Goal: Information Seeking & Learning: Check status

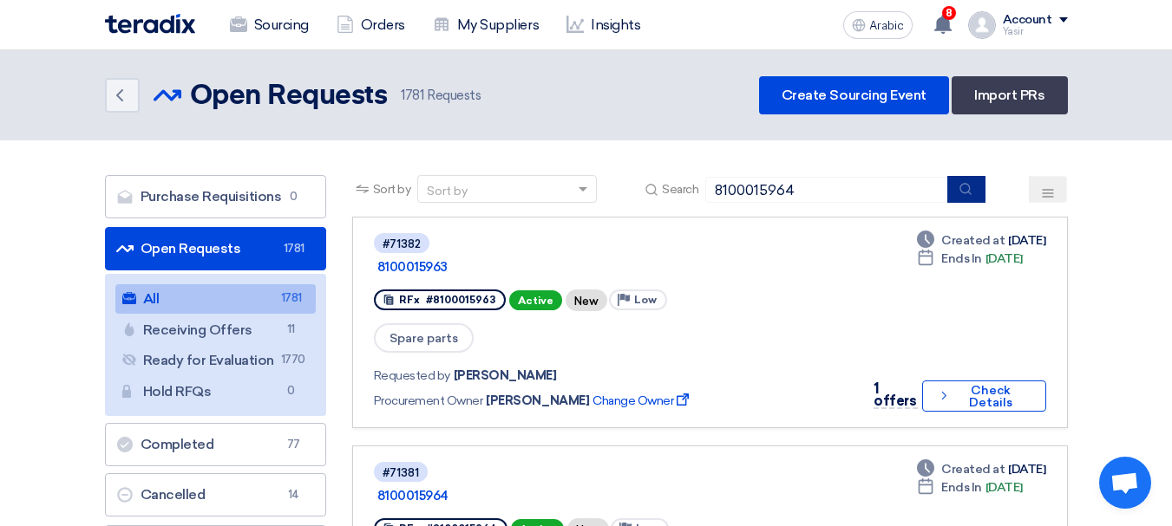
type input "8100015964"
click at [974, 196] on button "submit" at bounding box center [966, 189] width 38 height 27
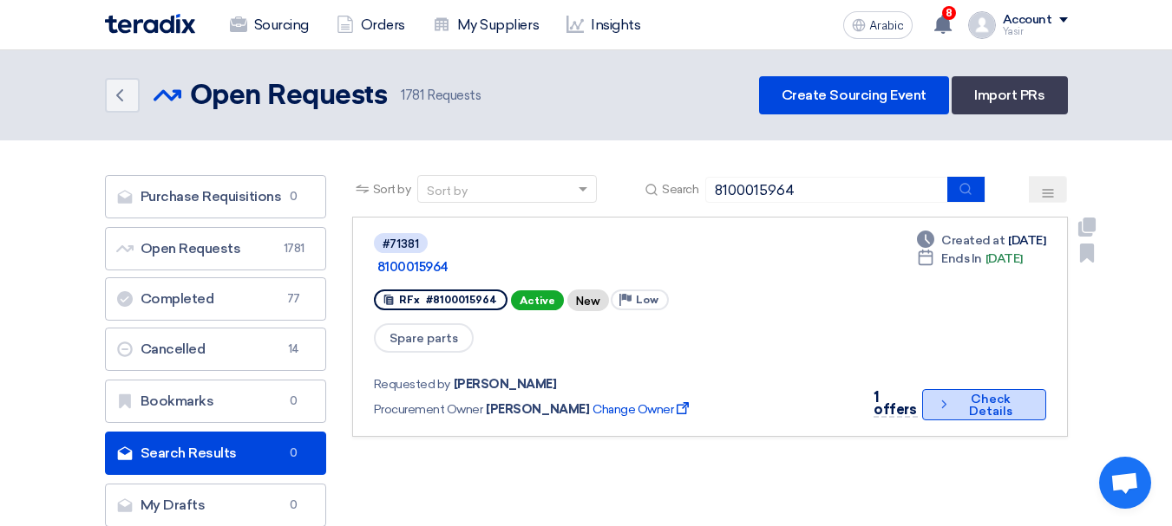
click at [971, 395] on button "Check details Check Details" at bounding box center [984, 404] width 124 height 31
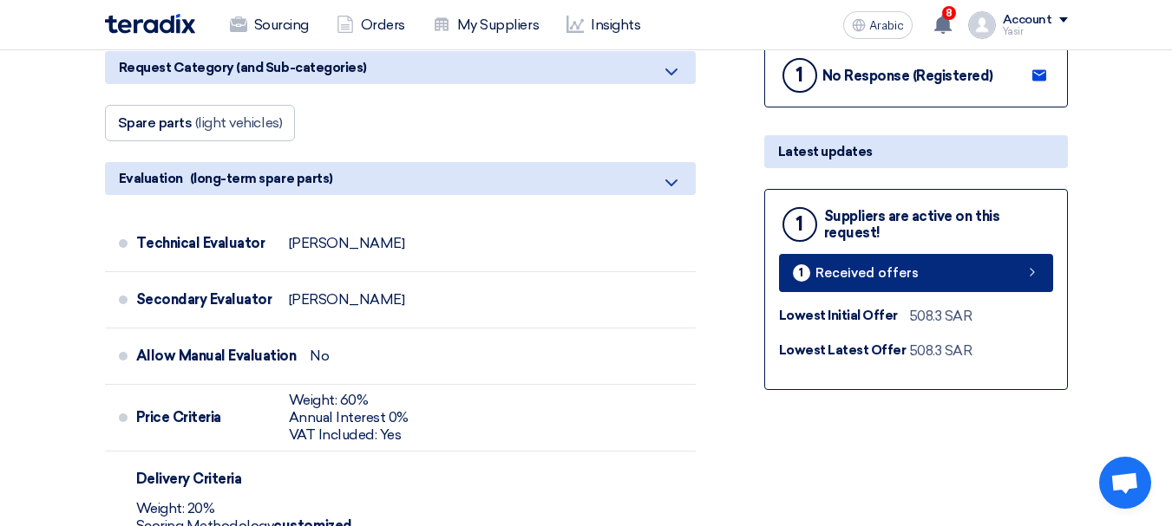
click at [1021, 274] on link "1 Received offers" at bounding box center [916, 273] width 274 height 38
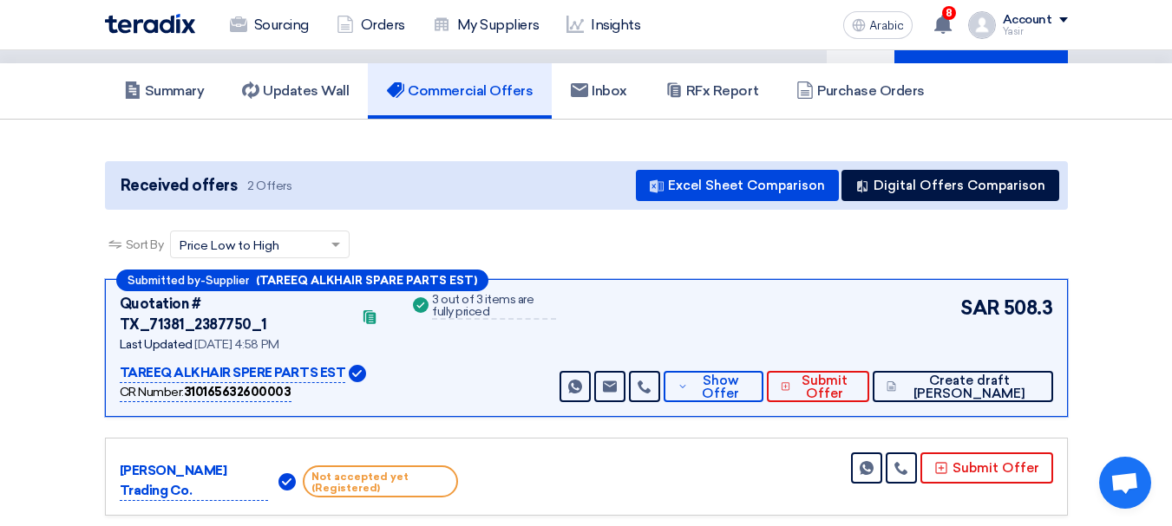
scroll to position [173, 0]
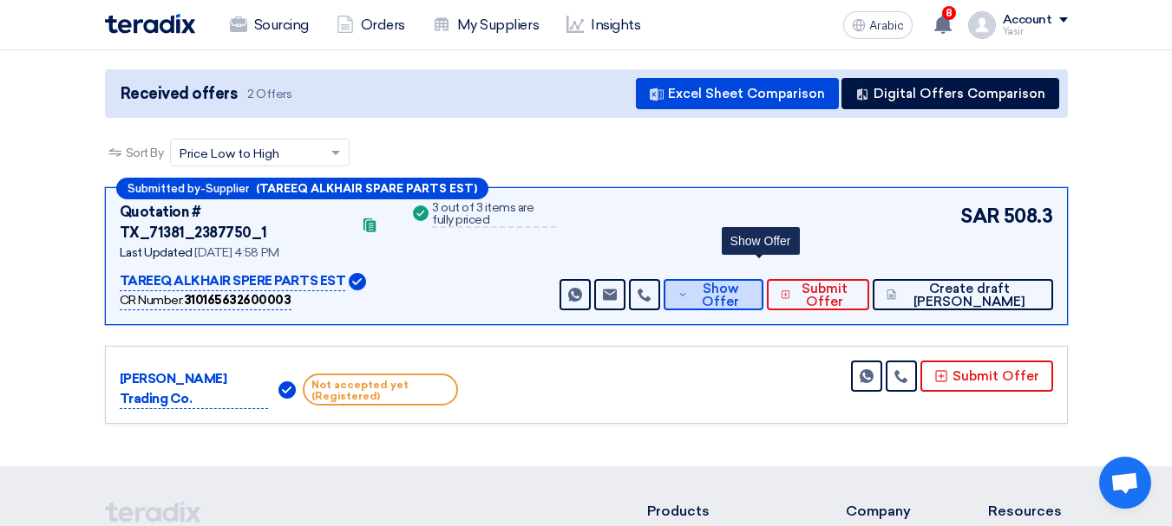
click at [739, 281] on font "Show Offer" at bounding box center [720, 295] width 37 height 29
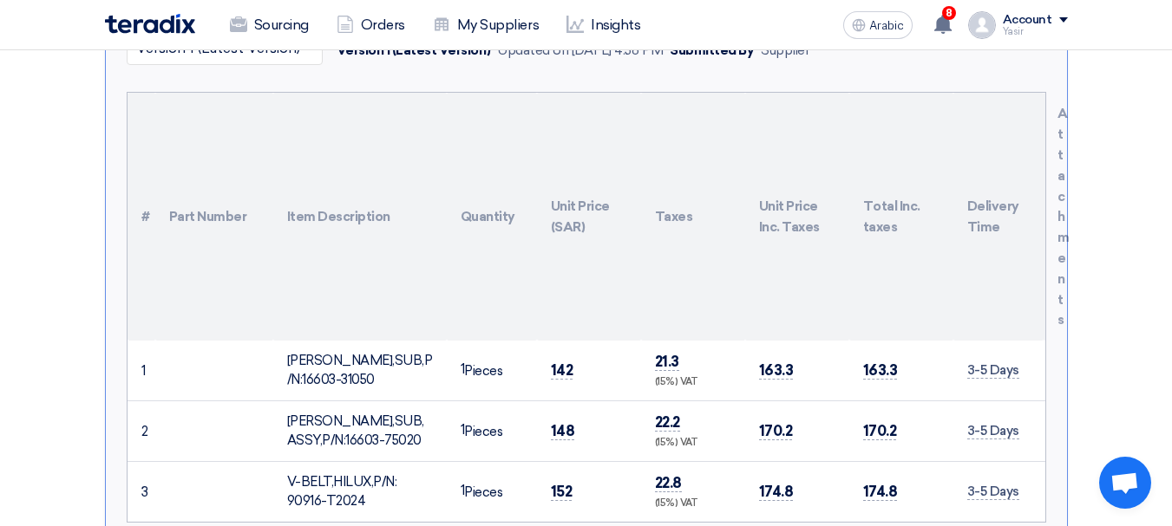
scroll to position [520, 0]
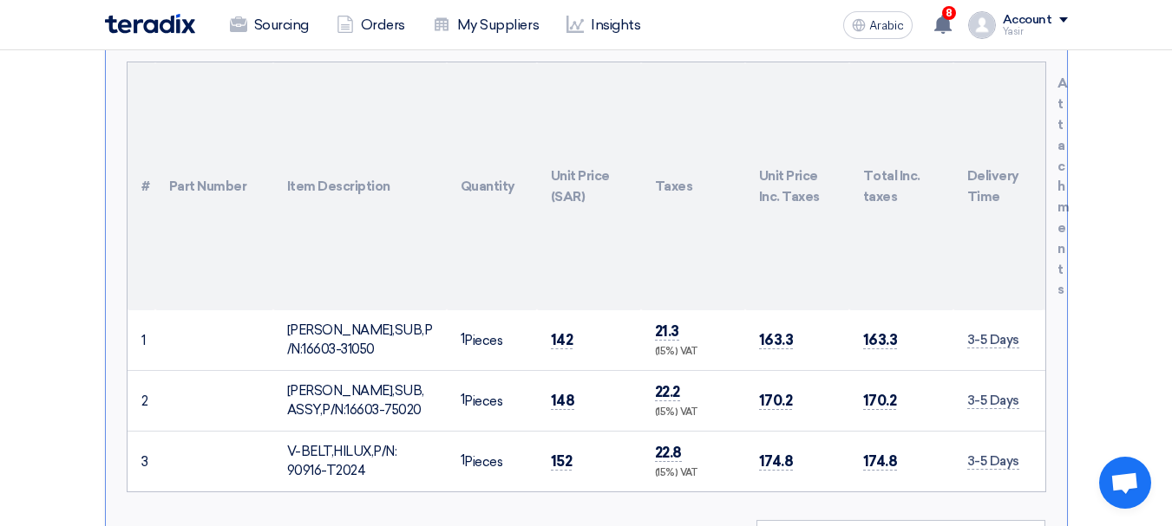
drag, startPoint x: 391, startPoint y: 309, endPoint x: 417, endPoint y: 325, distance: 30.8
click at [417, 325] on div "[PERSON_NAME],SUB,P/N:16603-31050" at bounding box center [360, 340] width 146 height 39
click at [555, 331] on font "142" at bounding box center [562, 339] width 23 height 17
drag, startPoint x: 334, startPoint y: 387, endPoint x: 396, endPoint y: 397, distance: 63.3
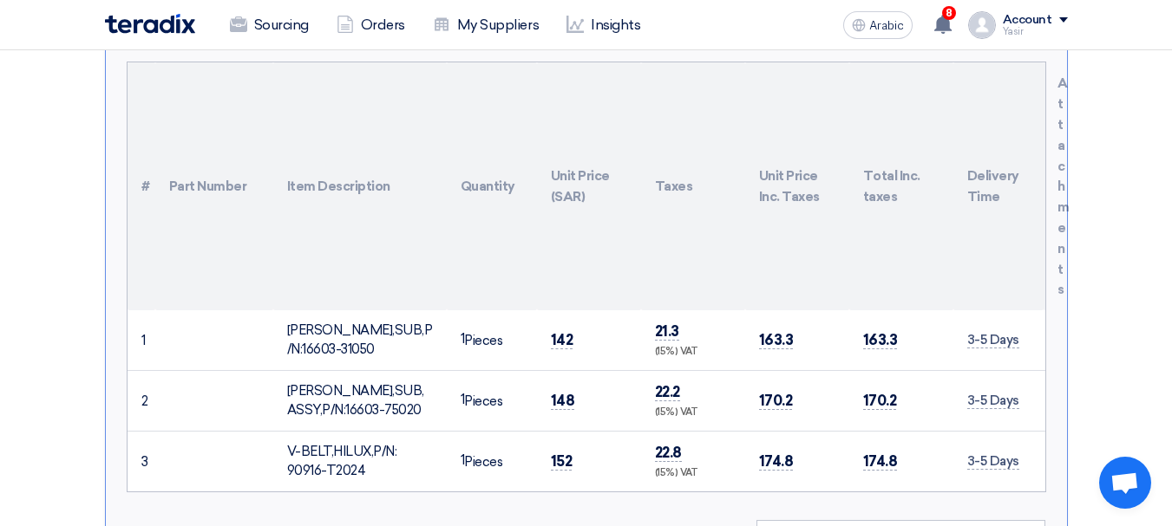
click at [396, 397] on div "[PERSON_NAME],SUB,ASSY,P/N:16603-75020" at bounding box center [360, 401] width 146 height 39
click at [560, 392] on font "148" at bounding box center [563, 400] width 24 height 17
click at [572, 323] on td "142" at bounding box center [589, 340] width 104 height 61
click at [557, 392] on font "148" at bounding box center [563, 400] width 24 height 17
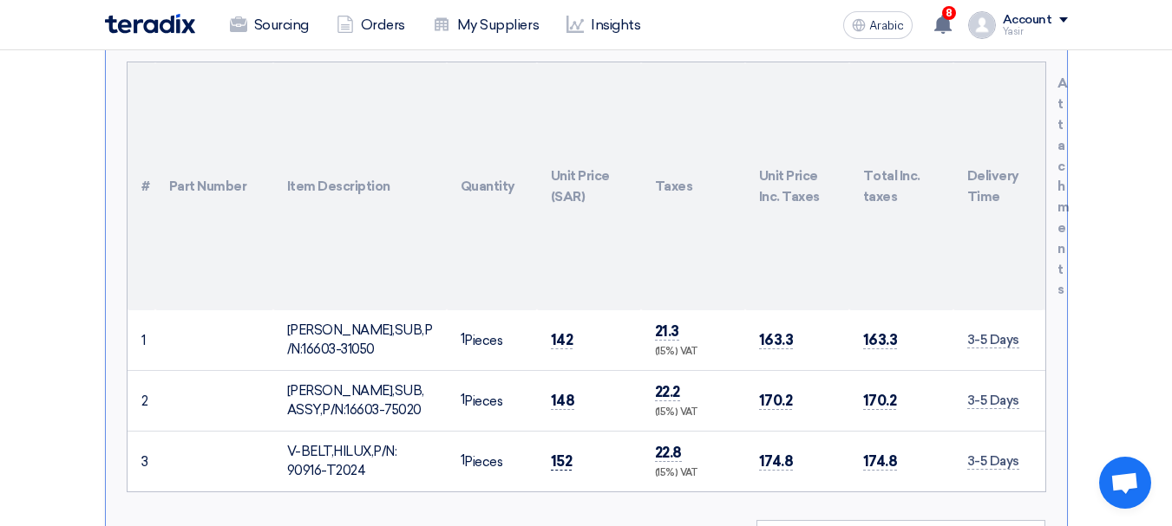
drag, startPoint x: 562, startPoint y: 438, endPoint x: 637, endPoint y: 435, distance: 75.5
click at [561, 453] on font "152" at bounding box center [562, 461] width 22 height 17
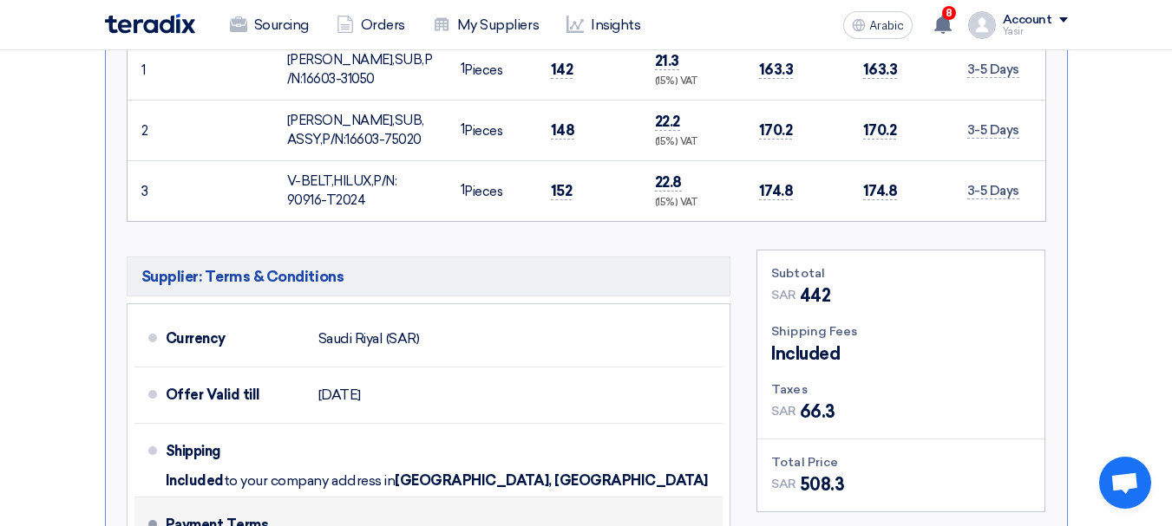
scroll to position [954, 0]
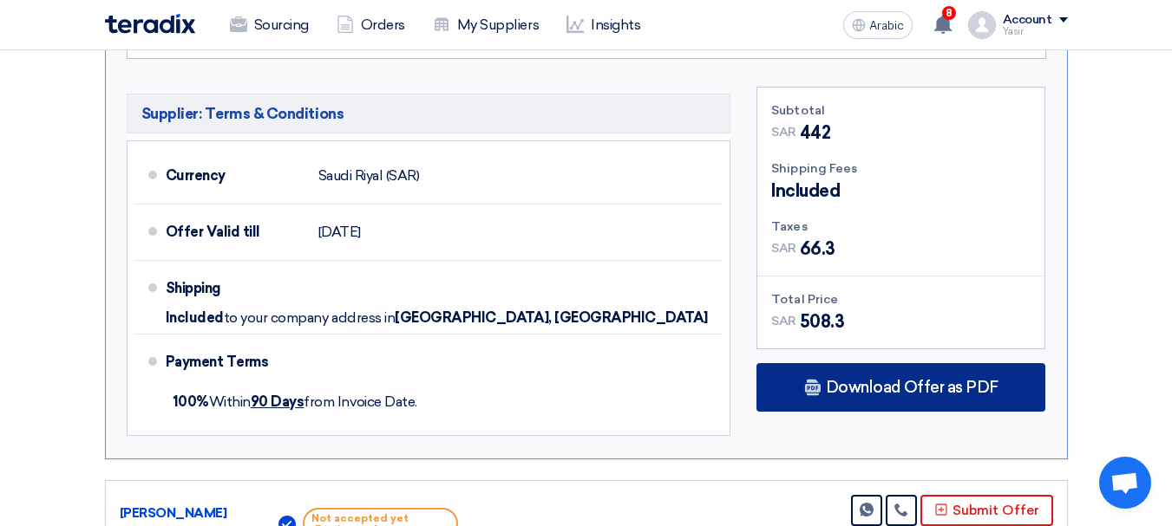
click at [952, 378] on font "Download Offer as PDF" at bounding box center [912, 387] width 173 height 19
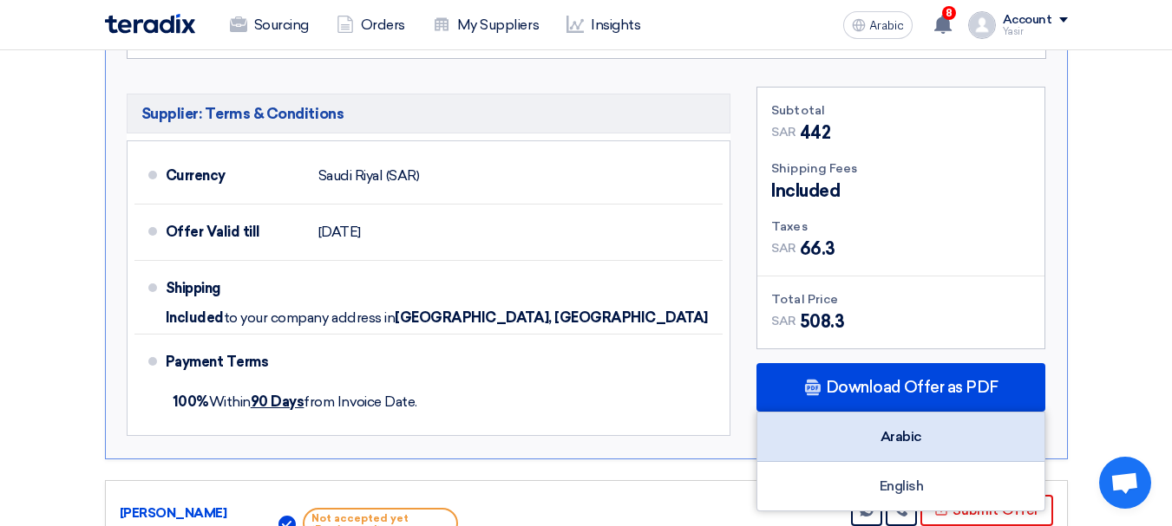
click at [952, 415] on div "Arabic" at bounding box center [900, 437] width 287 height 49
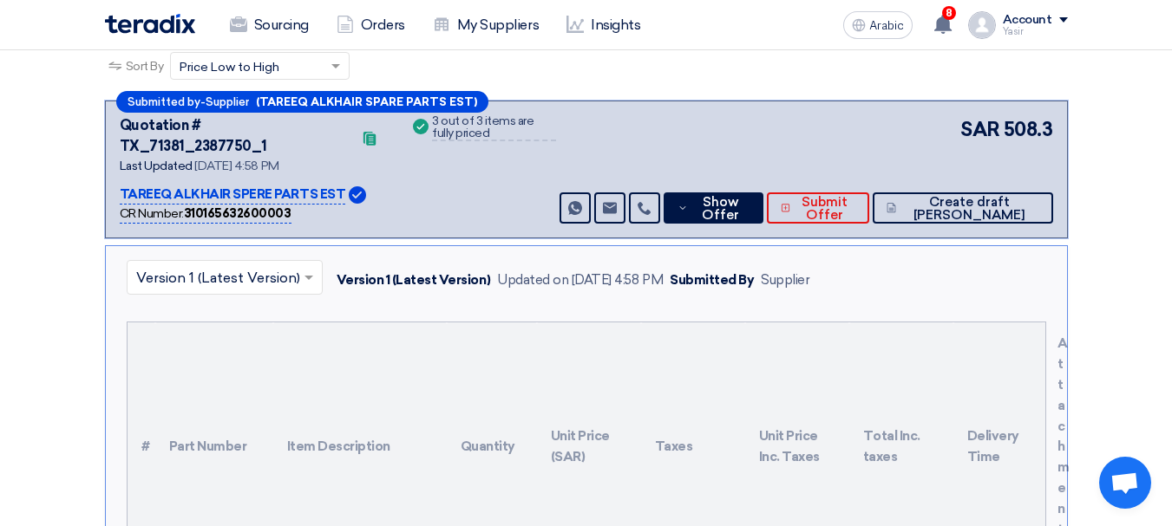
scroll to position [87, 0]
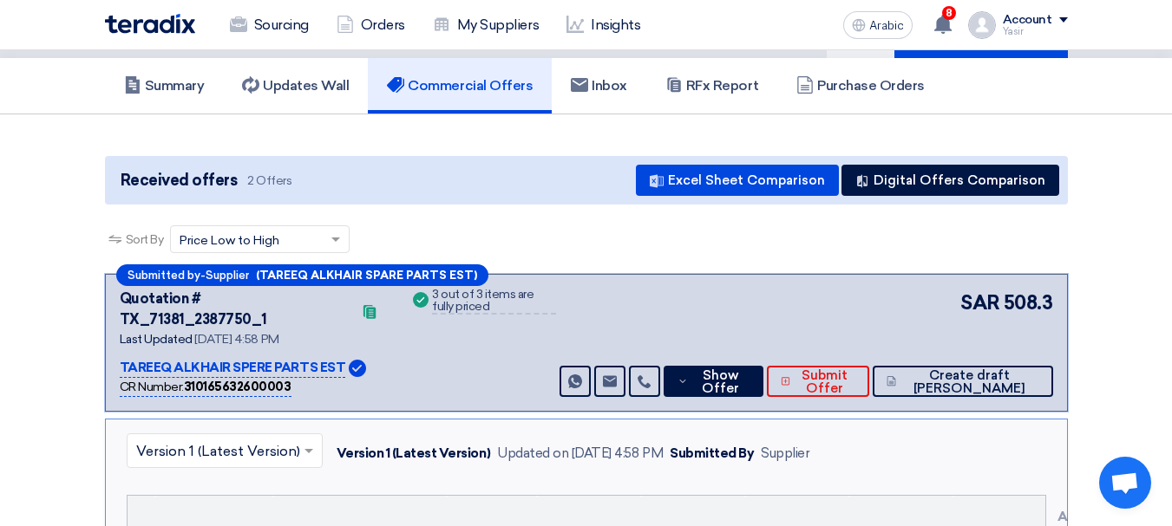
click at [236, 293] on font "Quotation # TX_71381_2387750_1" at bounding box center [193, 309] width 147 height 37
click at [245, 297] on font "Quotation # TX_71381_2387750_1" at bounding box center [193, 309] width 147 height 37
click at [256, 299] on font "Quotation # TX_71381_2387750_1" at bounding box center [193, 309] width 147 height 37
click at [257, 299] on font "Quotation # TX_71381_2387750_1" at bounding box center [193, 309] width 147 height 37
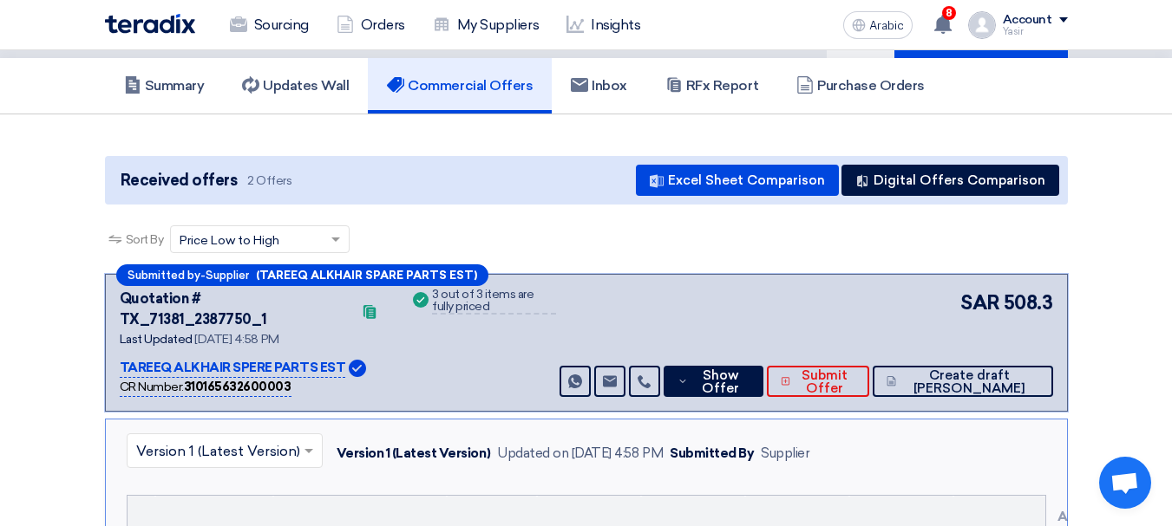
click at [257, 299] on font "Quotation # TX_71381_2387750_1" at bounding box center [193, 309] width 147 height 37
drag, startPoint x: 224, startPoint y: 301, endPoint x: 264, endPoint y: 308, distance: 40.5
click at [264, 308] on div "Quotation # TX_71381_2387750_1" at bounding box center [236, 310] width 232 height 42
copy font "71381"
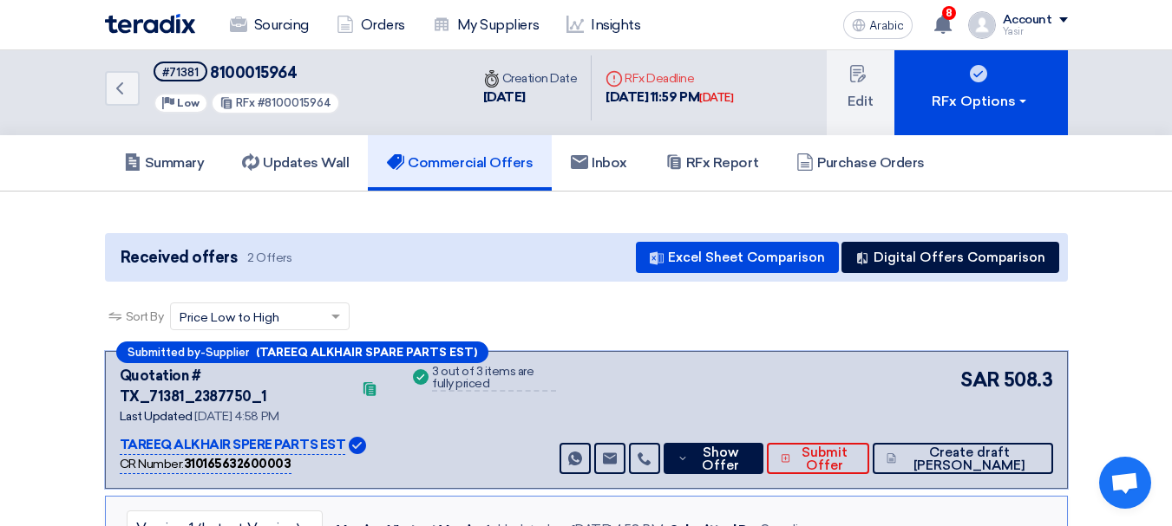
scroll to position [0, 0]
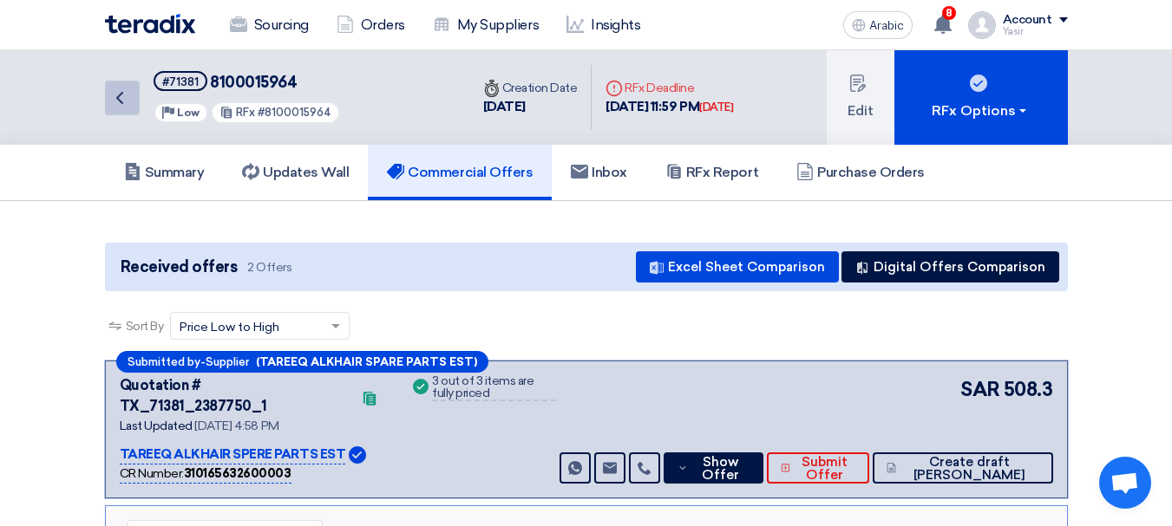
click at [111, 104] on icon "Back" at bounding box center [119, 98] width 21 height 21
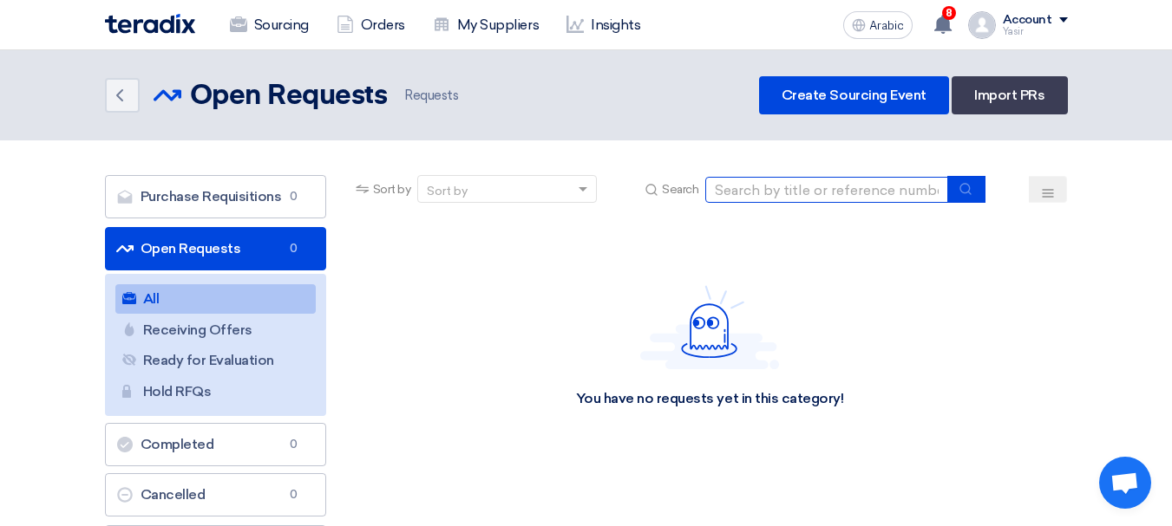
click at [765, 185] on input at bounding box center [826, 190] width 243 height 26
paste input "8100015972"
type input "8100015972"
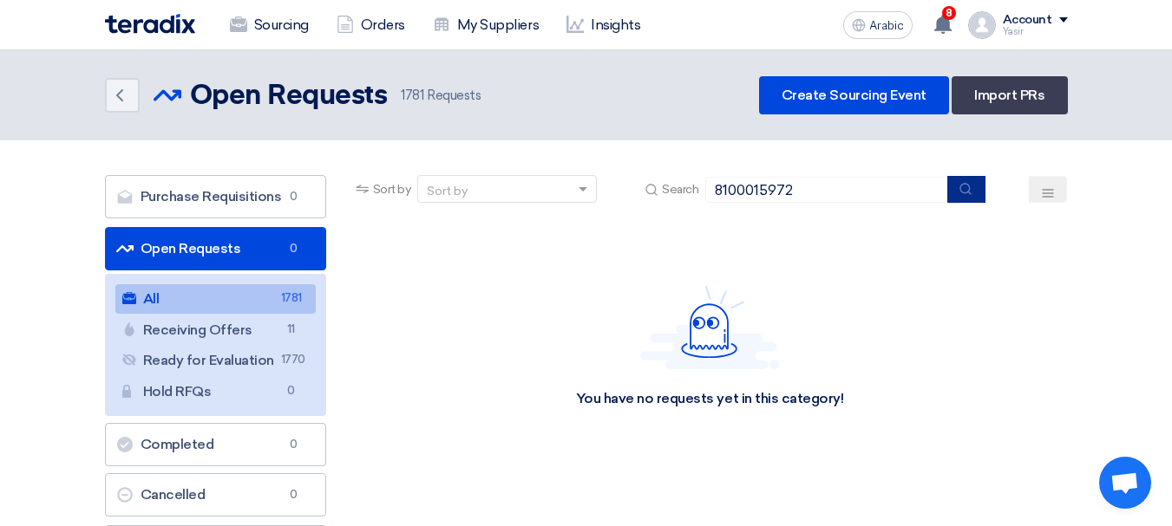
click at [960, 193] on icon "submit" at bounding box center [965, 189] width 14 height 14
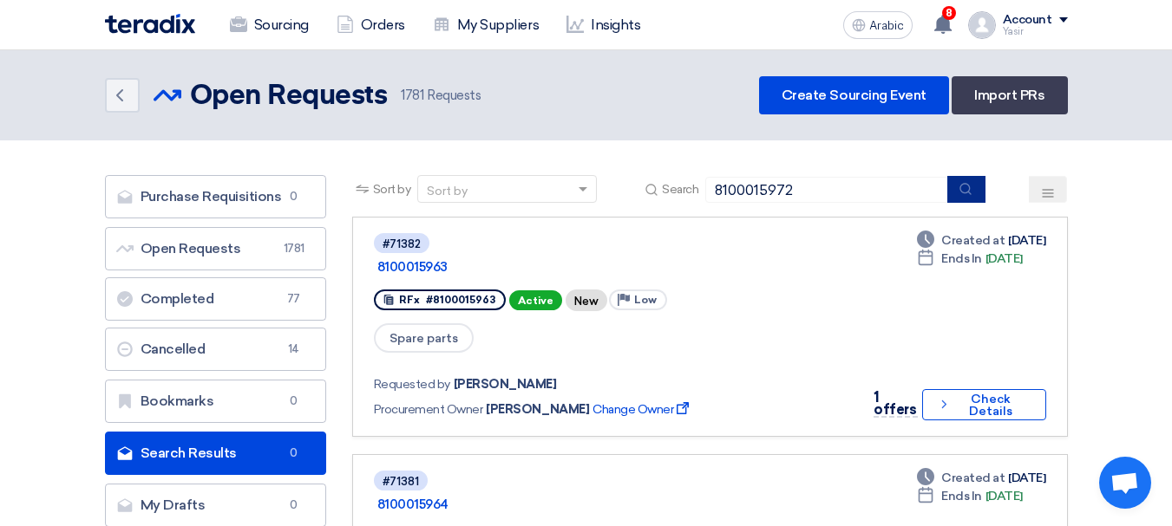
click at [976, 197] on button "submit" at bounding box center [966, 189] width 38 height 27
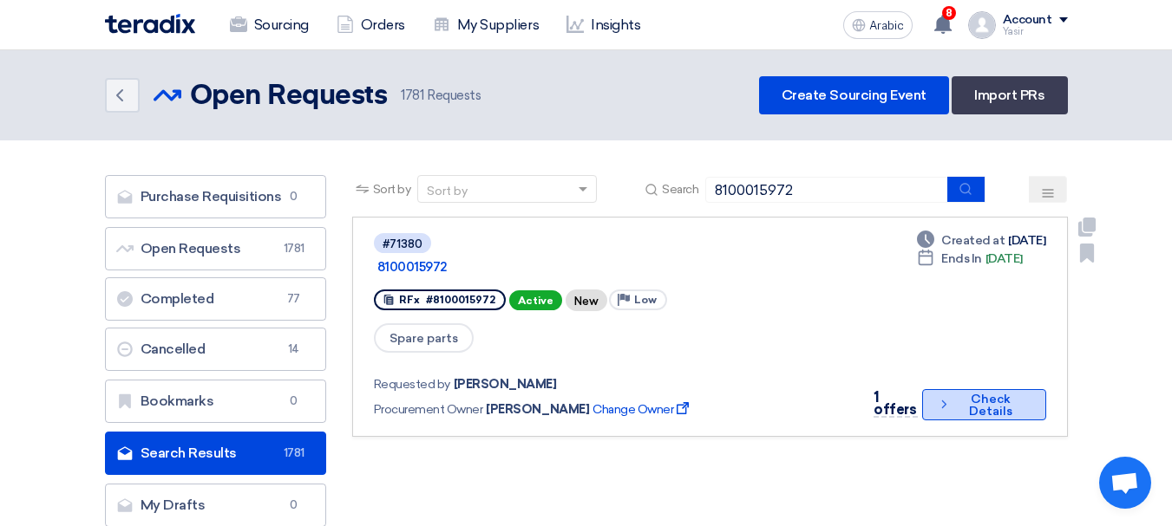
click at [954, 394] on font "Check Details" at bounding box center [990, 406] width 73 height 24
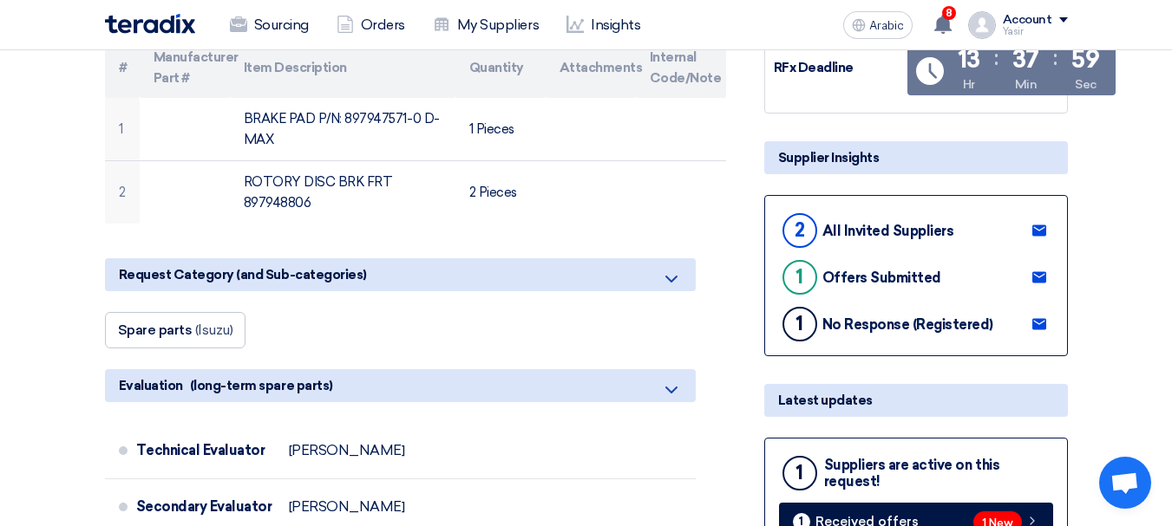
scroll to position [434, 0]
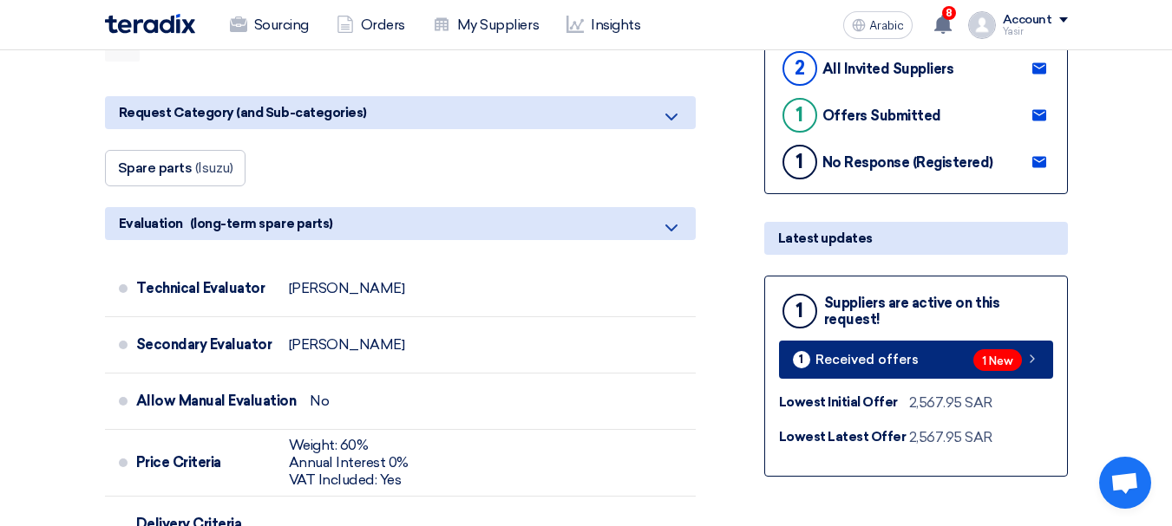
click at [1051, 359] on link "1 Received offers 1 New" at bounding box center [916, 360] width 274 height 38
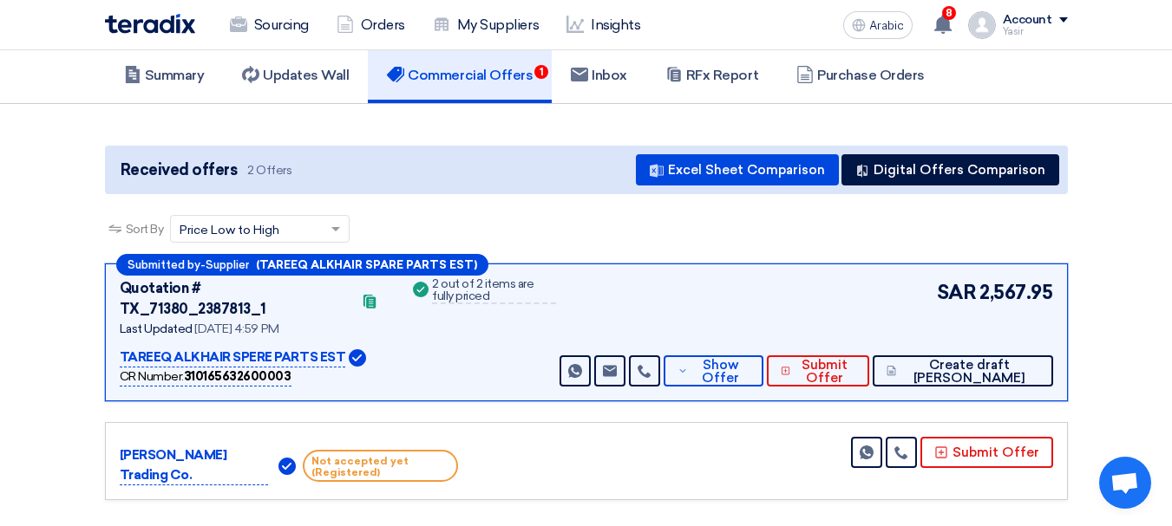
scroll to position [173, 0]
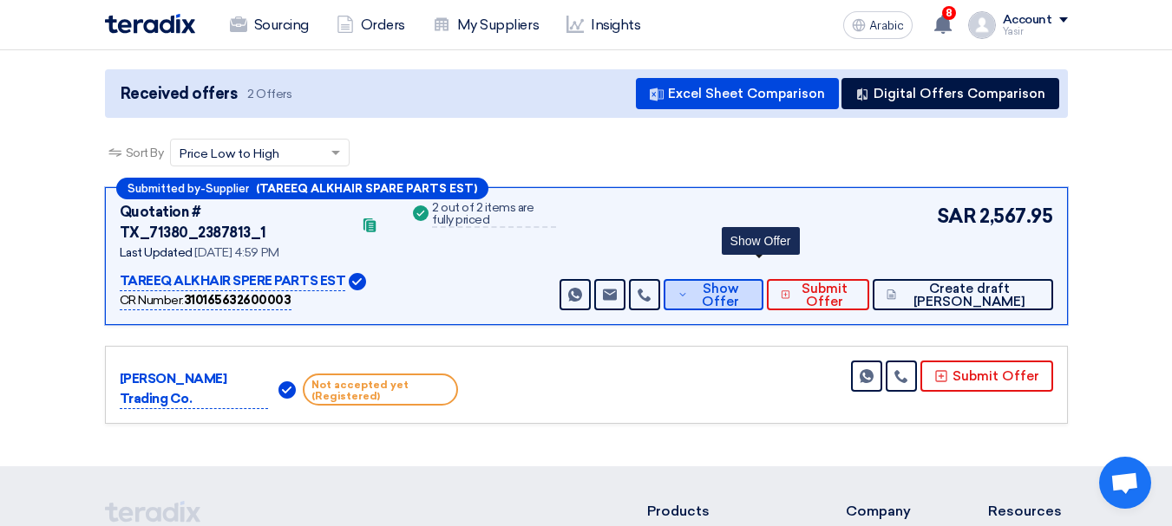
click at [739, 281] on font "Show Offer" at bounding box center [720, 295] width 37 height 29
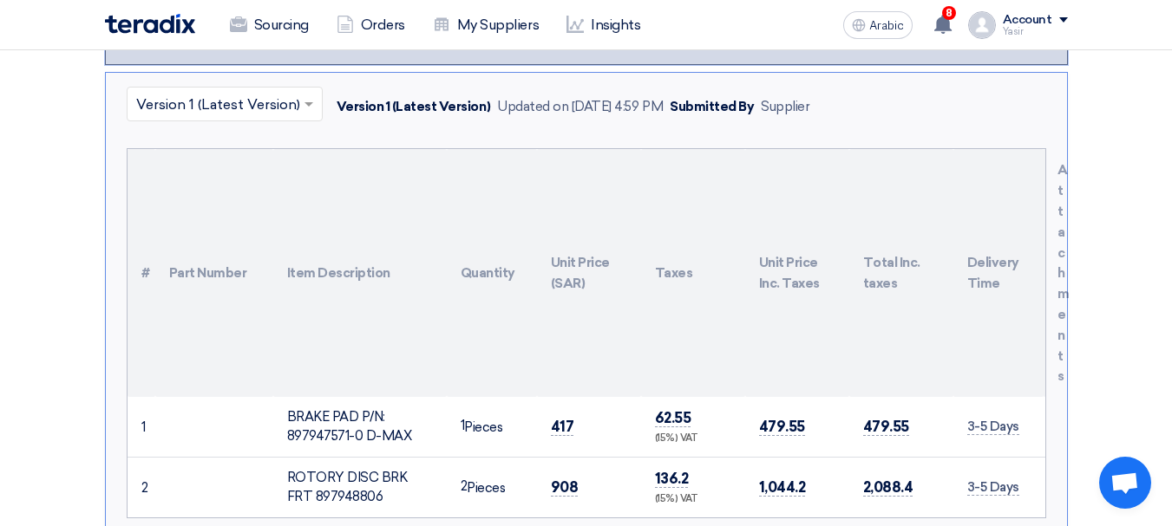
scroll to position [520, 0]
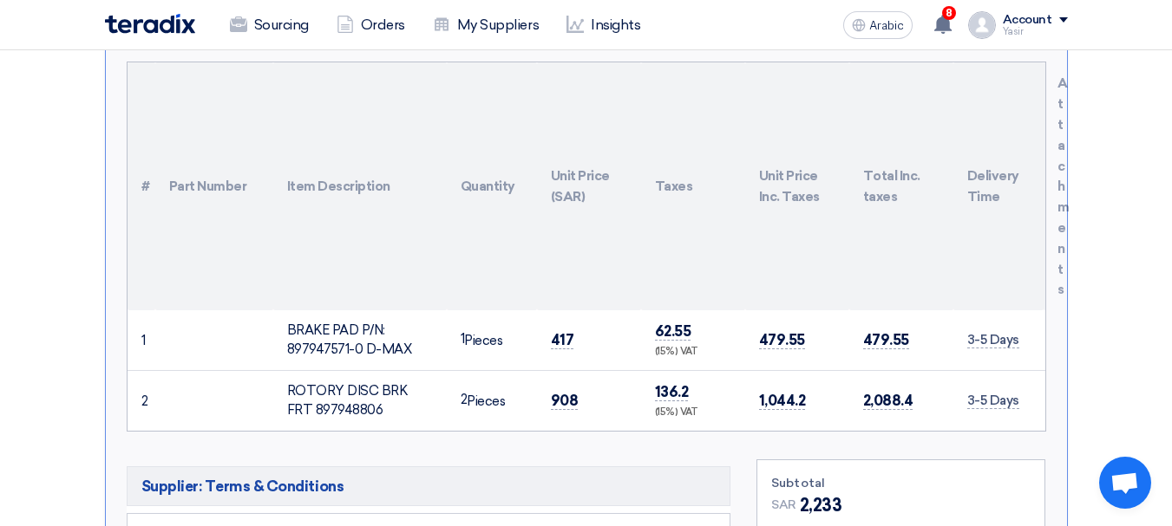
drag, startPoint x: 287, startPoint y: 309, endPoint x: 411, endPoint y: 329, distance: 125.6
click at [411, 329] on div "BRAKE PAD P/N: 897947571-0 D-MAX" at bounding box center [360, 340] width 146 height 39
copy font "BRAKE PAD P/N: 897947571-0 D-MAX"
drag, startPoint x: 288, startPoint y: 373, endPoint x: 353, endPoint y: 382, distance: 65.7
click at [353, 382] on div "ROTORY DISC BRK FRT 897948806" at bounding box center [360, 401] width 146 height 39
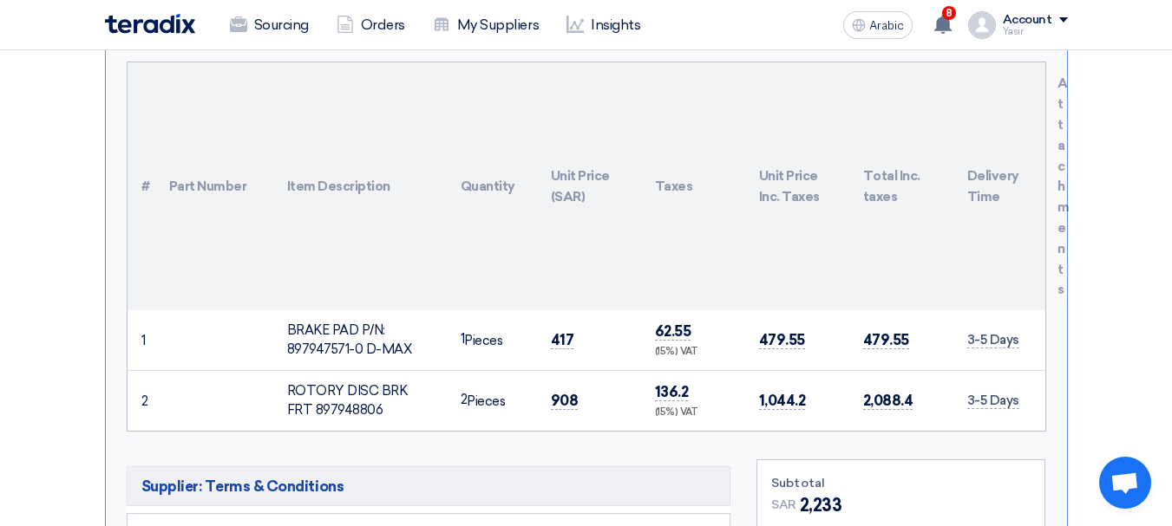
copy font "ROTORY DISC BRK FRT 897948806"
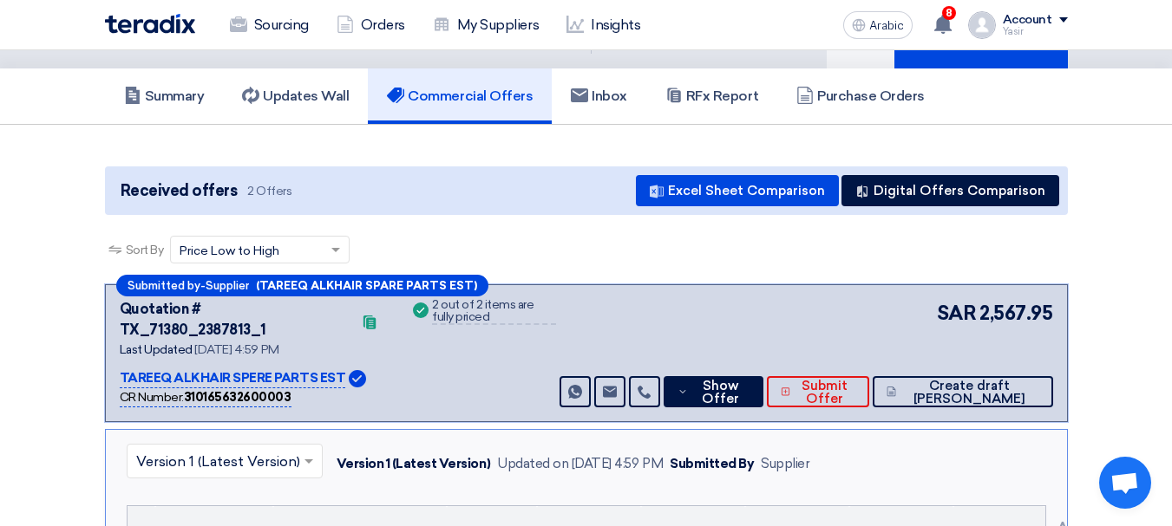
scroll to position [0, 0]
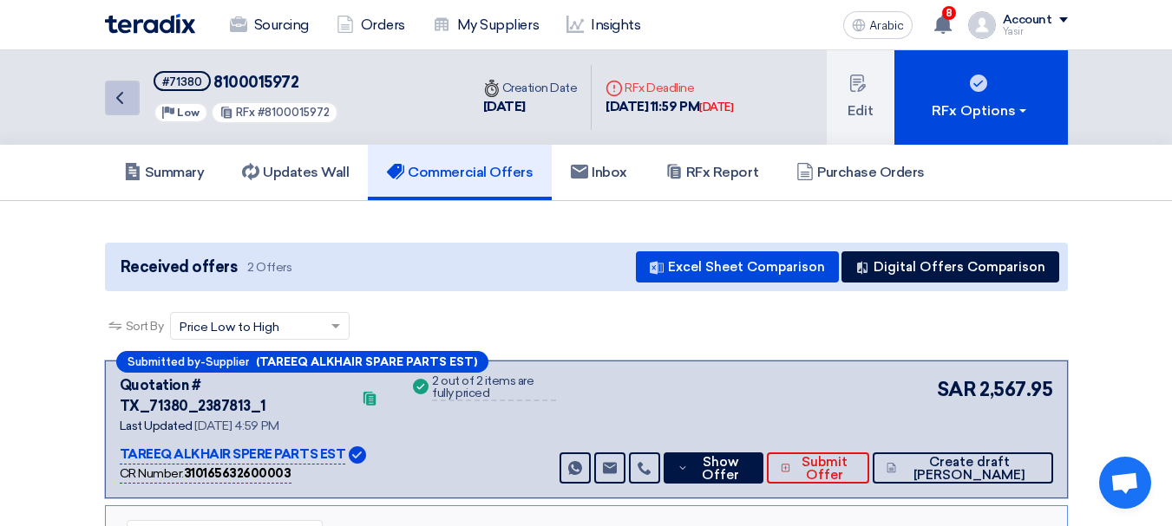
click at [122, 93] on use at bounding box center [119, 98] width 7 height 12
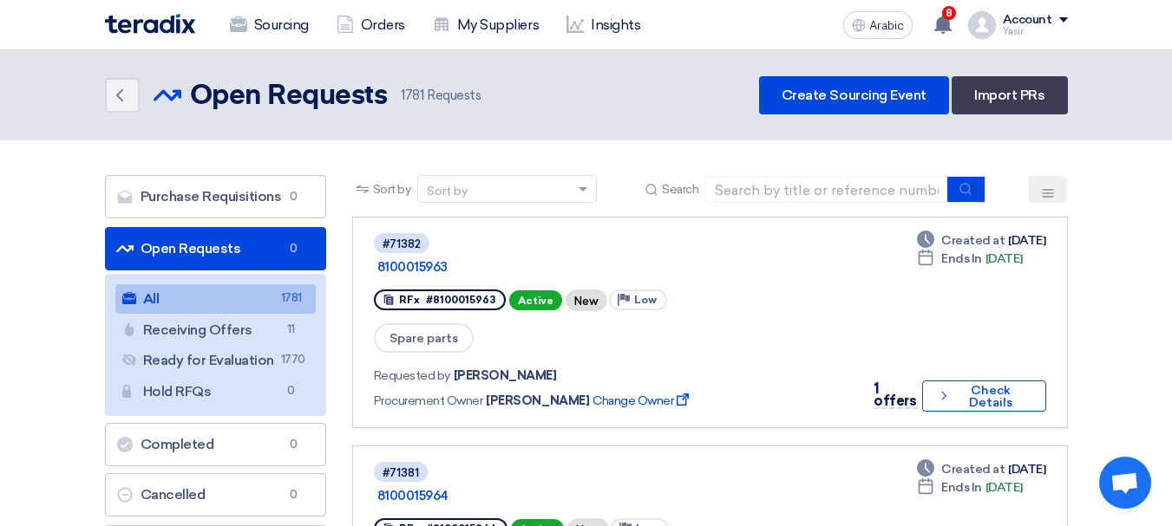
drag, startPoint x: 840, startPoint y: 186, endPoint x: 849, endPoint y: 199, distance: 15.6
click at [840, 186] on input at bounding box center [826, 190] width 243 height 26
paste input "8100015974"
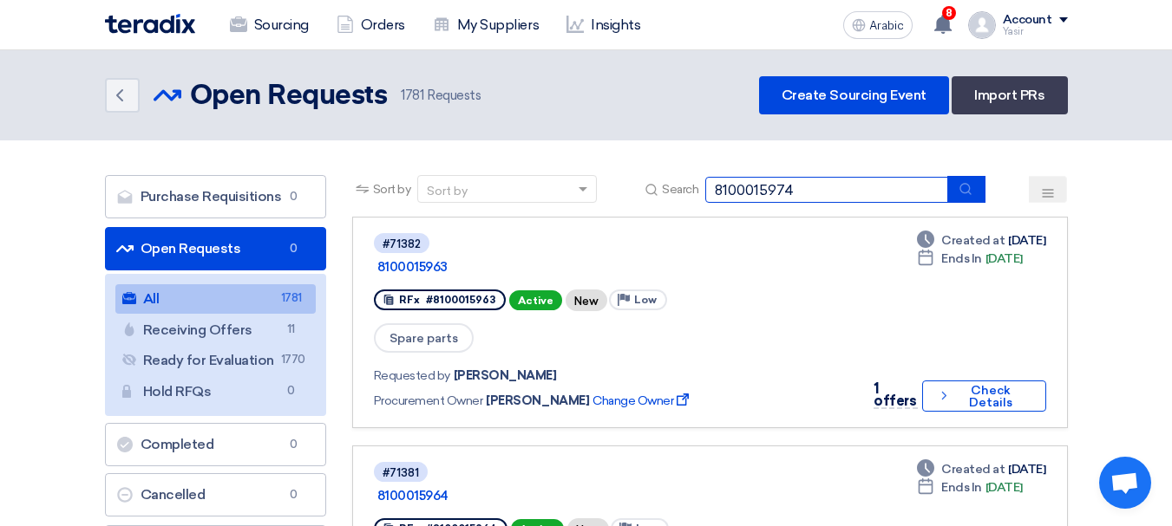
type input "8100015974"
click at [977, 188] on button "submit" at bounding box center [966, 189] width 38 height 27
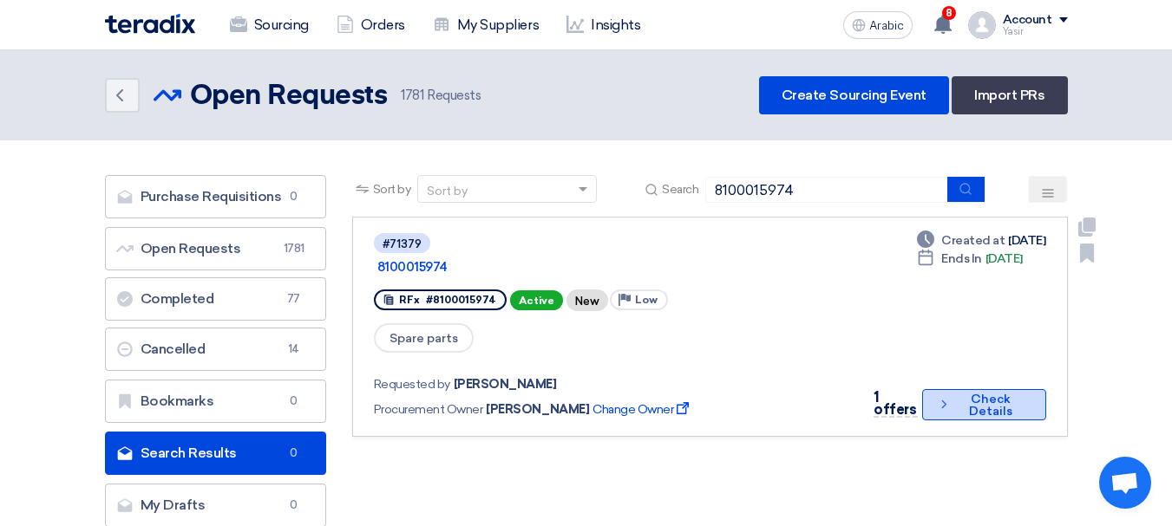
click at [954, 394] on font "Check Details" at bounding box center [990, 406] width 73 height 24
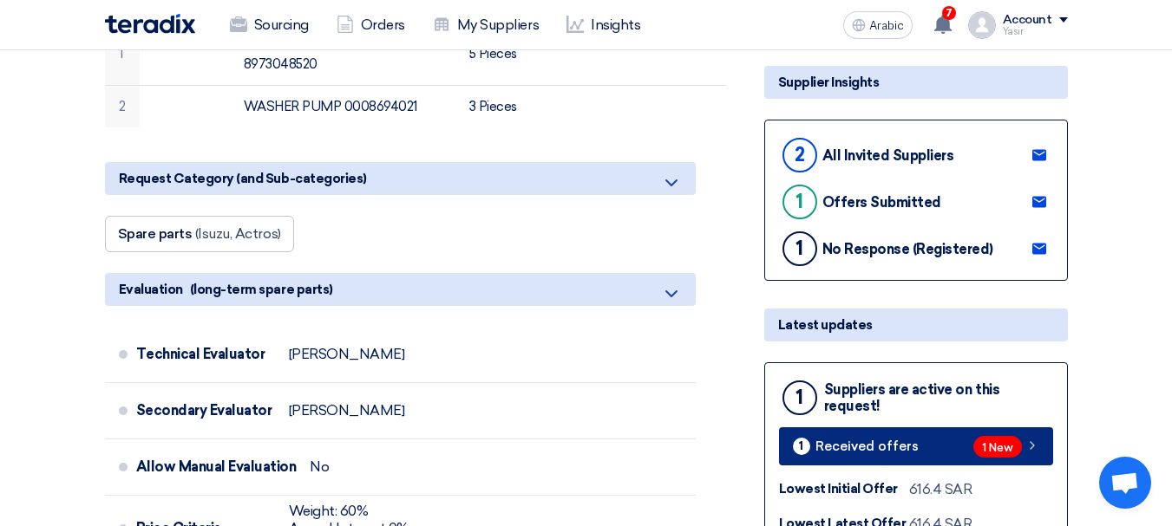
click at [1021, 439] on div "1 New" at bounding box center [1006, 447] width 66 height 22
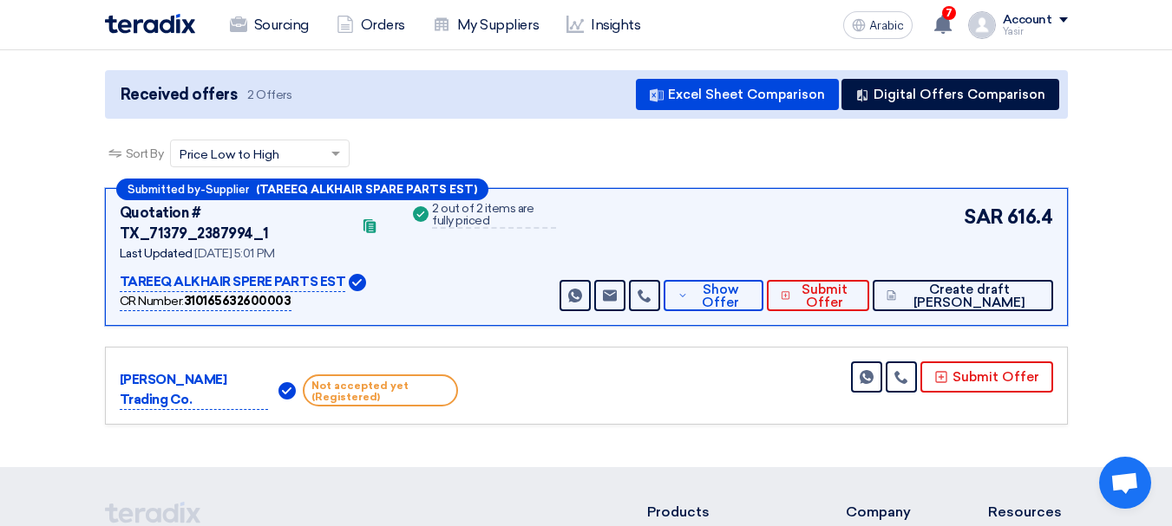
scroll to position [173, 0]
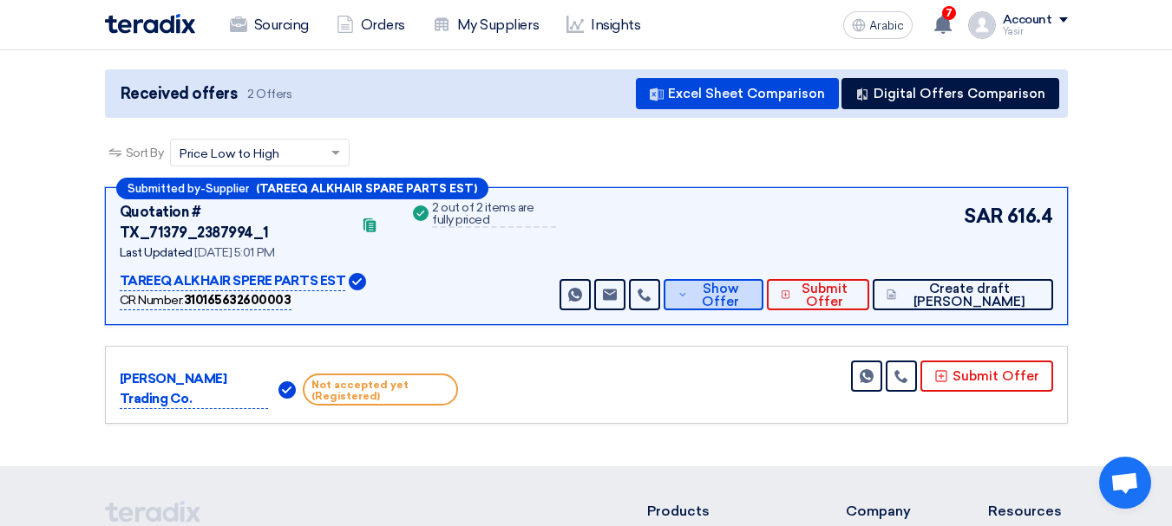
click at [739, 287] on font "Show Offer" at bounding box center [720, 295] width 37 height 29
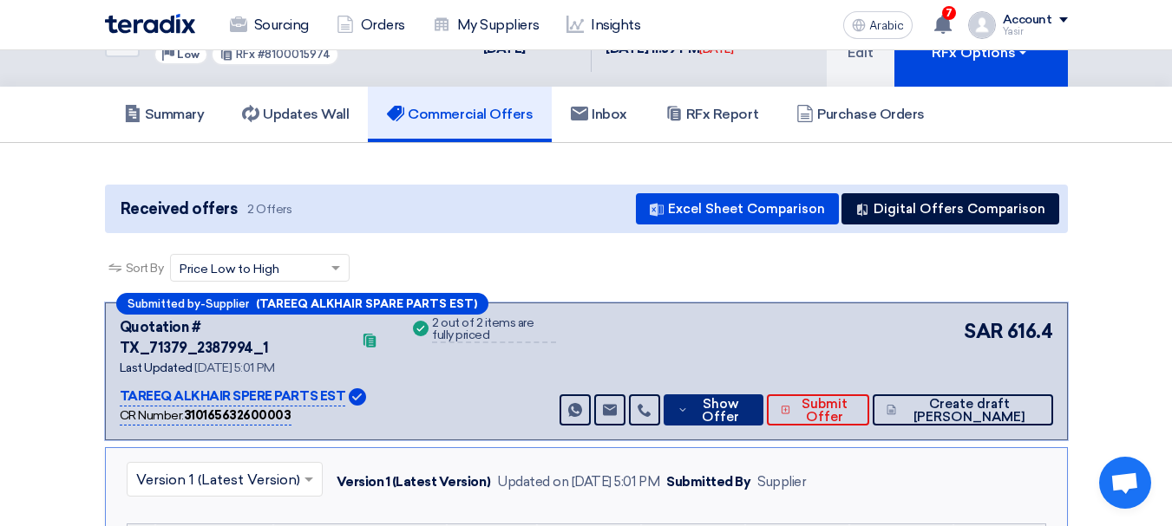
scroll to position [87, 0]
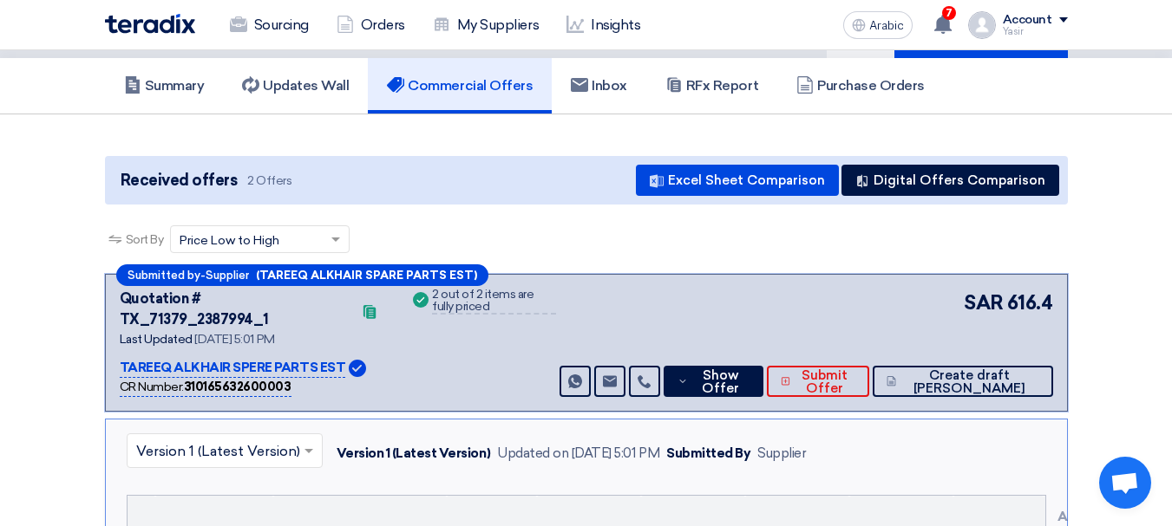
click at [238, 298] on font "Quotation # TX_71379_2387994_1" at bounding box center [194, 309] width 149 height 37
copy font "TX_71379_2387994_1"
click at [245, 332] on font "[DATE] 5:01 PM" at bounding box center [234, 339] width 80 height 15
drag, startPoint x: 225, startPoint y: 303, endPoint x: 262, endPoint y: 305, distance: 36.5
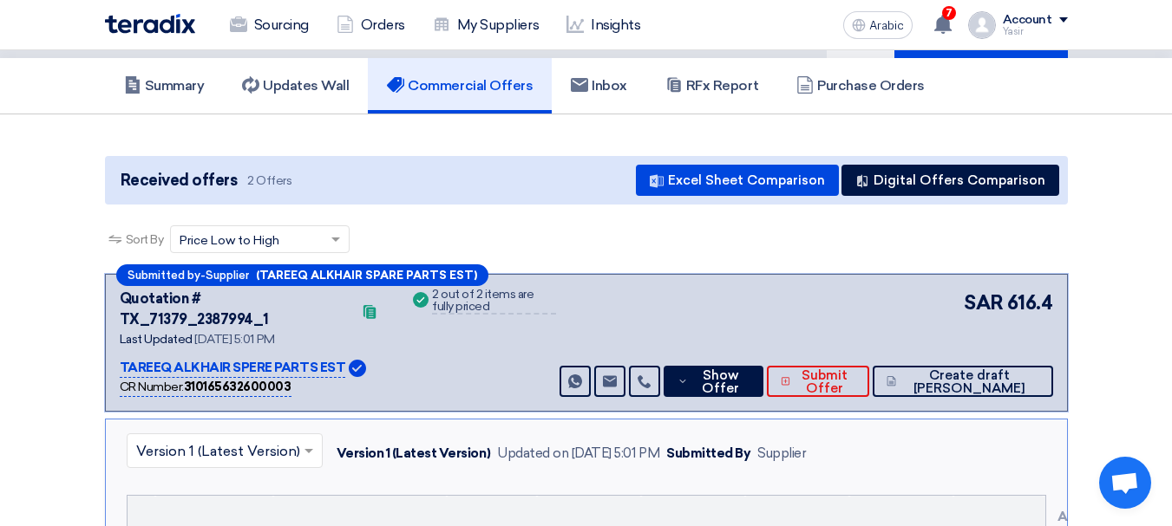
click at [262, 305] on font "Quotation # TX_71379_2387994_1" at bounding box center [194, 309] width 149 height 37
copy font "71379"
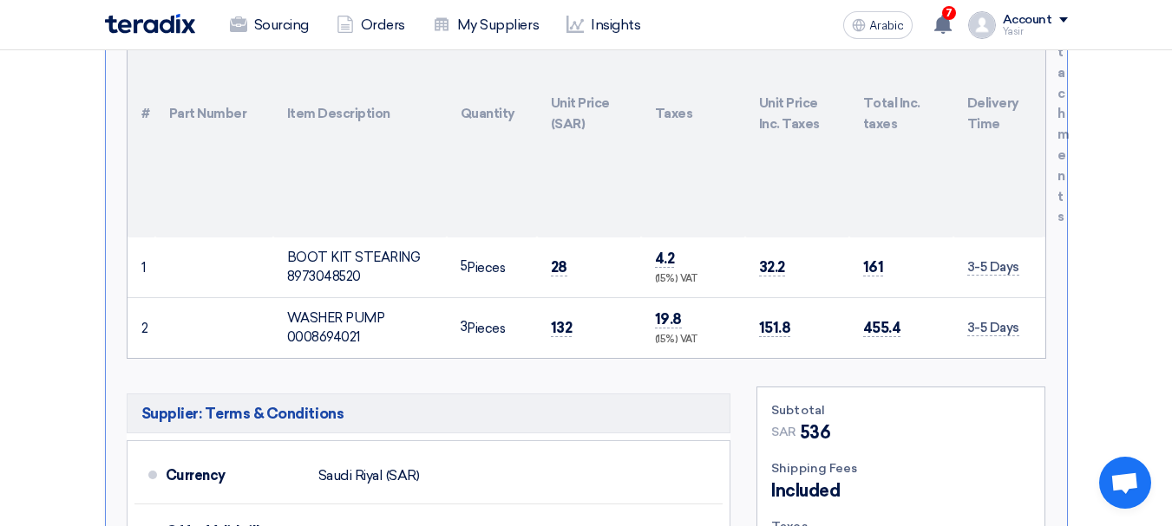
scroll to position [781, 0]
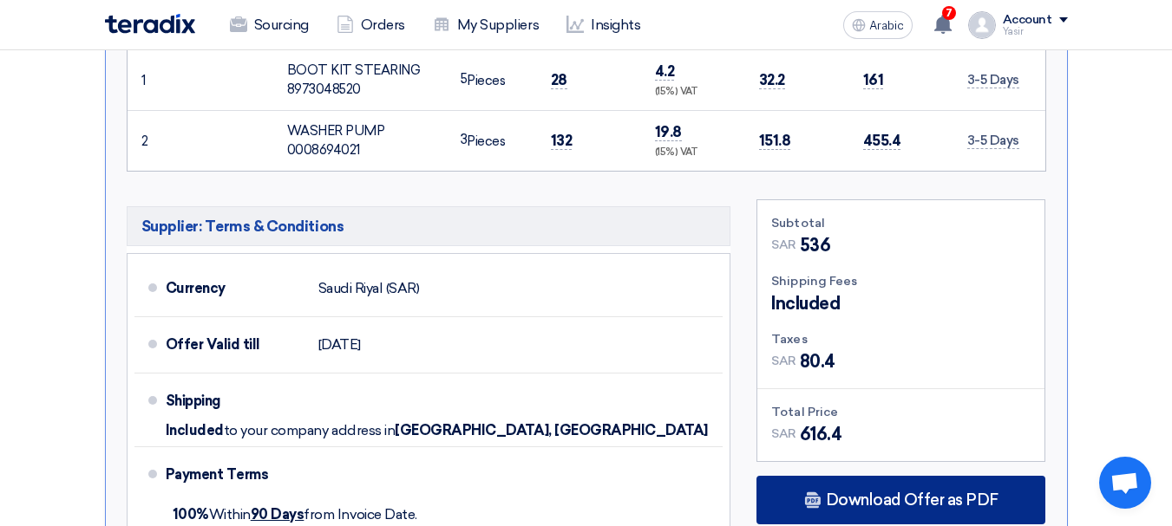
click at [870, 491] on font "Download Offer as PDF" at bounding box center [912, 500] width 173 height 19
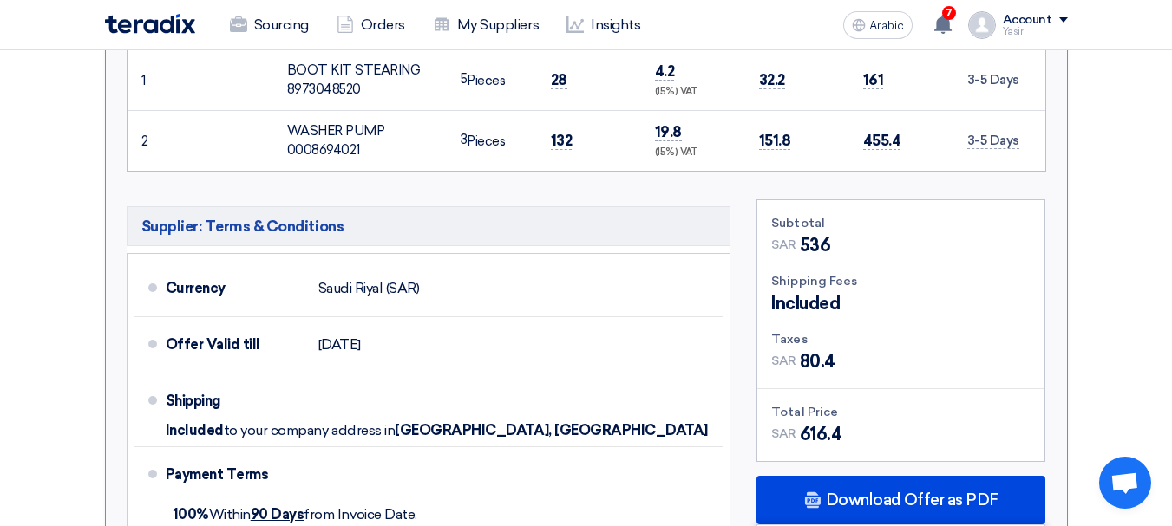
scroll to position [954, 0]
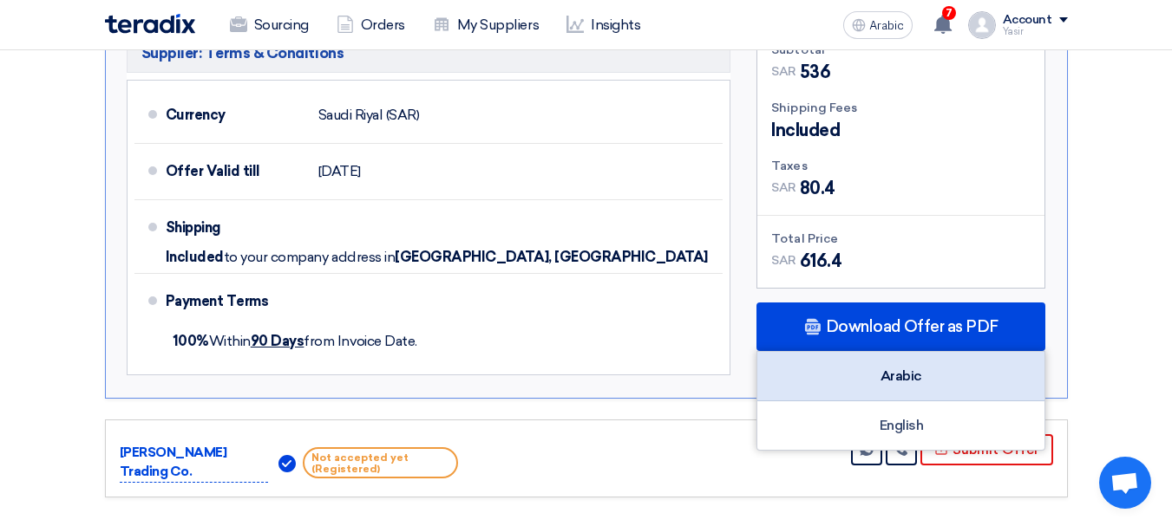
click at [902, 368] on font "Arabic" at bounding box center [901, 376] width 42 height 16
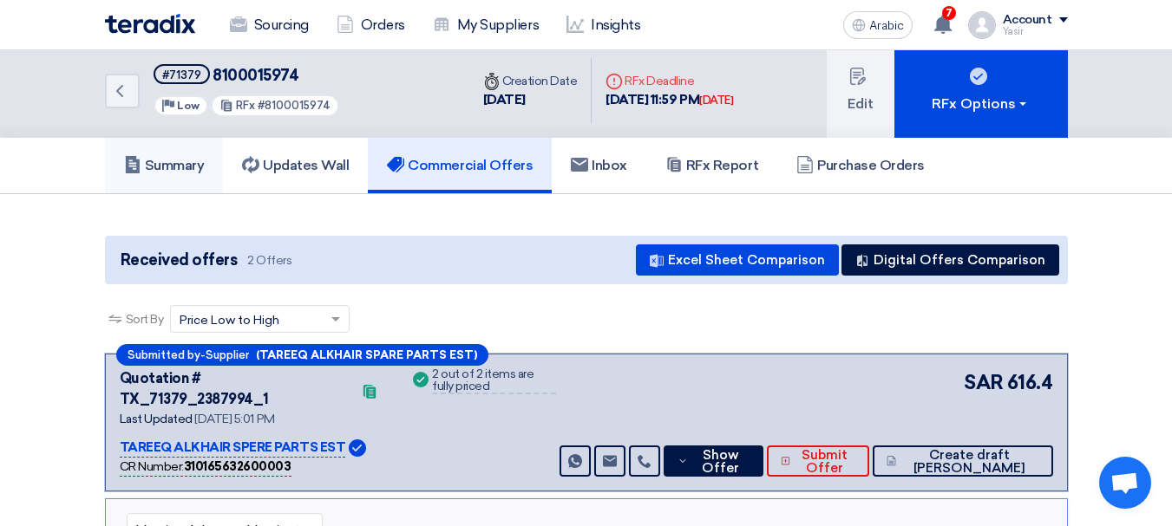
scroll to position [0, 0]
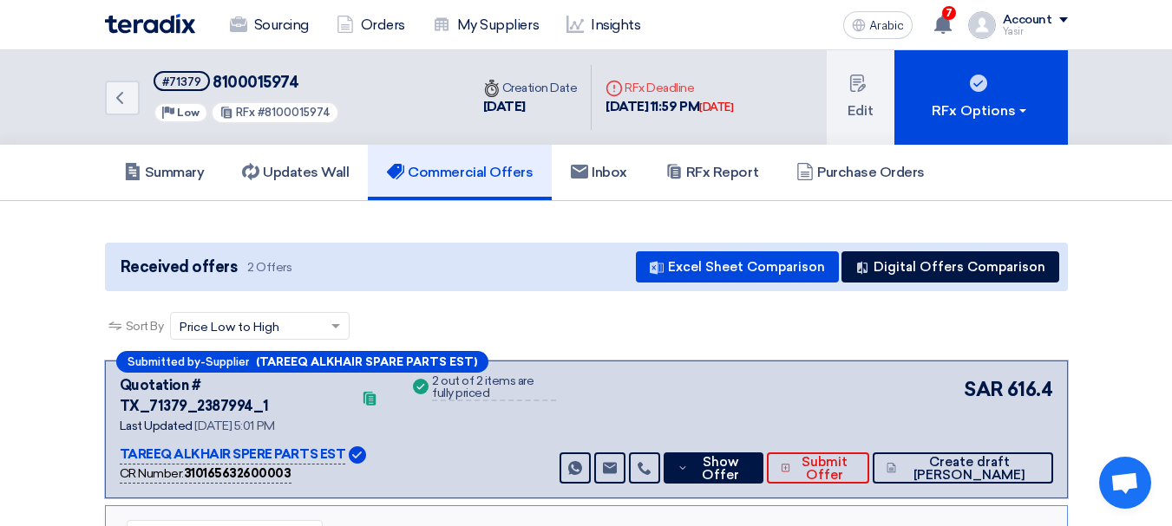
click at [122, 119] on div "Back #71379 8100015974 Priority Low RFx #8100015974" at bounding box center [287, 97] width 364 height 95
click at [125, 108] on link "Back" at bounding box center [122, 98] width 35 height 35
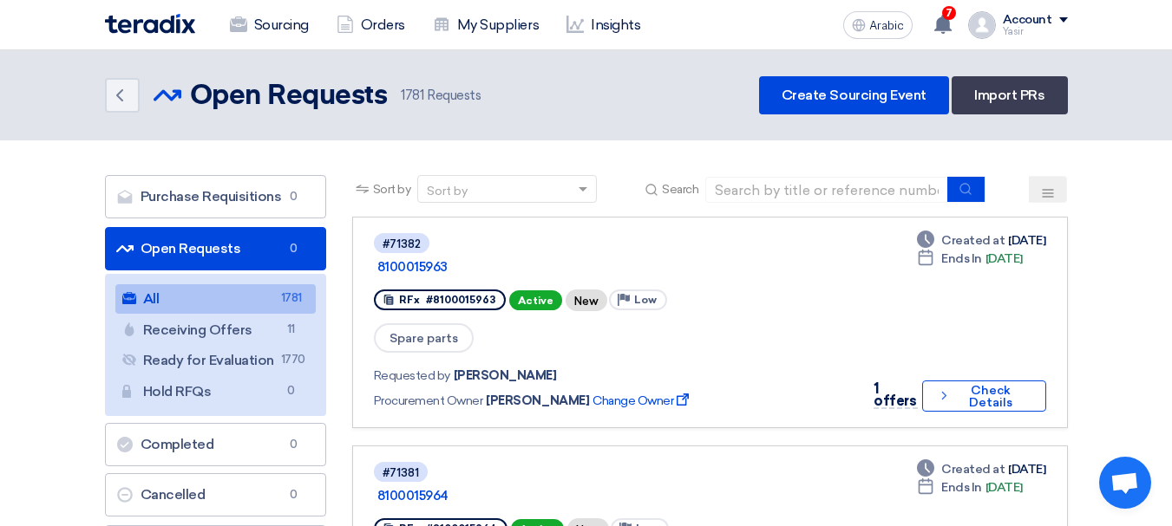
click at [555, 199] on div "Sort by" at bounding box center [496, 190] width 156 height 22
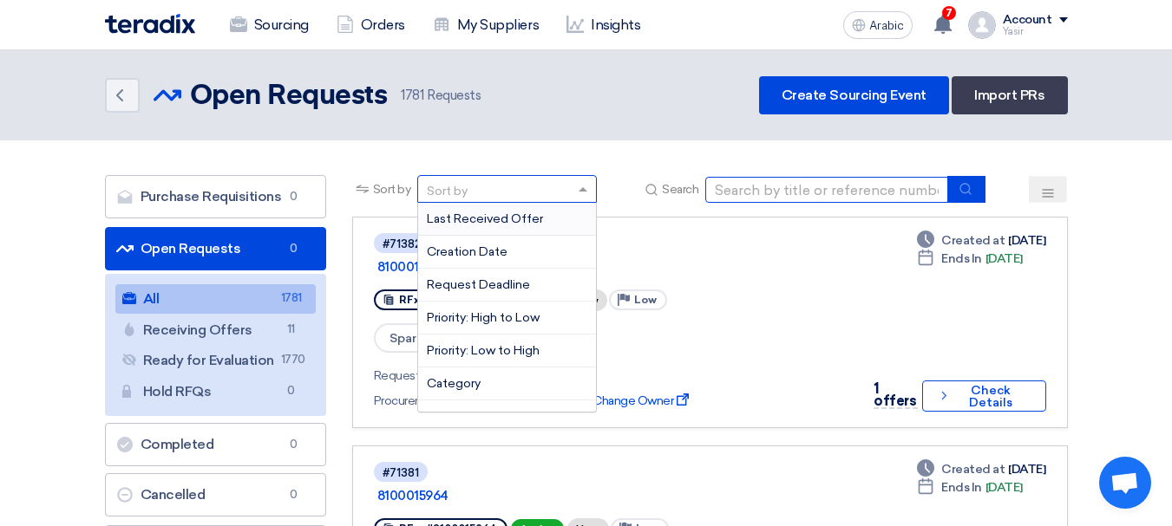
click at [771, 187] on input at bounding box center [826, 190] width 243 height 26
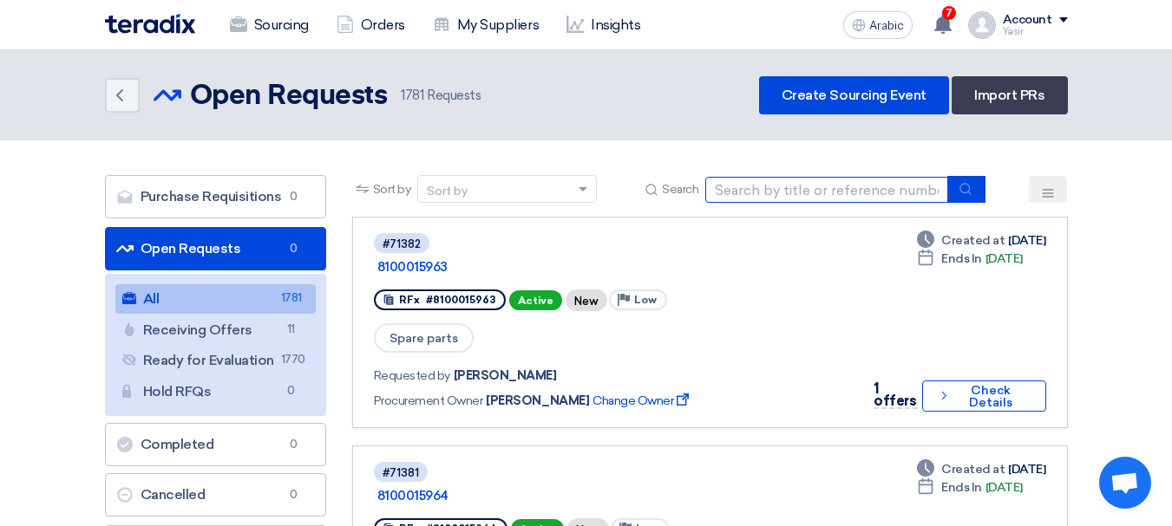
paste input "8100015976"
type input "8100015976"
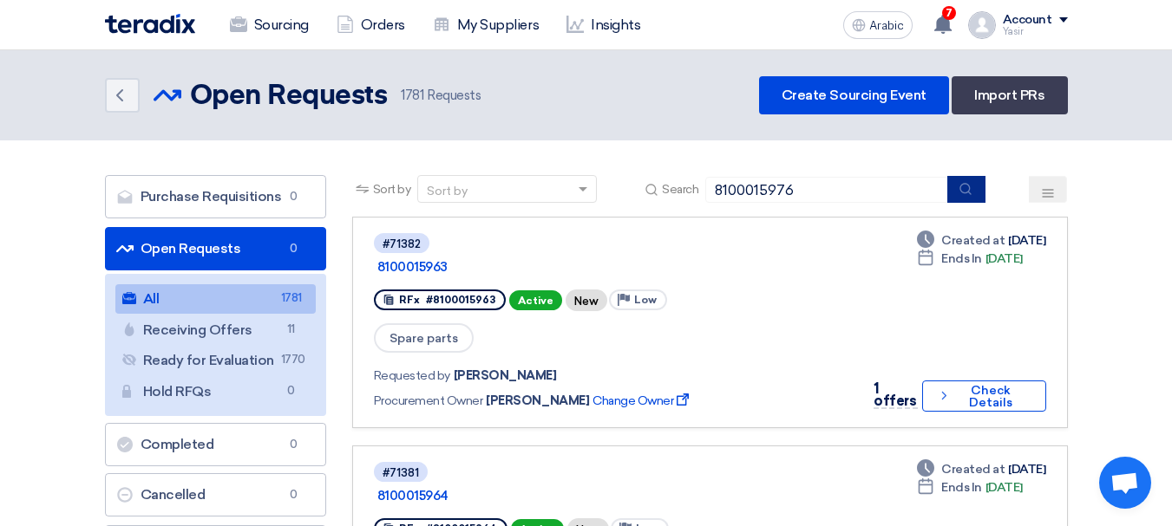
click at [970, 193] on icon "submit" at bounding box center [965, 189] width 14 height 14
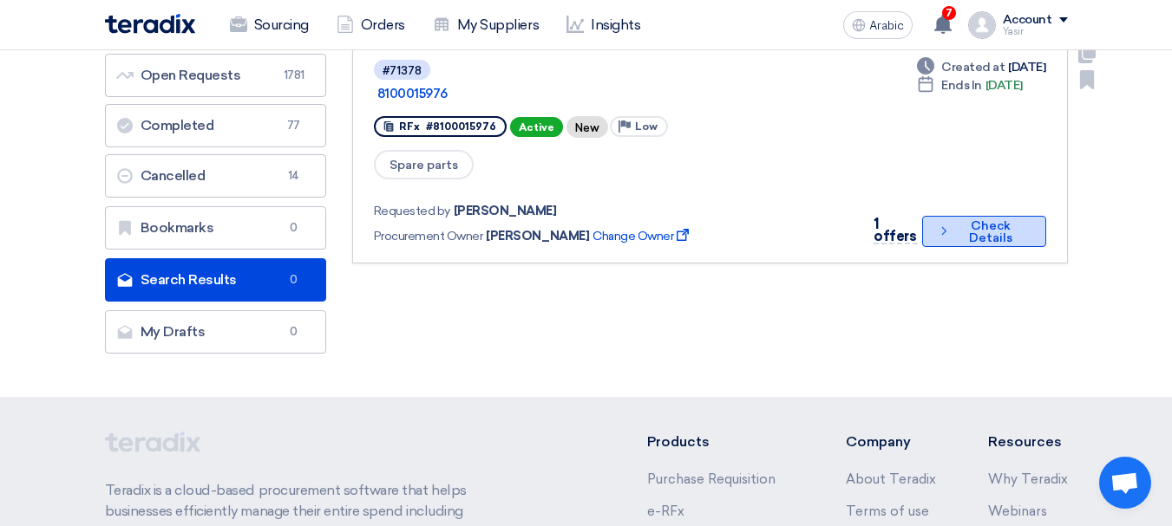
click at [977, 219] on font "Check Details" at bounding box center [990, 232] width 43 height 27
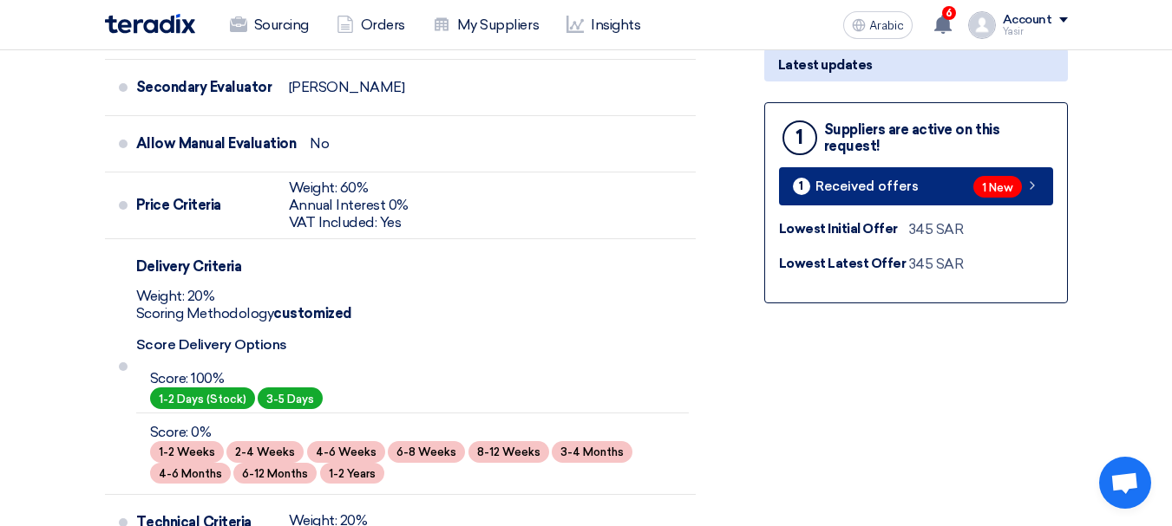
click at [1028, 191] on icon at bounding box center [1032, 186] width 14 height 14
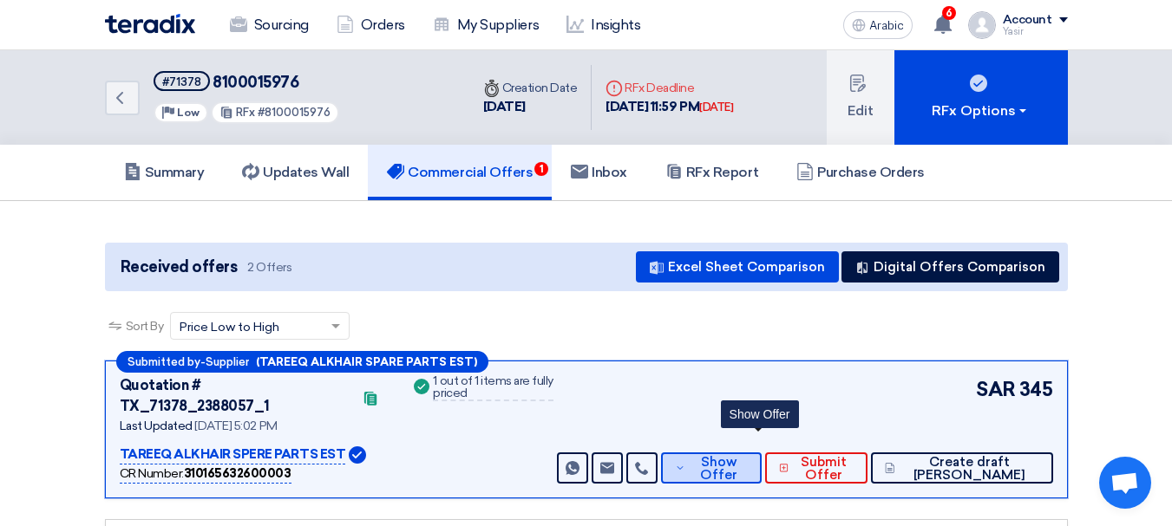
click at [737, 454] on font "Show Offer" at bounding box center [718, 468] width 37 height 29
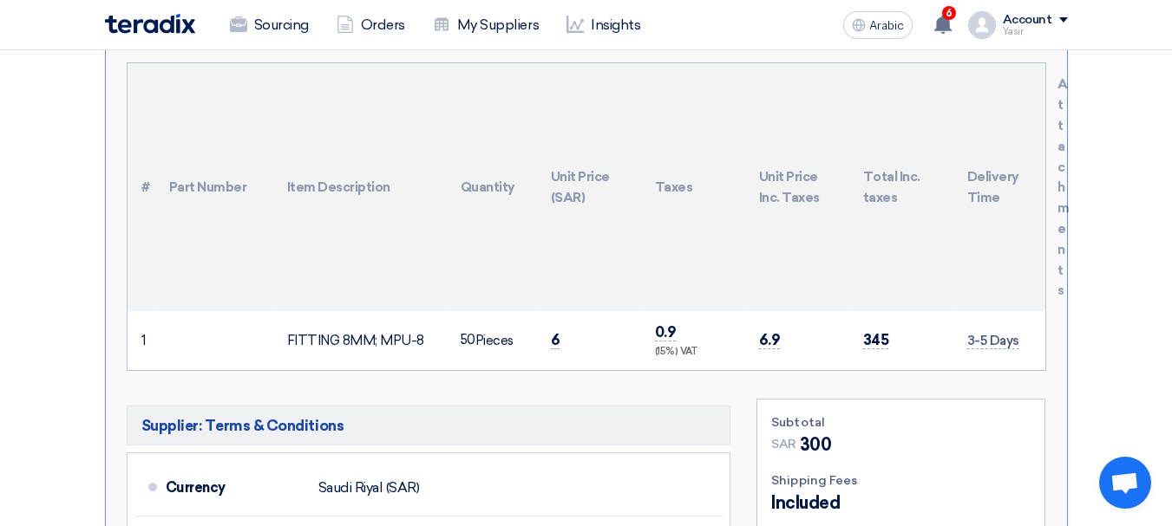
scroll to position [520, 0]
drag, startPoint x: 543, startPoint y: 322, endPoint x: 566, endPoint y: 323, distance: 23.4
click at [566, 323] on td "6" at bounding box center [589, 339] width 104 height 59
click at [577, 310] on td "6" at bounding box center [589, 339] width 104 height 59
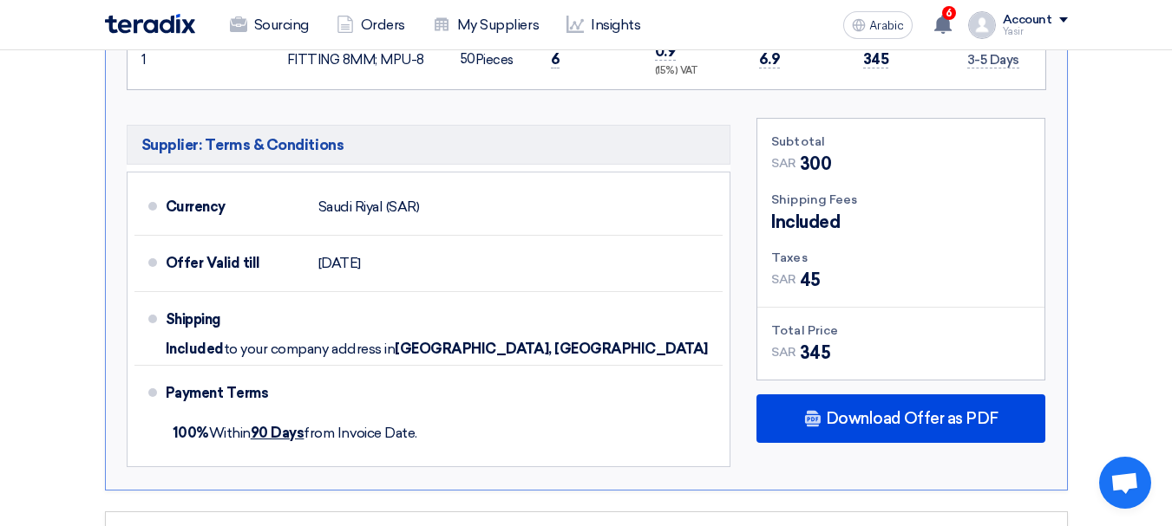
scroll to position [954, 0]
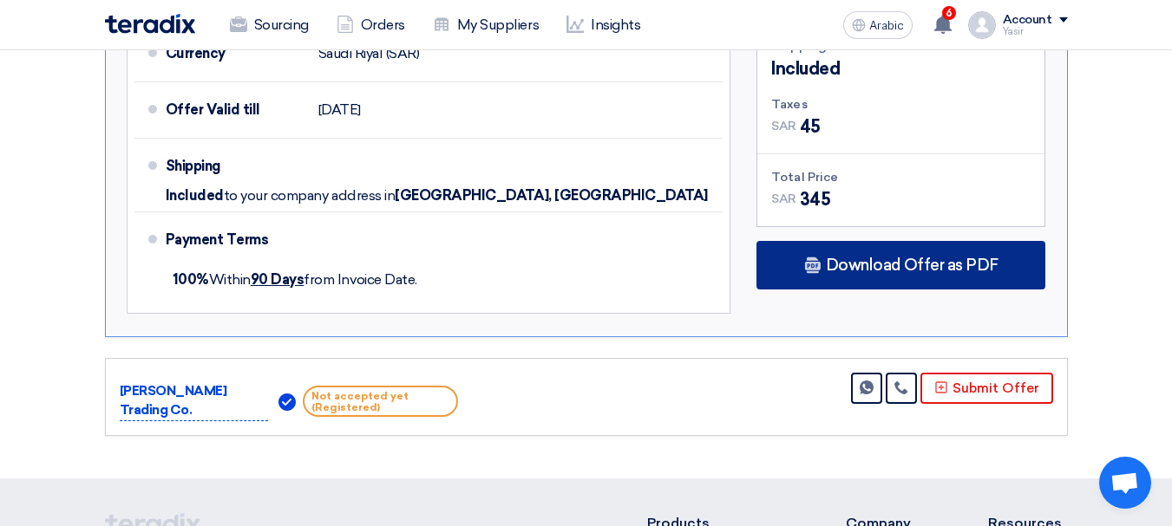
click at [879, 256] on font "Download Offer as PDF" at bounding box center [912, 265] width 173 height 19
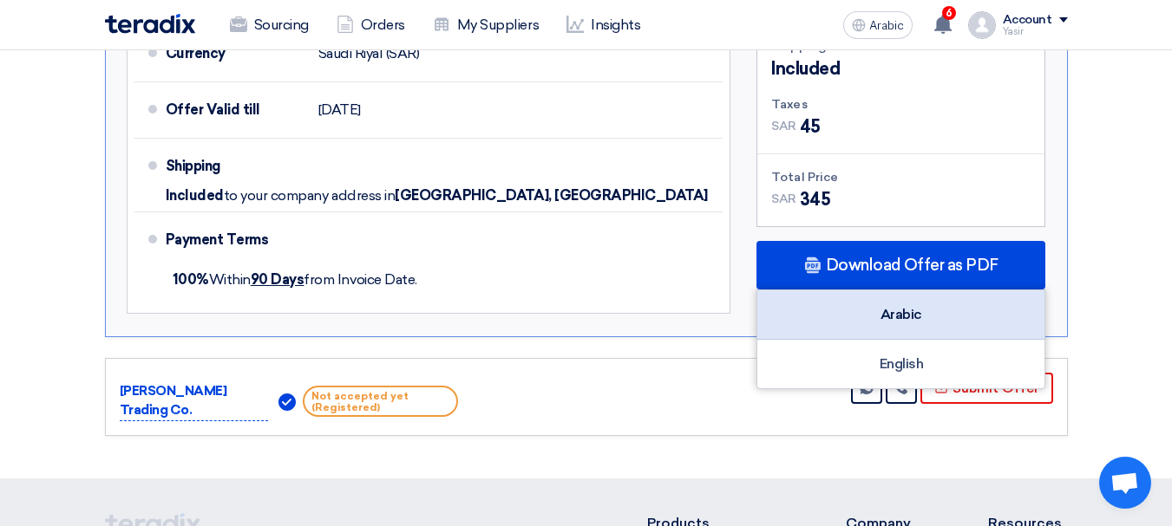
click at [901, 306] on font "Arabic" at bounding box center [901, 314] width 42 height 16
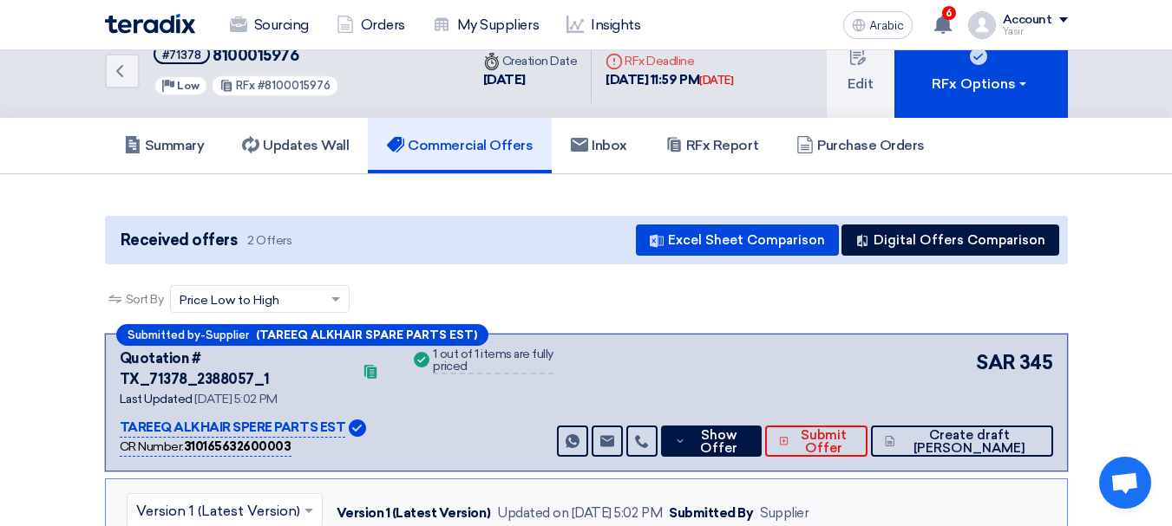
scroll to position [0, 0]
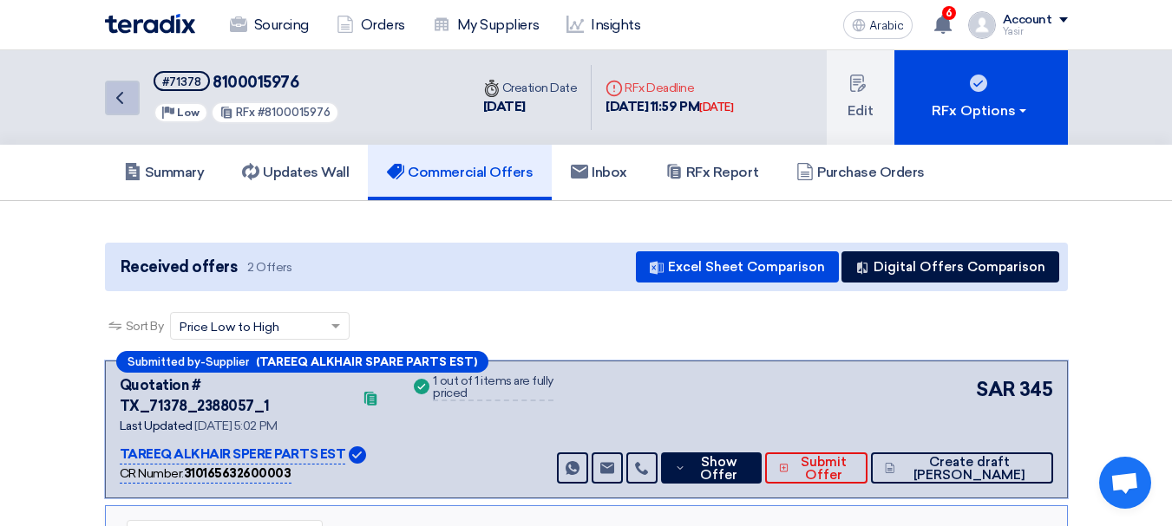
click at [118, 103] on icon "Back" at bounding box center [119, 98] width 21 height 21
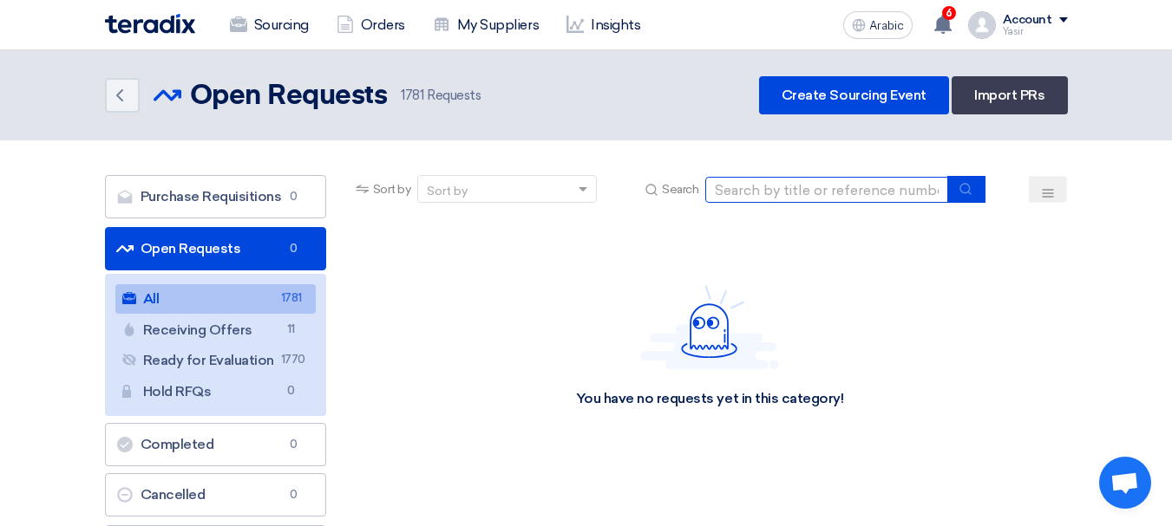
click at [935, 185] on input at bounding box center [826, 190] width 243 height 26
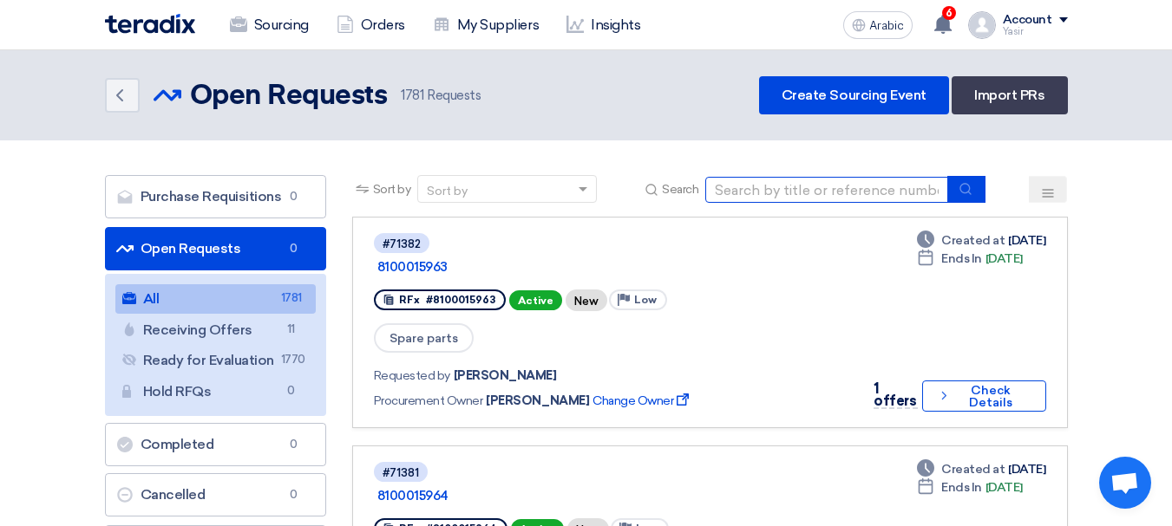
click at [839, 201] on input at bounding box center [826, 190] width 243 height 26
type input "8100015977"
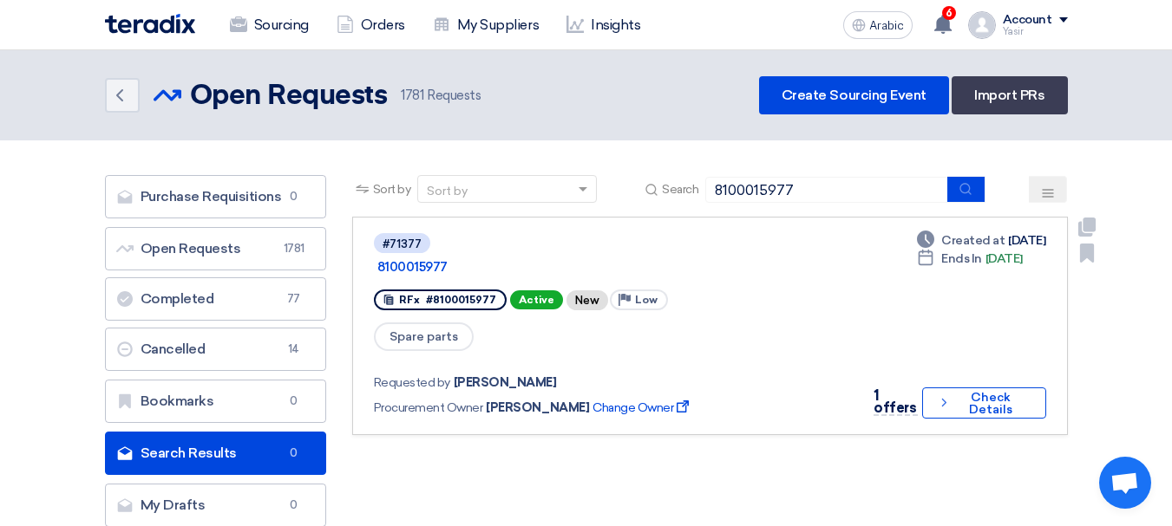
click at [967, 388] on button "Check details Check Details" at bounding box center [984, 403] width 124 height 31
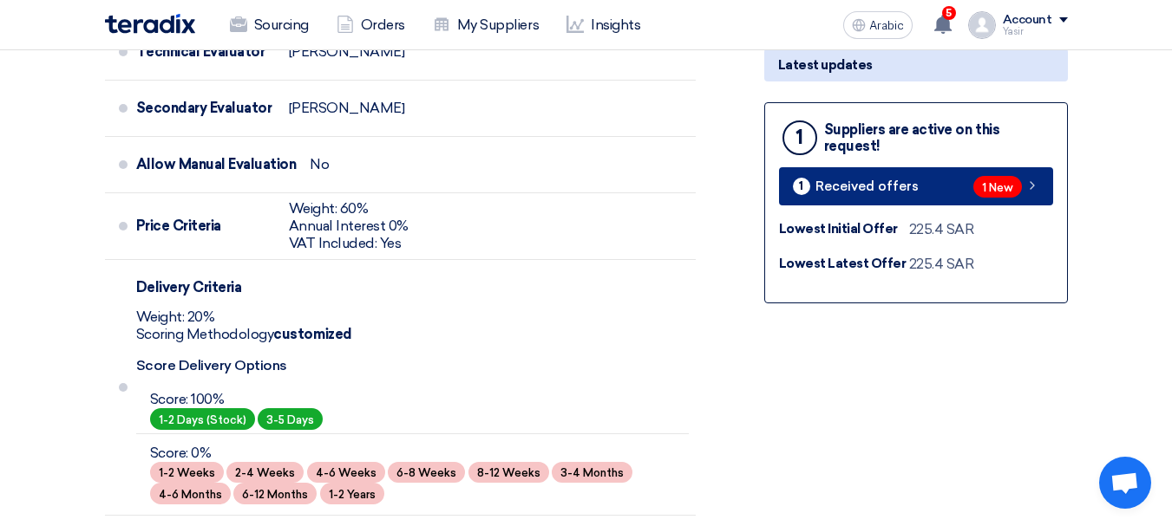
click at [1034, 178] on div "1 New" at bounding box center [1006, 187] width 66 height 22
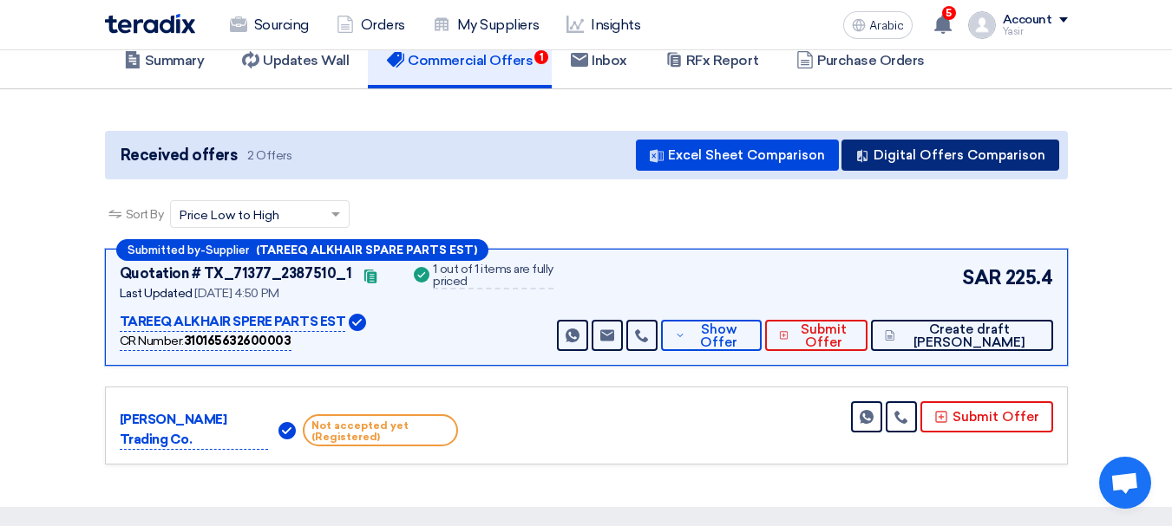
scroll to position [260, 0]
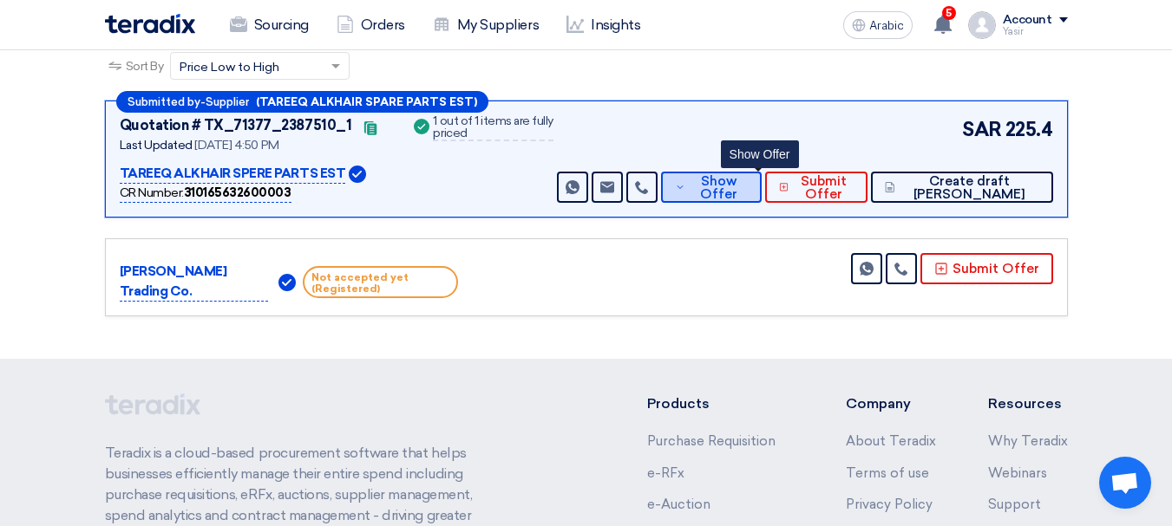
click at [747, 194] on span "Show Offer" at bounding box center [717, 188] width 57 height 26
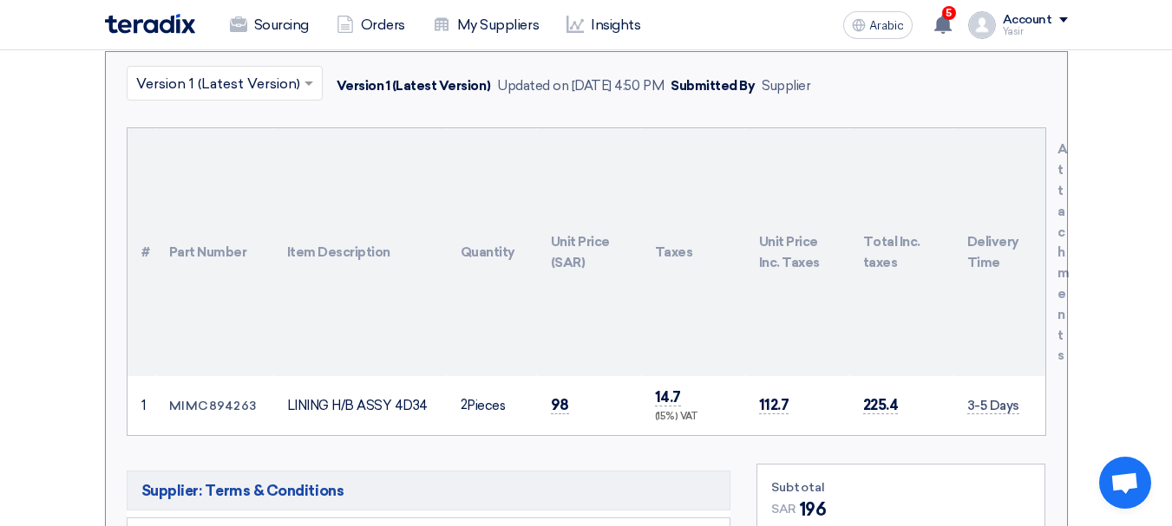
scroll to position [520, 0]
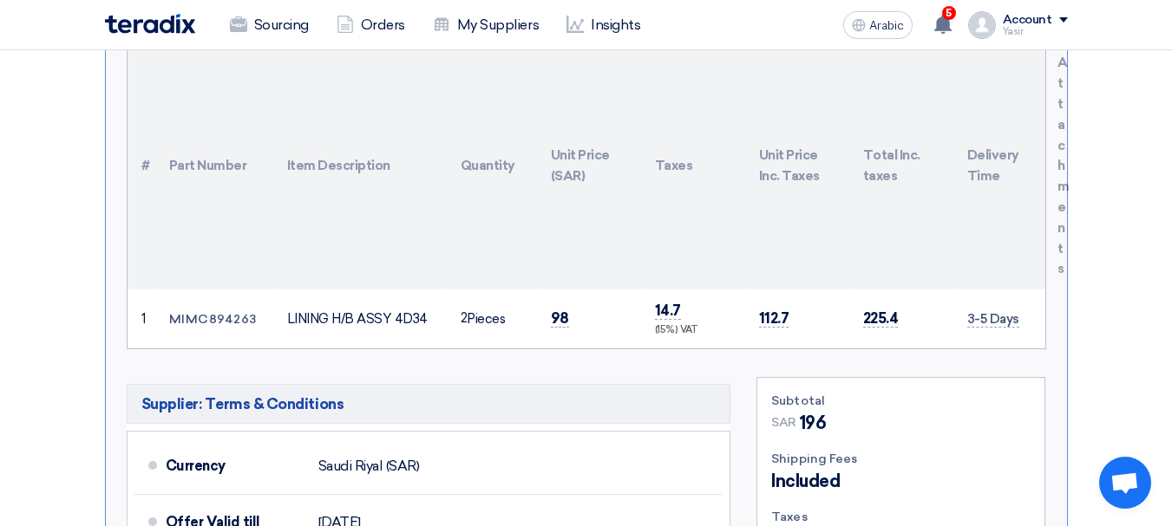
click at [563, 328] on td "98" at bounding box center [589, 319] width 104 height 59
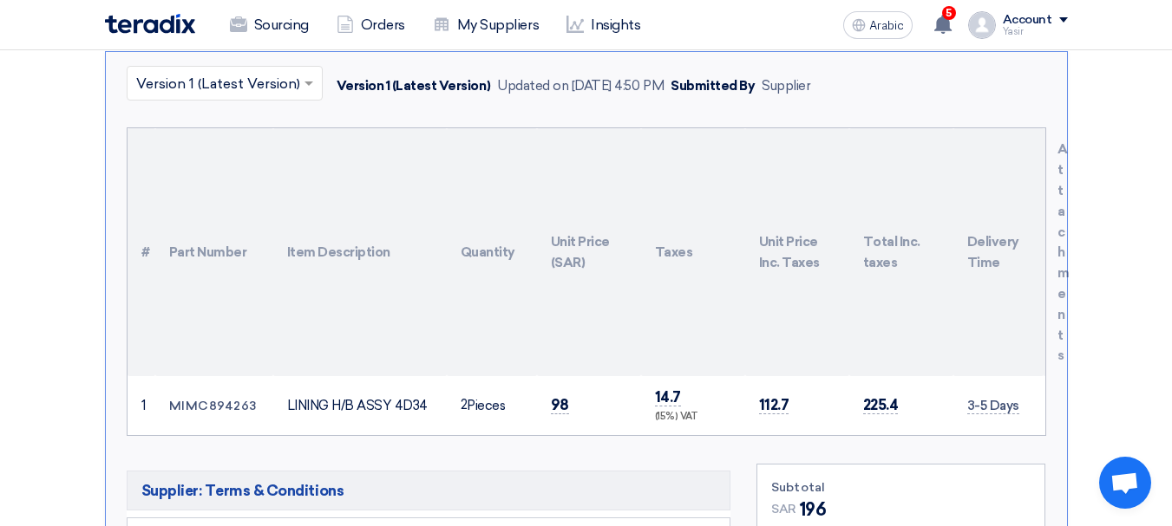
scroll to position [694, 0]
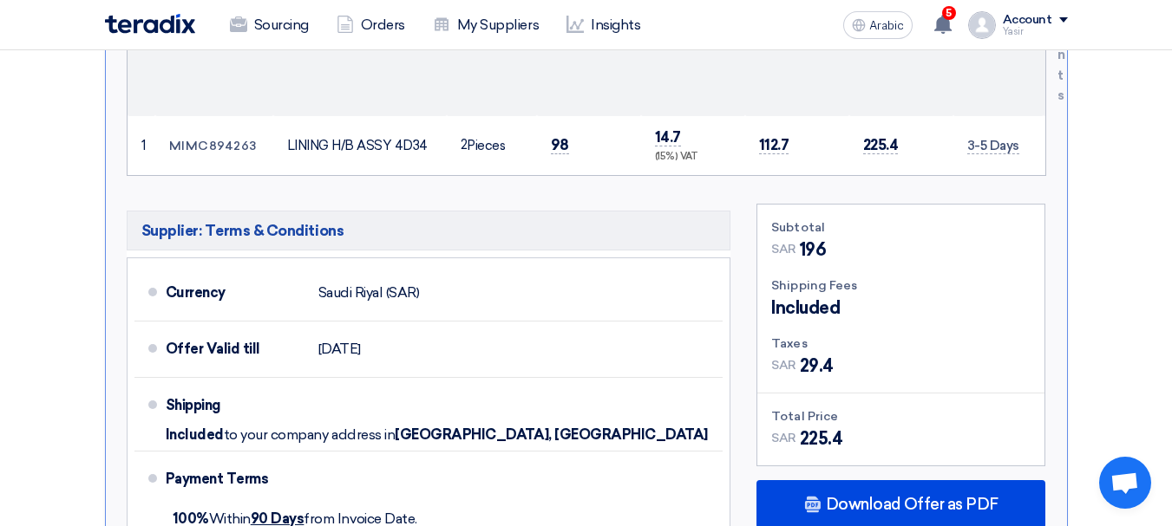
click at [951, 264] on div "Subtotal SAR 196 Shipping Fees Included Taxes SAR SAR" at bounding box center [900, 335] width 287 height 261
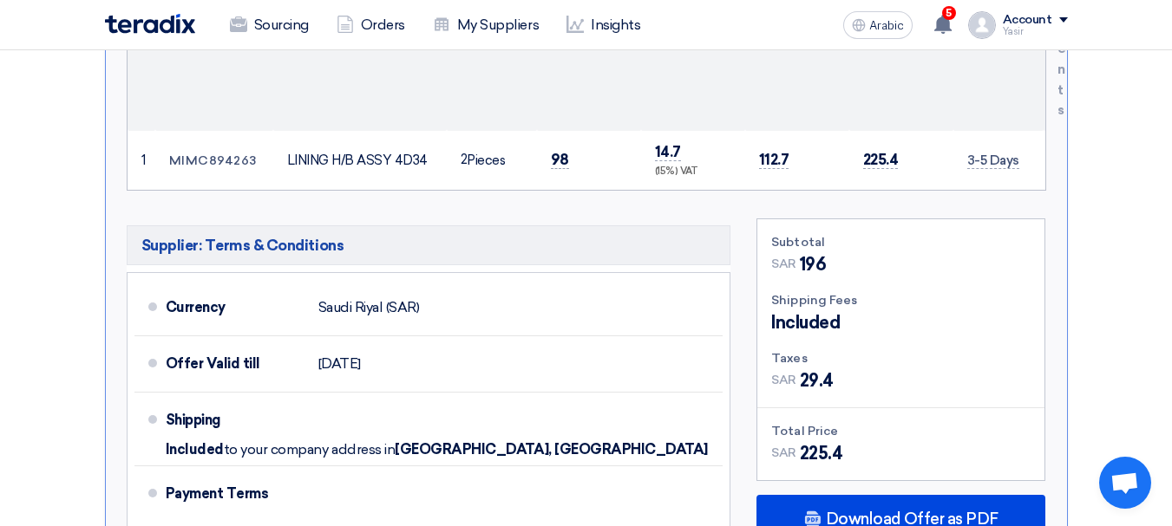
scroll to position [781, 0]
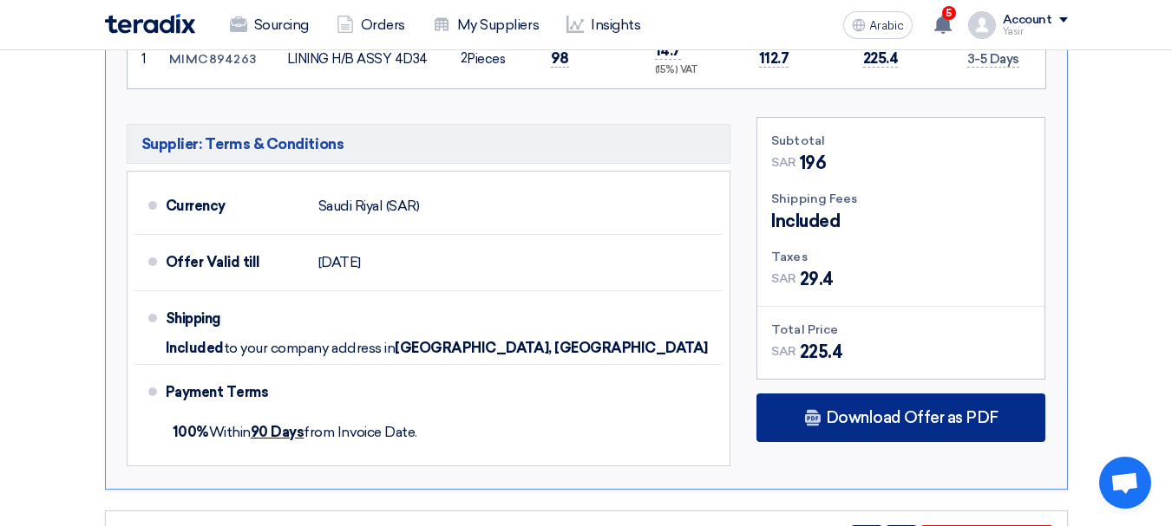
click at [912, 416] on font "Download Offer as PDF" at bounding box center [912, 417] width 173 height 19
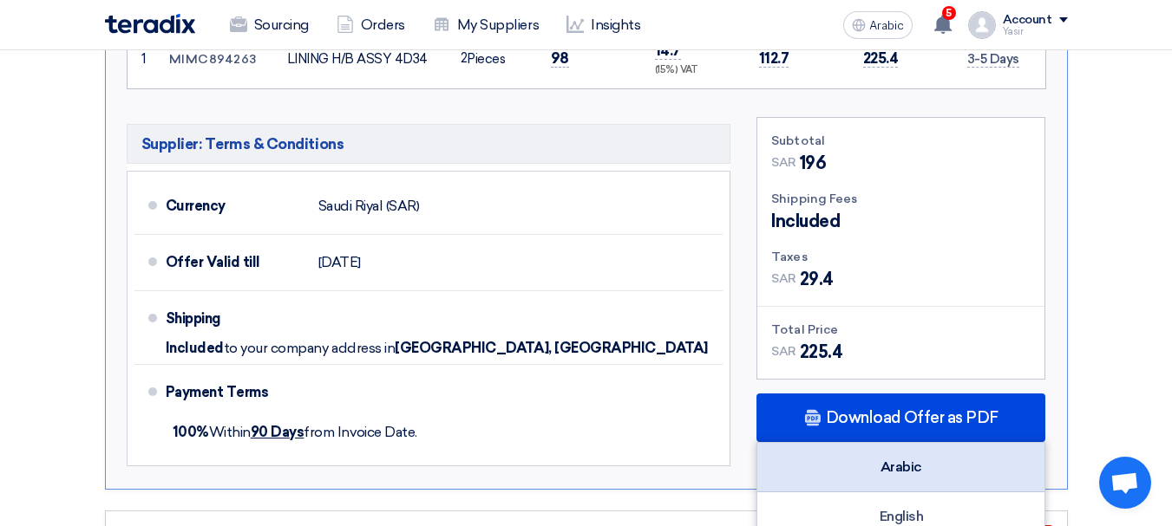
click at [949, 458] on div "Arabic" at bounding box center [900, 467] width 287 height 49
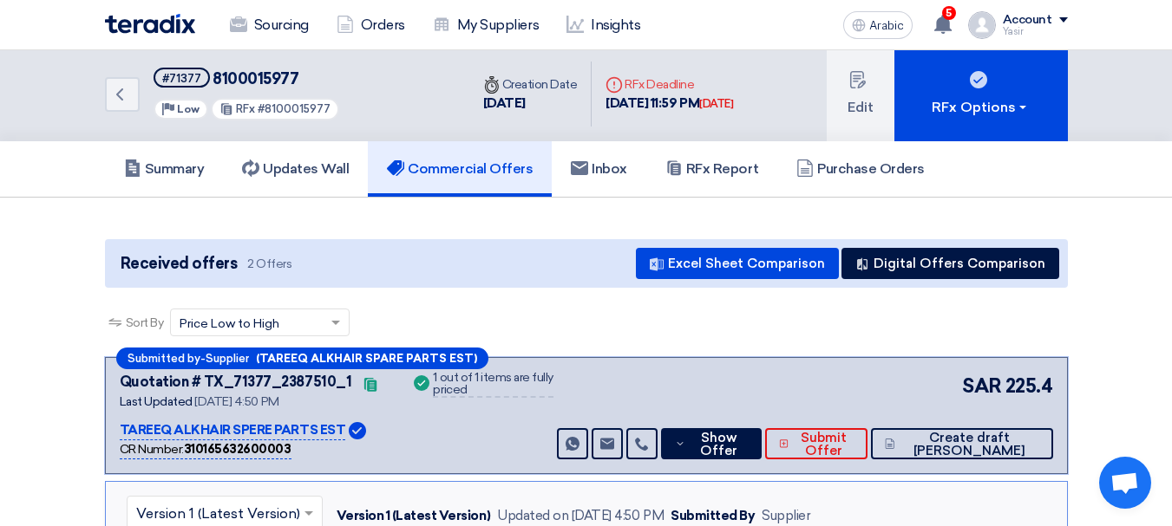
scroll to position [0, 0]
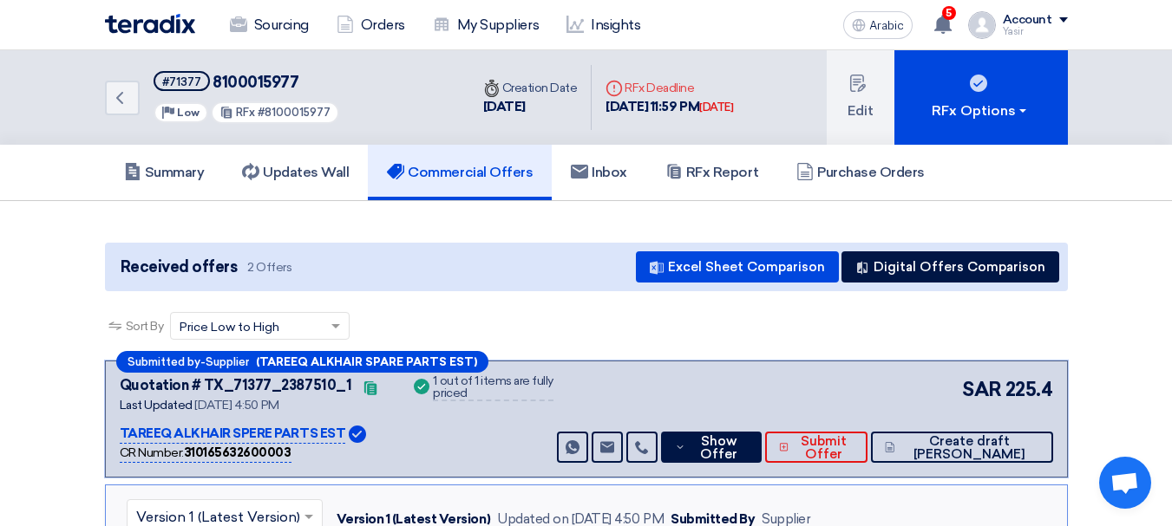
drag, startPoint x: 228, startPoint y: 385, endPoint x: 261, endPoint y: 390, distance: 33.4
click at [261, 390] on font "Quotation # TX_71377_2387510_1" at bounding box center [236, 385] width 232 height 16
copy font "71377"
click at [122, 101] on icon "Back" at bounding box center [119, 98] width 21 height 21
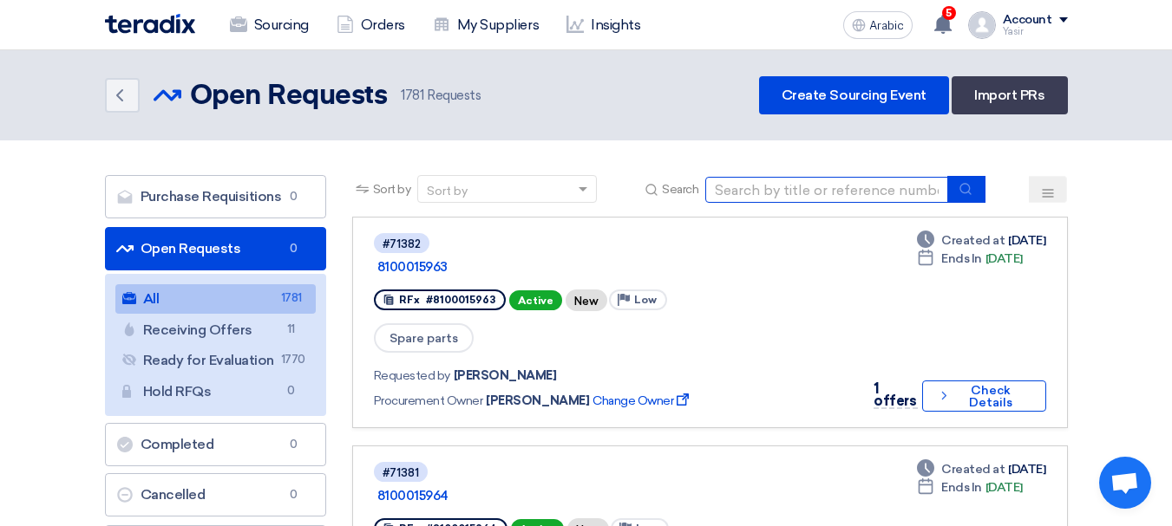
click at [929, 186] on input at bounding box center [826, 190] width 243 height 26
paste input "8100015963"
type input "8100015963"
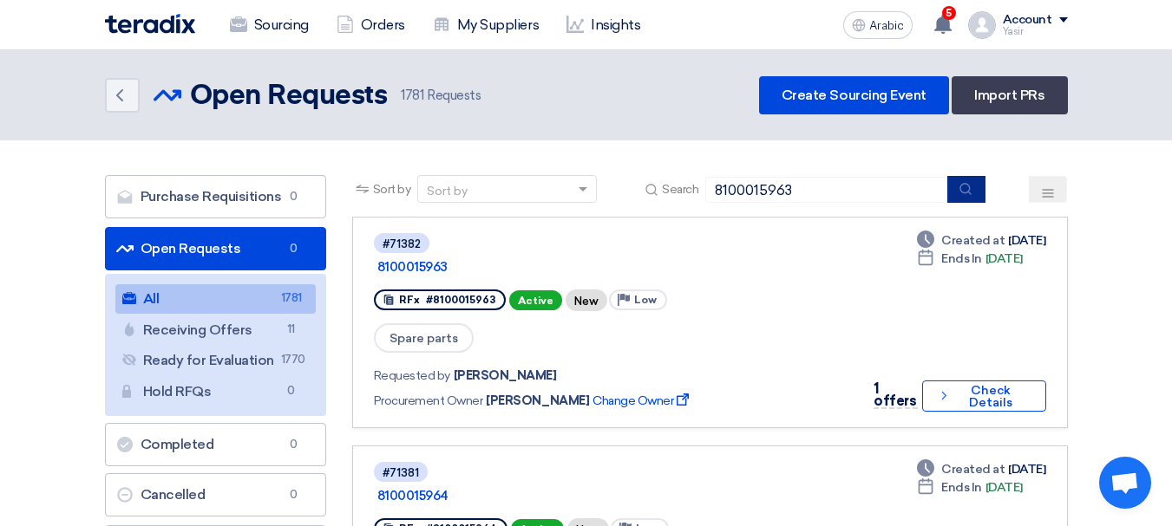
click at [977, 188] on button "submit" at bounding box center [966, 189] width 38 height 27
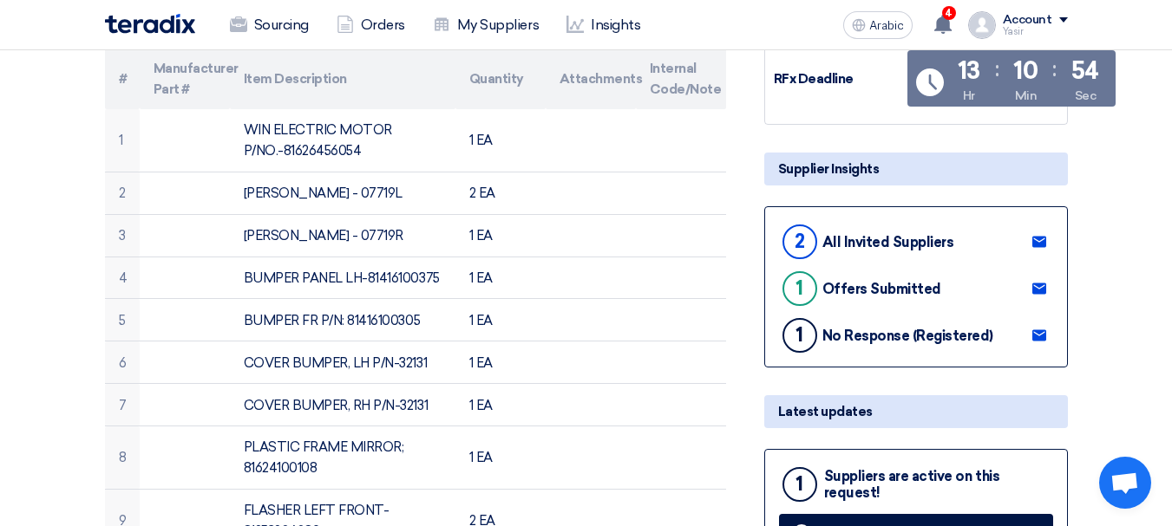
scroll to position [434, 0]
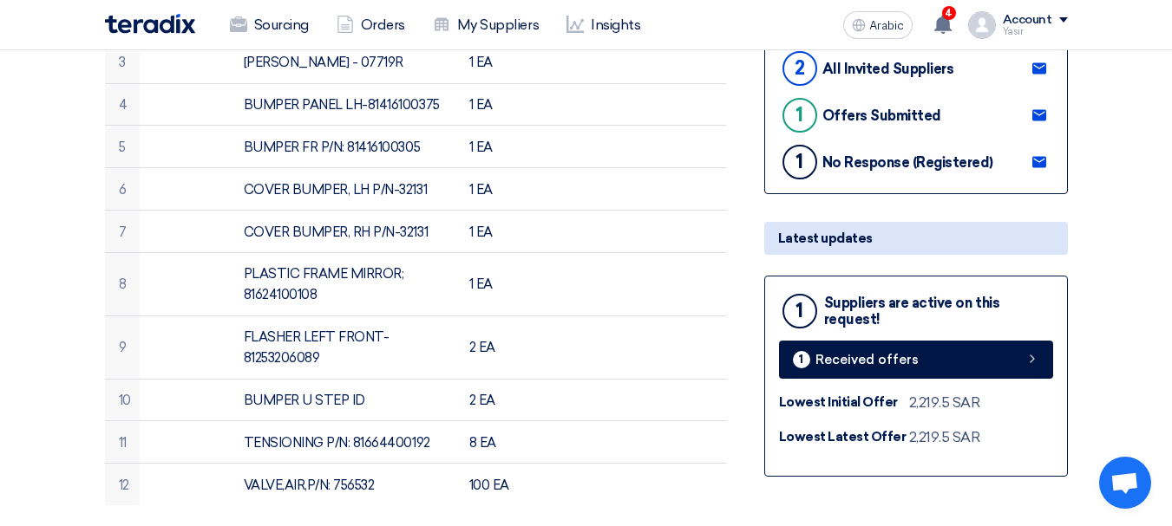
click at [1055, 362] on div "1 Suppliers are active on this request! 1 Received offers Lowest Initial Offer …" at bounding box center [916, 376] width 304 height 201
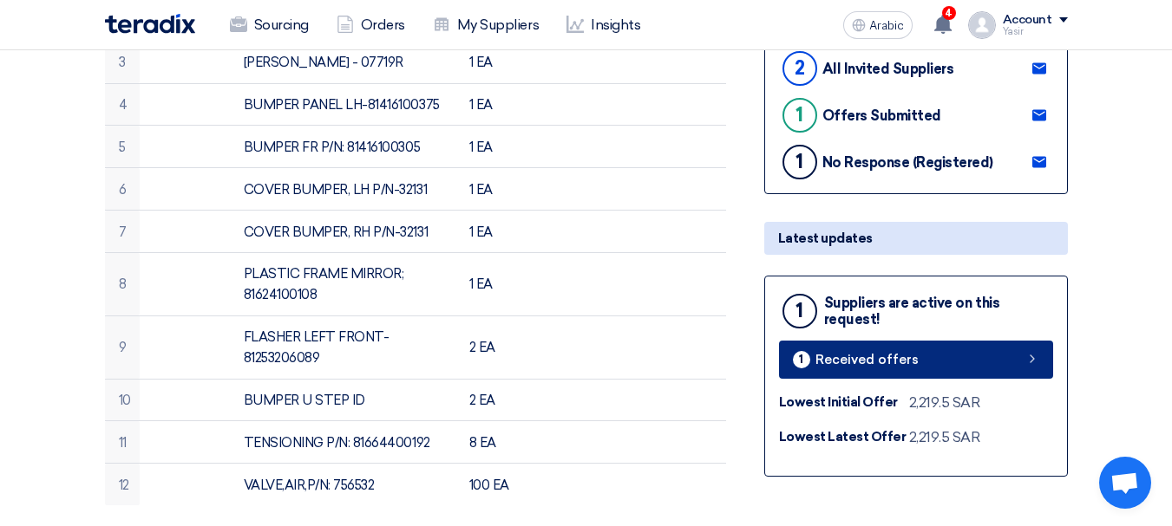
click at [1037, 346] on link "1 Received offers" at bounding box center [916, 360] width 274 height 38
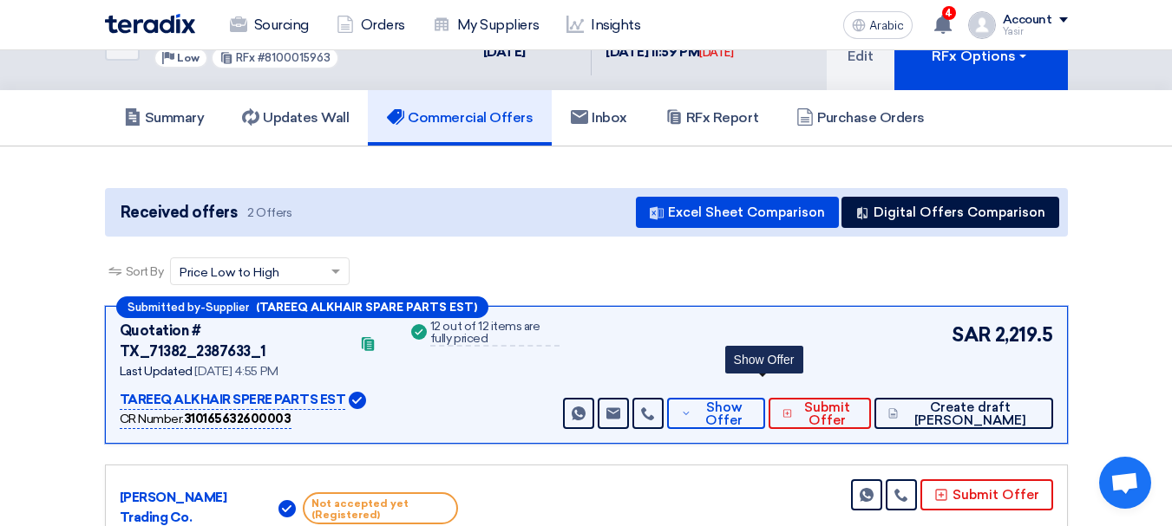
scroll to position [173, 0]
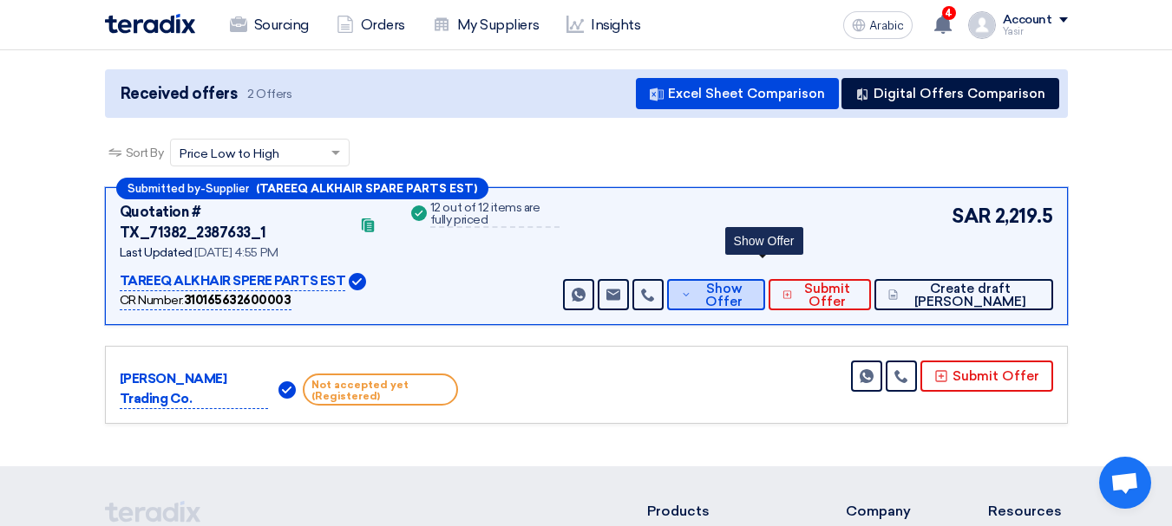
click at [766, 290] on button "Show Offer" at bounding box center [716, 294] width 99 height 31
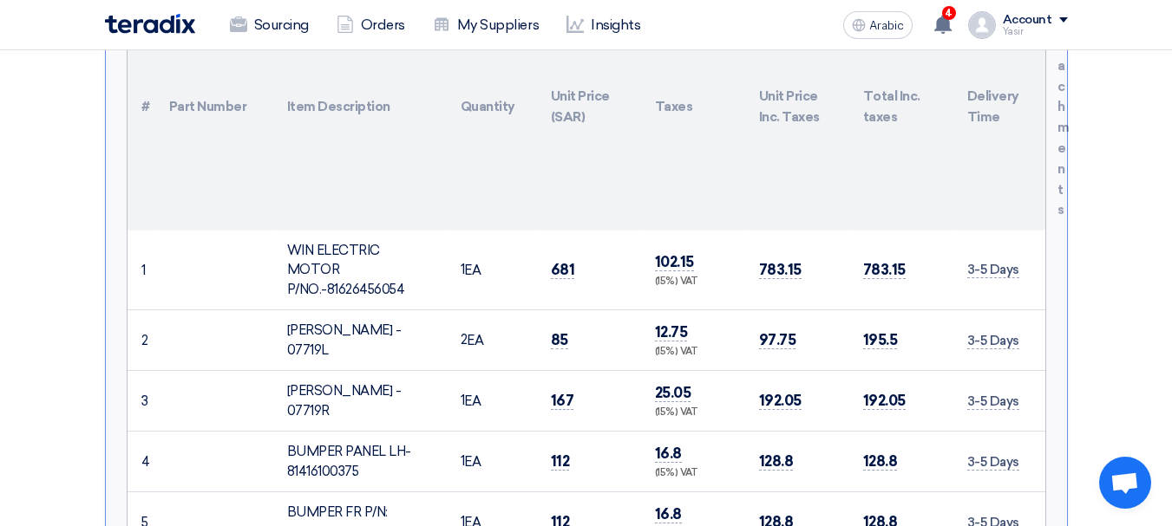
scroll to position [607, 0]
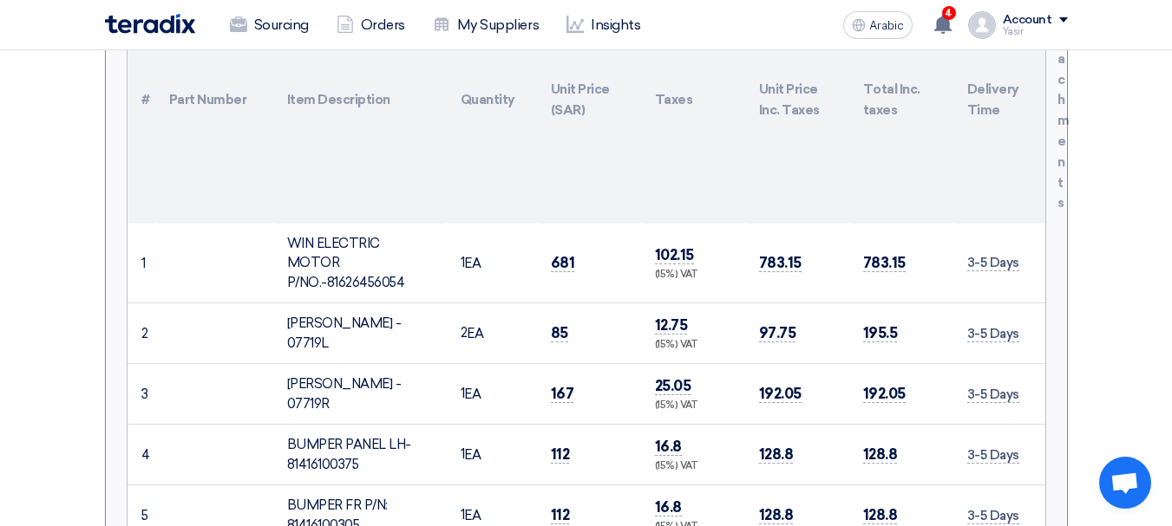
drag, startPoint x: 559, startPoint y: 235, endPoint x: 657, endPoint y: 255, distance: 100.0
click at [657, 255] on tr "1 WIN ELECTRIC MOTOR P/NO.-81626456054 1" at bounding box center [586, 264] width 918 height 80
drag, startPoint x: 564, startPoint y: 285, endPoint x: 676, endPoint y: 302, distance: 113.1
click at [664, 304] on tr "2 [PERSON_NAME] - 07719L 2" at bounding box center [586, 334] width 918 height 61
drag, startPoint x: 552, startPoint y: 350, endPoint x: 741, endPoint y: 372, distance: 190.3
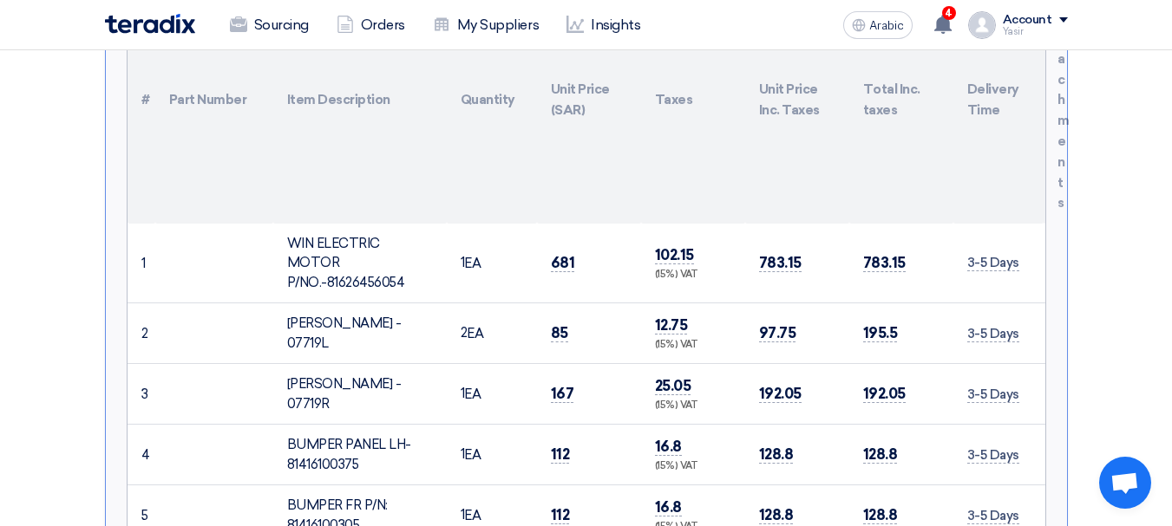
click at [741, 372] on tr "3 [PERSON_NAME] - 07719R 1" at bounding box center [586, 394] width 918 height 61
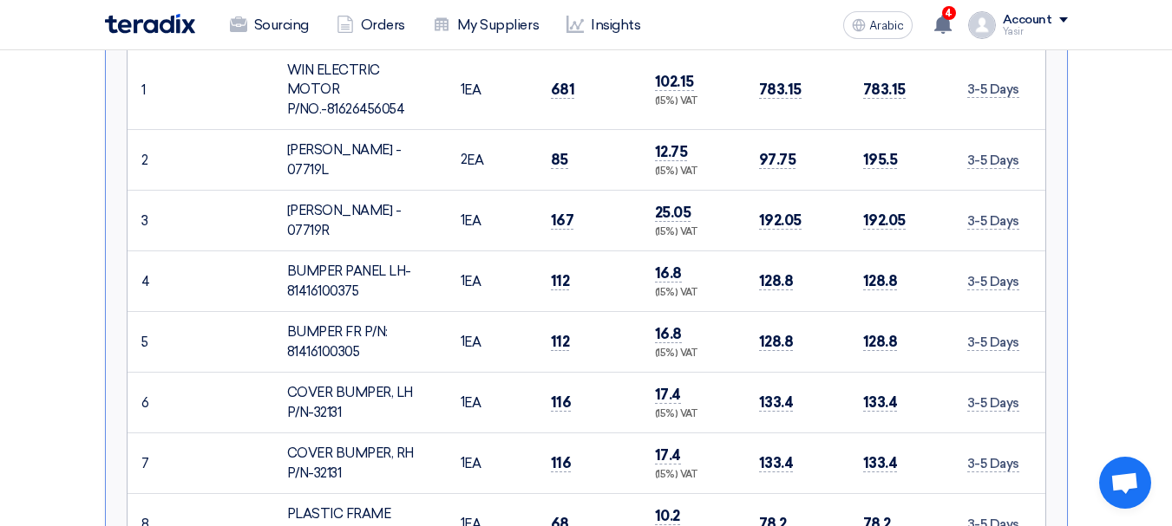
scroll to position [867, 0]
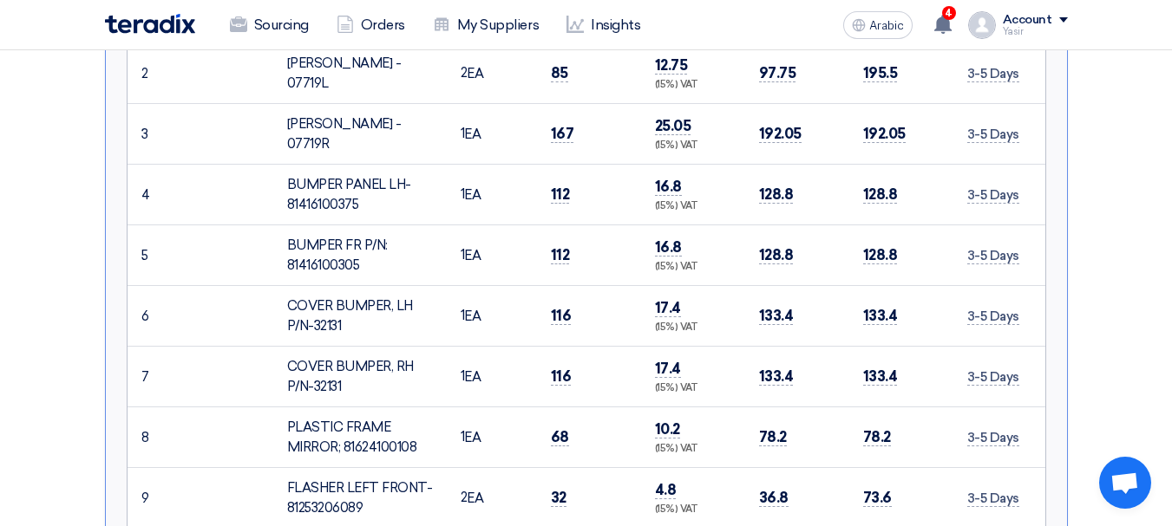
drag, startPoint x: 546, startPoint y: 159, endPoint x: 594, endPoint y: 154, distance: 47.9
click at [594, 165] on td "112" at bounding box center [589, 195] width 104 height 61
drag, startPoint x: 558, startPoint y: 212, endPoint x: 690, endPoint y: 230, distance: 133.9
click at [666, 226] on tr "5 BUMPER FR P/N: 81416100305 1" at bounding box center [586, 255] width 918 height 61
drag, startPoint x: 558, startPoint y: 278, endPoint x: 664, endPoint y: 310, distance: 111.6
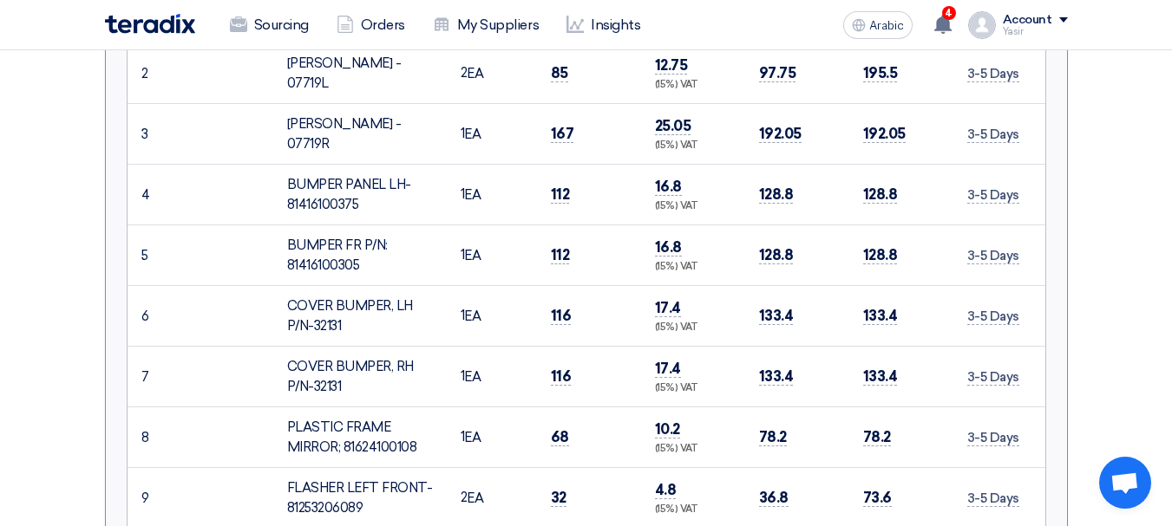
click at [664, 310] on tbody "1 WIN ELECTRIC MOTOR P/NO.-81626456054" at bounding box center [586, 341] width 918 height 754
click at [590, 347] on td "116" at bounding box center [589, 377] width 104 height 61
click at [565, 368] on font "116" at bounding box center [561, 376] width 21 height 17
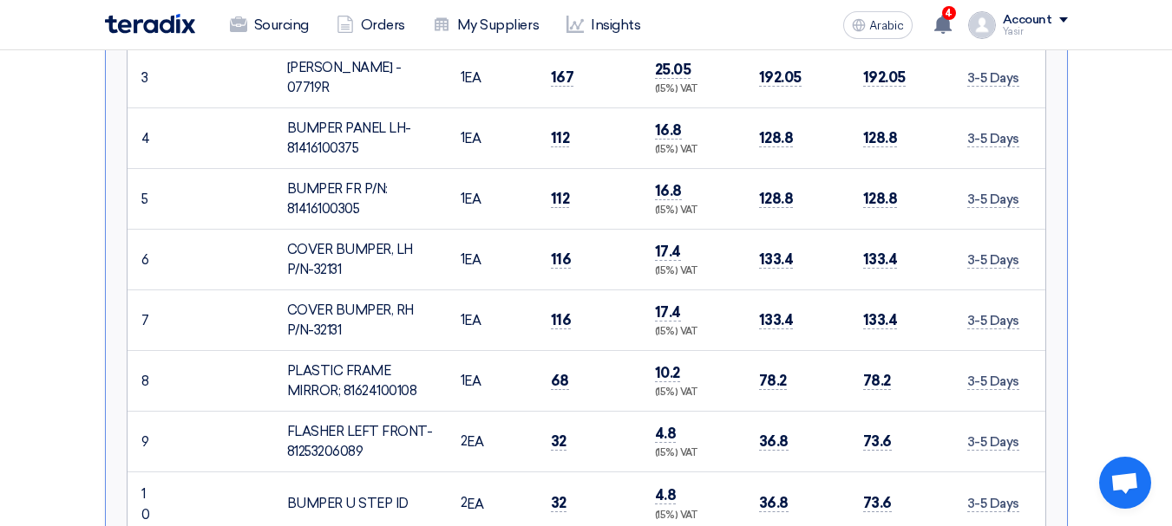
scroll to position [1041, 0]
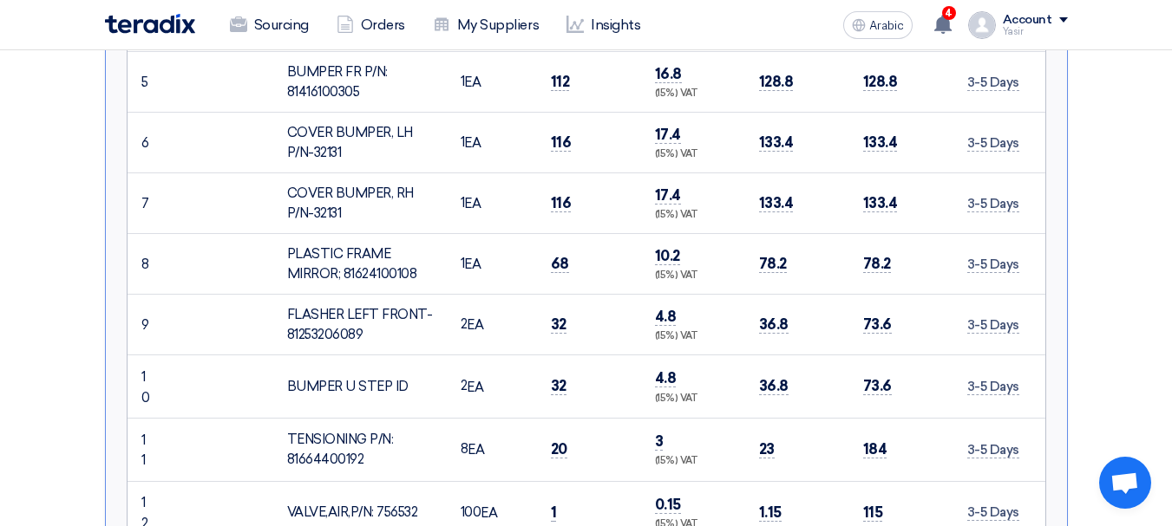
click at [546, 234] on td "68" at bounding box center [589, 264] width 104 height 61
click at [558, 255] on font "68" at bounding box center [560, 263] width 18 height 17
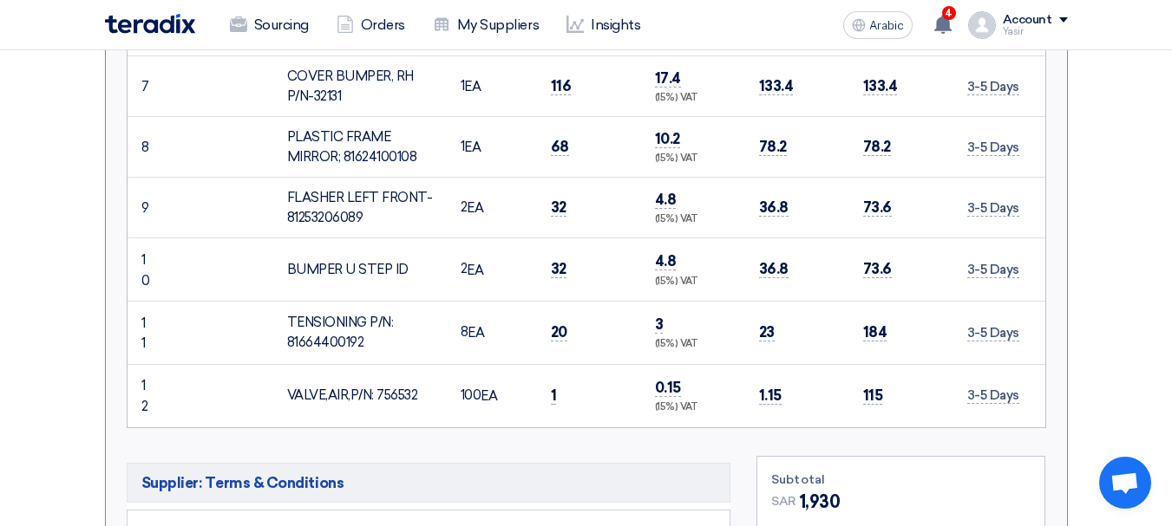
scroll to position [1127, 0]
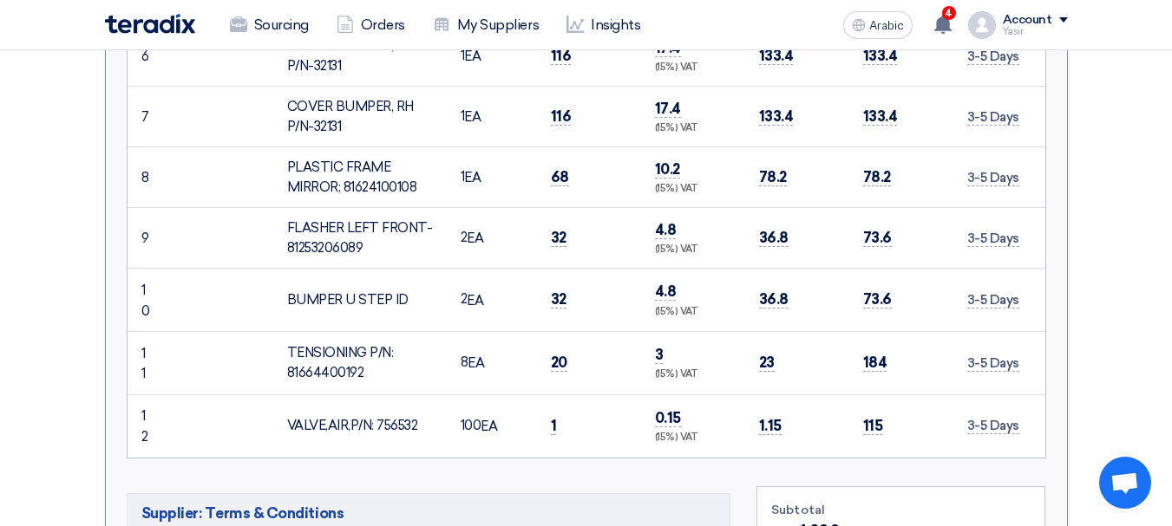
click at [567, 208] on td "32" at bounding box center [589, 238] width 104 height 61
click at [564, 229] on font "32" at bounding box center [559, 237] width 16 height 17
click at [558, 269] on td "32" at bounding box center [589, 300] width 104 height 63
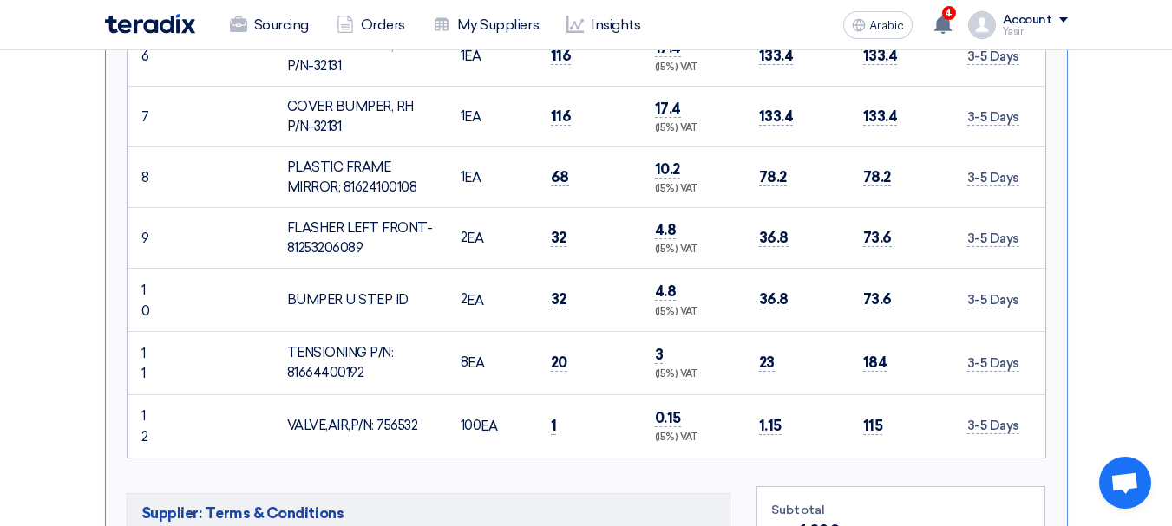
click at [554, 291] on font "32" at bounding box center [559, 299] width 16 height 17
click at [561, 354] on font "20" at bounding box center [559, 362] width 16 height 17
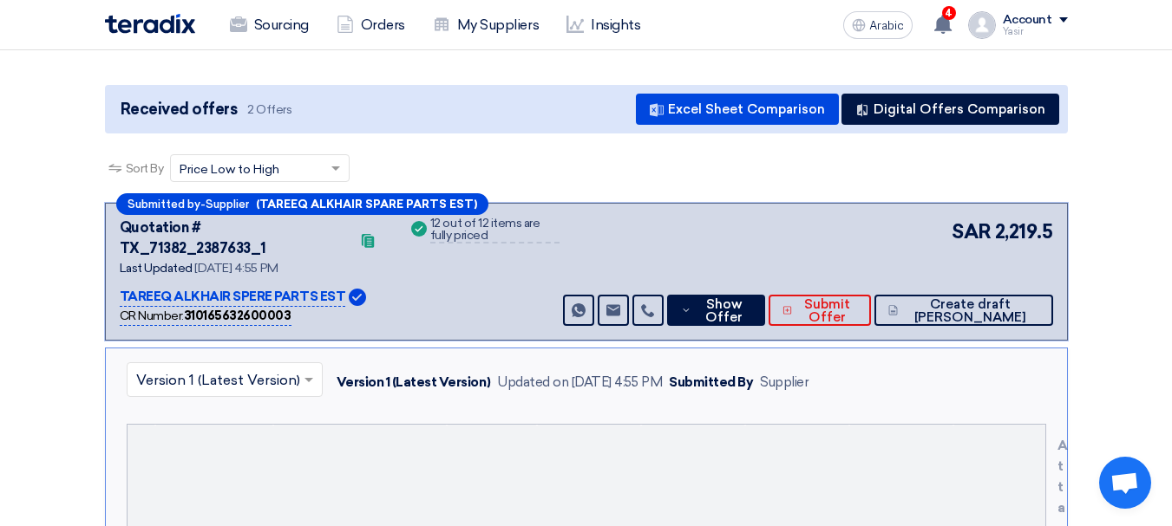
scroll to position [0, 0]
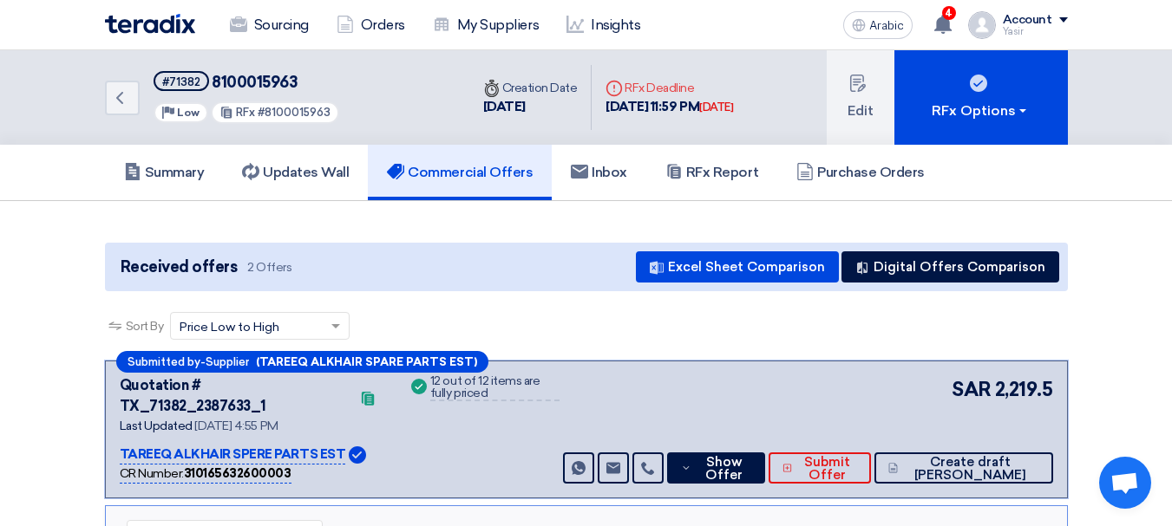
click at [256, 73] on font "8100015963" at bounding box center [255, 82] width 86 height 19
click at [256, 79] on font "8100015963" at bounding box center [255, 82] width 86 height 19
copy font "8100015963"
click at [130, 105] on link "Back" at bounding box center [122, 98] width 35 height 35
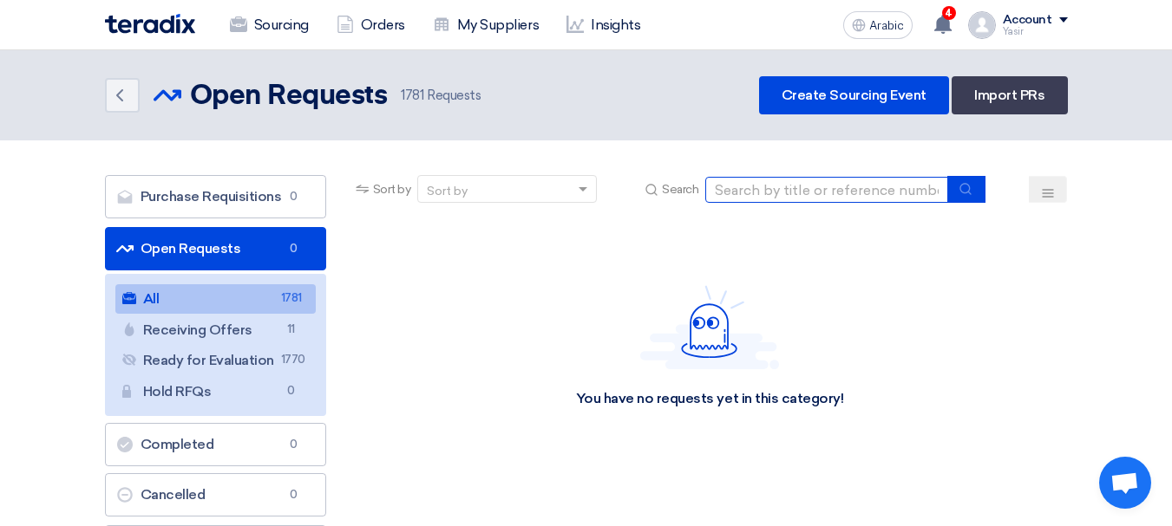
drag, startPoint x: 807, startPoint y: 198, endPoint x: 816, endPoint y: 201, distance: 10.2
click at [807, 198] on input at bounding box center [826, 190] width 243 height 26
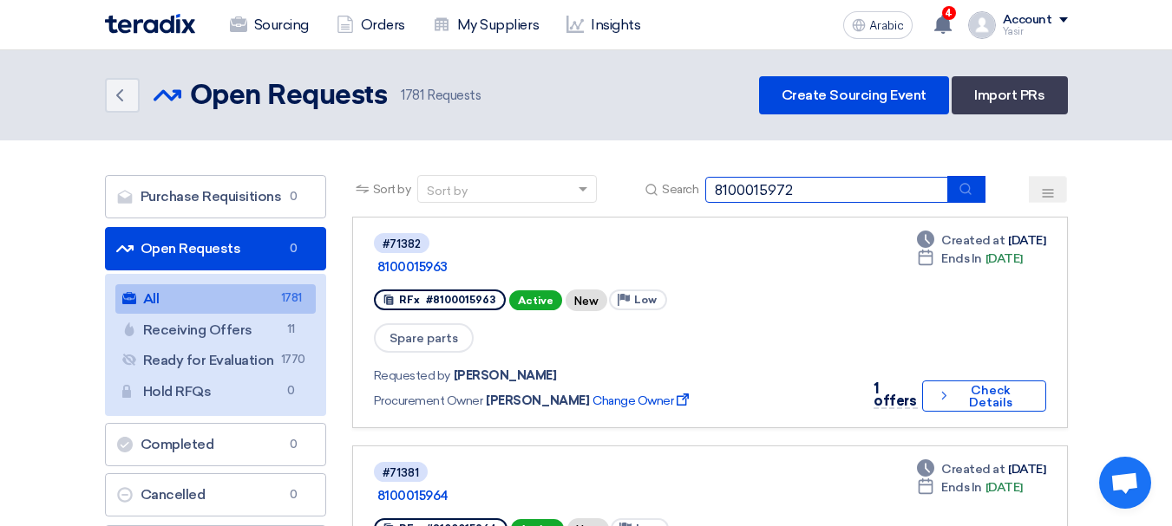
type input "8100015972"
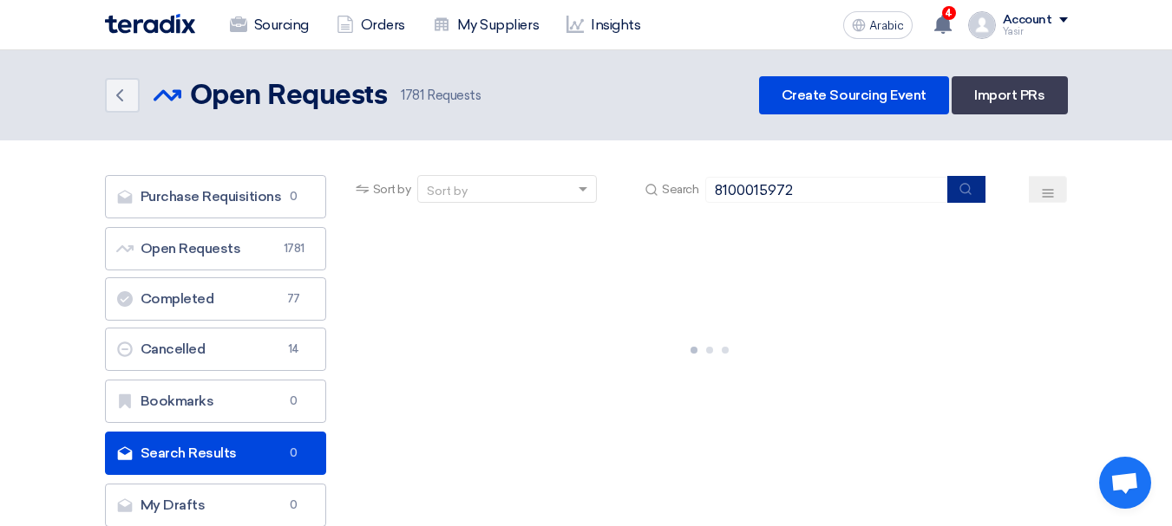
click at [964, 180] on button "submit" at bounding box center [966, 189] width 38 height 27
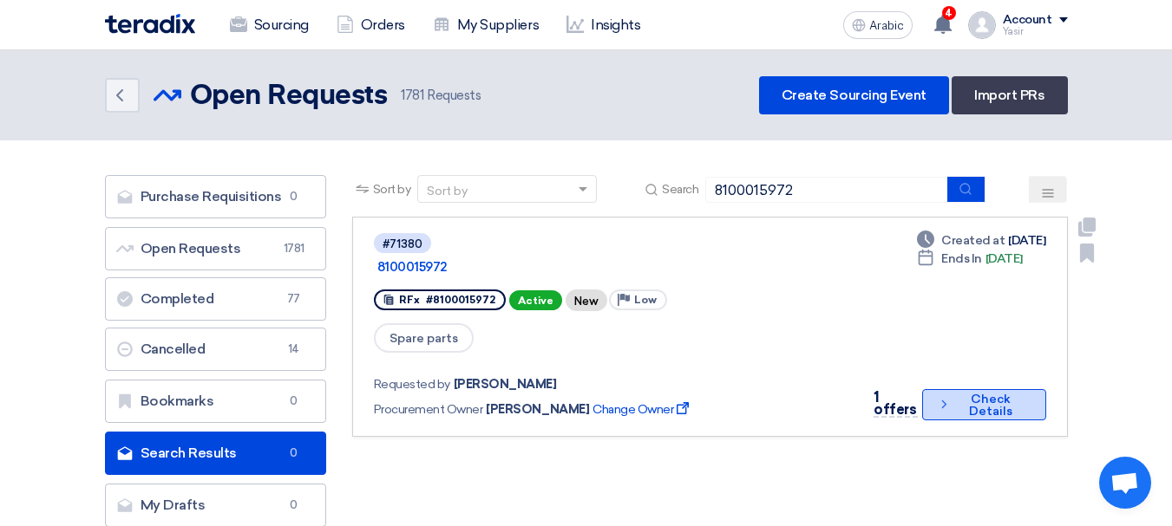
click at [974, 392] on font "Check Details" at bounding box center [990, 405] width 43 height 27
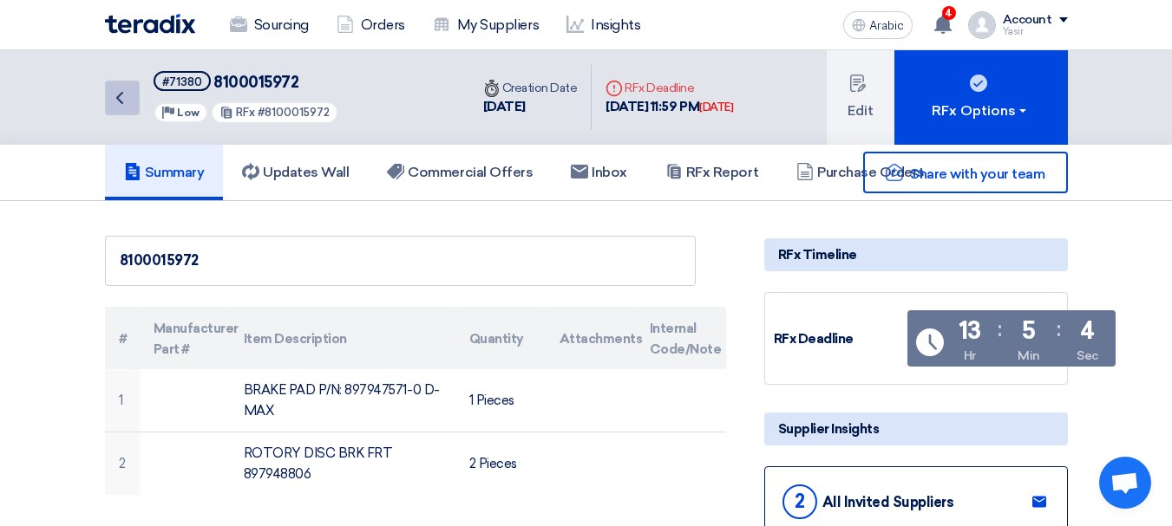
click at [134, 95] on link "Back" at bounding box center [122, 98] width 35 height 35
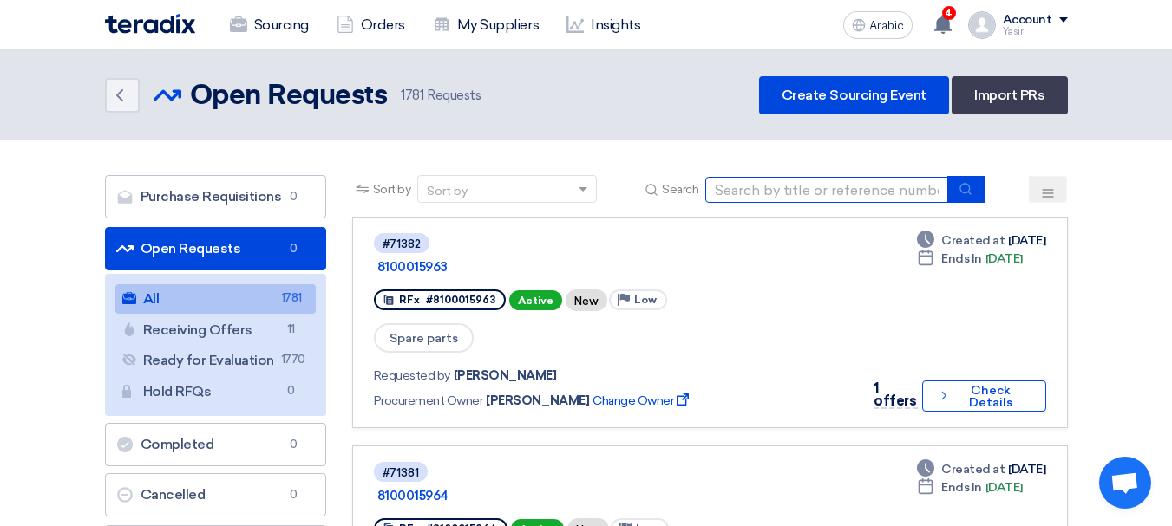
click at [726, 181] on input at bounding box center [826, 190] width 243 height 26
click at [859, 194] on input at bounding box center [826, 190] width 243 height 26
type input "8100015963"
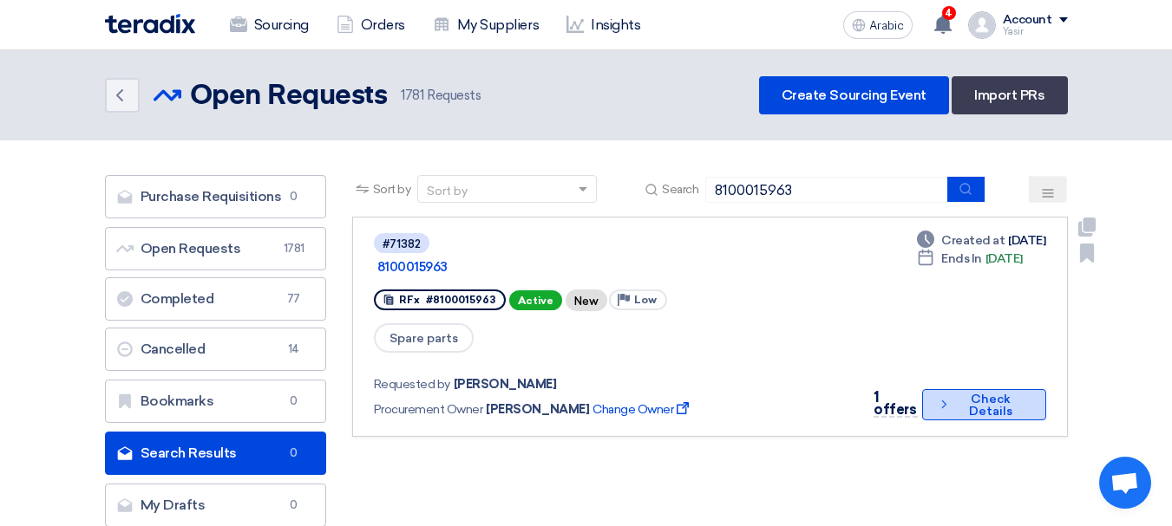
click at [954, 394] on font "Check Details" at bounding box center [990, 406] width 73 height 24
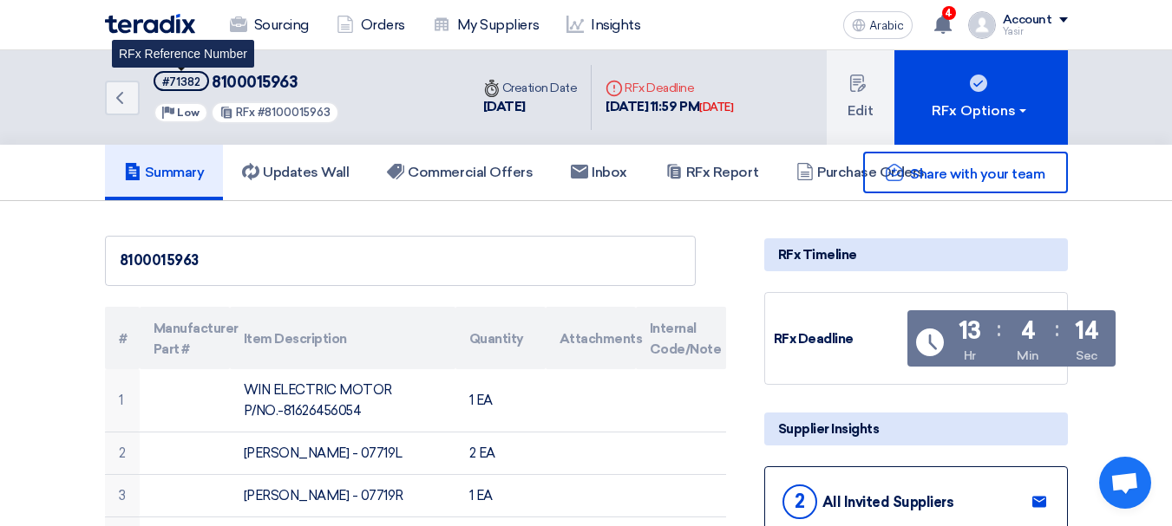
click at [186, 79] on font "#71382" at bounding box center [181, 81] width 38 height 13
click at [186, 80] on font "#71382" at bounding box center [181, 81] width 38 height 13
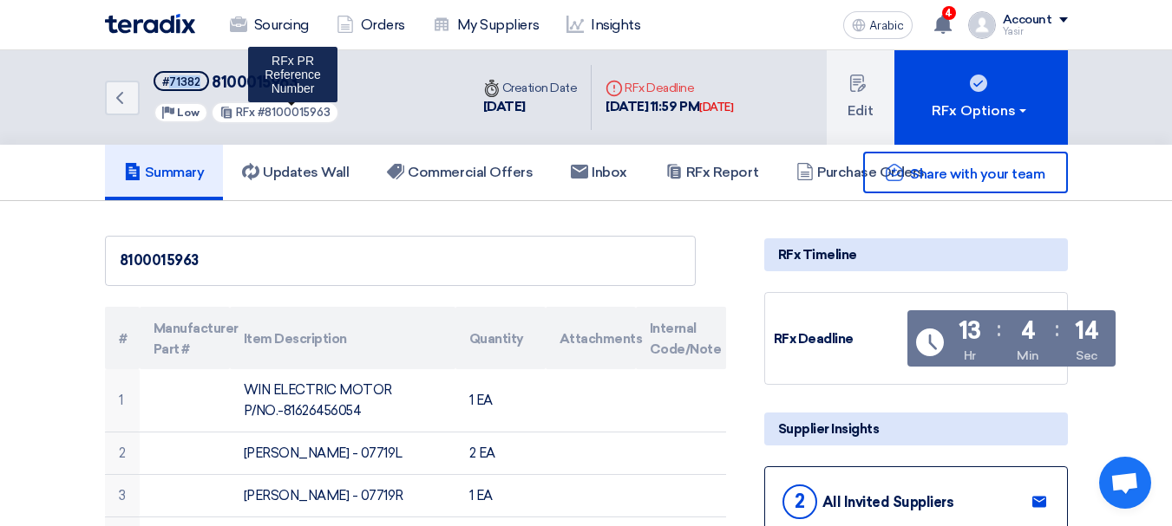
copy font "71382"
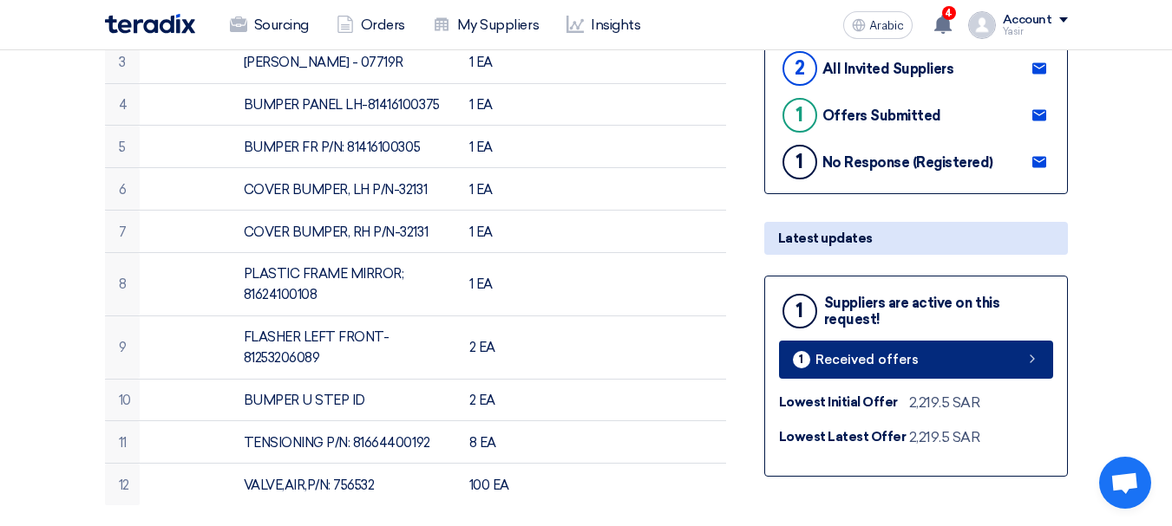
click at [1046, 363] on link "1 Received offers" at bounding box center [916, 360] width 274 height 38
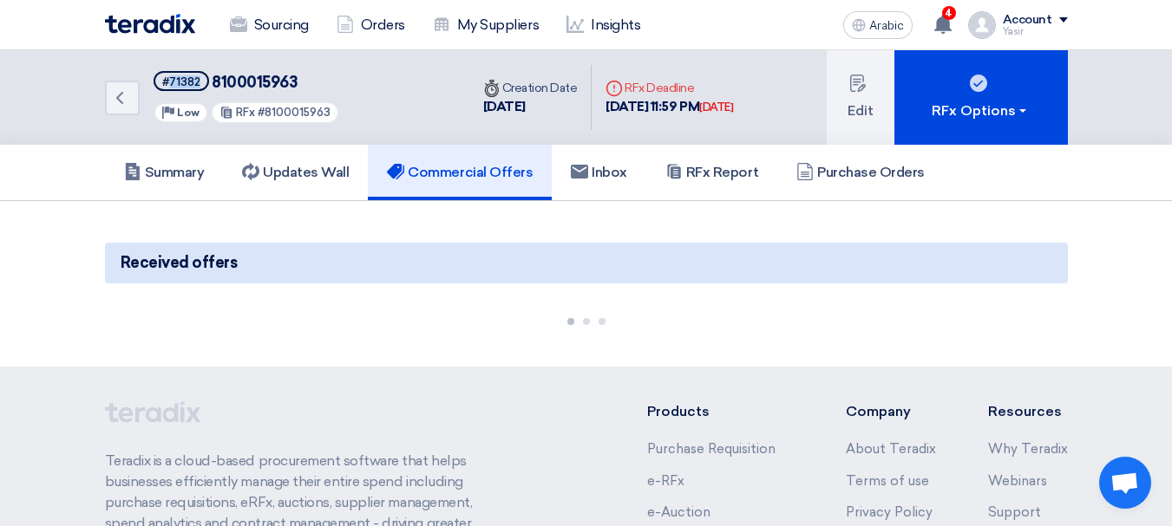
scroll to position [233, 0]
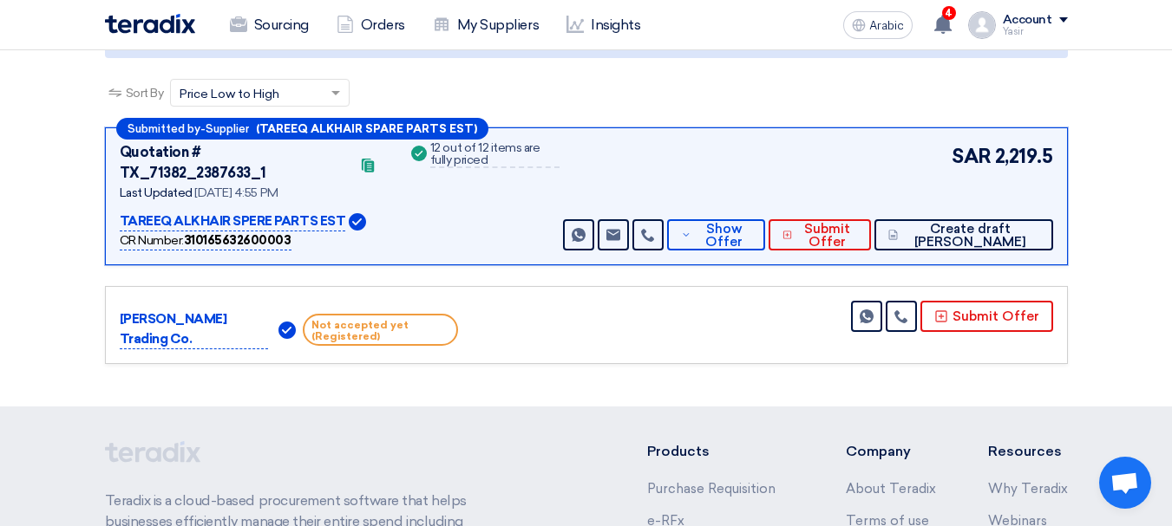
click at [781, 301] on div "[PERSON_NAME] Trading Co. Not accepted yet (Registered) Send Message" at bounding box center [586, 325] width 933 height 49
click at [742, 221] on font "Show Offer" at bounding box center [723, 235] width 37 height 29
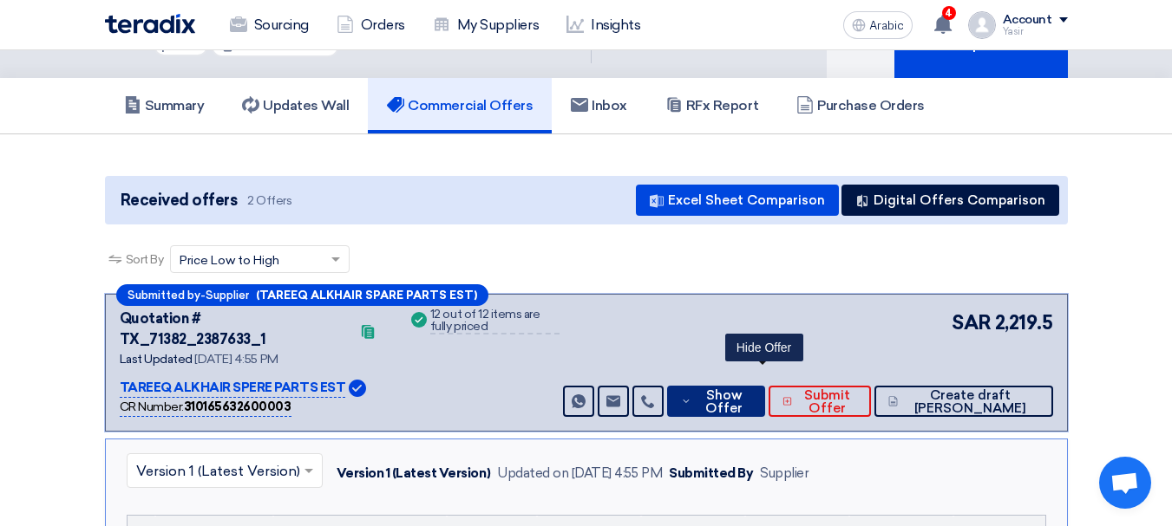
scroll to position [0, 0]
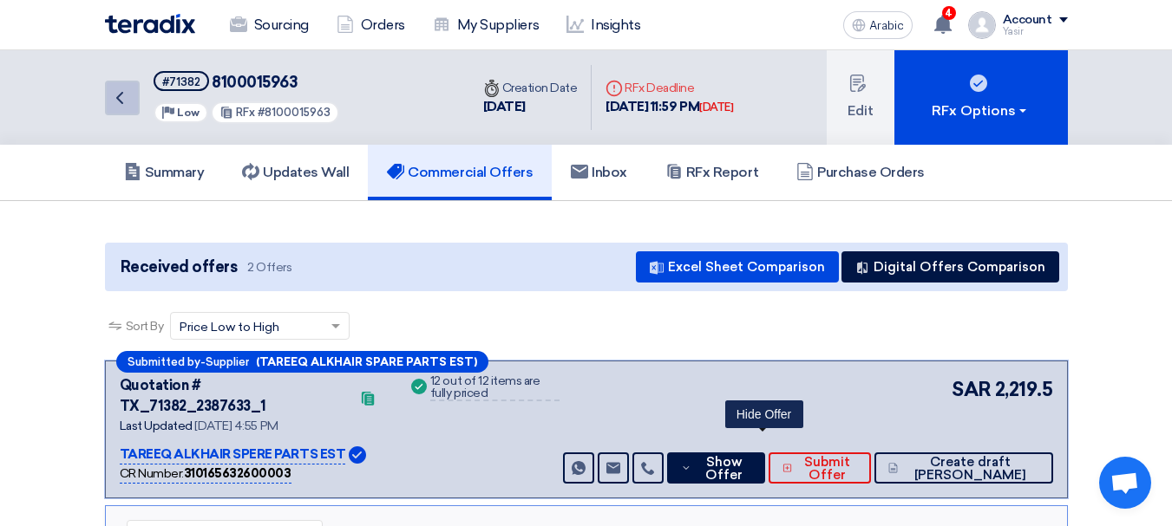
click at [128, 105] on icon "Back" at bounding box center [119, 98] width 21 height 21
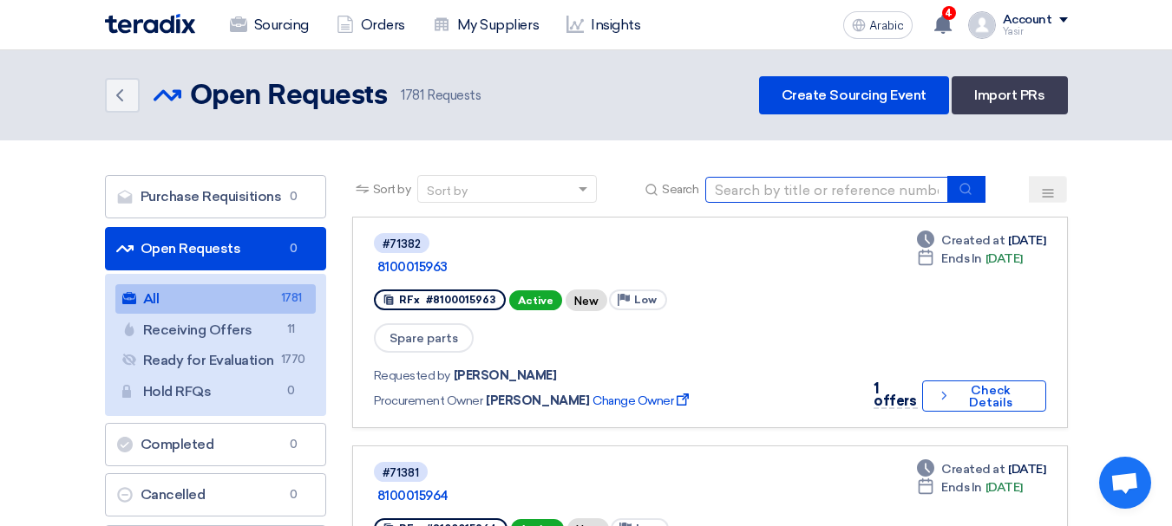
click at [774, 198] on input at bounding box center [826, 190] width 243 height 26
type input "8100015972"
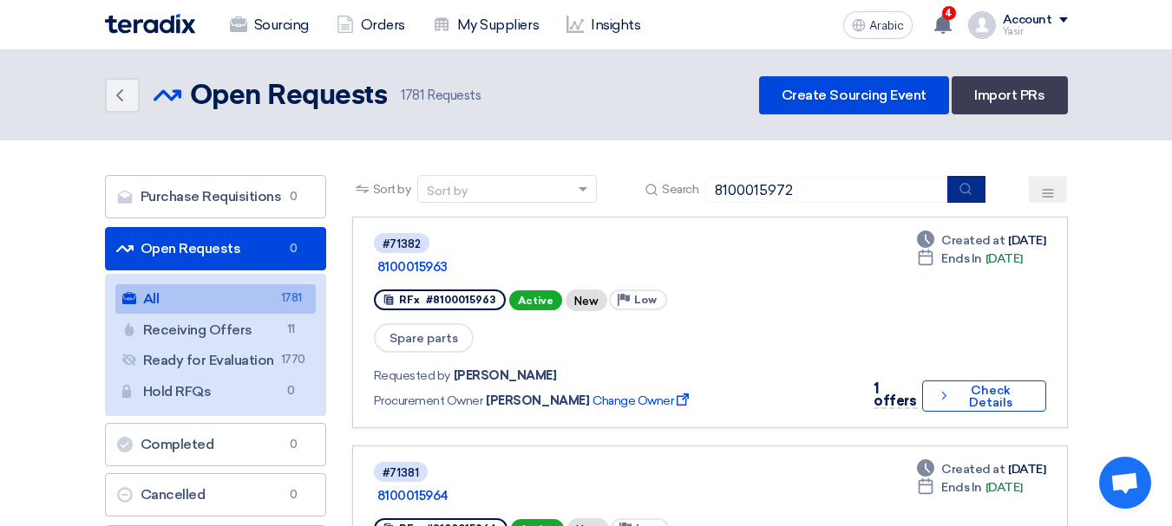
click at [958, 179] on button "submit" at bounding box center [966, 189] width 38 height 27
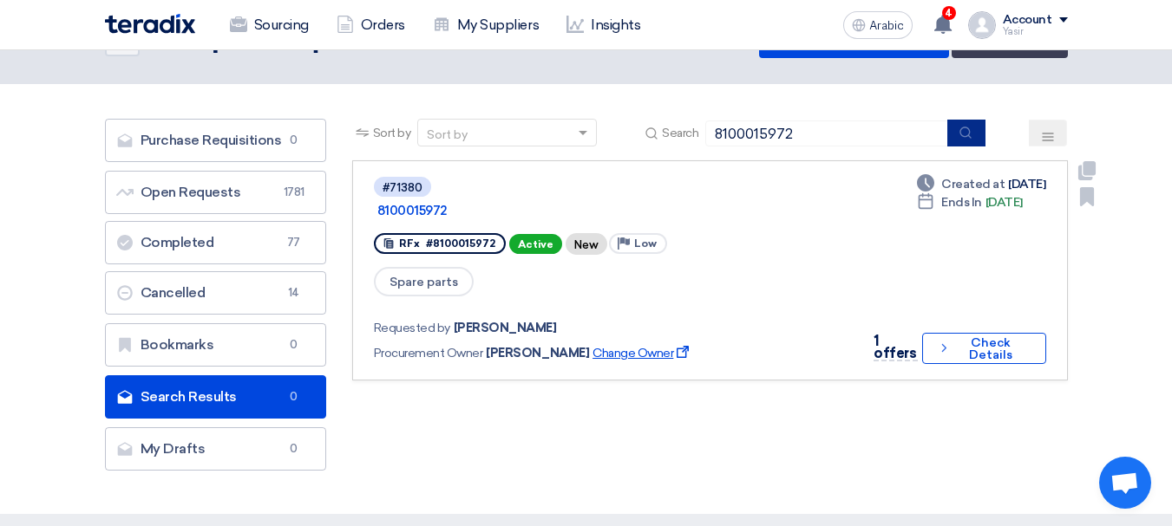
scroll to position [87, 0]
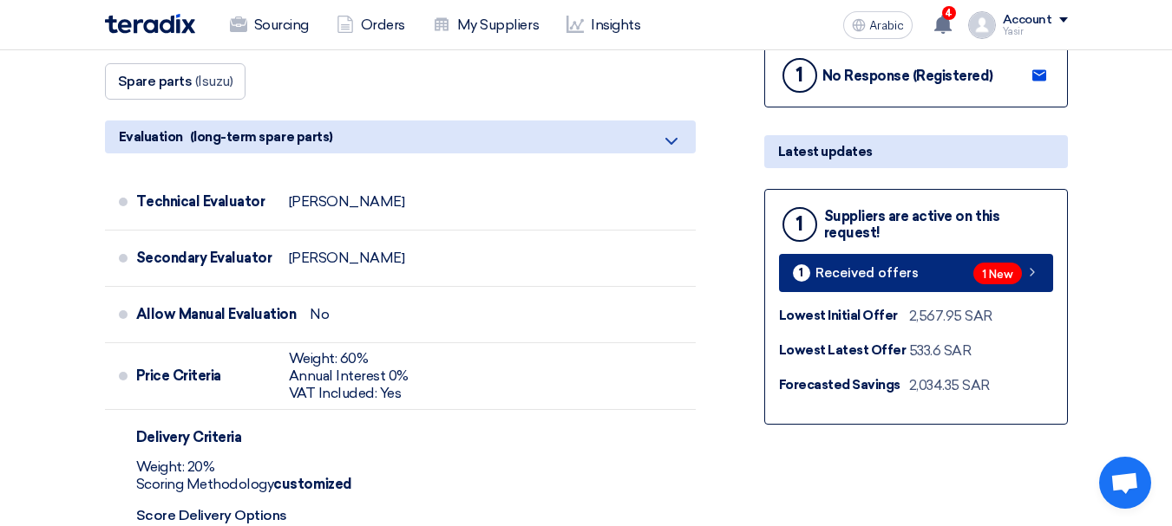
click at [1034, 267] on icon at bounding box center [1032, 272] width 14 height 14
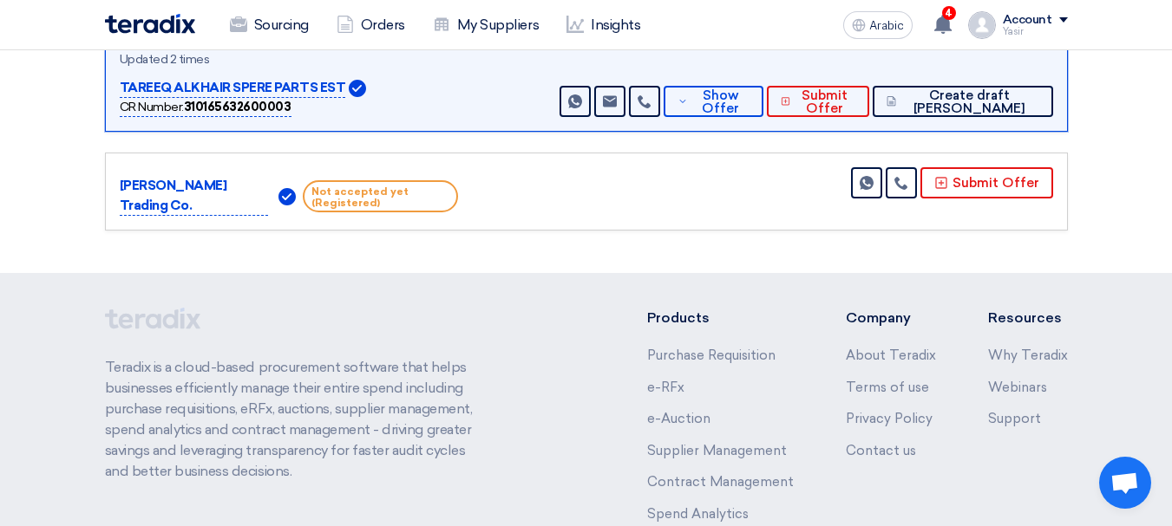
scroll to position [157, 0]
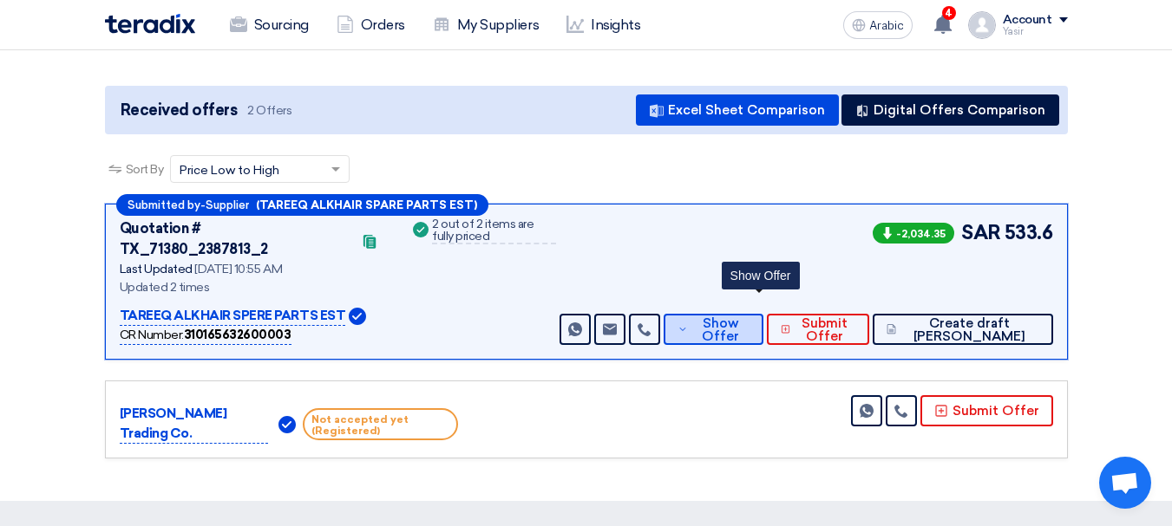
click at [739, 316] on font "Show Offer" at bounding box center [720, 330] width 37 height 29
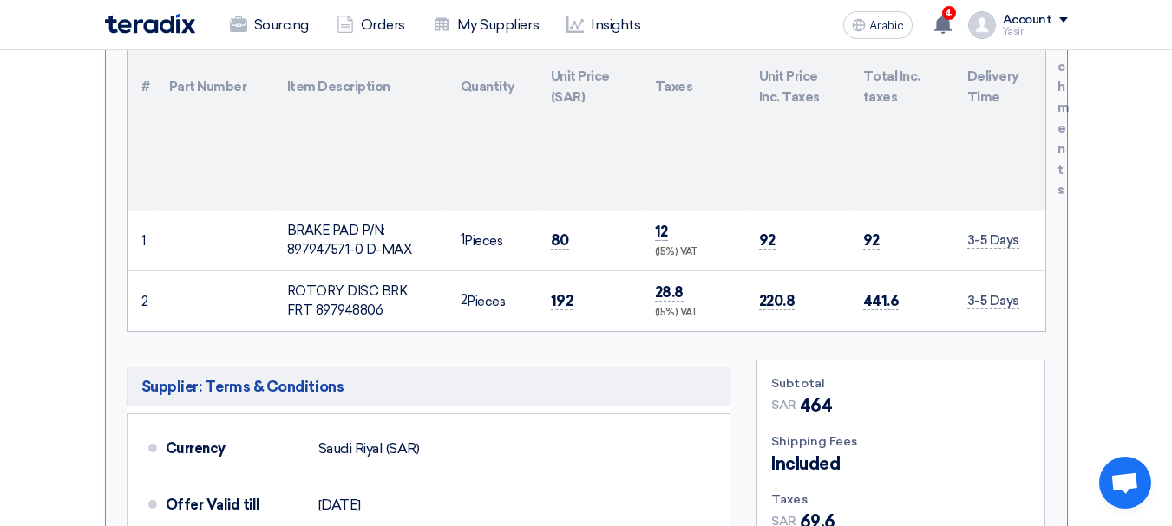
scroll to position [591, 0]
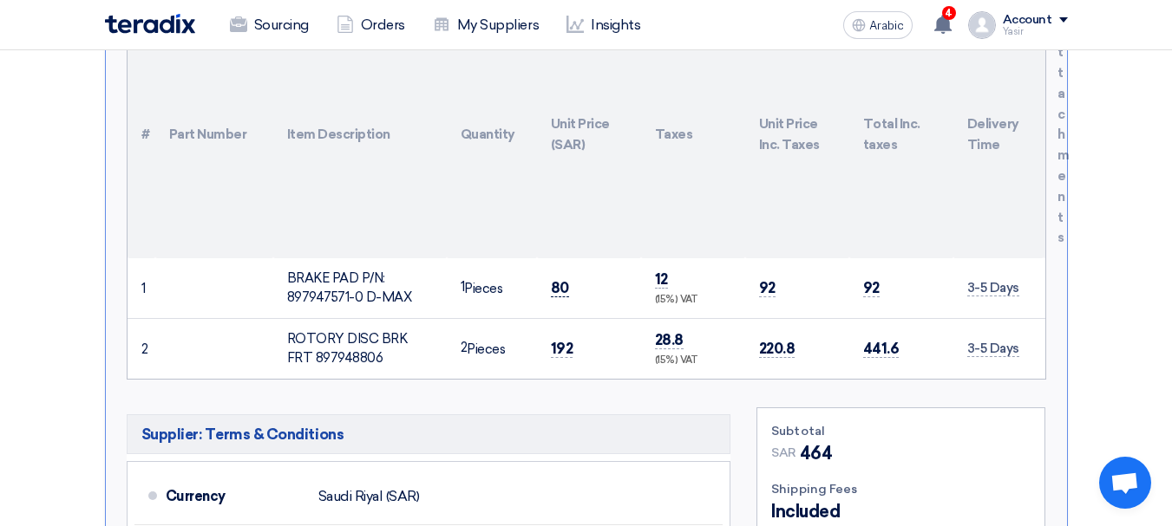
click at [552, 279] on font "80" at bounding box center [560, 287] width 18 height 17
click at [468, 281] on font "Pieces" at bounding box center [483, 289] width 38 height 16
click at [557, 340] on font "192" at bounding box center [562, 348] width 23 height 17
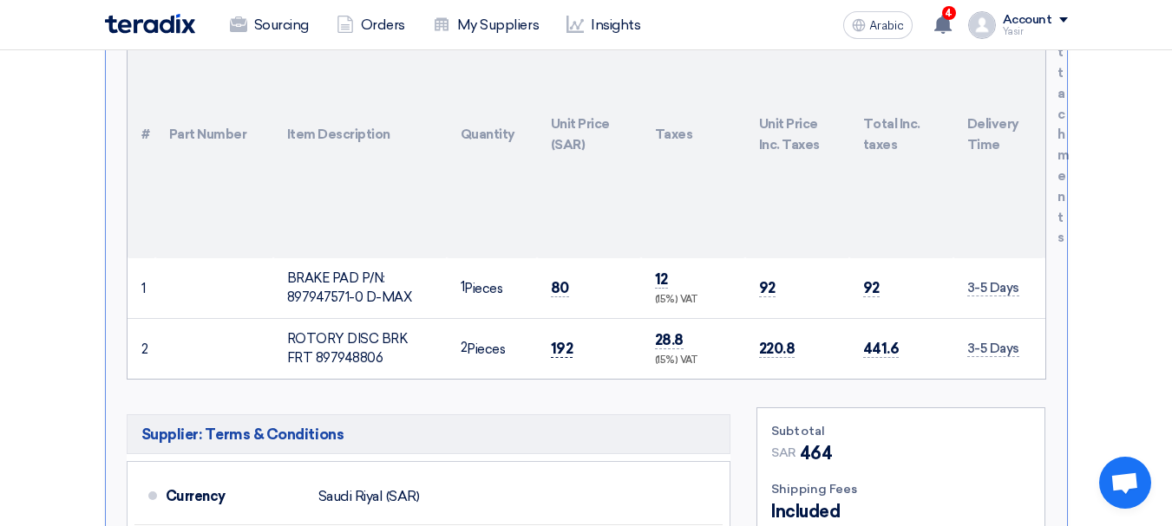
click at [566, 340] on font "192" at bounding box center [562, 348] width 23 height 17
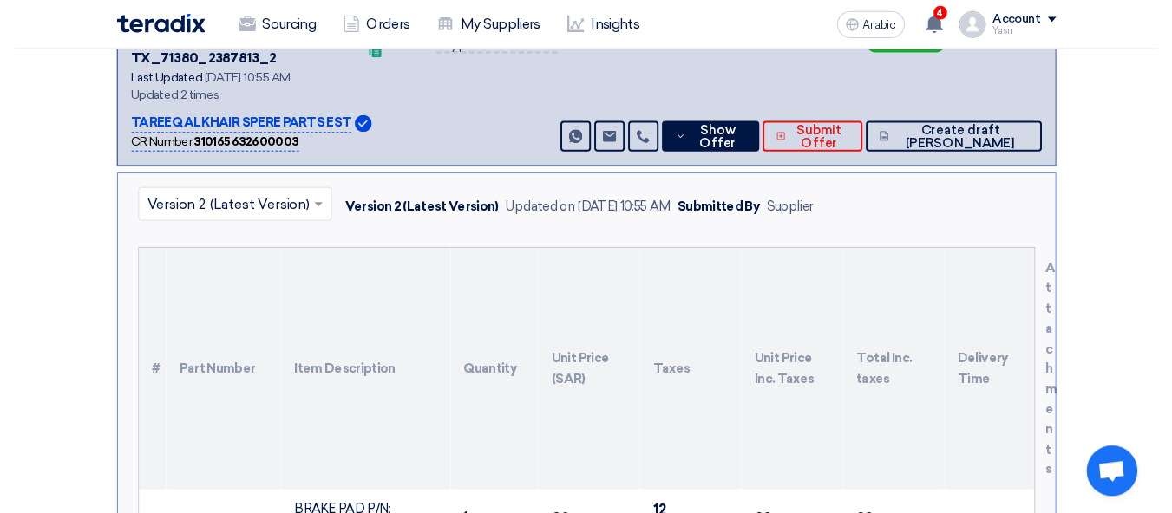
scroll to position [0, 0]
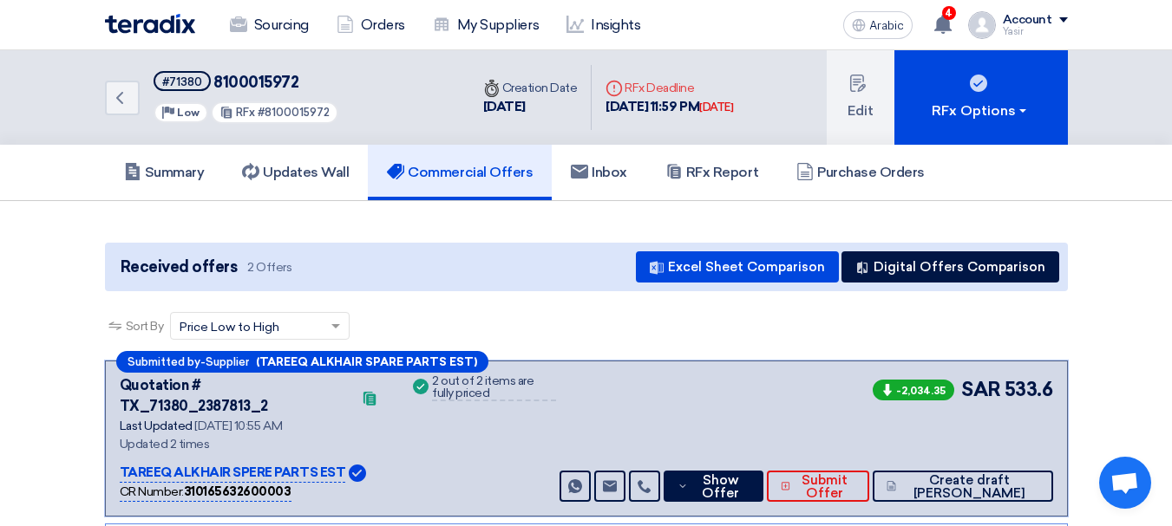
click at [252, 72] on h5 "#71380 8100015972" at bounding box center [247, 82] width 186 height 22
copy font "8100015972"
click at [124, 94] on icon "Back" at bounding box center [119, 98] width 21 height 21
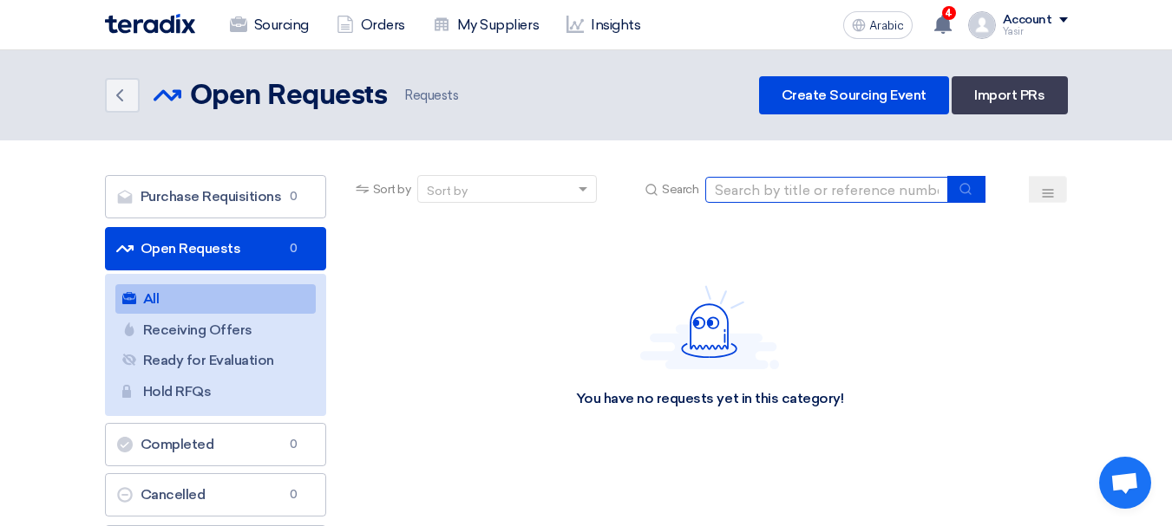
click at [770, 199] on input at bounding box center [826, 190] width 243 height 26
type input "8100015963"
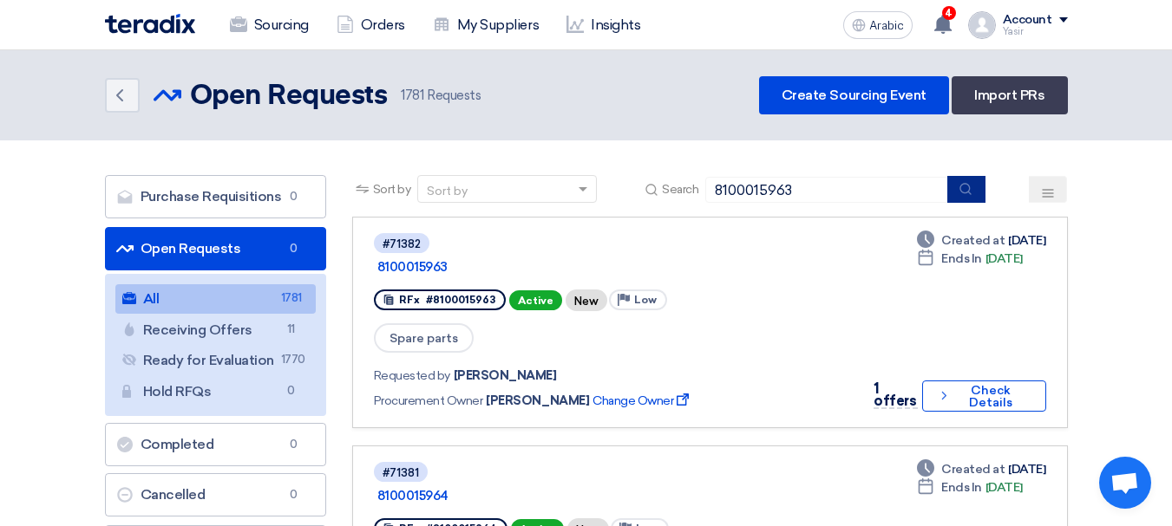
click at [979, 179] on button "submit" at bounding box center [966, 189] width 38 height 27
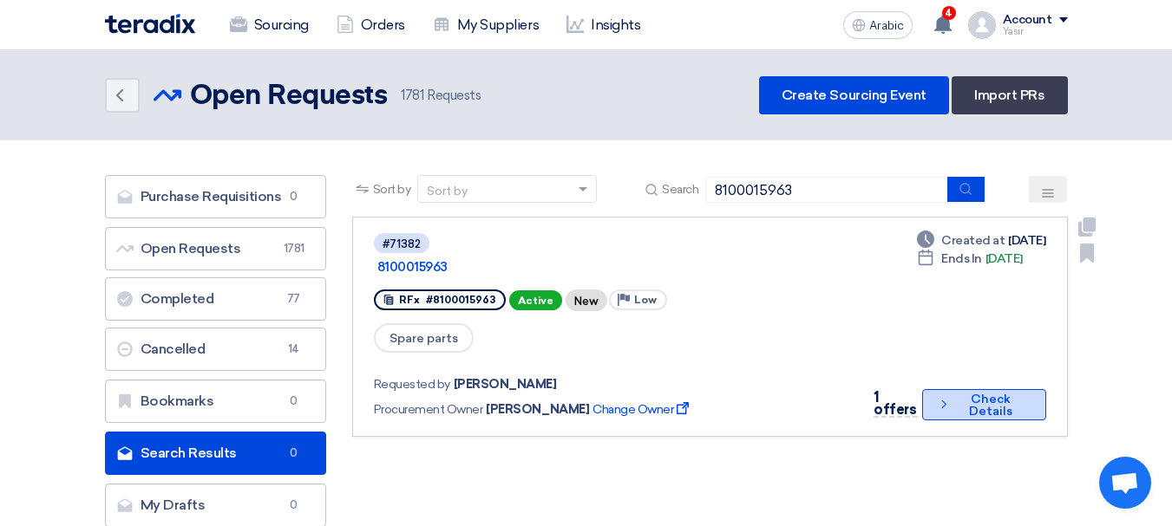
click at [954, 394] on font "Check Details" at bounding box center [990, 406] width 73 height 24
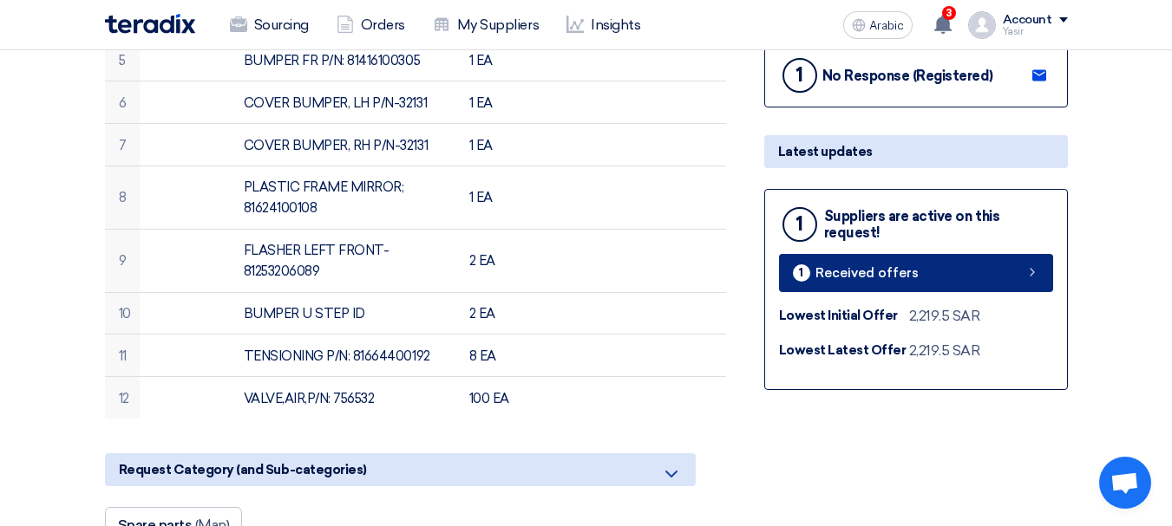
click at [1046, 271] on link "1 Received offers" at bounding box center [916, 273] width 274 height 38
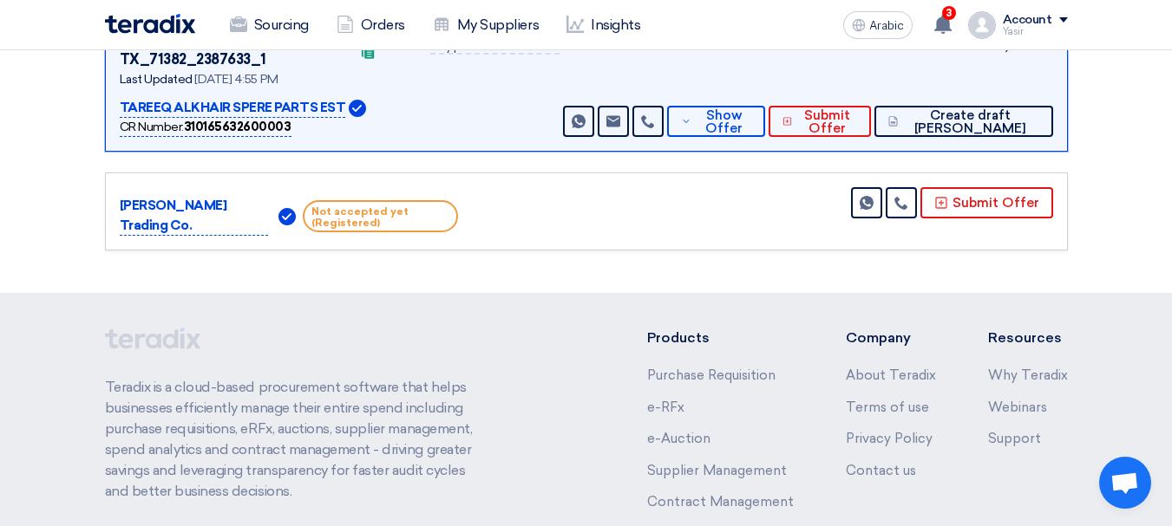
scroll to position [87, 0]
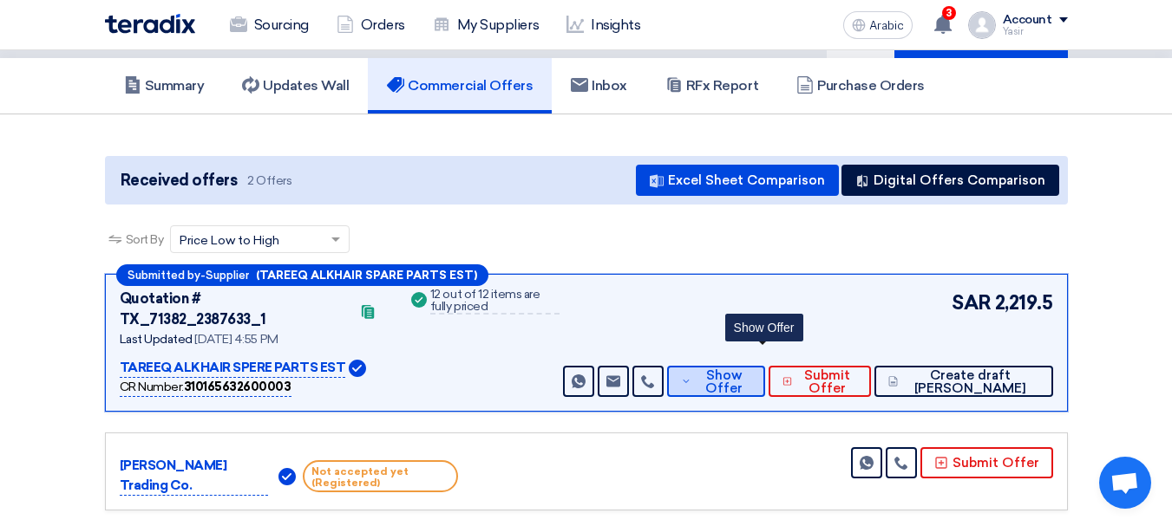
click at [742, 369] on font "Show Offer" at bounding box center [723, 382] width 37 height 29
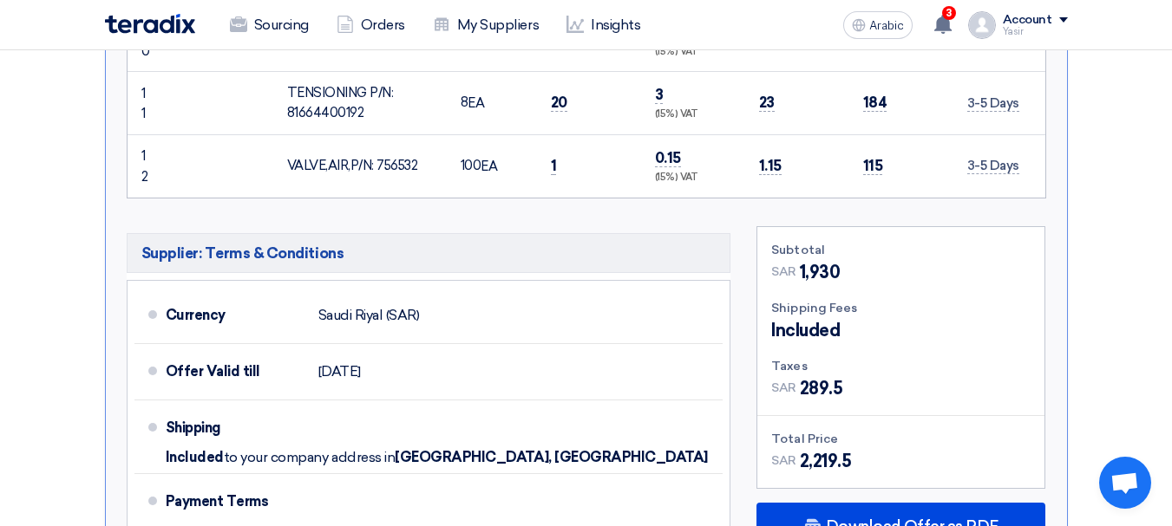
scroll to position [1734, 0]
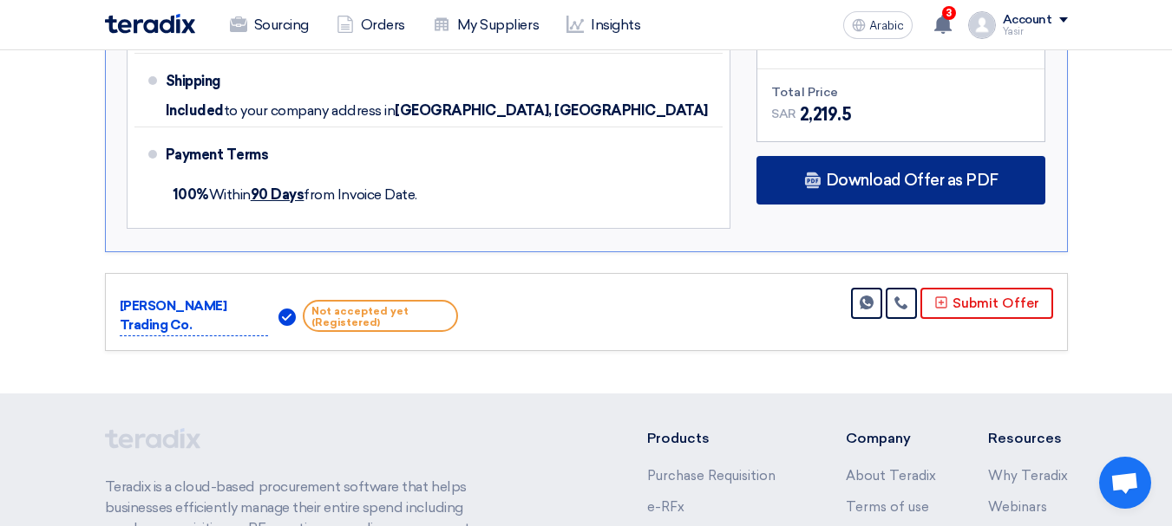
click at [888, 156] on div "Download Offer as PDF" at bounding box center [900, 180] width 289 height 49
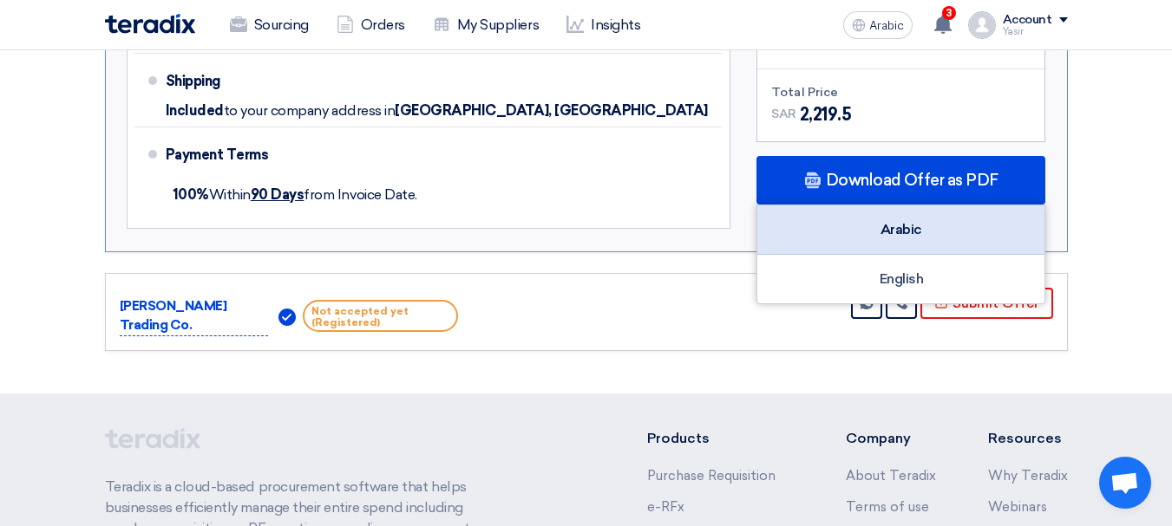
click at [898, 221] on font "Arabic" at bounding box center [901, 229] width 42 height 16
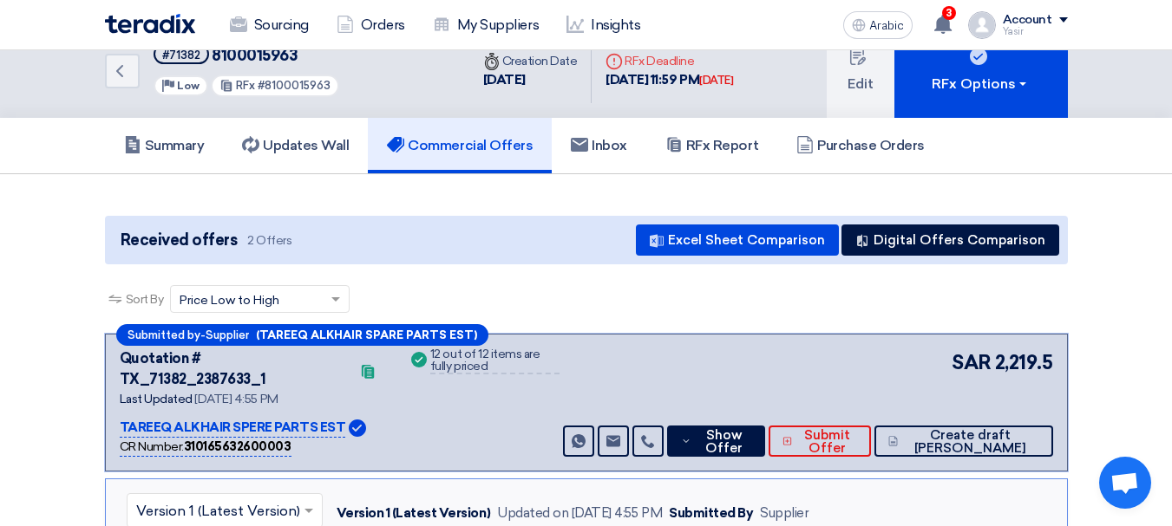
scroll to position [0, 0]
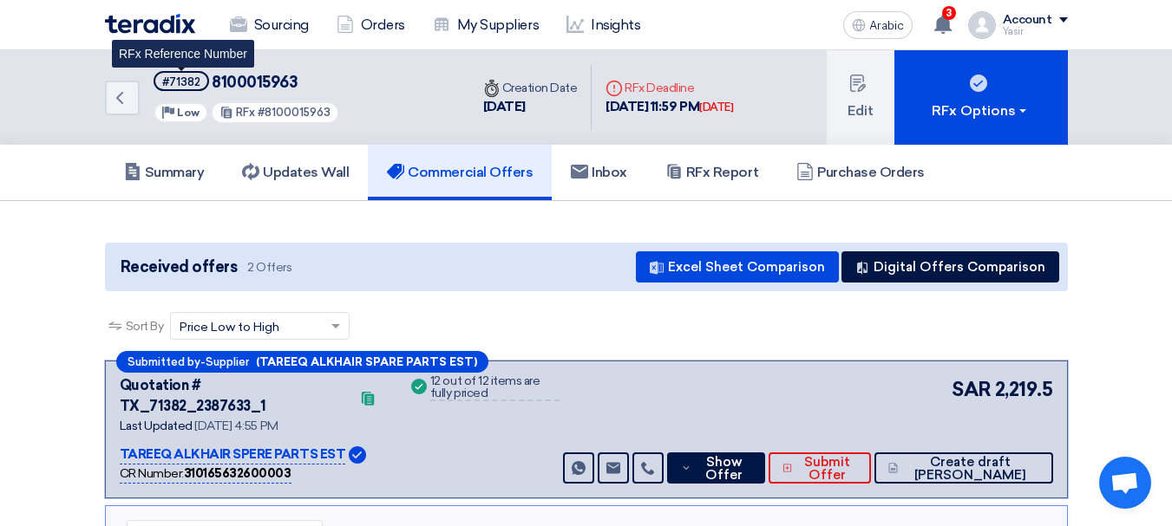
click at [174, 83] on font "#71382" at bounding box center [181, 81] width 38 height 13
copy font "71382"
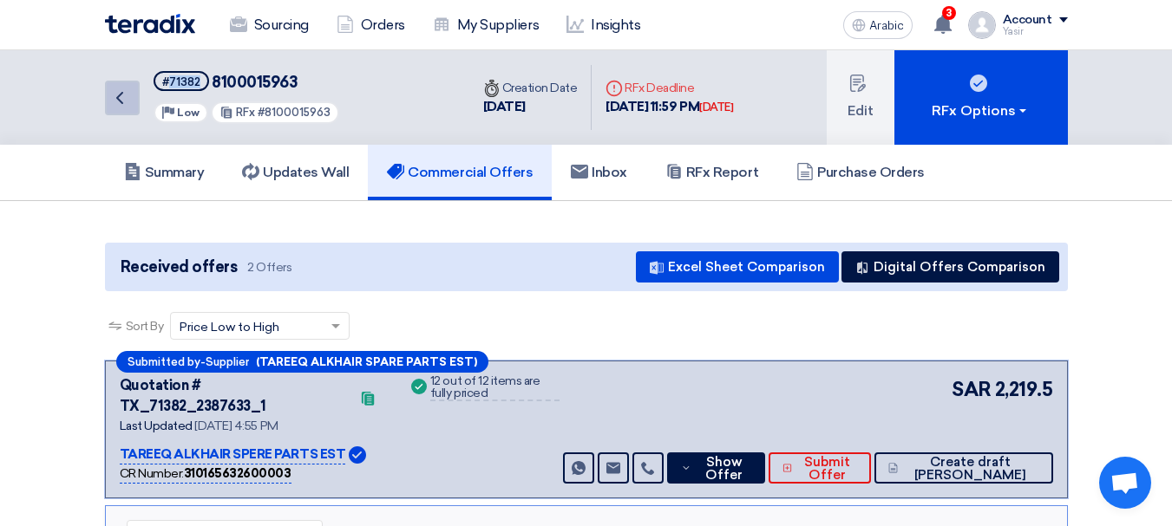
click at [115, 101] on icon "Back" at bounding box center [119, 98] width 21 height 21
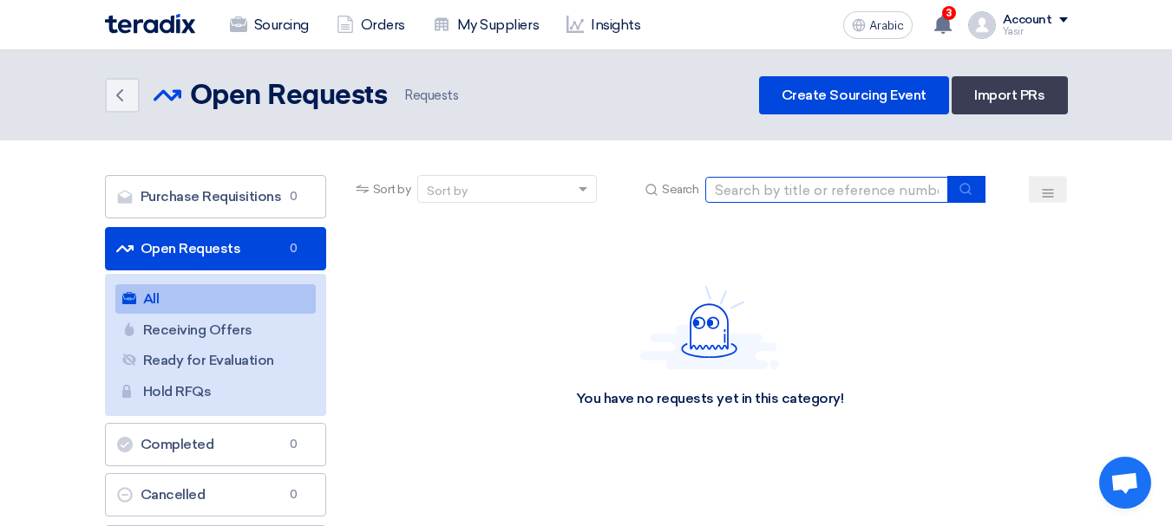
click at [831, 193] on input at bounding box center [826, 190] width 243 height 26
type input "8100015972"
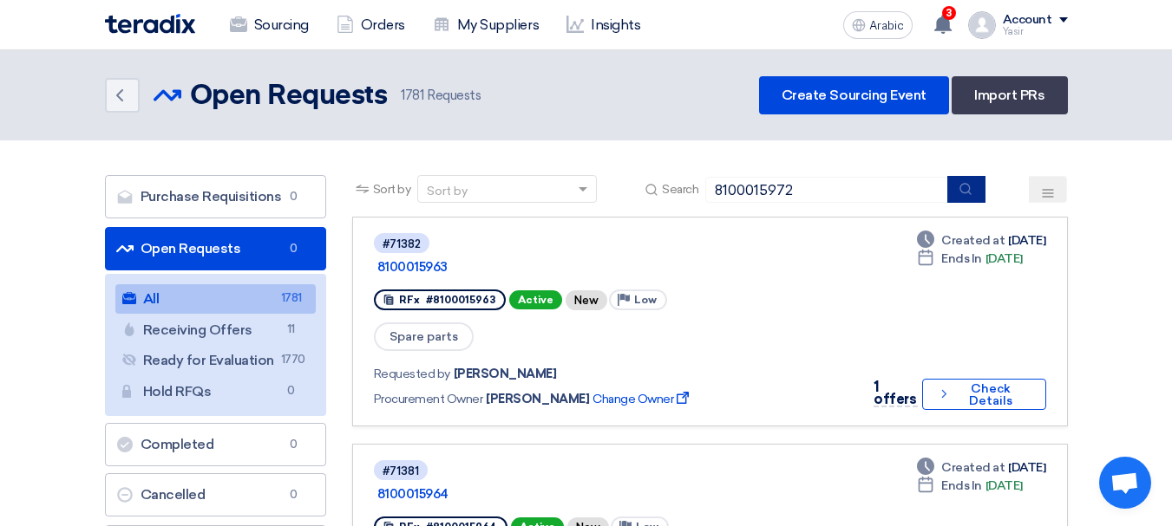
click at [964, 200] on button "submit" at bounding box center [966, 189] width 38 height 27
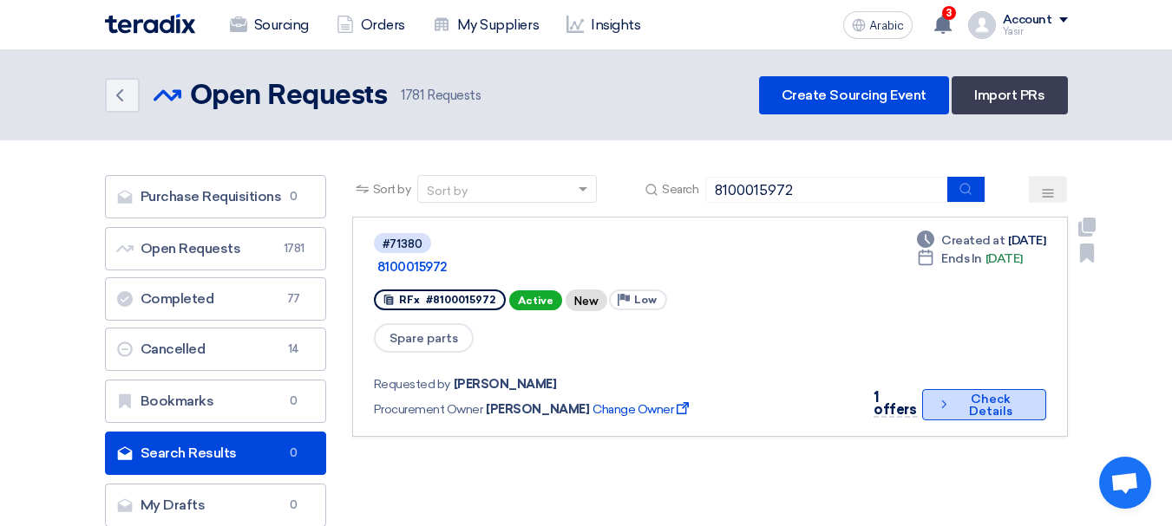
click at [937, 391] on button "Check details Check Details" at bounding box center [984, 404] width 124 height 31
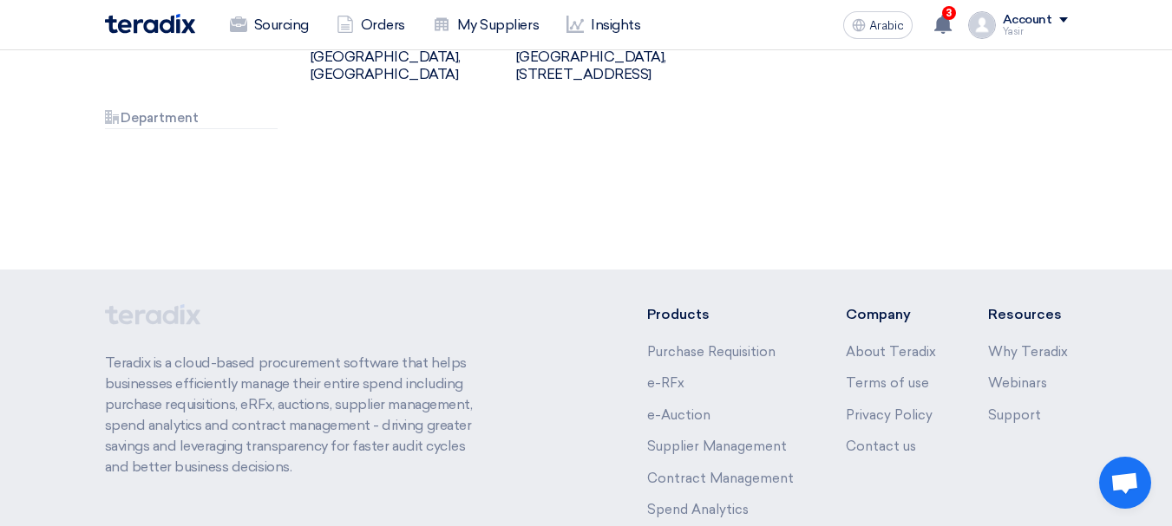
scroll to position [1721, 0]
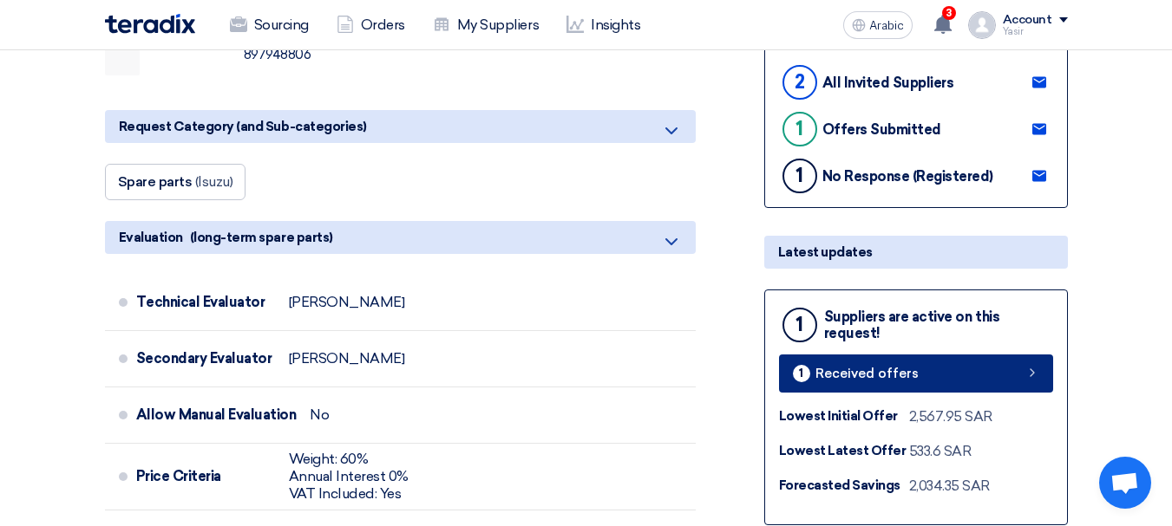
click at [980, 385] on link "1 Received offers" at bounding box center [916, 374] width 274 height 38
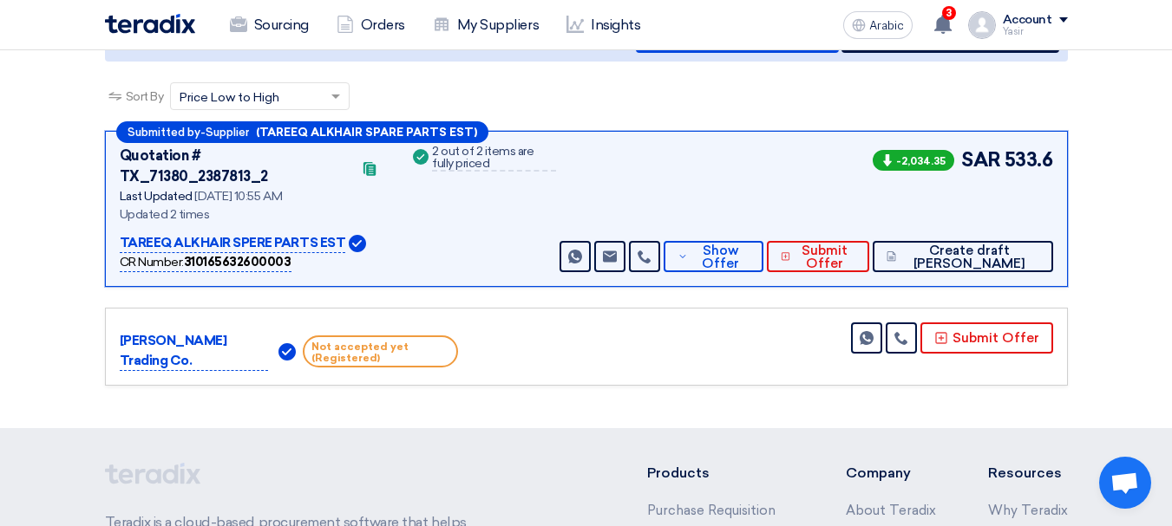
scroll to position [260, 0]
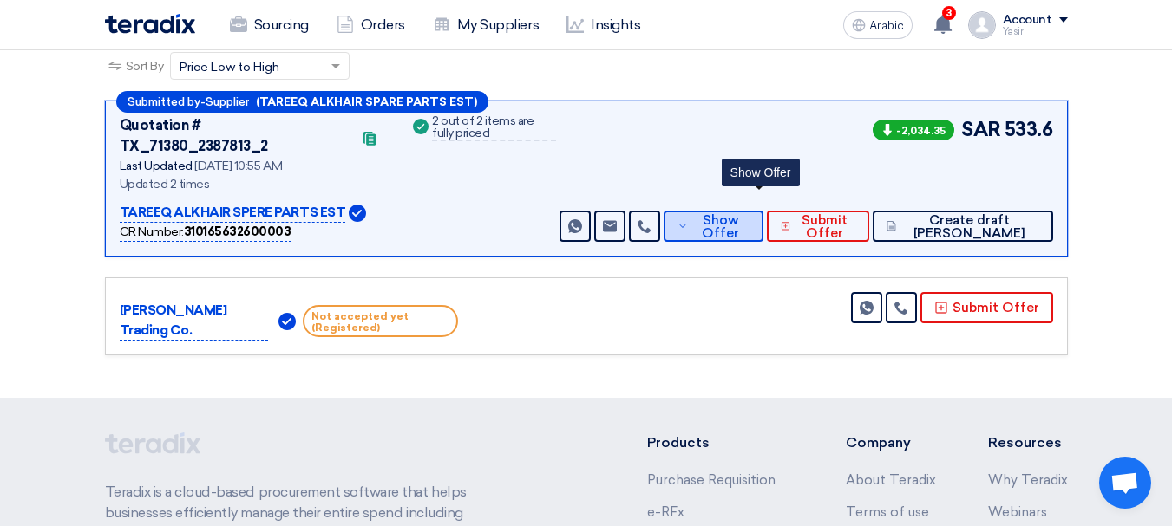
click at [739, 212] on font "Show Offer" at bounding box center [720, 226] width 37 height 29
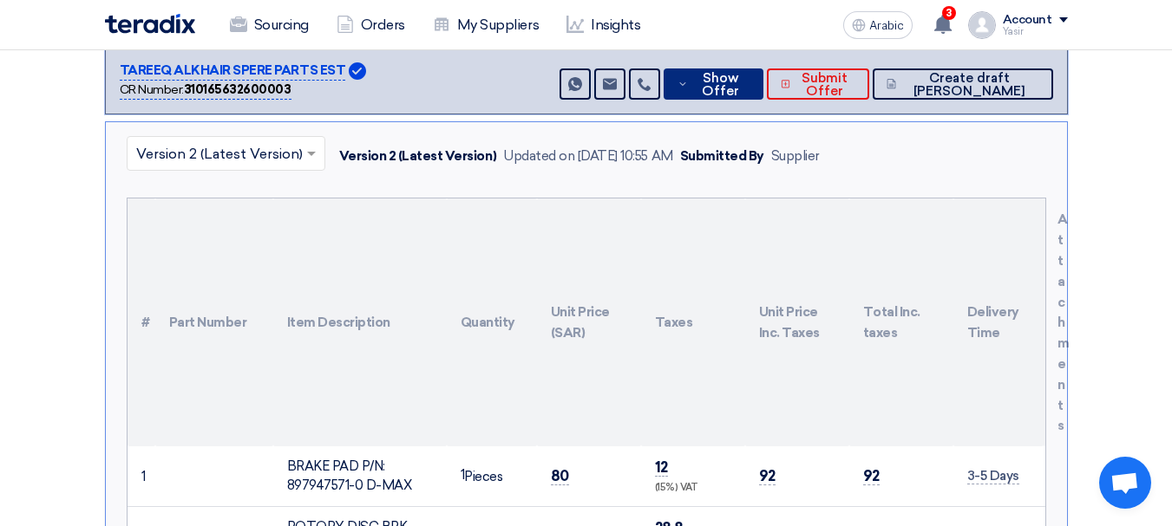
scroll to position [607, 0]
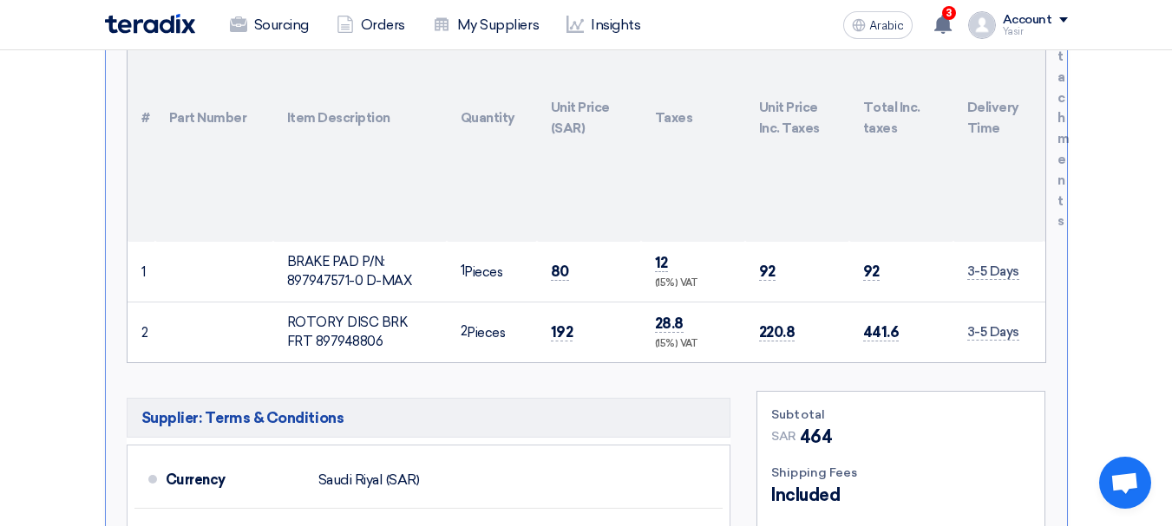
click at [571, 251] on td "80" at bounding box center [589, 272] width 104 height 61
click at [559, 263] on font "80" at bounding box center [560, 271] width 18 height 17
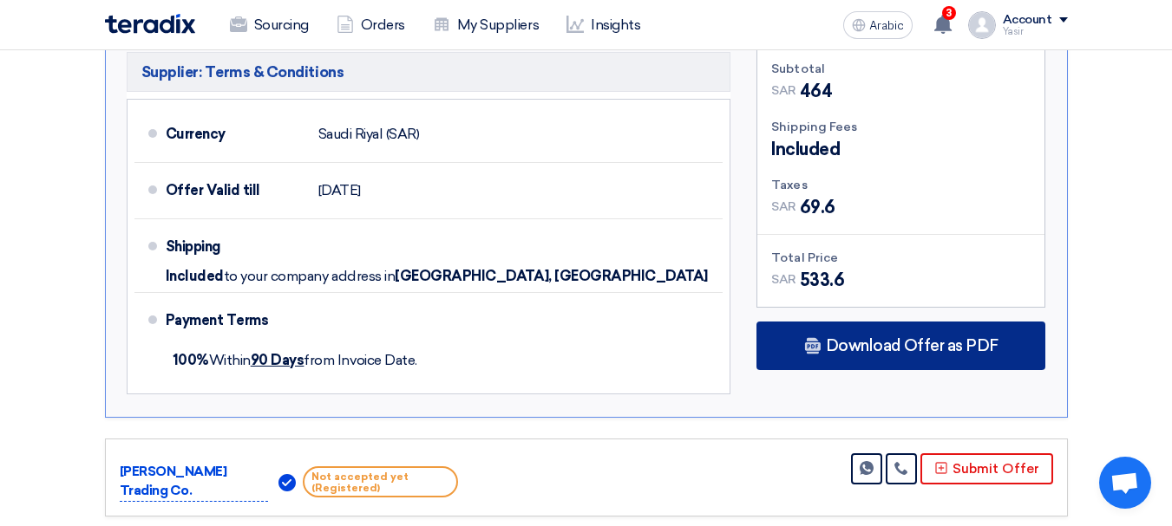
scroll to position [954, 0]
click at [946, 342] on div "Download Offer as PDF" at bounding box center [900, 345] width 289 height 49
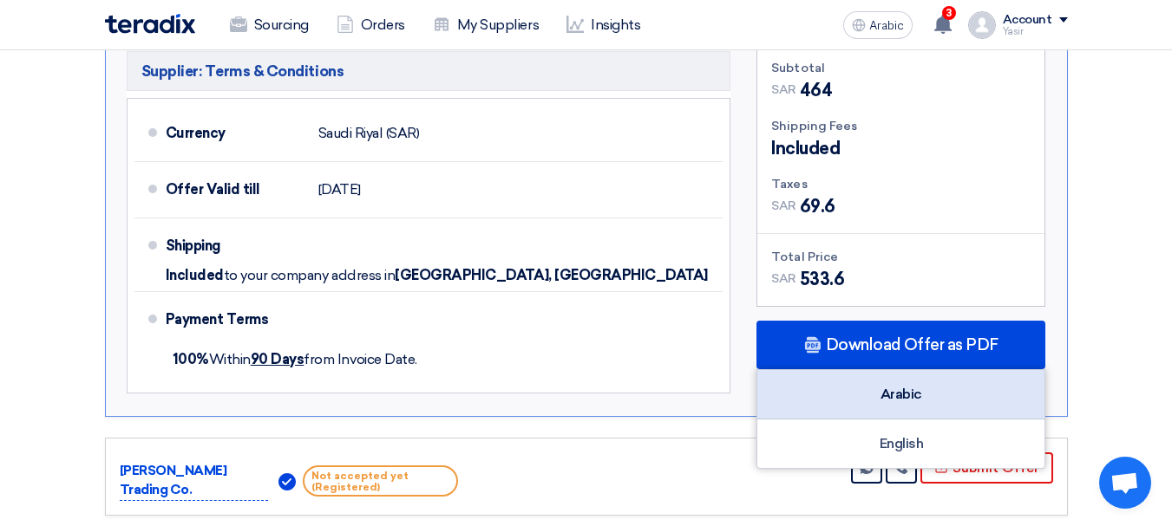
click at [899, 386] on font "Arabic" at bounding box center [901, 394] width 42 height 16
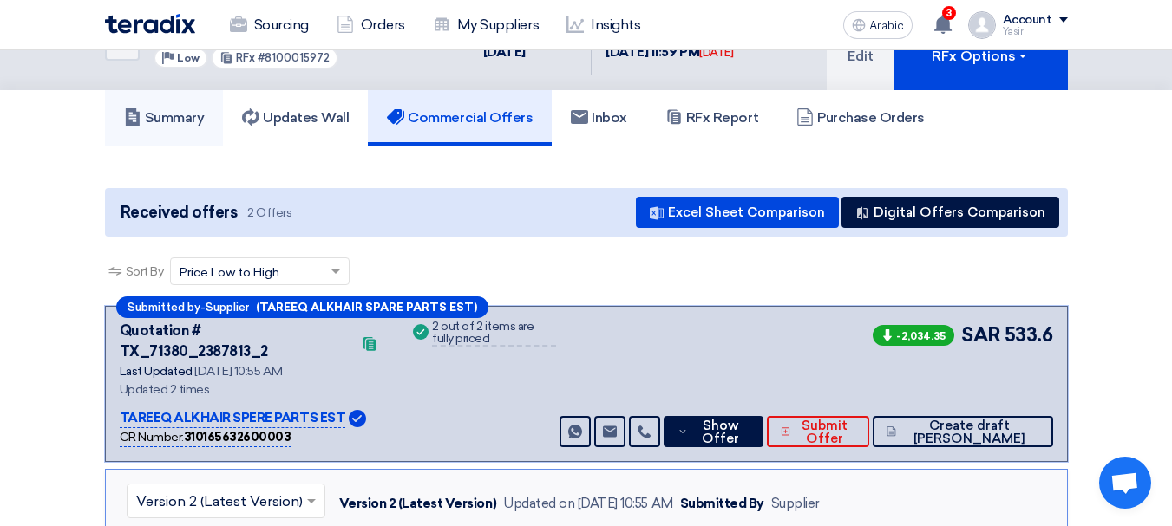
scroll to position [0, 0]
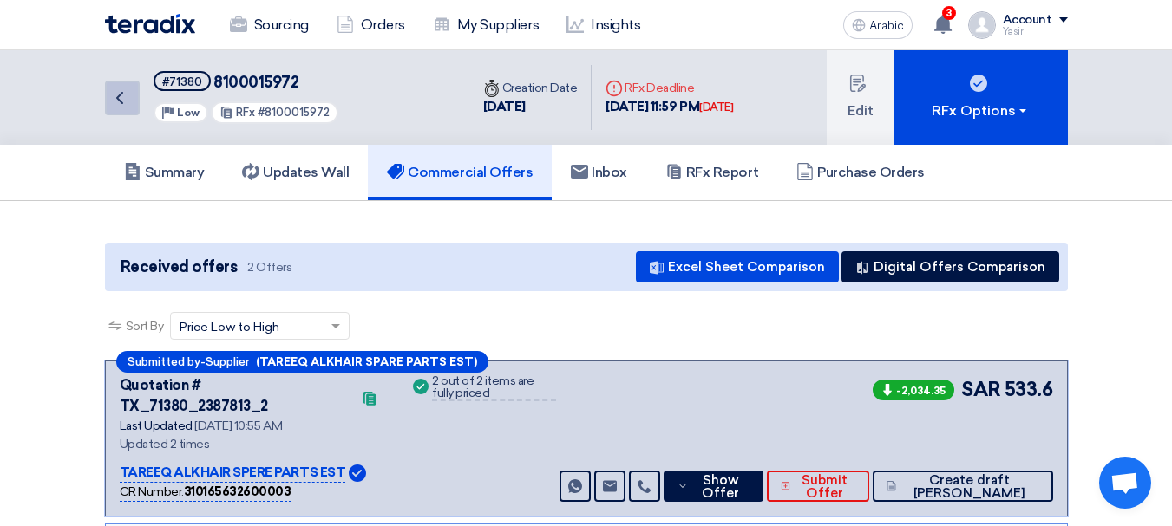
click at [115, 102] on icon "Back" at bounding box center [119, 98] width 21 height 21
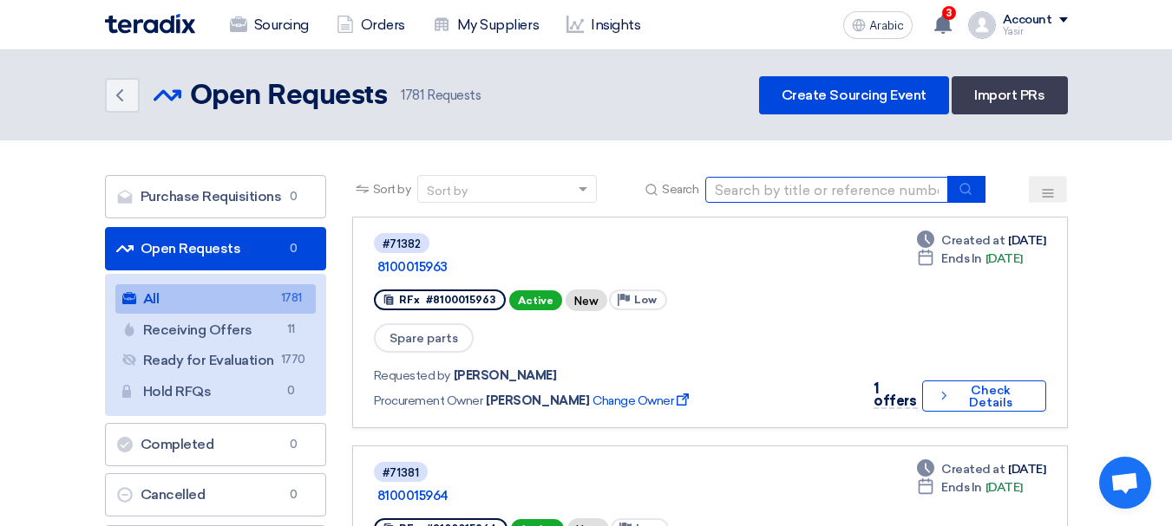
drag, startPoint x: 832, startPoint y: 186, endPoint x: 942, endPoint y: 187, distance: 110.2
click at [832, 186] on input at bounding box center [826, 190] width 243 height 26
paste input "8100015951"
type input "8100015951"
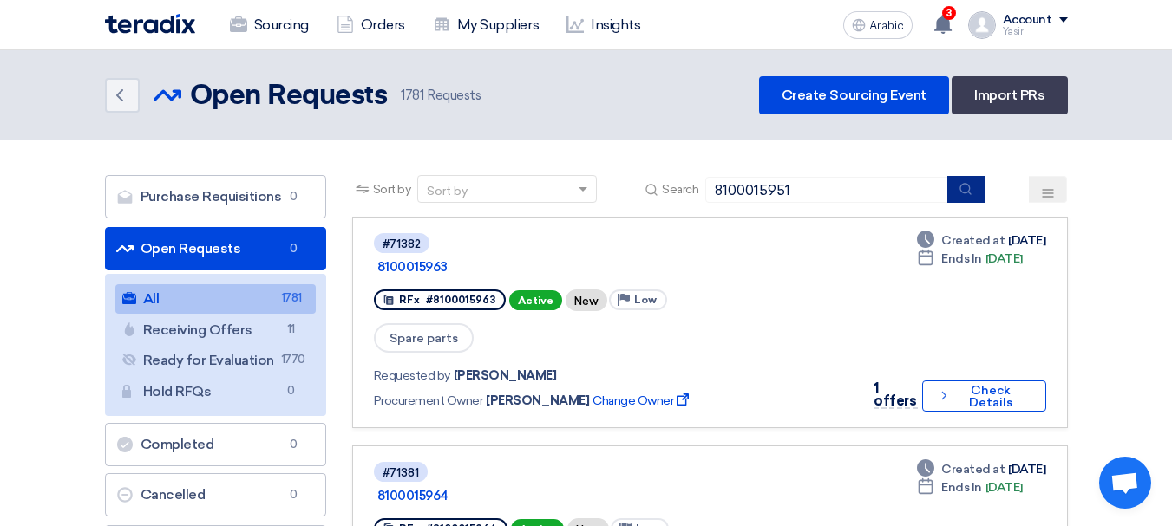
click at [964, 186] on icon "submit" at bounding box center [965, 189] width 14 height 14
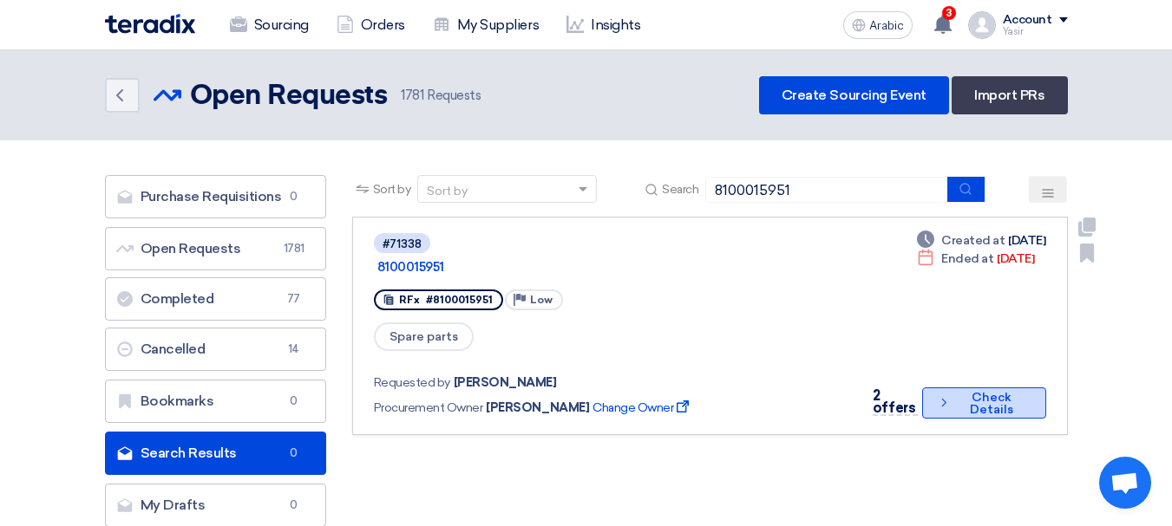
click at [990, 388] on button "Check details Check Details" at bounding box center [983, 403] width 123 height 31
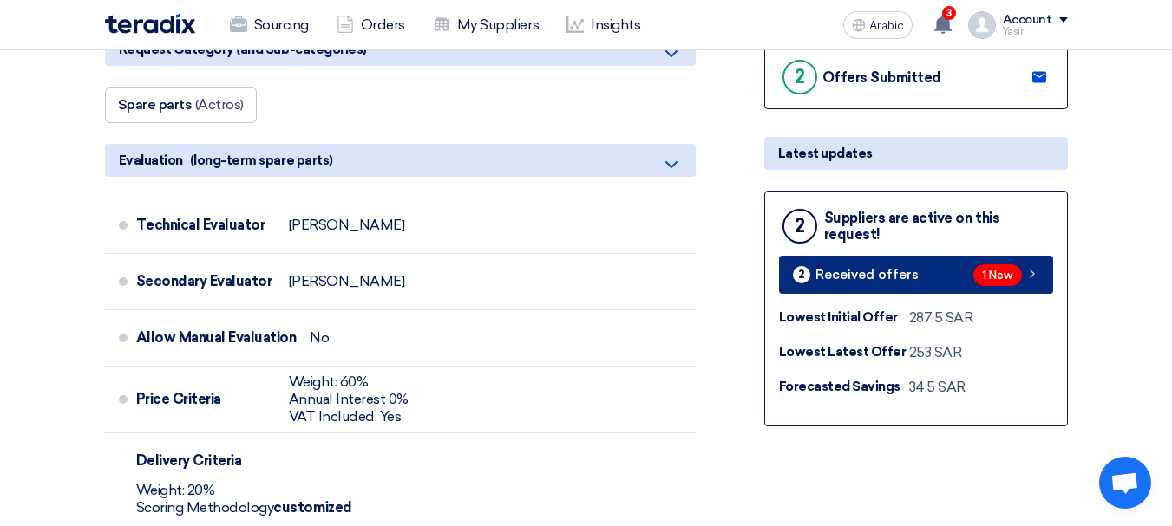
click at [1007, 270] on font "1 New" at bounding box center [997, 276] width 31 height 13
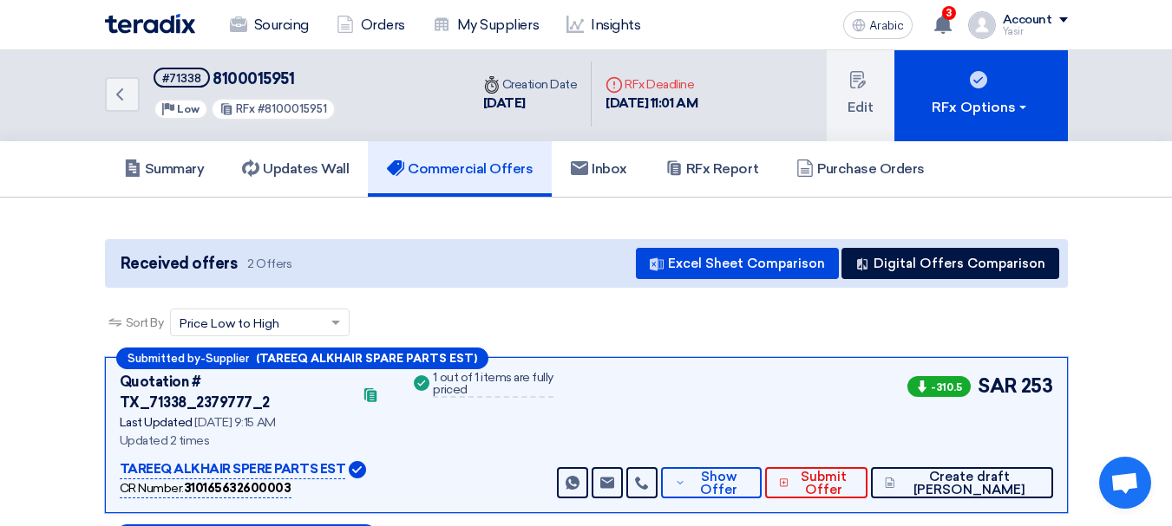
scroll to position [264, 0]
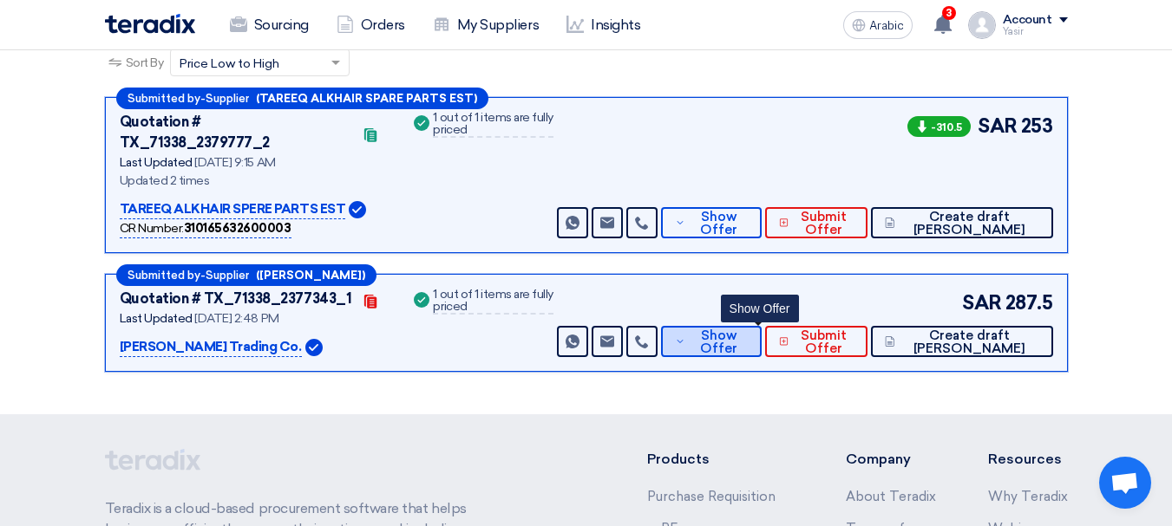
click at [737, 328] on font "Show Offer" at bounding box center [718, 342] width 37 height 29
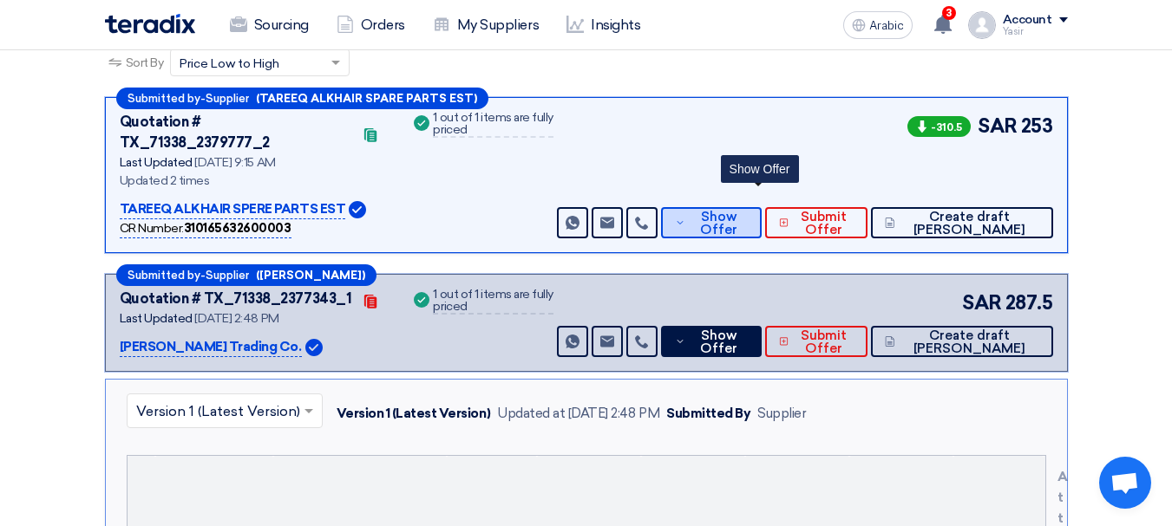
click at [737, 212] on font "Show Offer" at bounding box center [718, 223] width 37 height 29
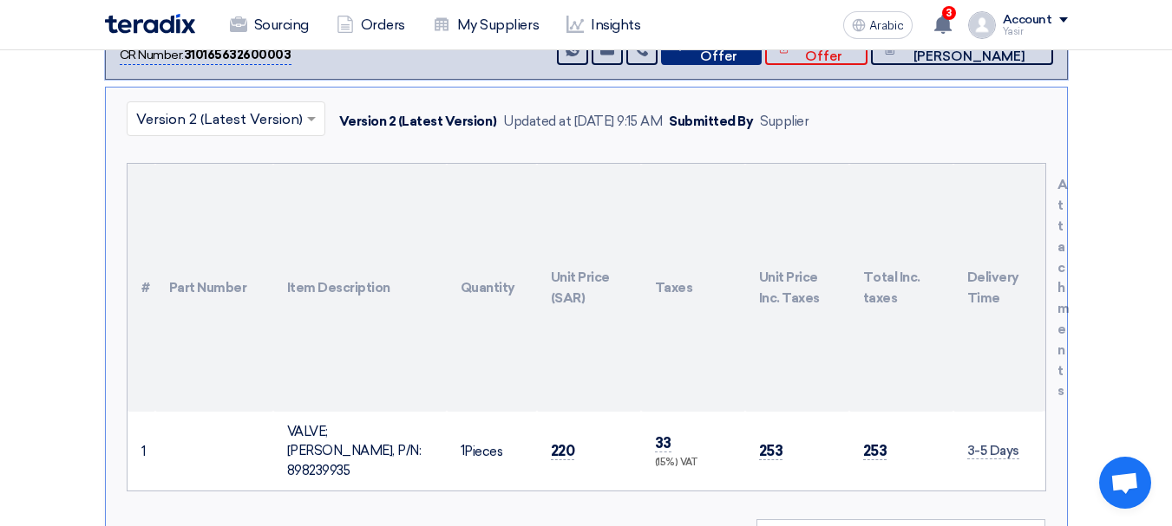
scroll to position [350, 0]
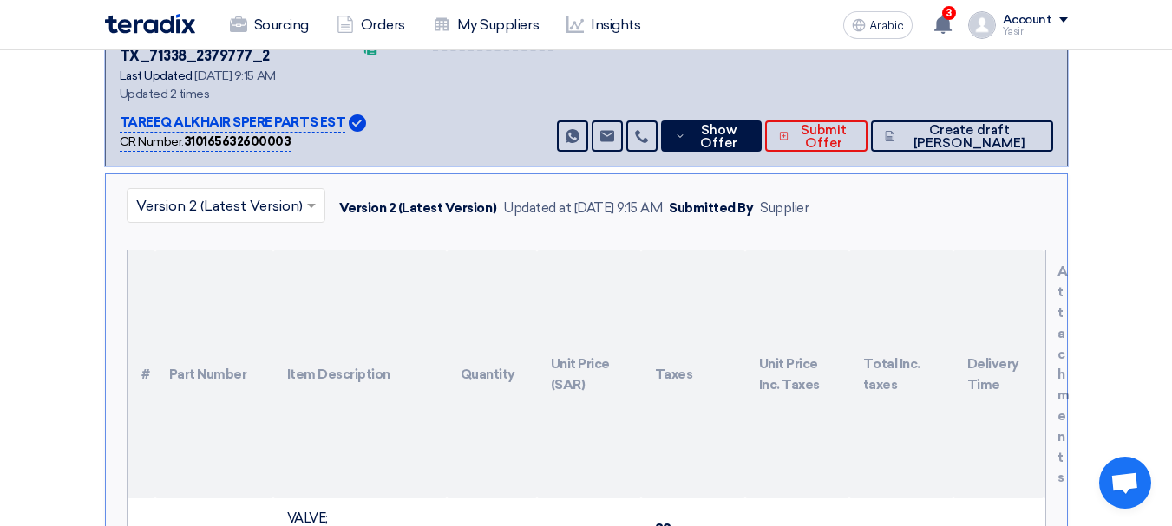
click at [234, 114] on font "TAREEQ ALKHAIR SPERE PARTS EST" at bounding box center [233, 122] width 226 height 16
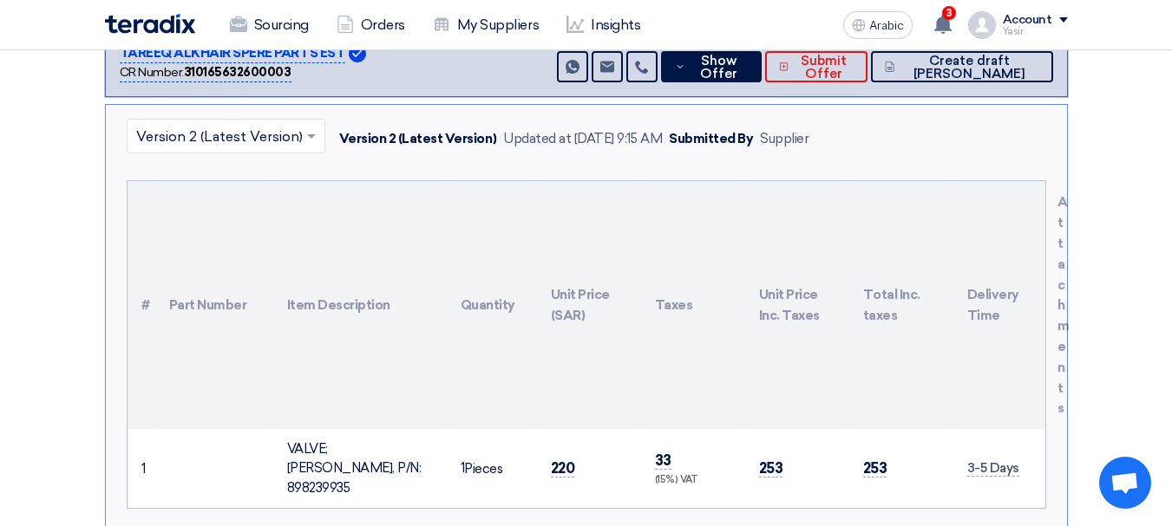
scroll to position [524, 0]
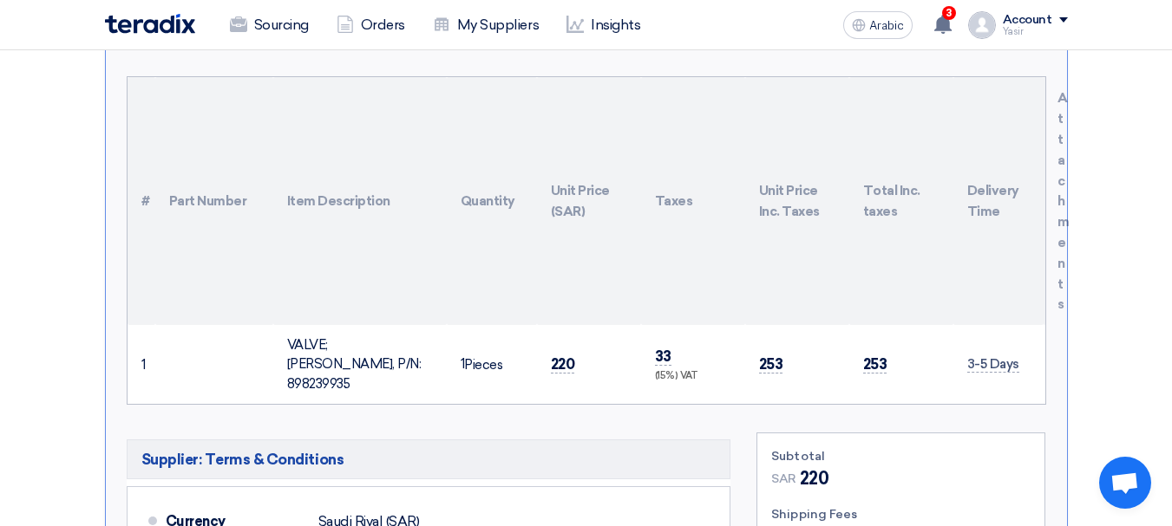
click at [562, 344] on td "220" at bounding box center [589, 365] width 104 height 80
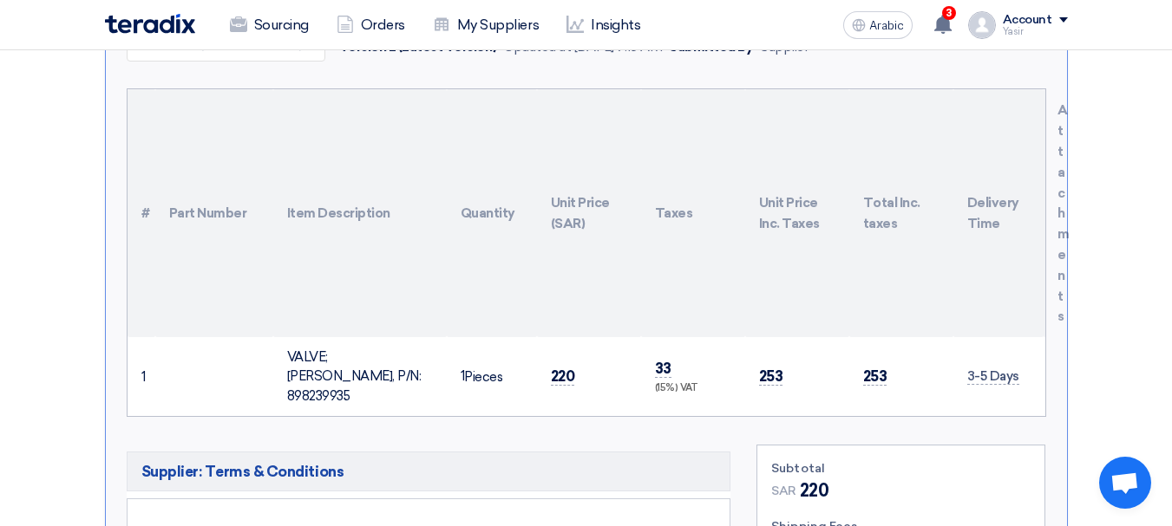
scroll to position [611, 0]
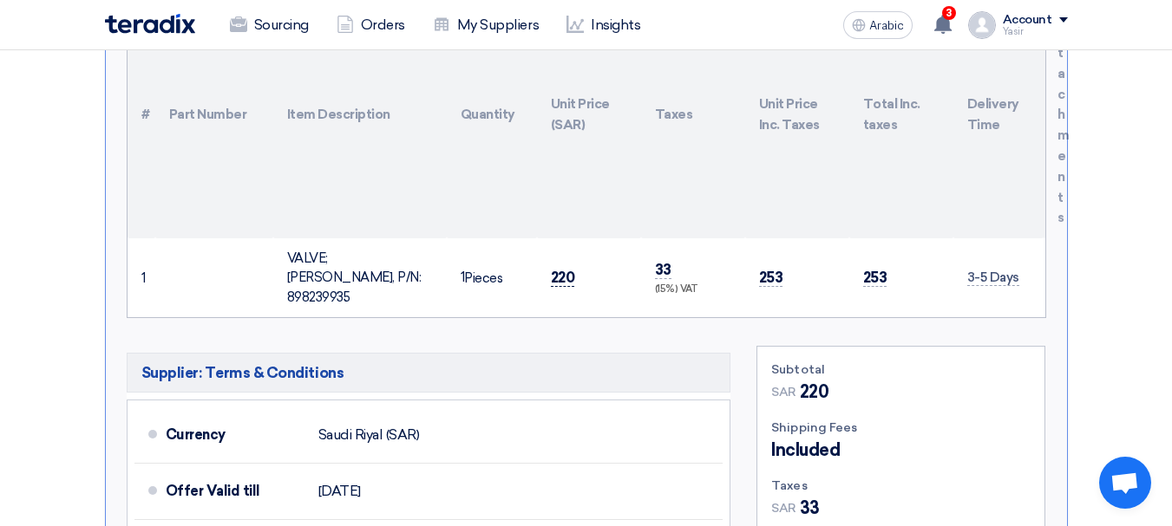
click at [565, 269] on font "220" at bounding box center [563, 277] width 24 height 17
drag, startPoint x: 288, startPoint y: 234, endPoint x: 363, endPoint y: 258, distance: 79.3
click at [363, 258] on div "VALVE;[PERSON_NAME], P/N: 898239935" at bounding box center [360, 278] width 146 height 59
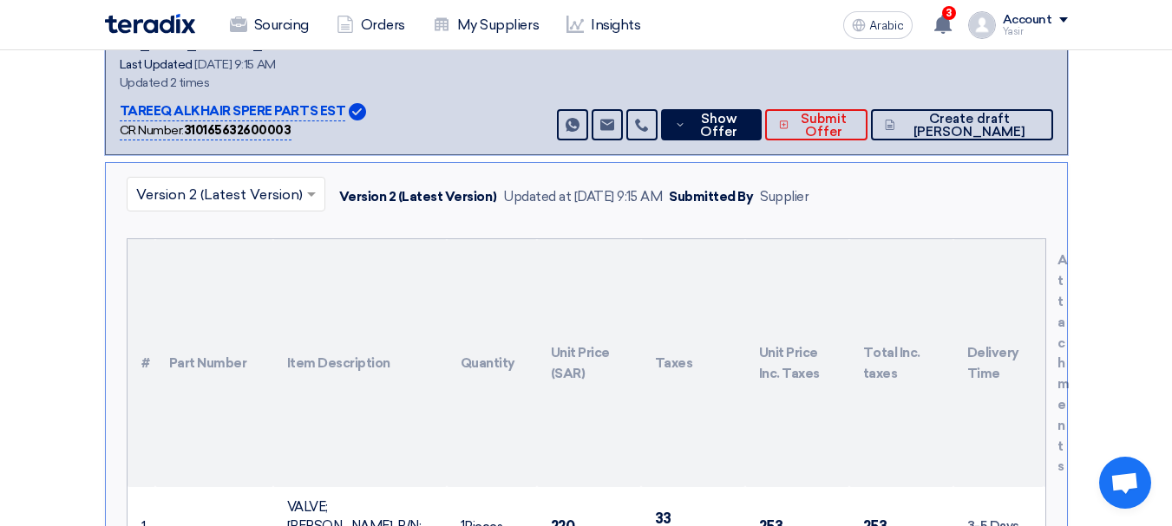
scroll to position [260, 0]
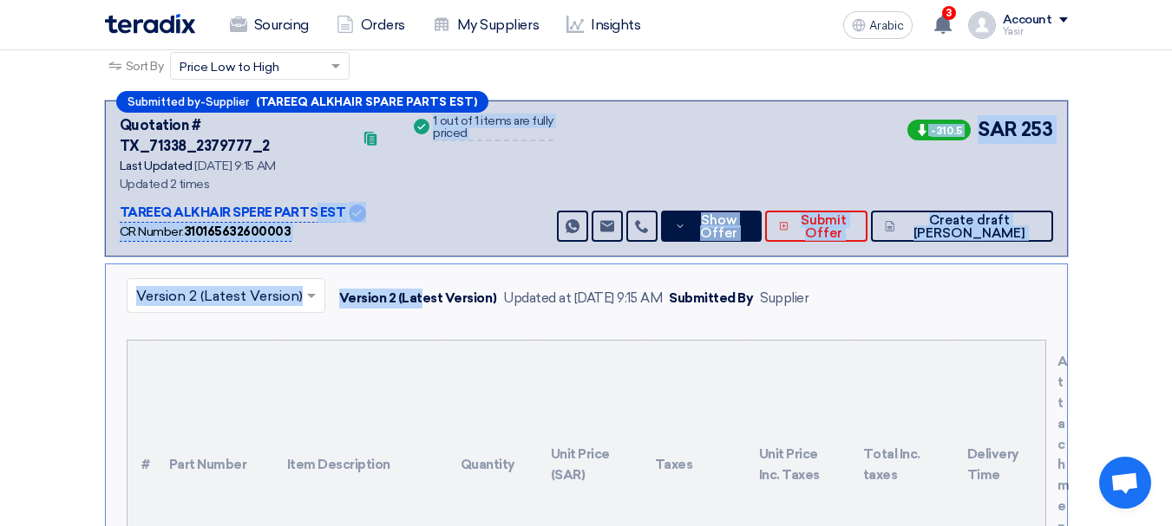
drag, startPoint x: 143, startPoint y: 189, endPoint x: 420, endPoint y: 235, distance: 280.4
click at [420, 236] on div "Submitted by - Supplier (TAREEQ ALKHAIR SPARE PARTS EST) Quotation # TX_71338_2…" at bounding box center [586, 179] width 963 height 156
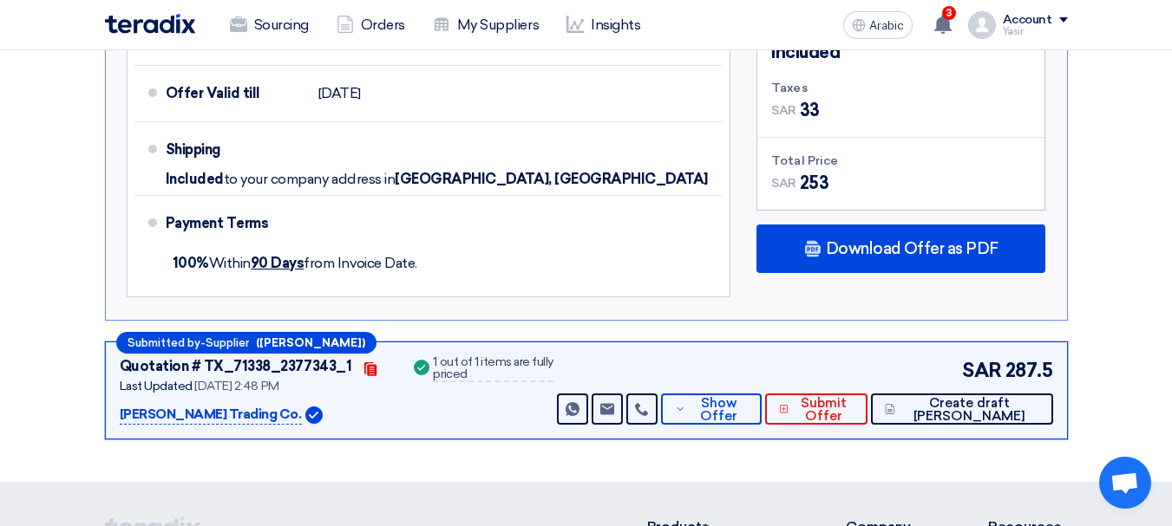
scroll to position [1127, 0]
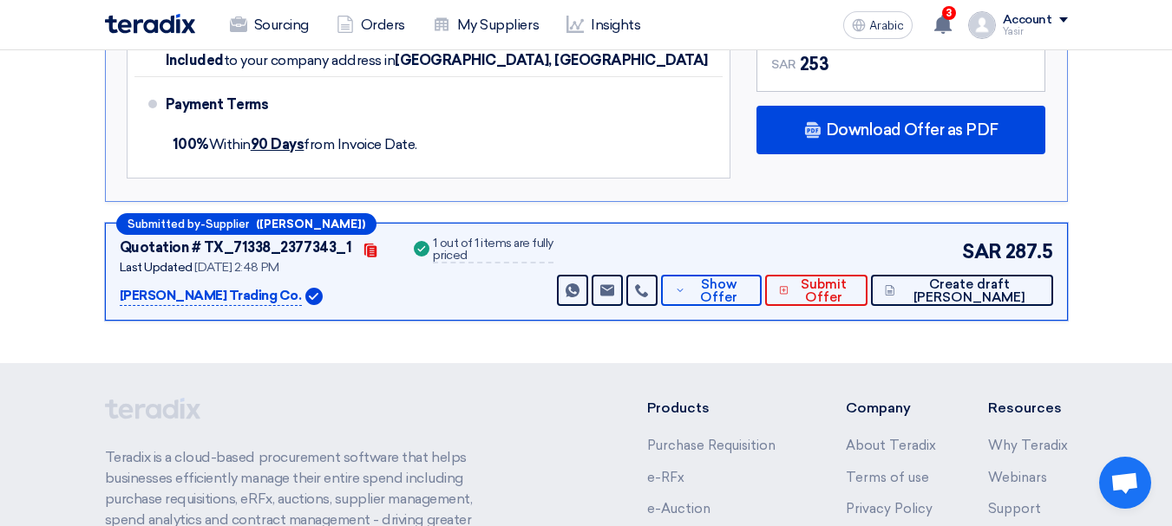
click at [312, 218] on font "([PERSON_NAME])" at bounding box center [310, 224] width 109 height 13
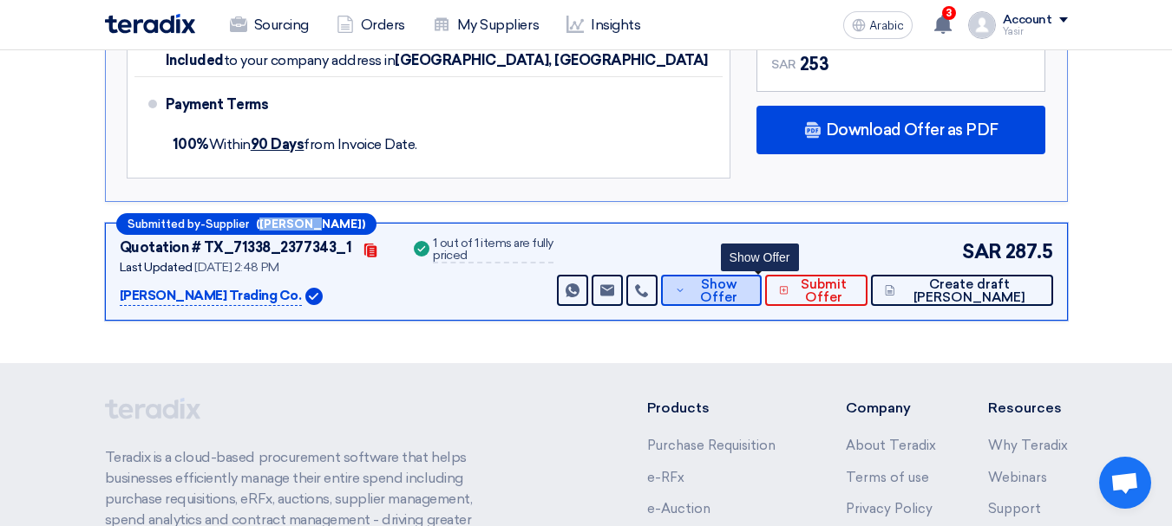
click at [737, 277] on font "Show Offer" at bounding box center [718, 291] width 37 height 29
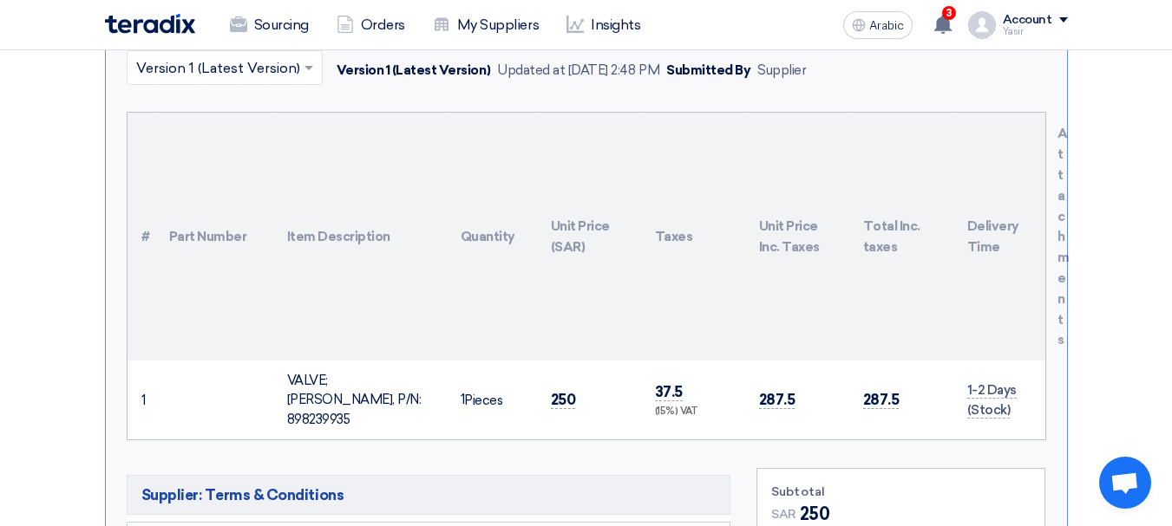
scroll to position [347, 0]
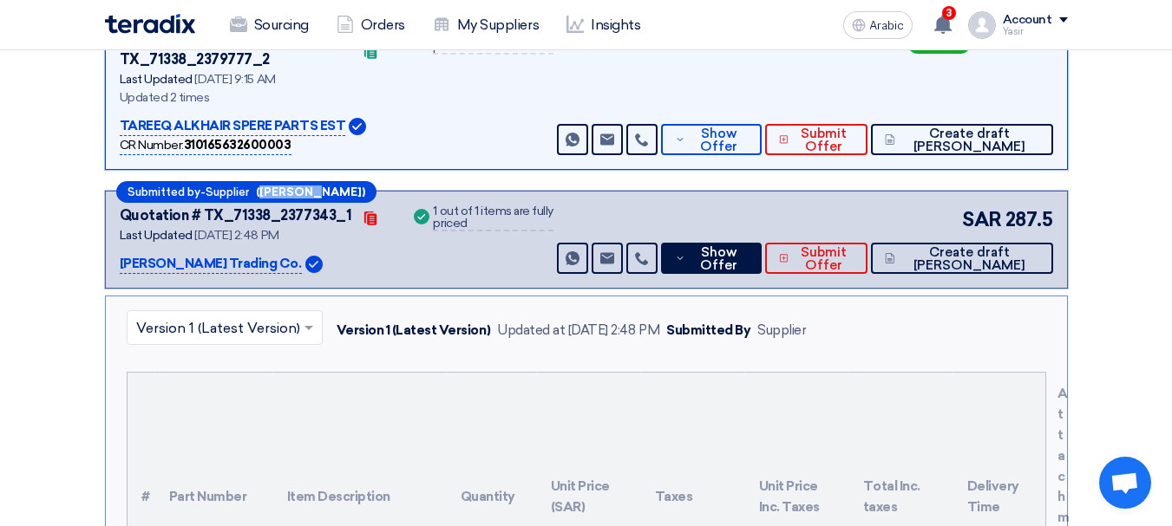
drag, startPoint x: 201, startPoint y: 238, endPoint x: 354, endPoint y: 259, distance: 154.0
click at [354, 259] on div "Submitted by - Supplier ([PERSON_NAME]) Quotation # TX_71338_2377343_1 Contacts…" at bounding box center [586, 240] width 963 height 98
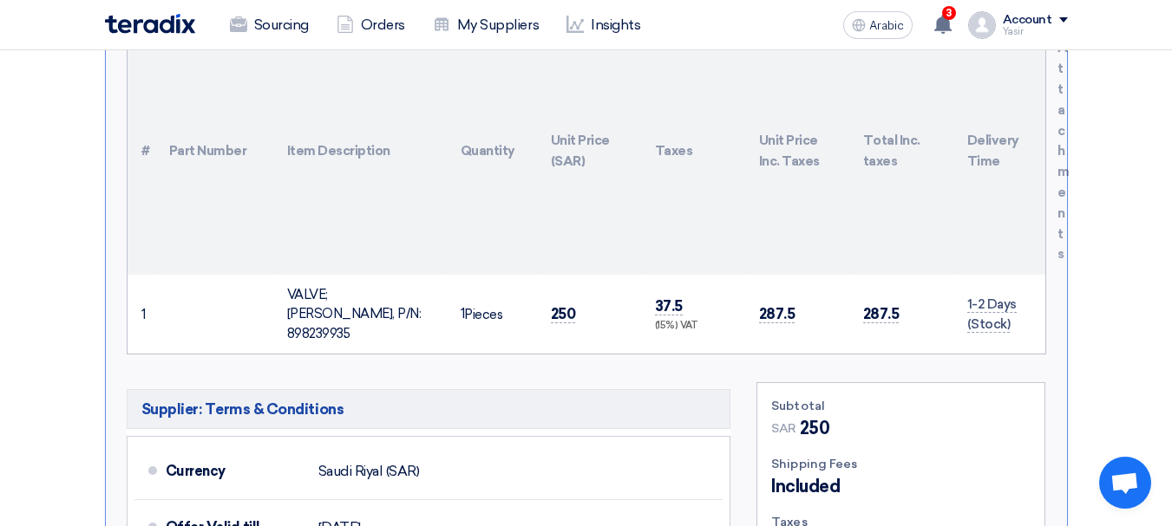
scroll to position [694, 0]
click at [557, 304] on font "250" at bounding box center [563, 312] width 25 height 17
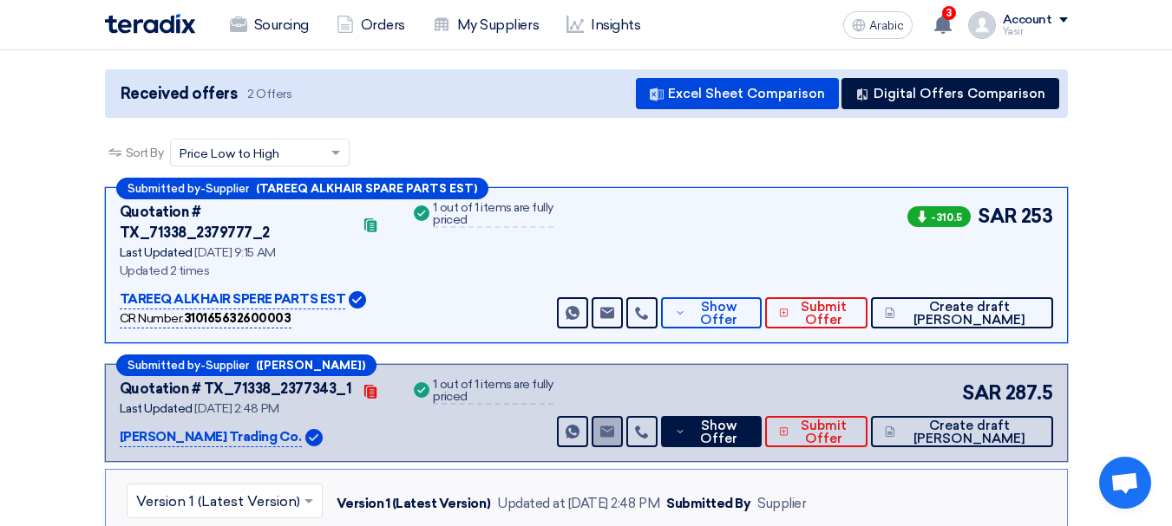
scroll to position [0, 0]
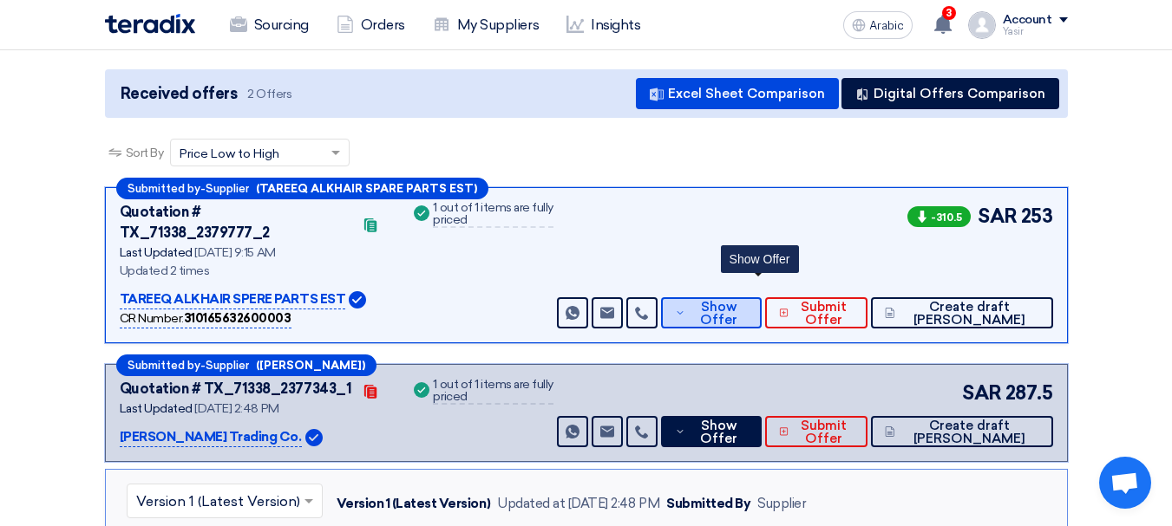
click at [747, 304] on span "Show Offer" at bounding box center [717, 314] width 57 height 26
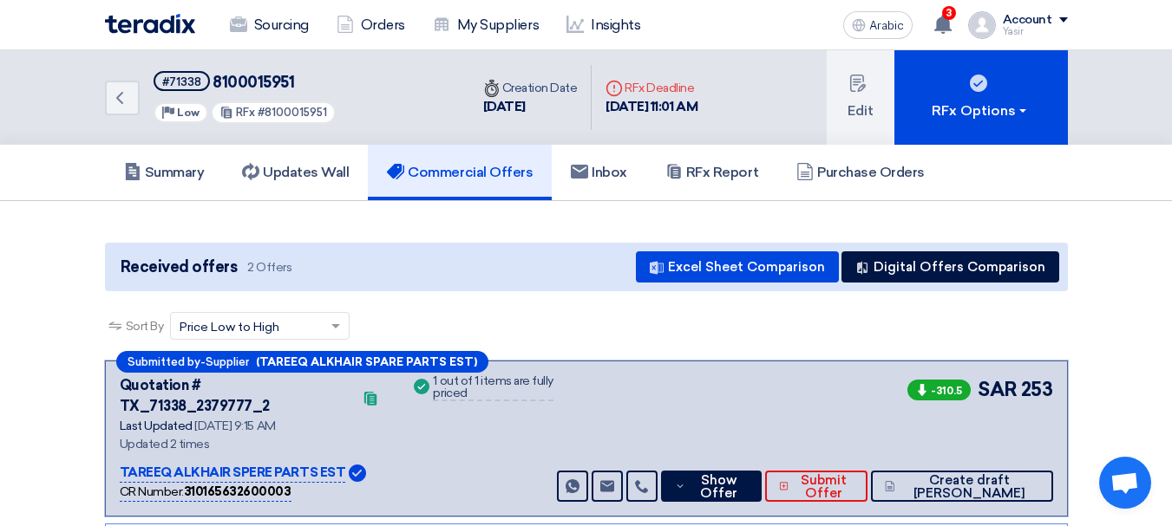
click at [251, 86] on font "8100015951" at bounding box center [253, 82] width 82 height 19
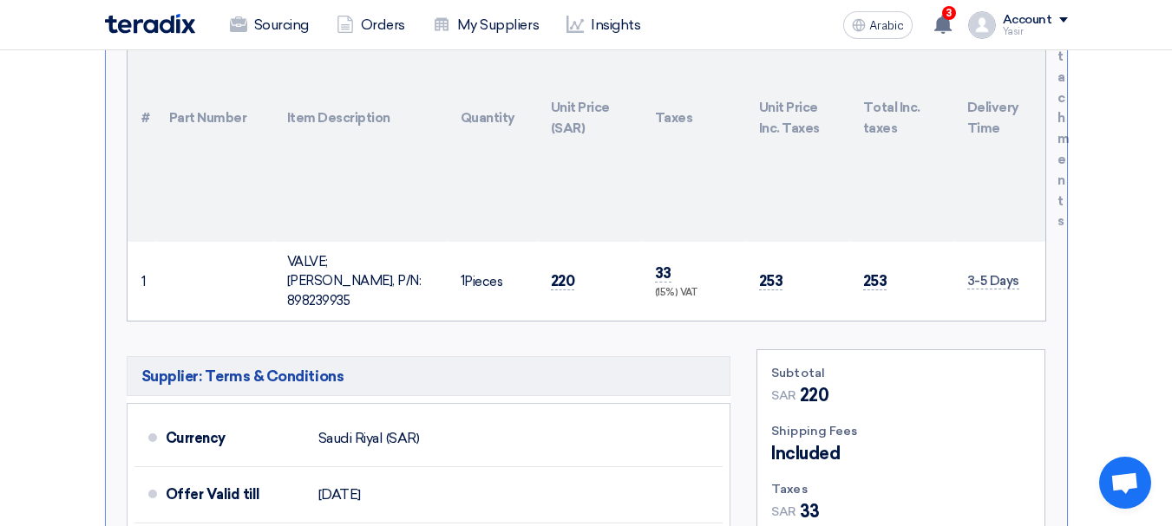
scroll to position [1041, 0]
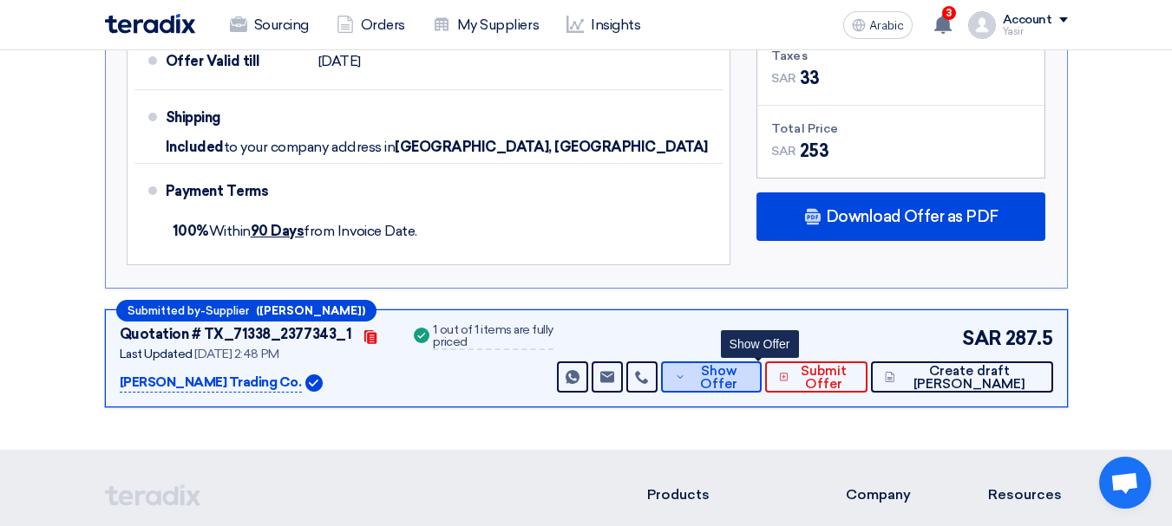
click at [747, 365] on span "Show Offer" at bounding box center [717, 378] width 57 height 26
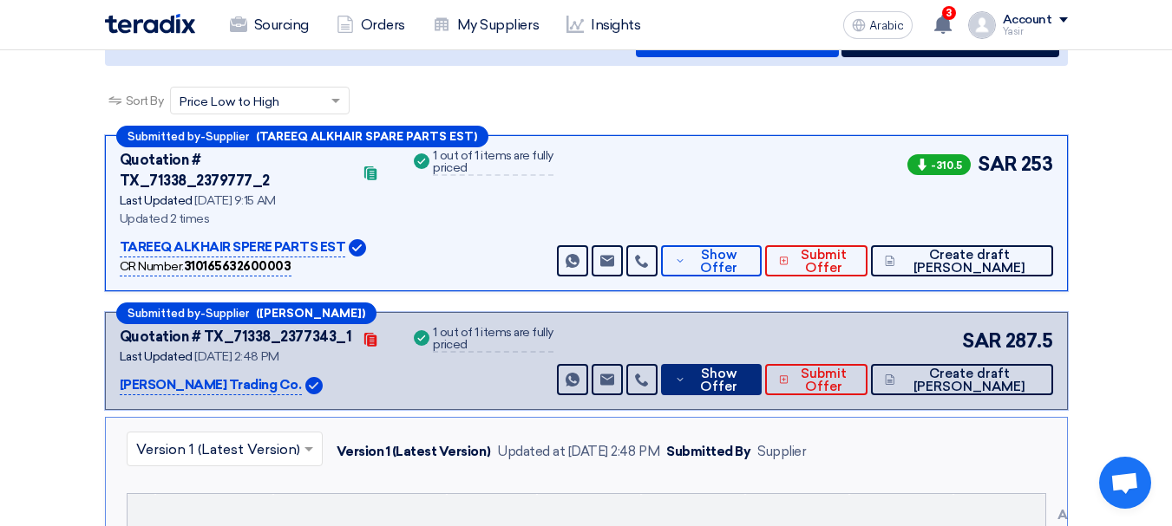
scroll to position [173, 0]
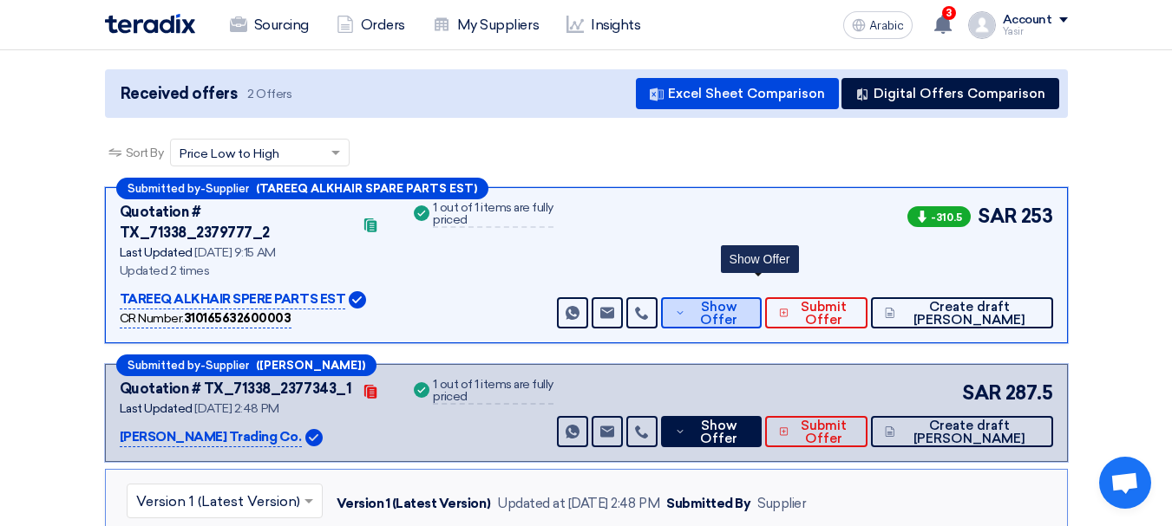
click at [737, 299] on font "Show Offer" at bounding box center [718, 313] width 37 height 29
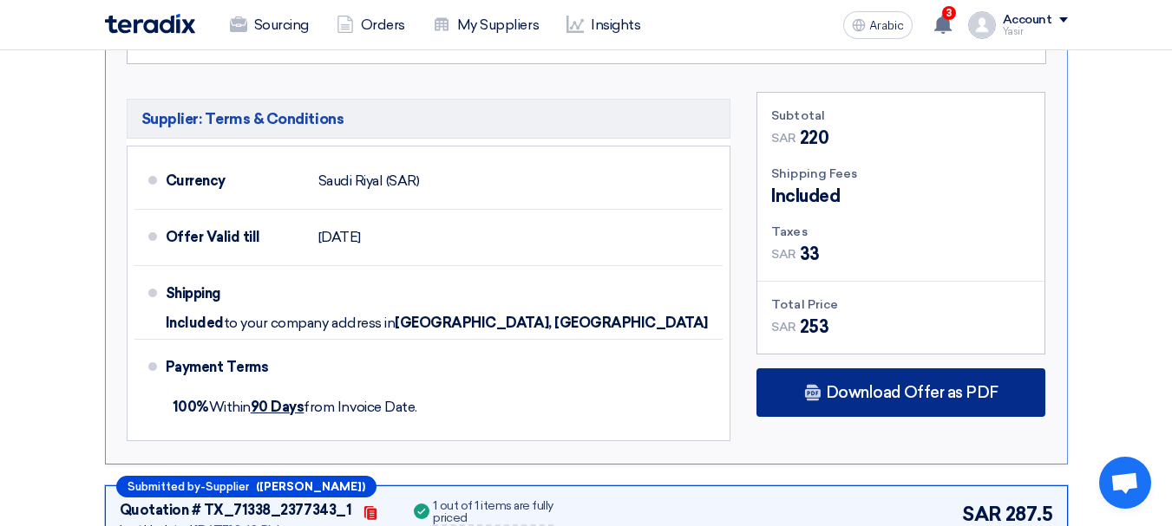
scroll to position [867, 0]
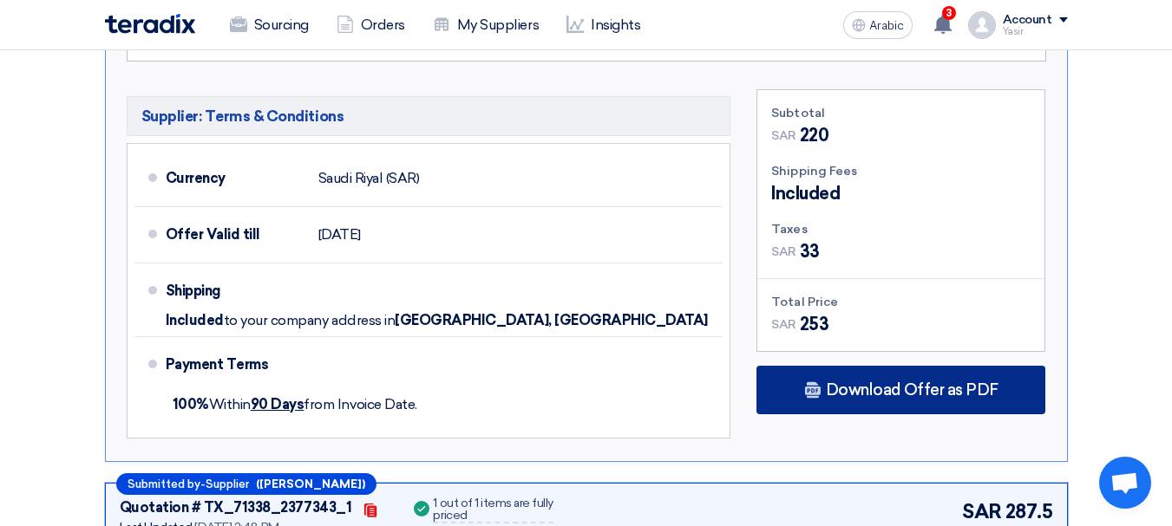
click at [937, 381] on font "Download Offer as PDF" at bounding box center [912, 390] width 173 height 19
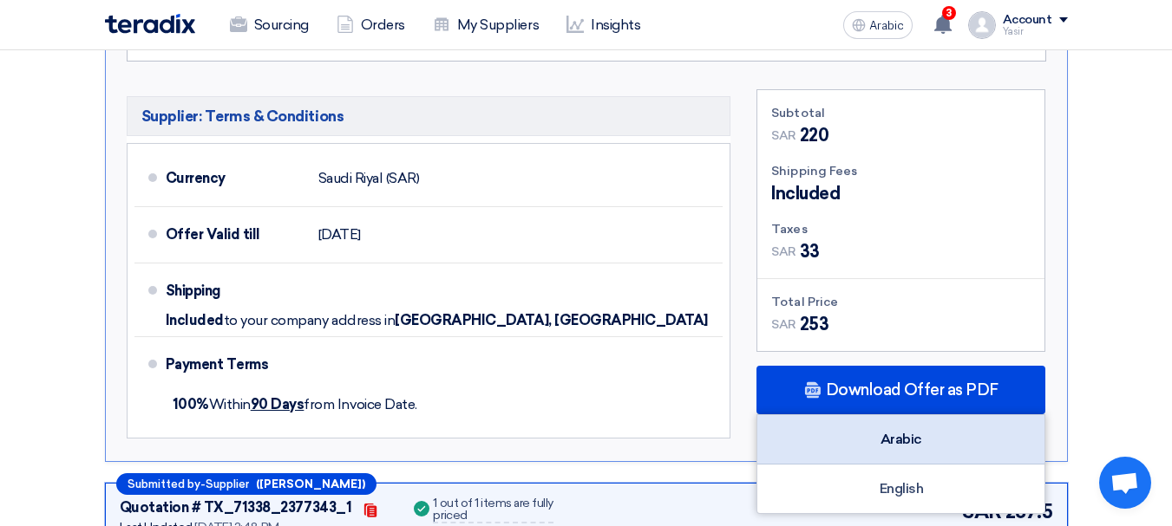
click at [901, 431] on font "Arabic" at bounding box center [901, 439] width 42 height 16
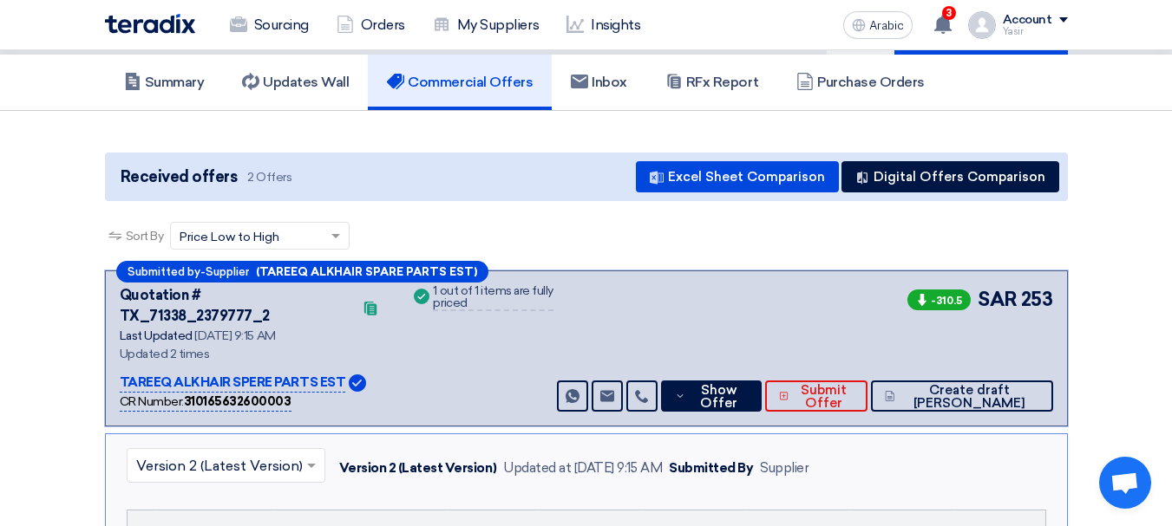
scroll to position [0, 0]
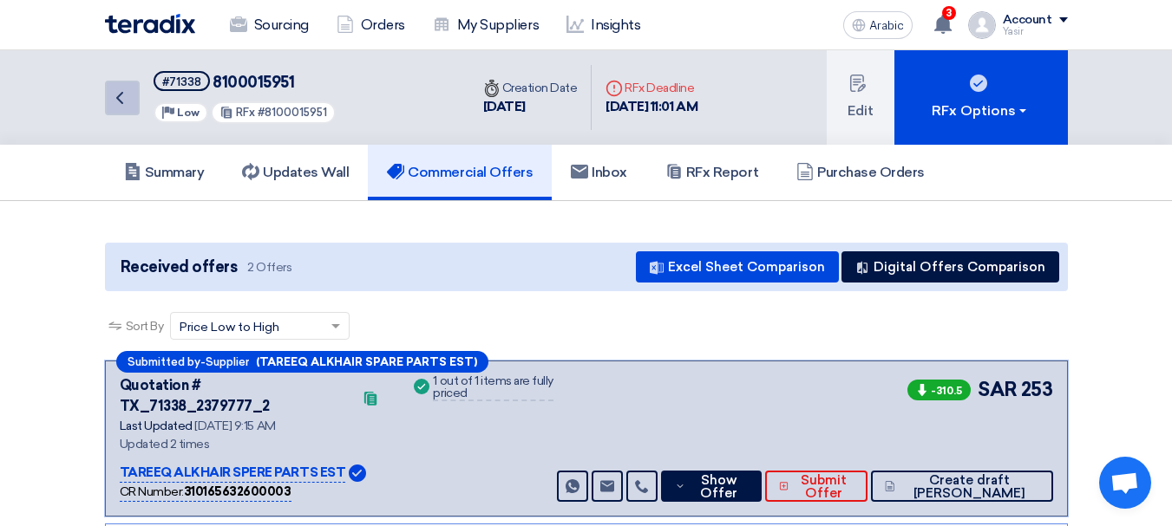
click at [128, 107] on icon "Back" at bounding box center [119, 98] width 21 height 21
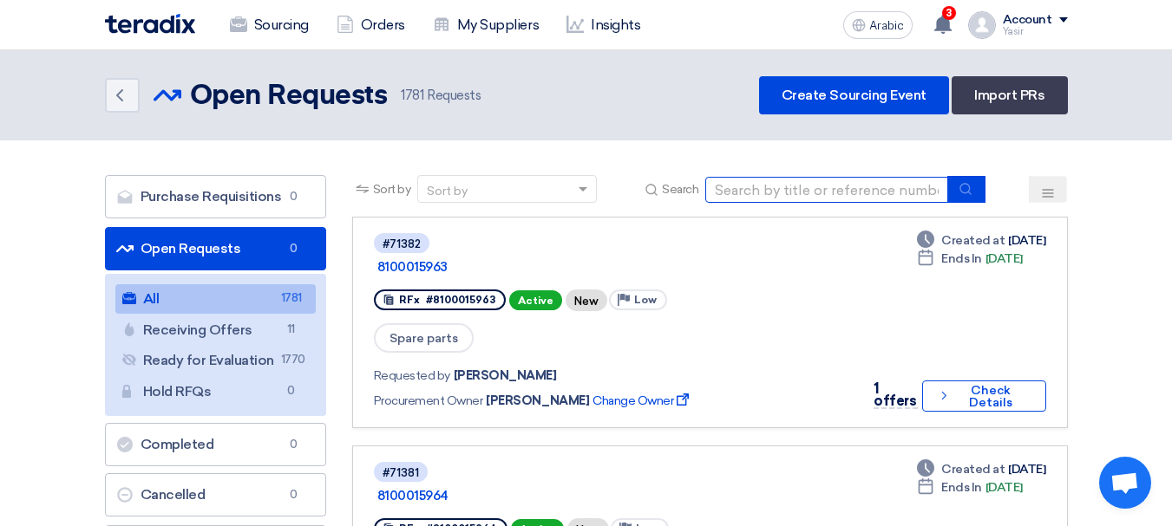
click at [781, 198] on input at bounding box center [826, 190] width 243 height 26
type input "8100015943"
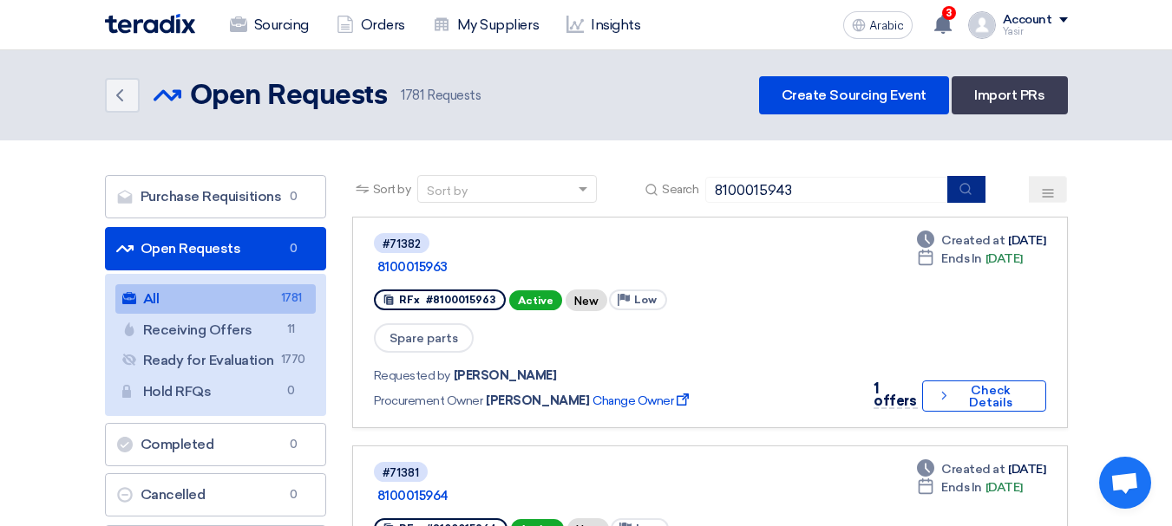
click at [975, 194] on button "submit" at bounding box center [966, 189] width 38 height 27
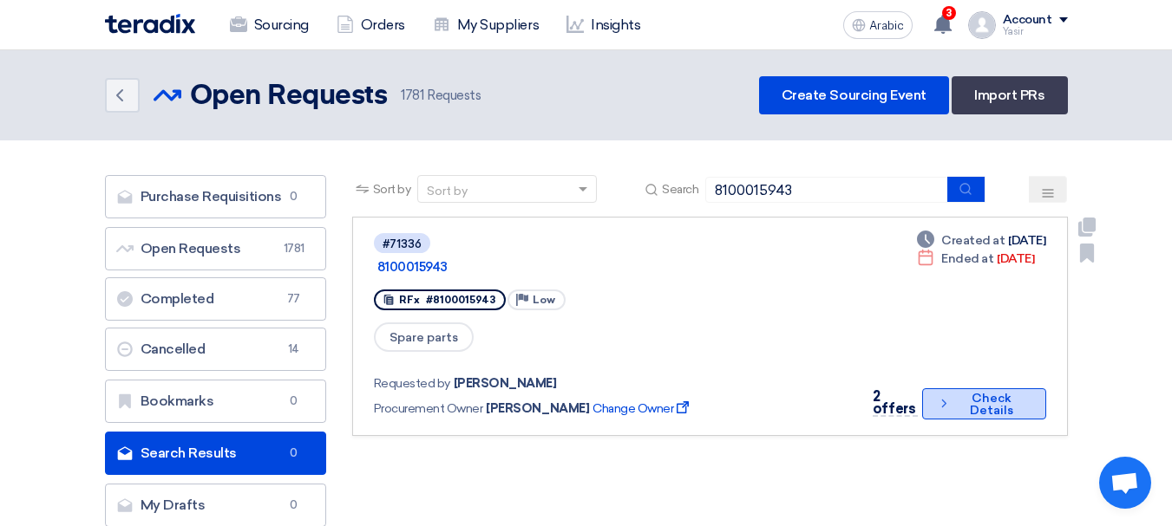
click at [967, 393] on font "Check Details" at bounding box center [991, 405] width 73 height 24
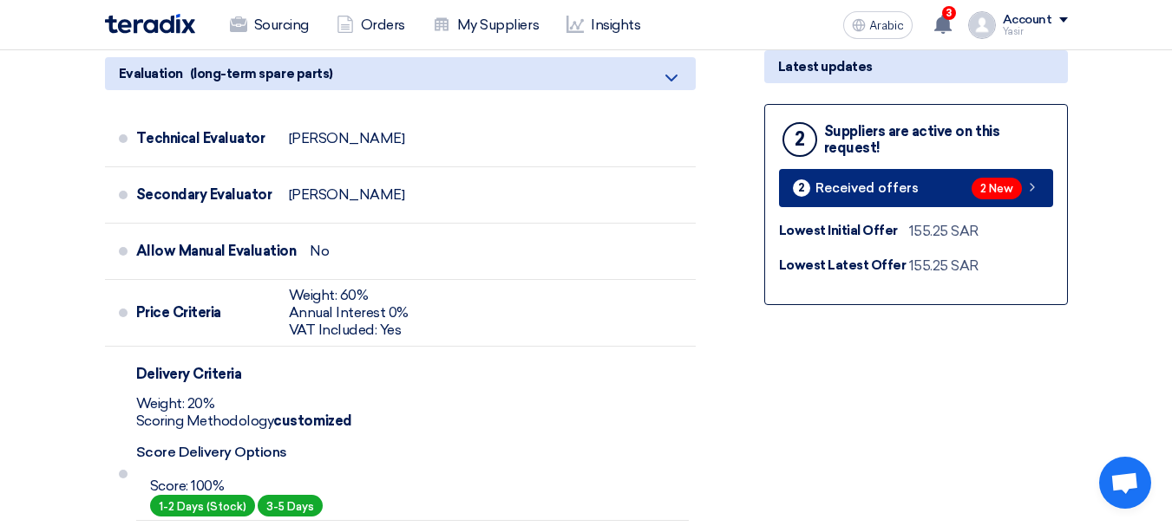
click at [1035, 196] on div "2 New" at bounding box center [1005, 189] width 68 height 22
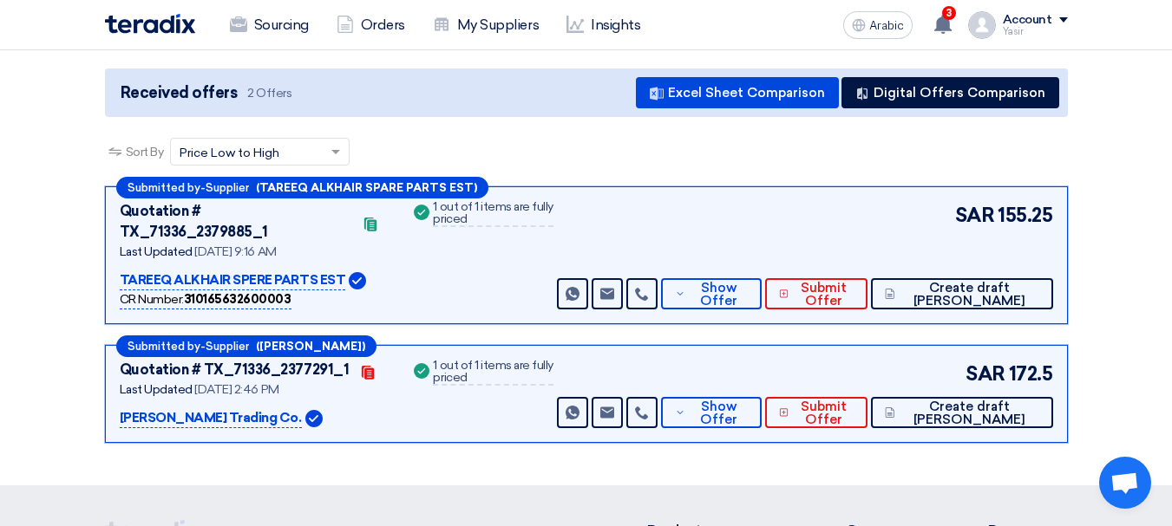
scroll to position [173, 0]
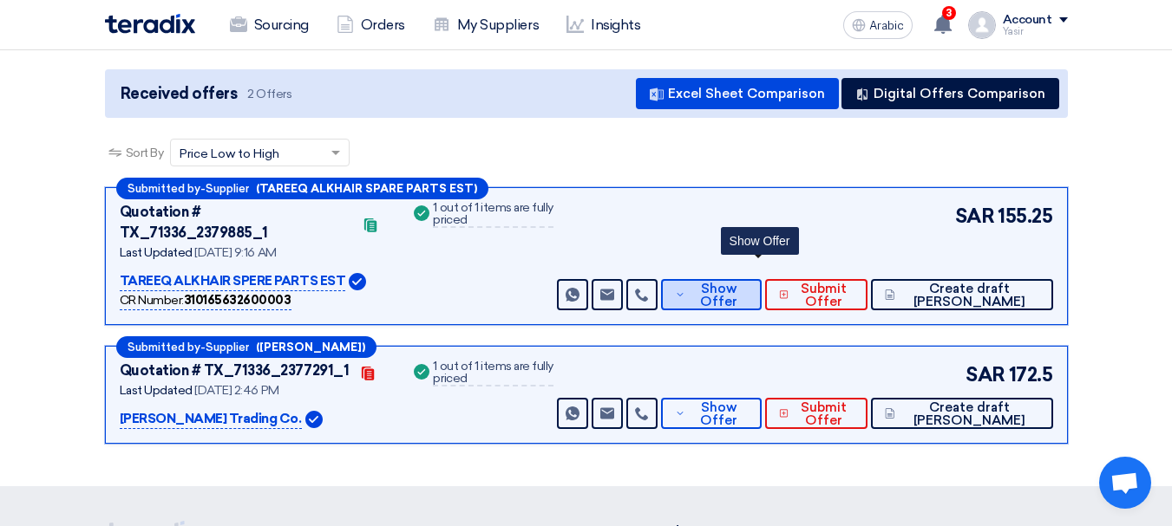
click at [737, 283] on font "Show Offer" at bounding box center [718, 295] width 37 height 29
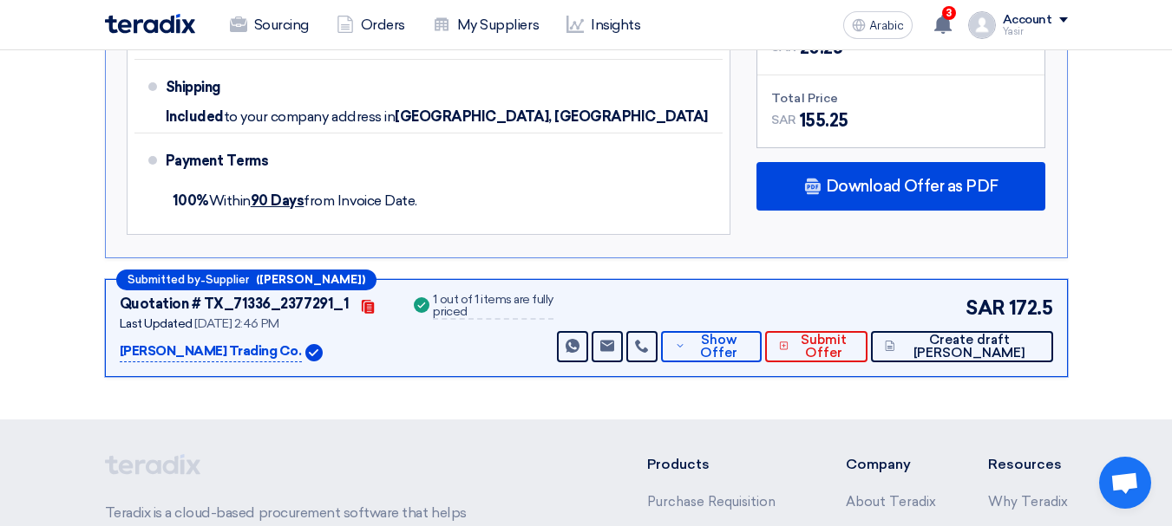
scroll to position [1041, 0]
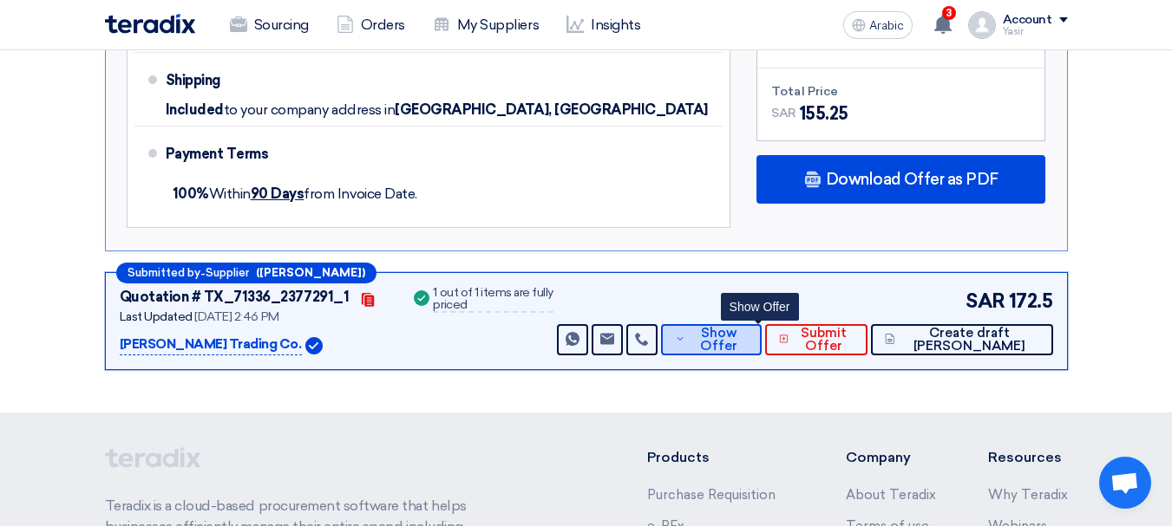
click at [747, 327] on span "Show Offer" at bounding box center [717, 340] width 57 height 26
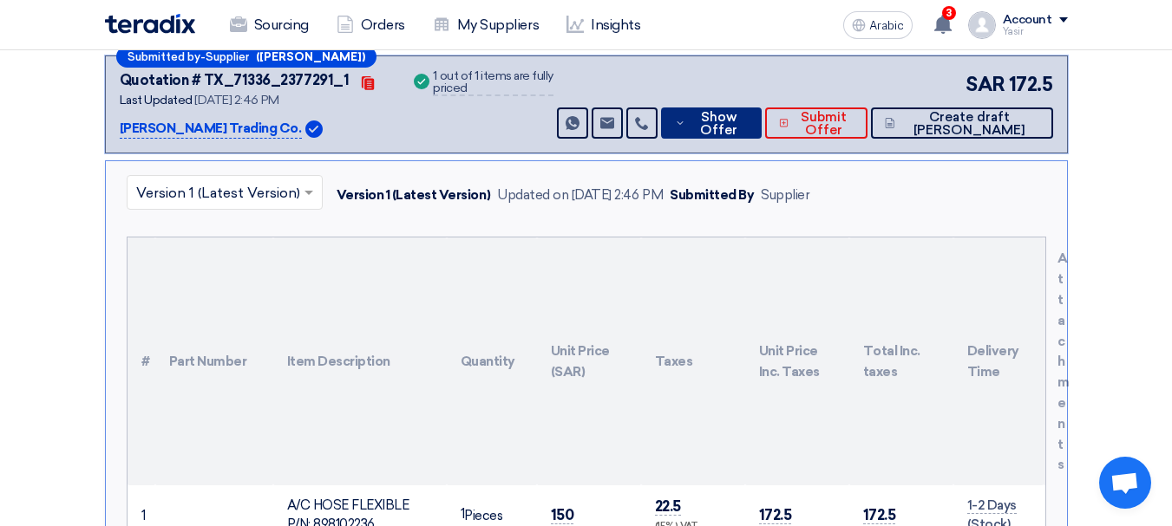
scroll to position [434, 0]
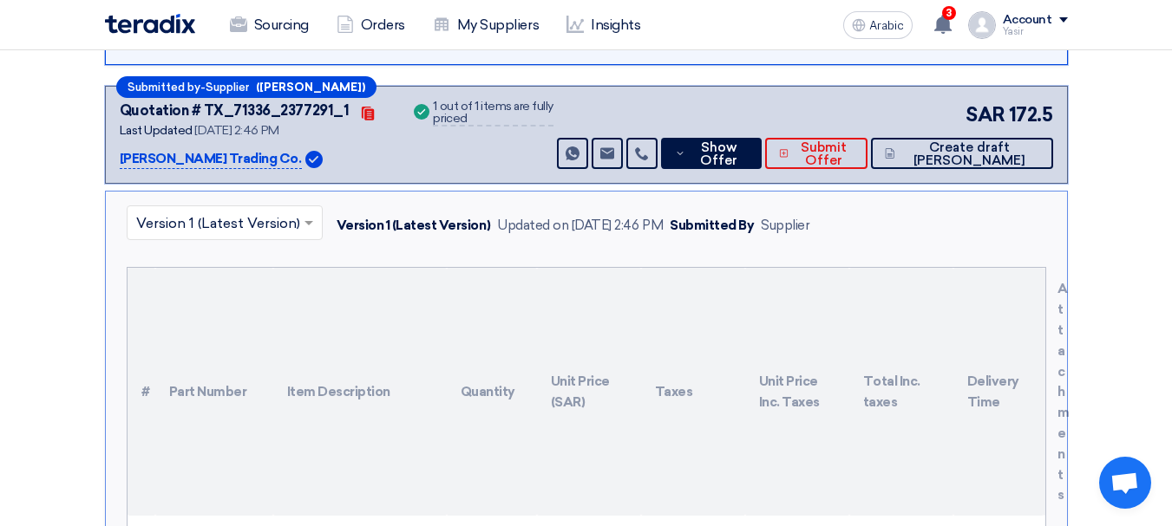
click at [196, 151] on font "[PERSON_NAME] Trading Co." at bounding box center [211, 159] width 182 height 16
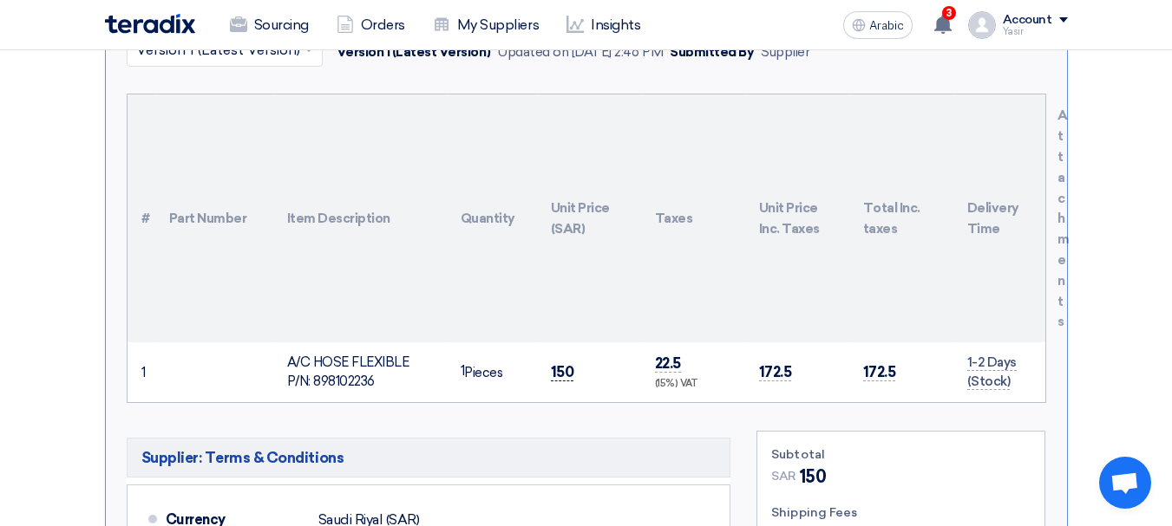
click at [558, 363] on font "150" at bounding box center [562, 371] width 23 height 17
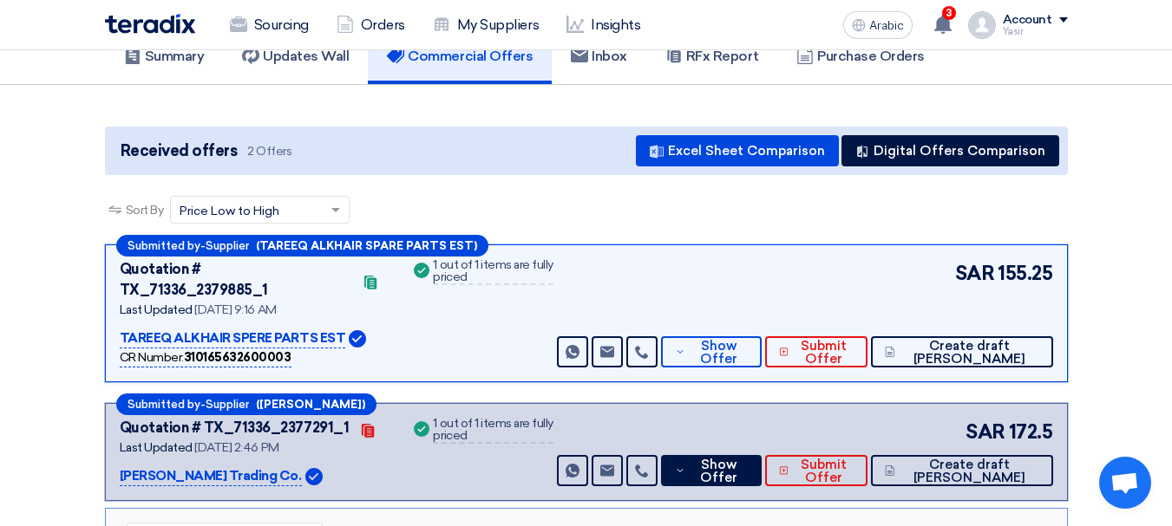
scroll to position [87, 0]
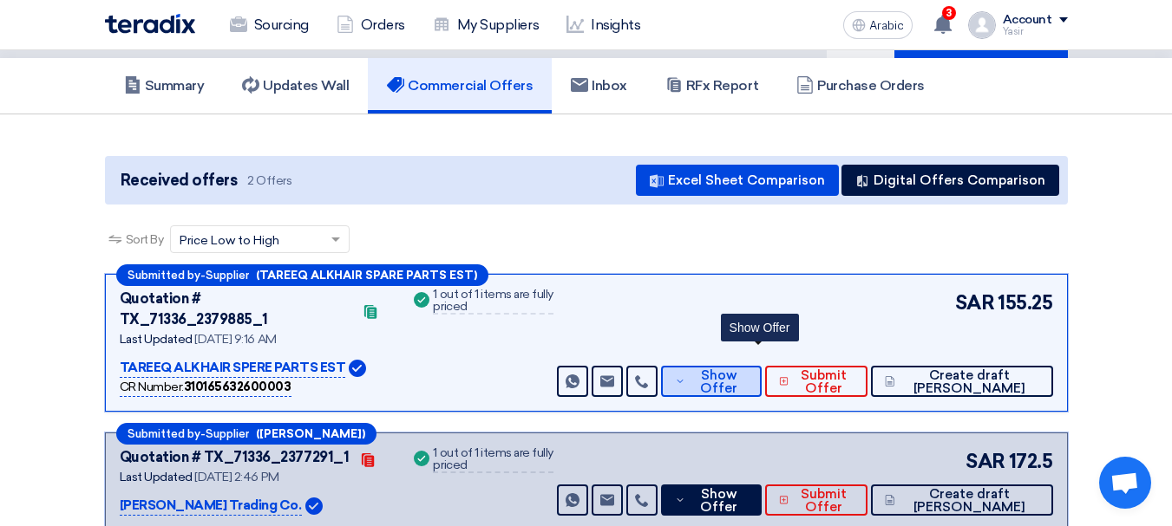
drag, startPoint x: 737, startPoint y: 361, endPoint x: 795, endPoint y: 382, distance: 61.7
click at [736, 369] on span "Show Offer" at bounding box center [717, 382] width 57 height 26
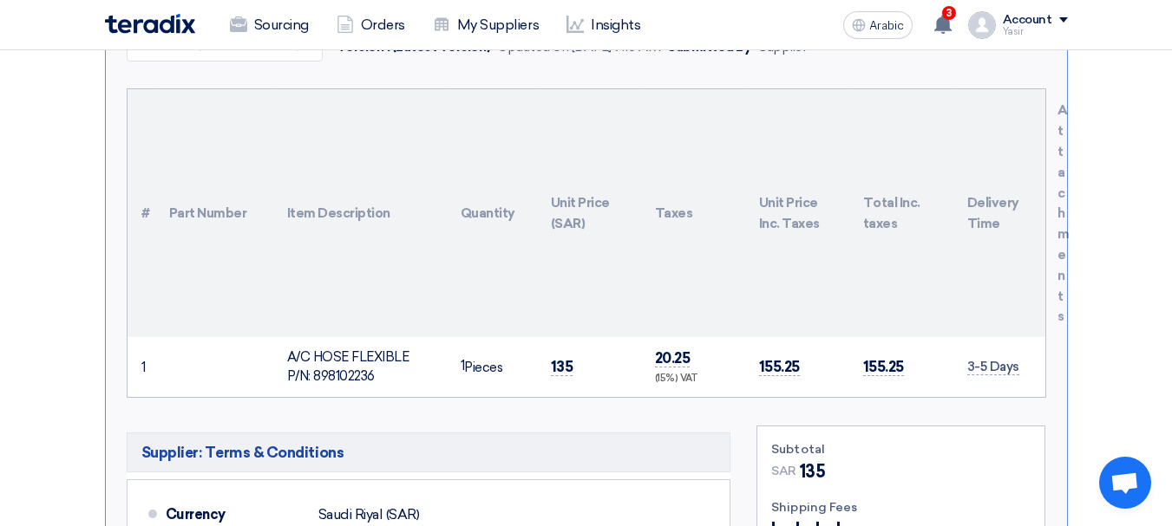
scroll to position [520, 0]
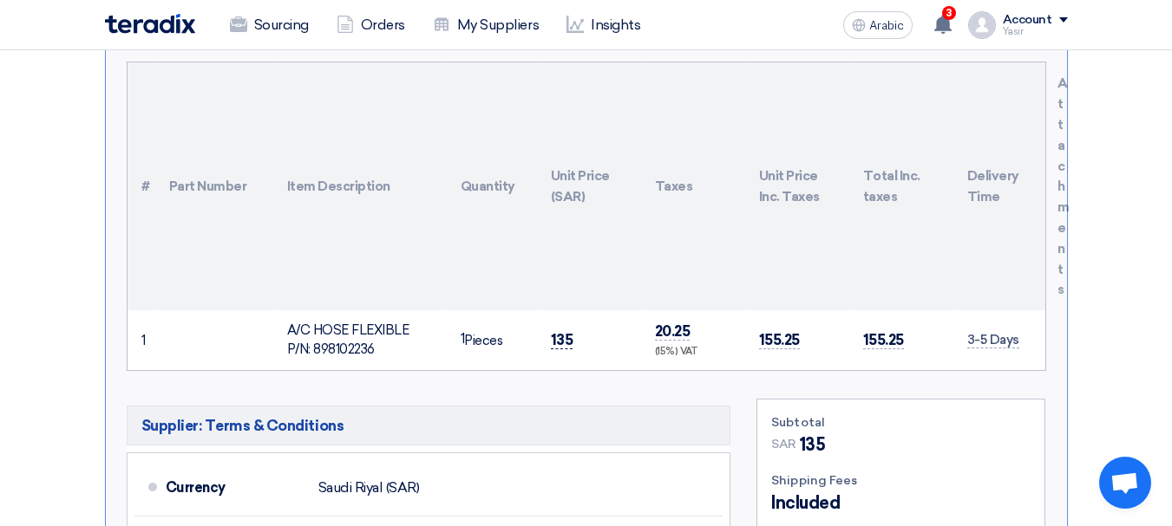
click at [554, 331] on font "135" at bounding box center [562, 339] width 23 height 17
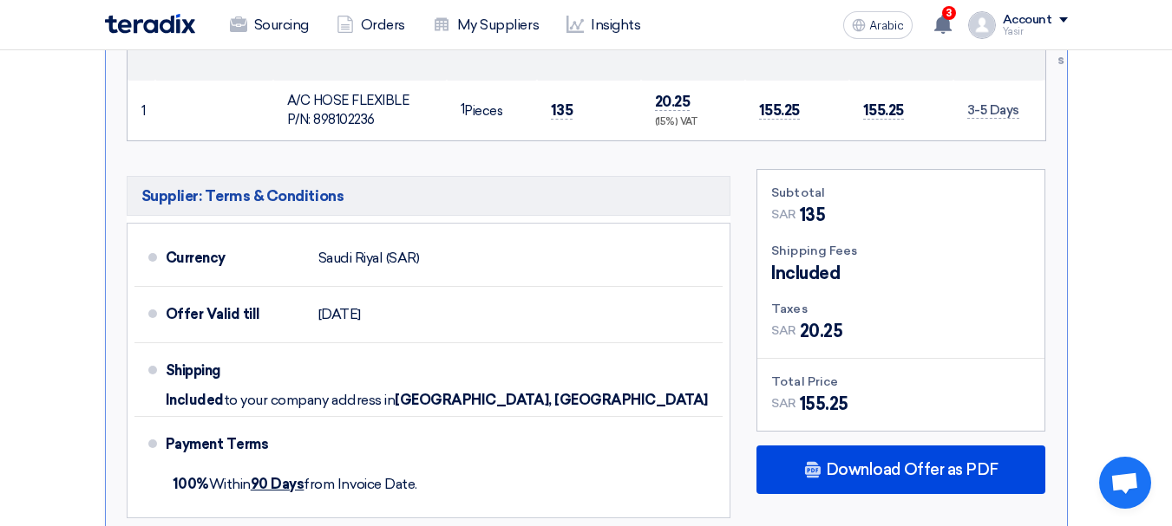
scroll to position [781, 0]
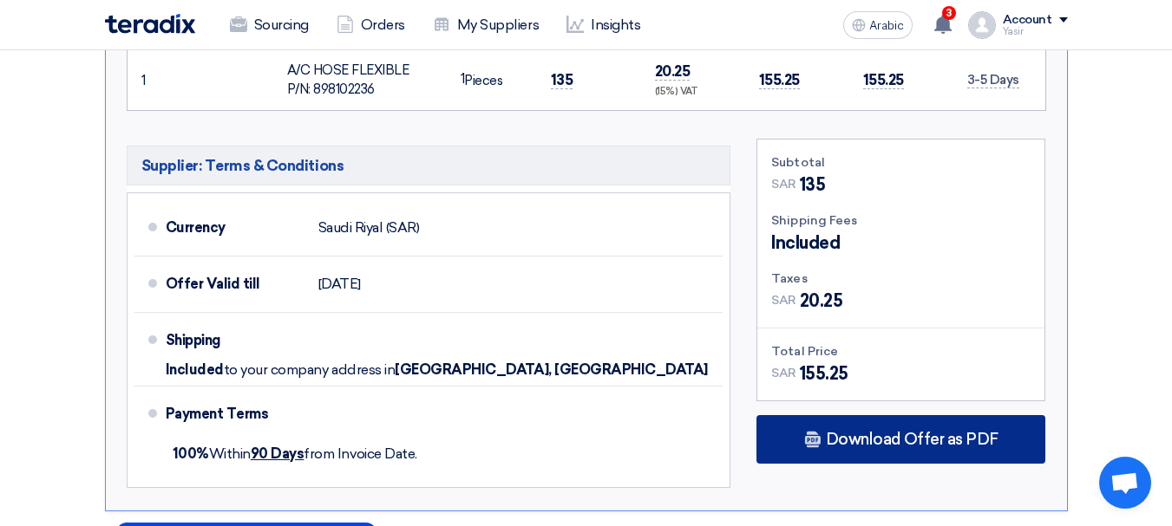
click at [917, 430] on font "Download Offer as PDF" at bounding box center [912, 439] width 173 height 19
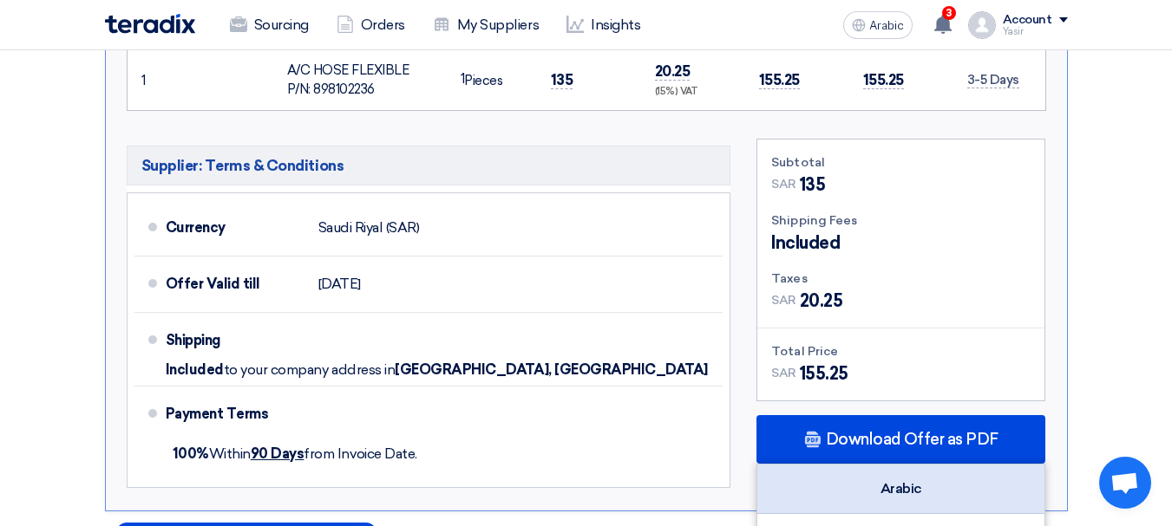
click at [904, 480] on font "Arabic" at bounding box center [901, 488] width 42 height 16
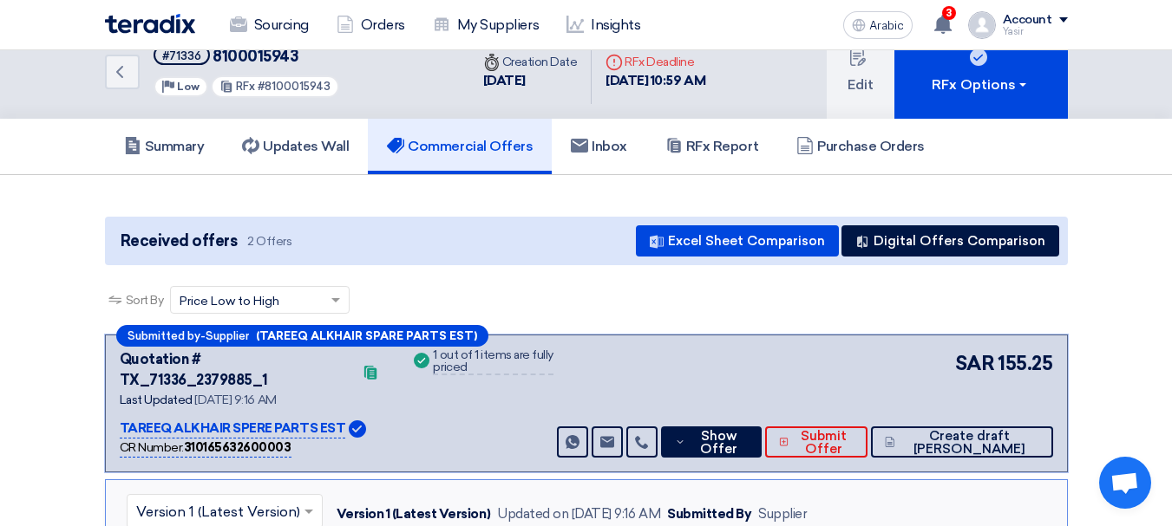
scroll to position [0, 0]
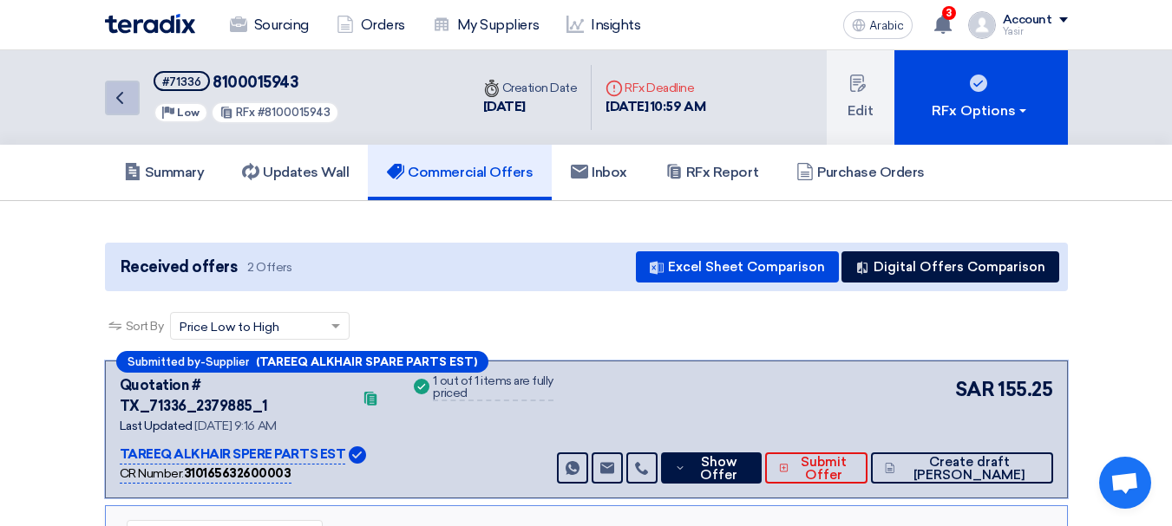
click at [115, 101] on icon "Back" at bounding box center [119, 98] width 21 height 21
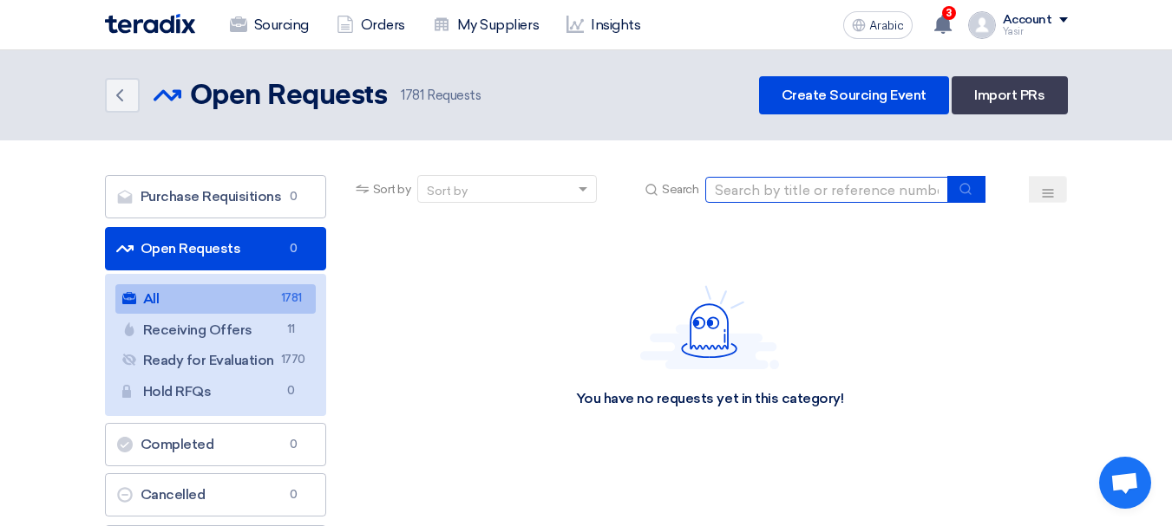
click at [782, 185] on input at bounding box center [826, 190] width 243 height 26
type input "71338"
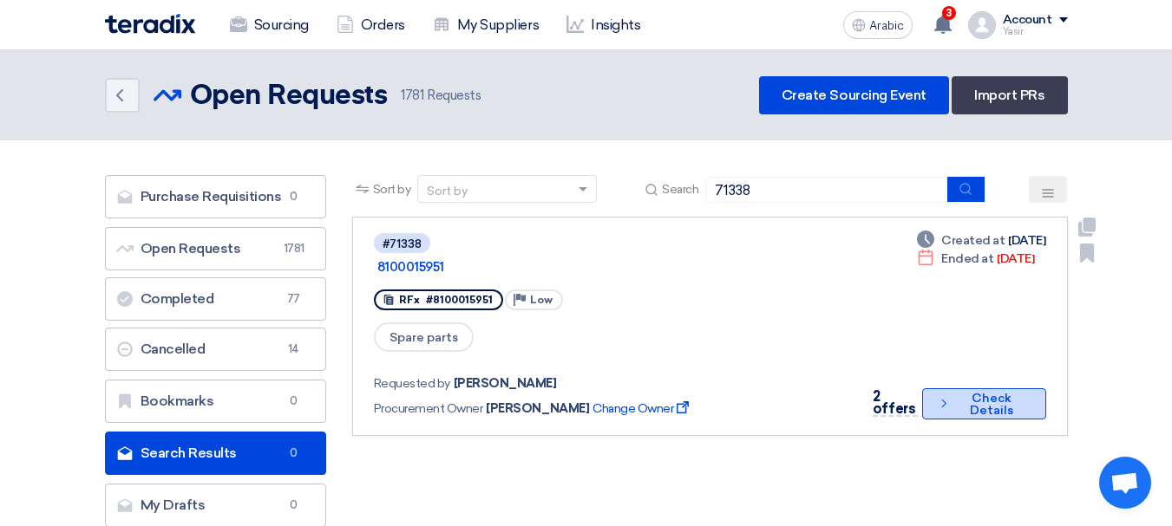
click at [970, 391] on font "Check Details" at bounding box center [991, 404] width 43 height 27
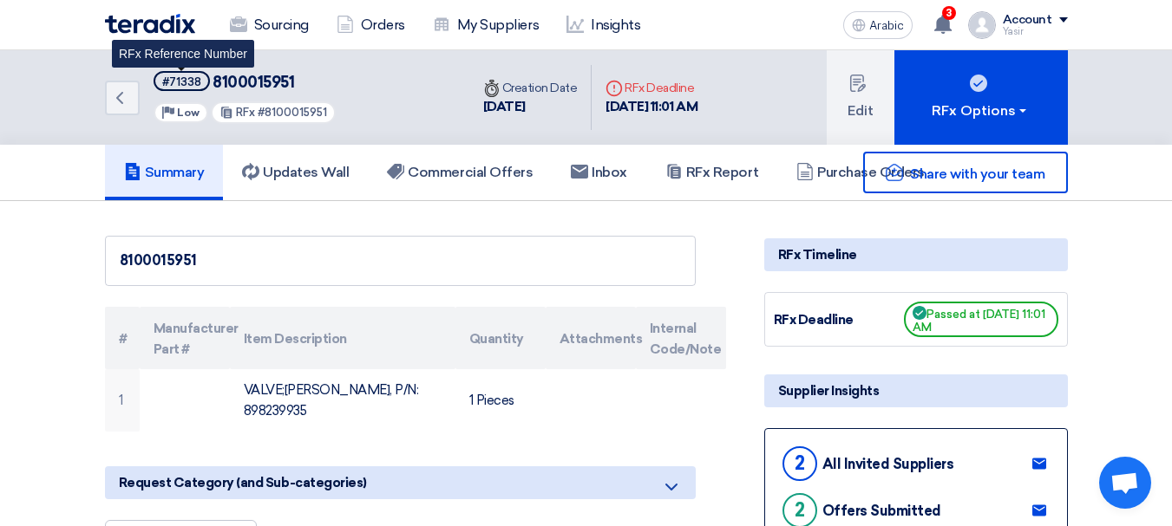
click at [196, 75] on font "#71338" at bounding box center [181, 81] width 39 height 13
click at [191, 85] on font "#71338" at bounding box center [181, 81] width 39 height 13
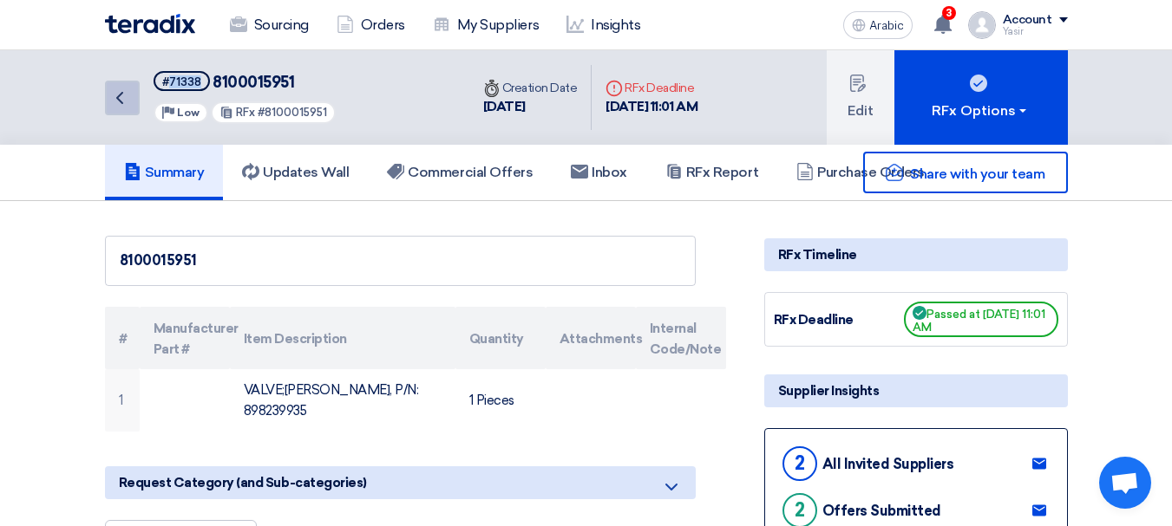
click at [118, 110] on link "Back" at bounding box center [122, 98] width 35 height 35
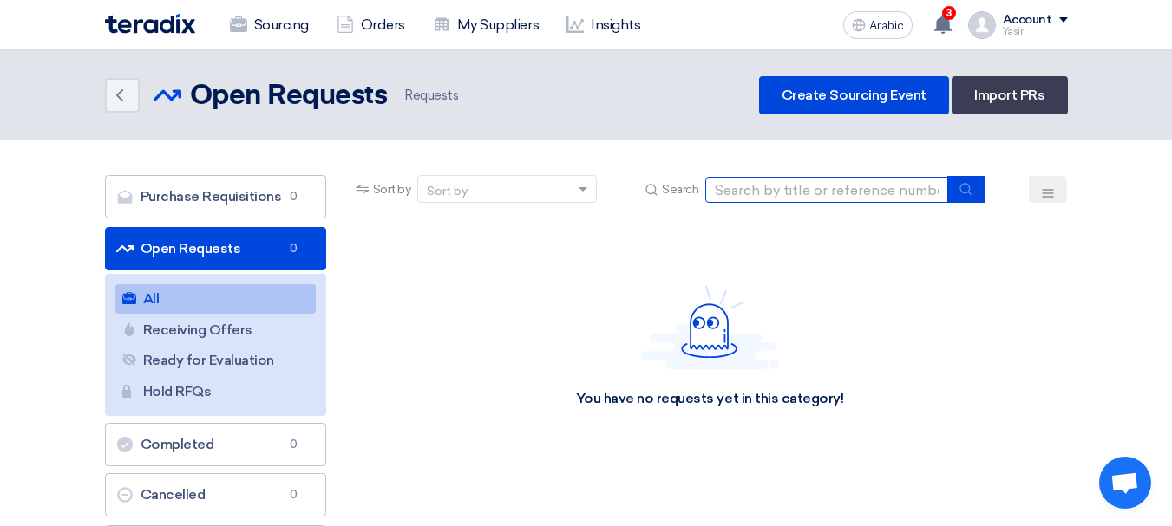
click at [813, 199] on input at bounding box center [826, 190] width 243 height 26
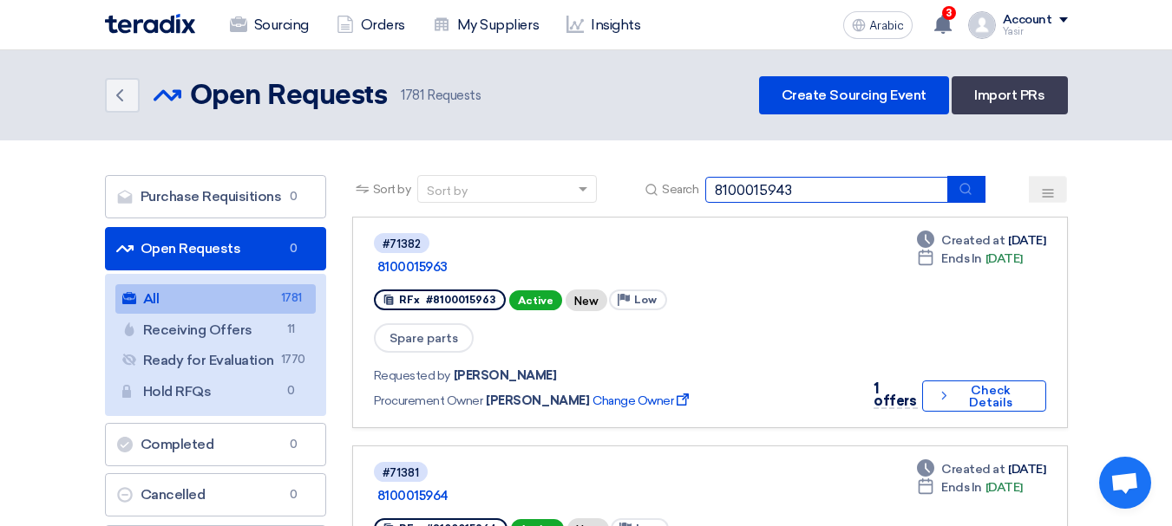
type input "8100015943"
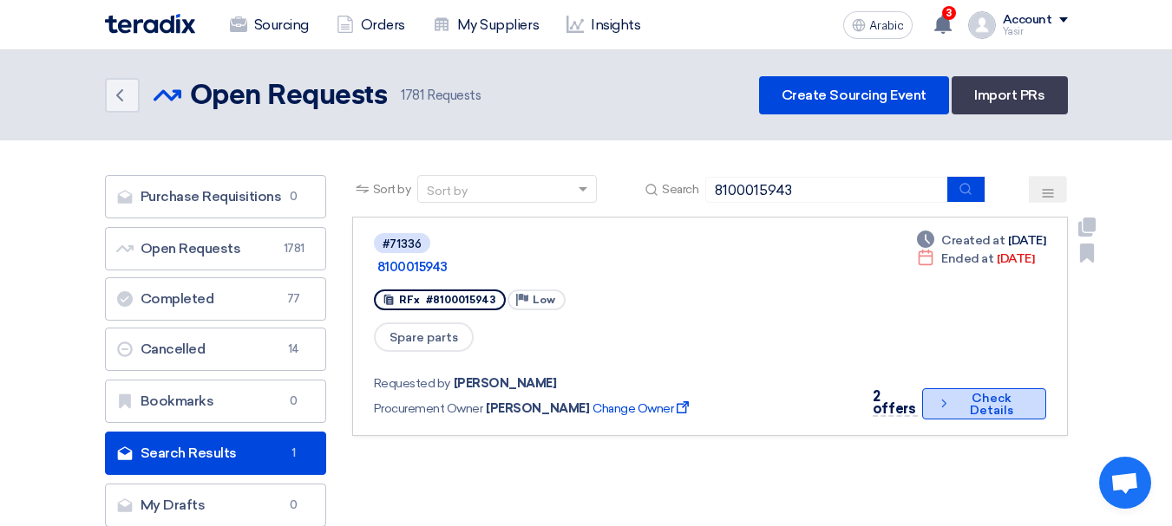
click at [927, 389] on button "Check details Check Details" at bounding box center [983, 404] width 123 height 31
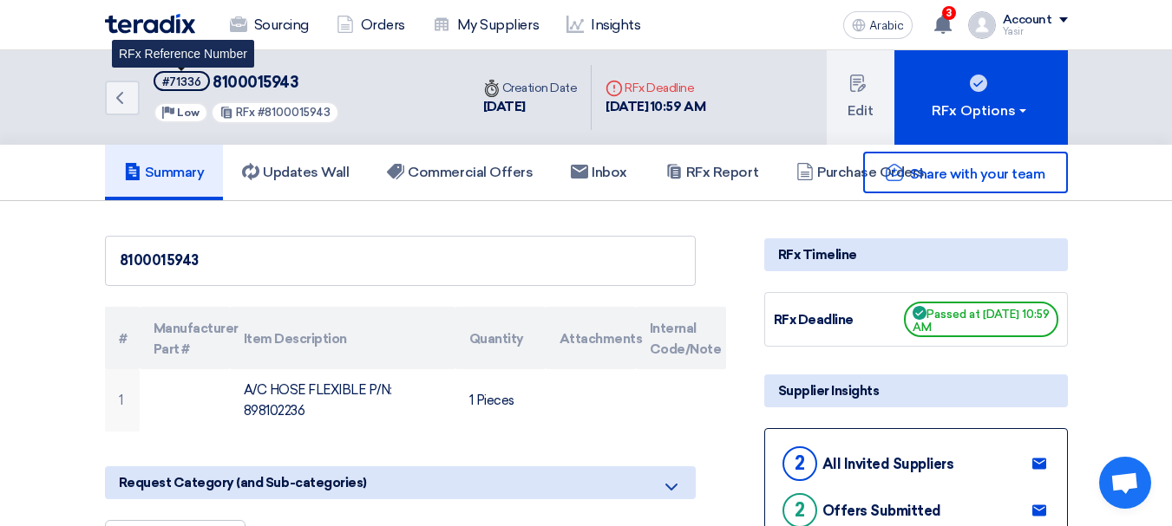
click at [175, 78] on font "#71336" at bounding box center [181, 81] width 39 height 13
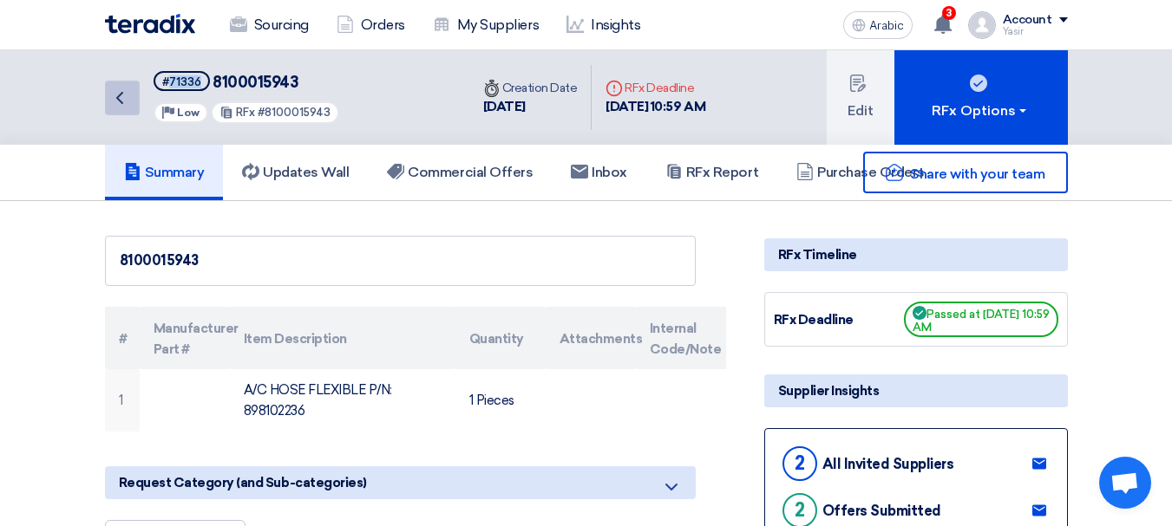
click at [129, 97] on icon "Back" at bounding box center [119, 98] width 21 height 21
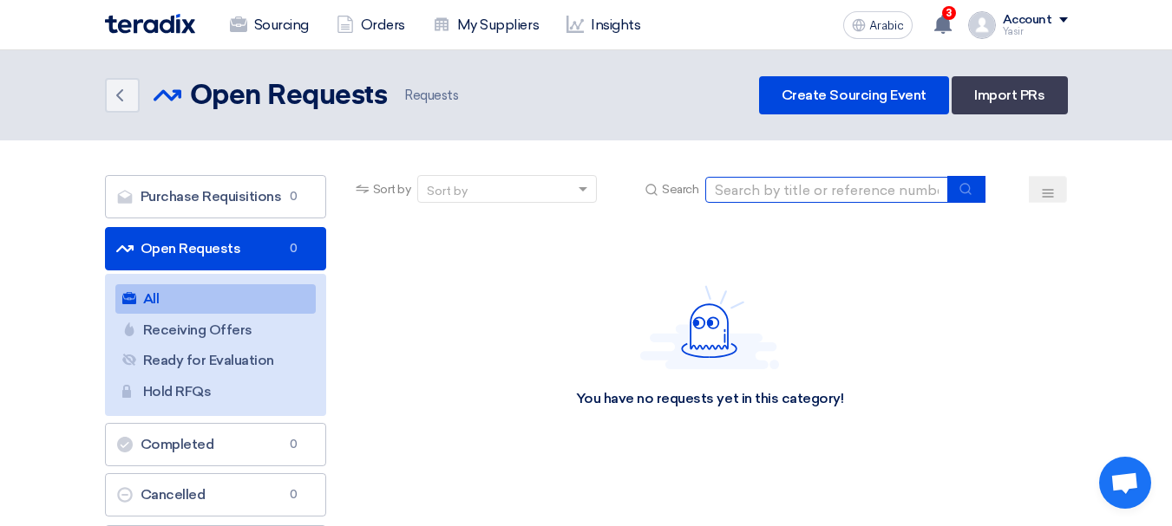
click at [859, 192] on input at bounding box center [826, 190] width 243 height 26
paste input "8100015932"
type input "8100015932"
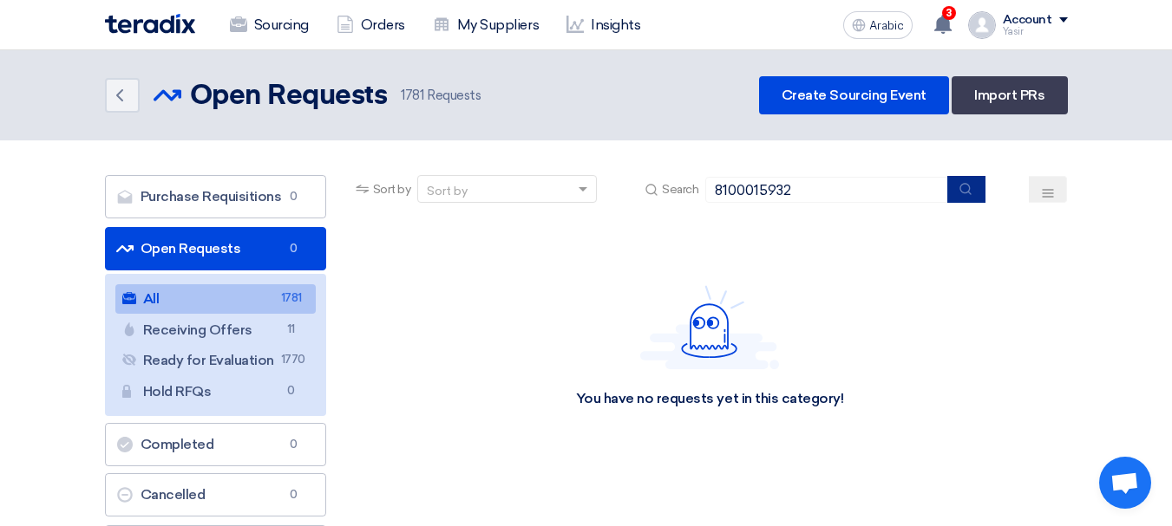
click at [982, 193] on button "submit" at bounding box center [966, 189] width 38 height 27
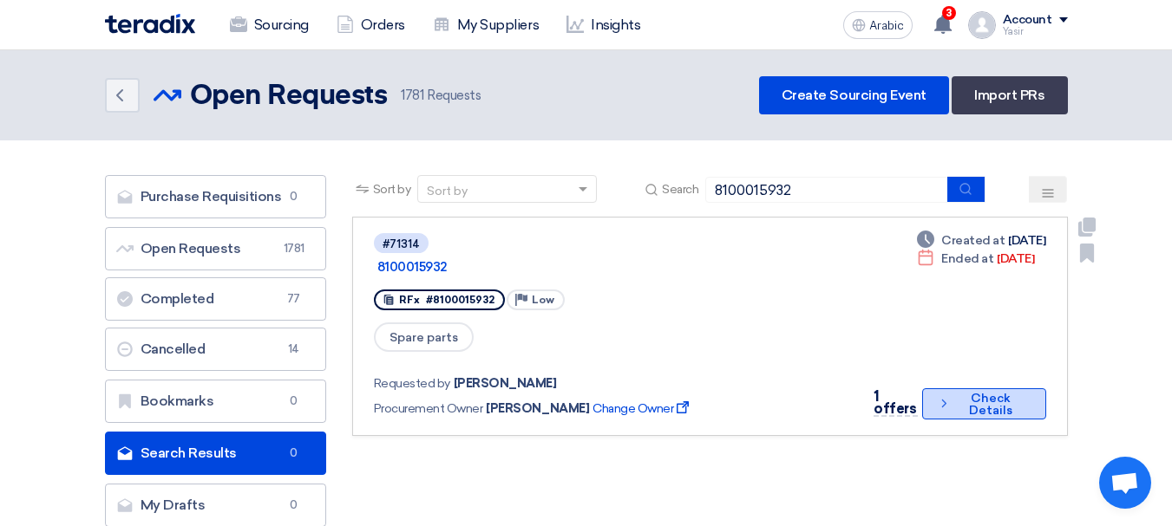
click at [984, 391] on font "Check Details" at bounding box center [990, 404] width 43 height 27
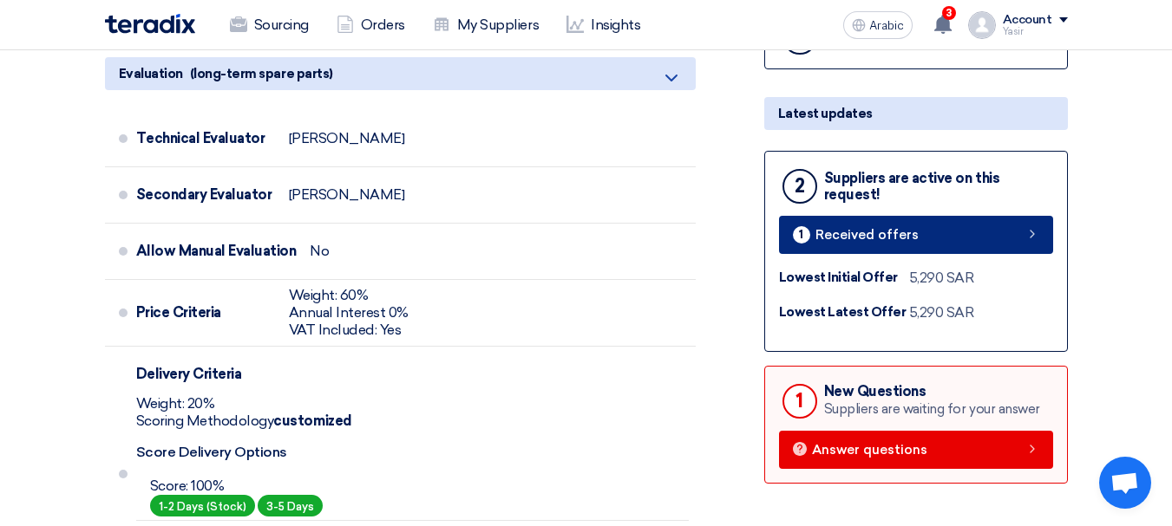
click at [987, 250] on link "1 Received offers" at bounding box center [916, 235] width 274 height 38
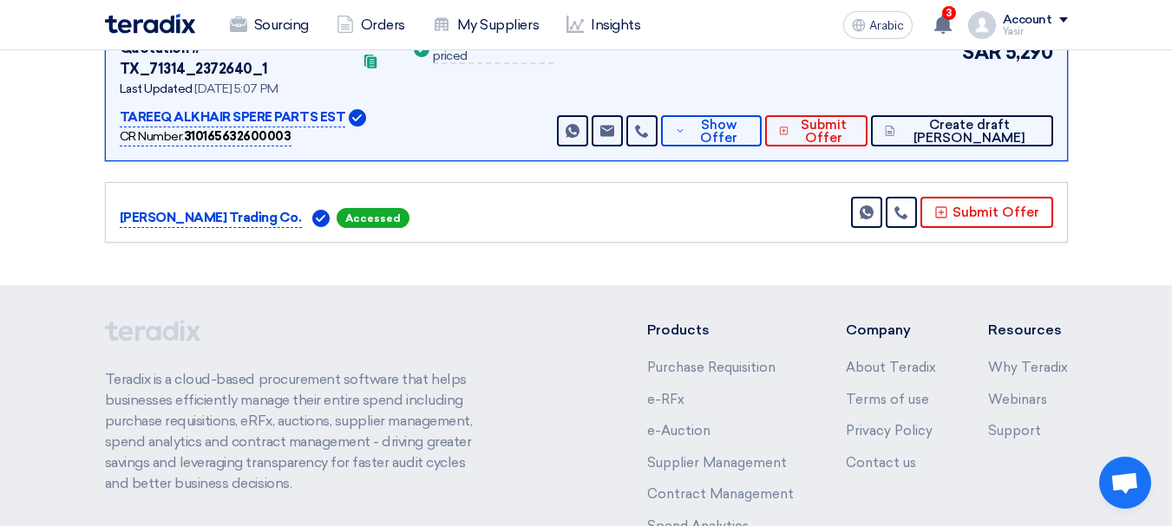
scroll to position [121, 0]
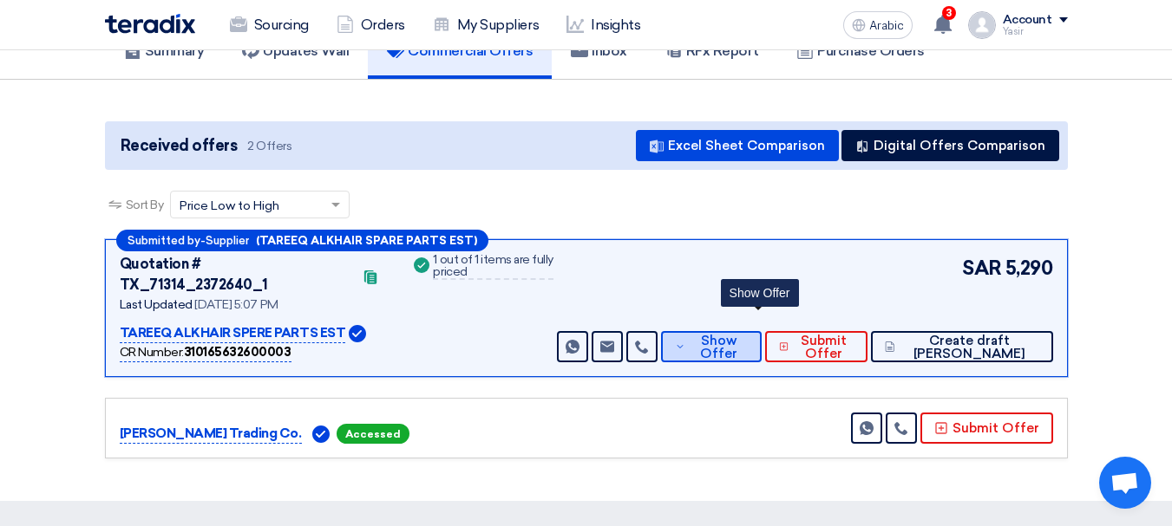
click at [737, 333] on font "Show Offer" at bounding box center [718, 347] width 37 height 29
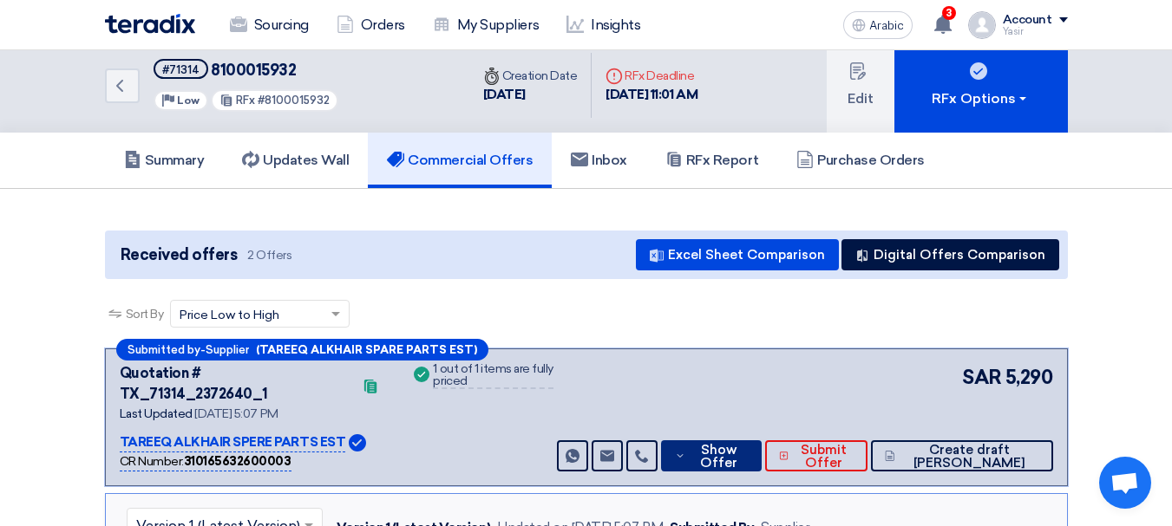
scroll to position [0, 0]
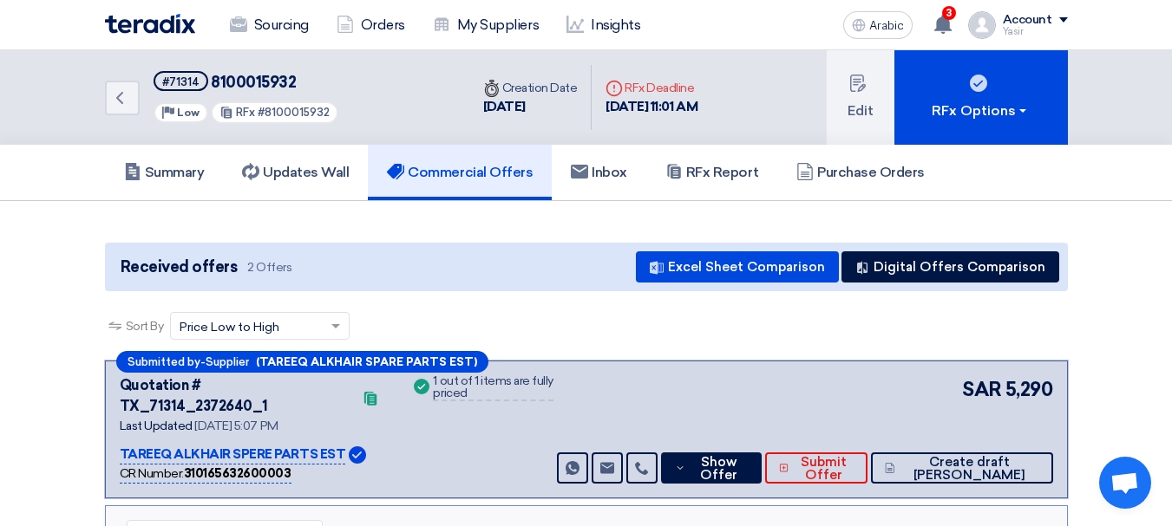
click at [271, 75] on font "8100015932" at bounding box center [253, 82] width 85 height 19
click at [112, 97] on icon "Back" at bounding box center [119, 98] width 21 height 21
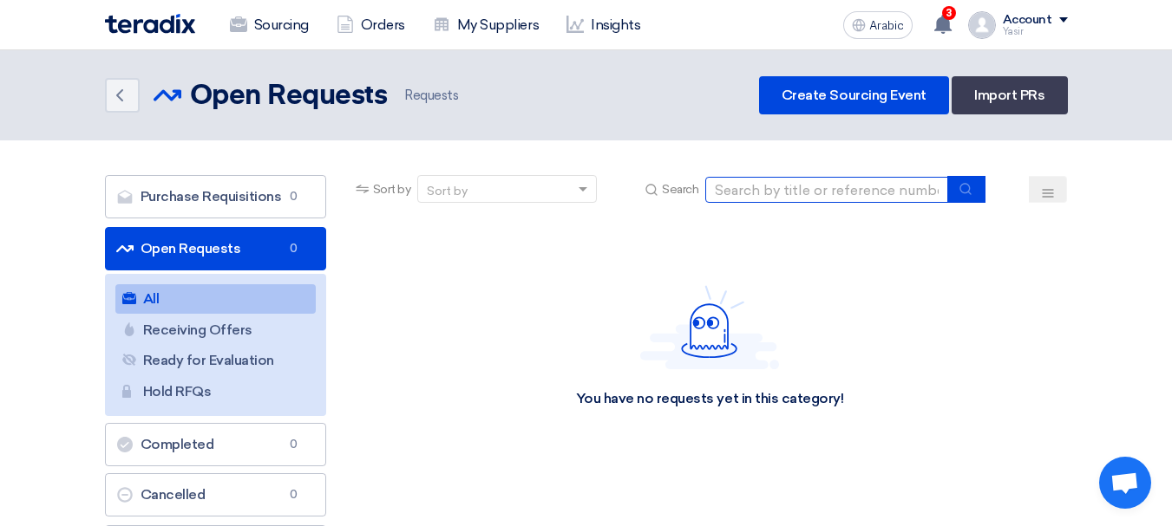
click at [756, 184] on input at bounding box center [826, 190] width 243 height 26
paste input "8100015973"
type input "8100015973"
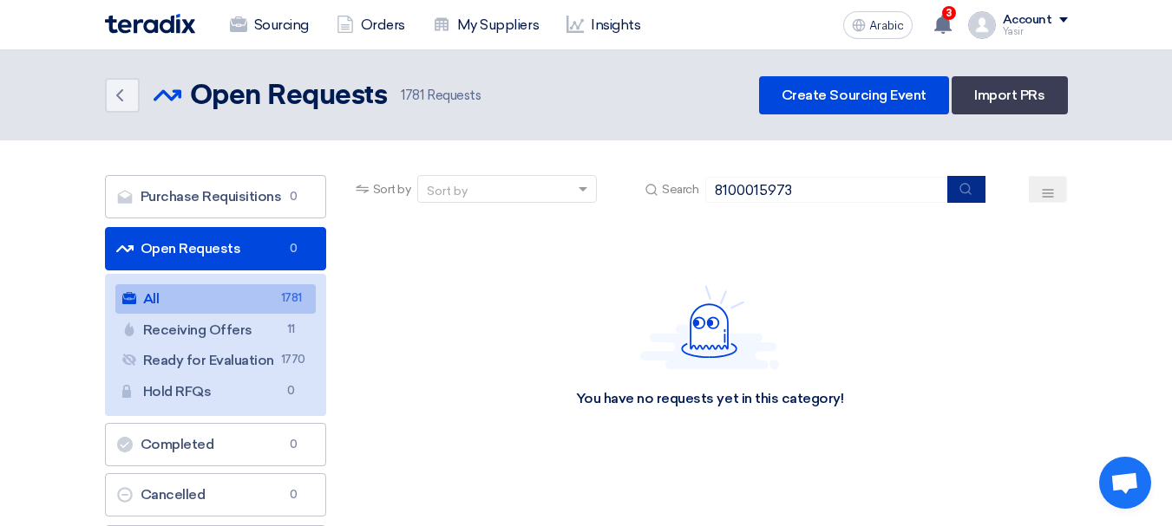
click at [964, 187] on icon "submit" at bounding box center [965, 189] width 14 height 14
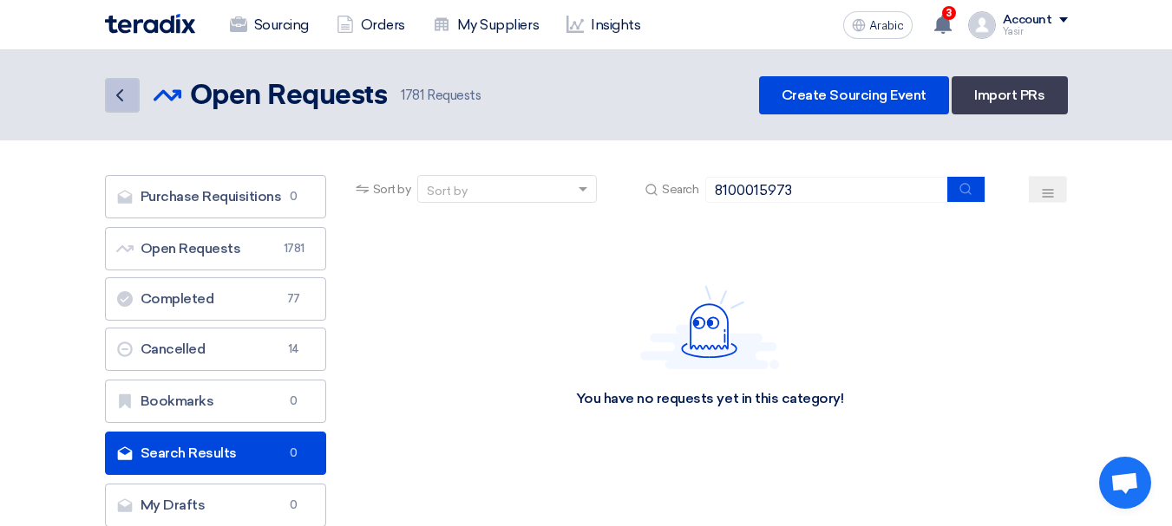
click at [108, 86] on link "Back" at bounding box center [122, 95] width 35 height 35
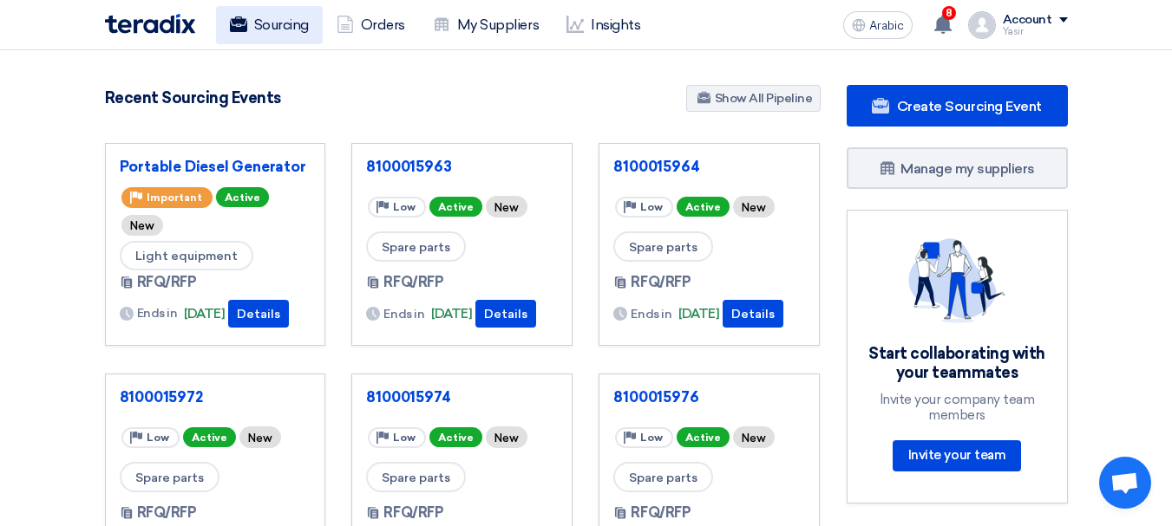
click at [238, 25] on use at bounding box center [237, 24] width 17 height 16
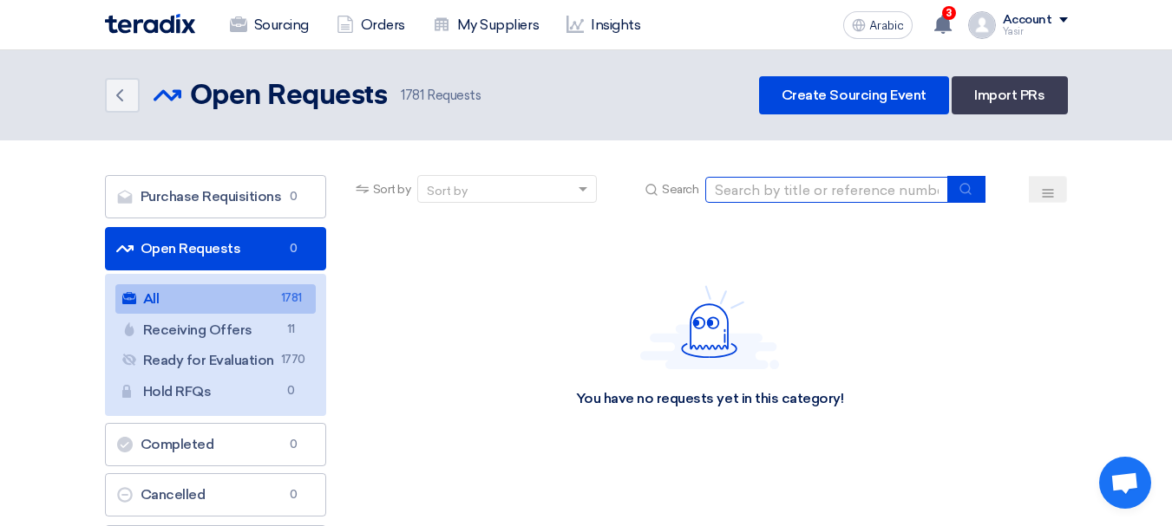
click at [781, 190] on input at bounding box center [826, 190] width 243 height 26
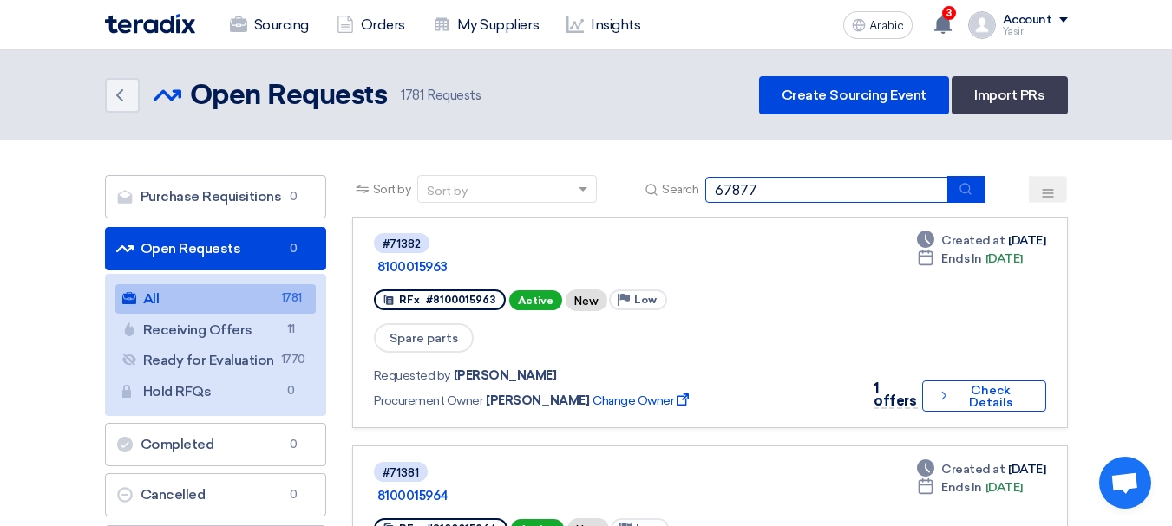
type input "67877"
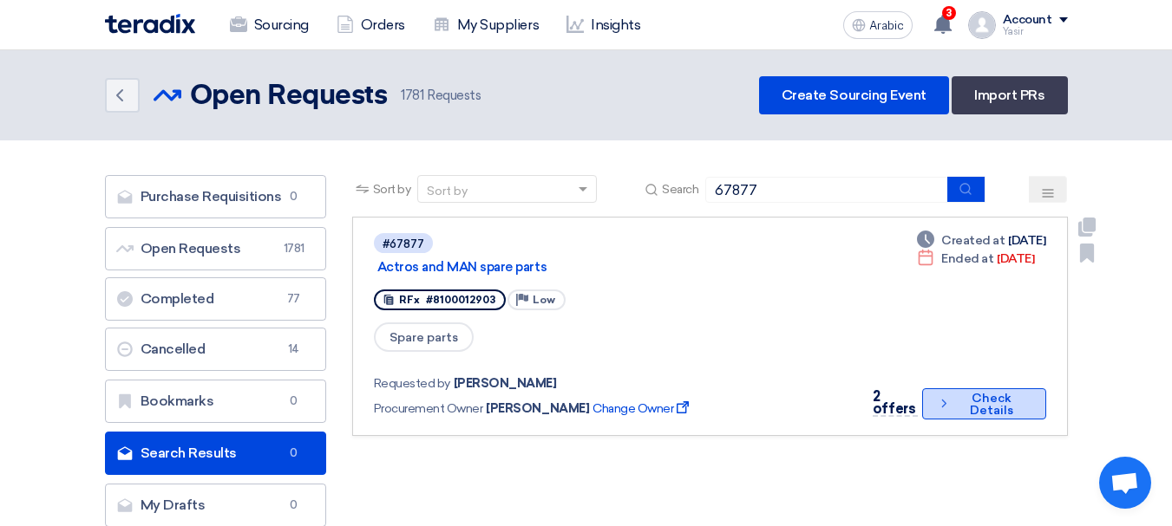
click at [972, 391] on font "Check Details" at bounding box center [991, 404] width 43 height 27
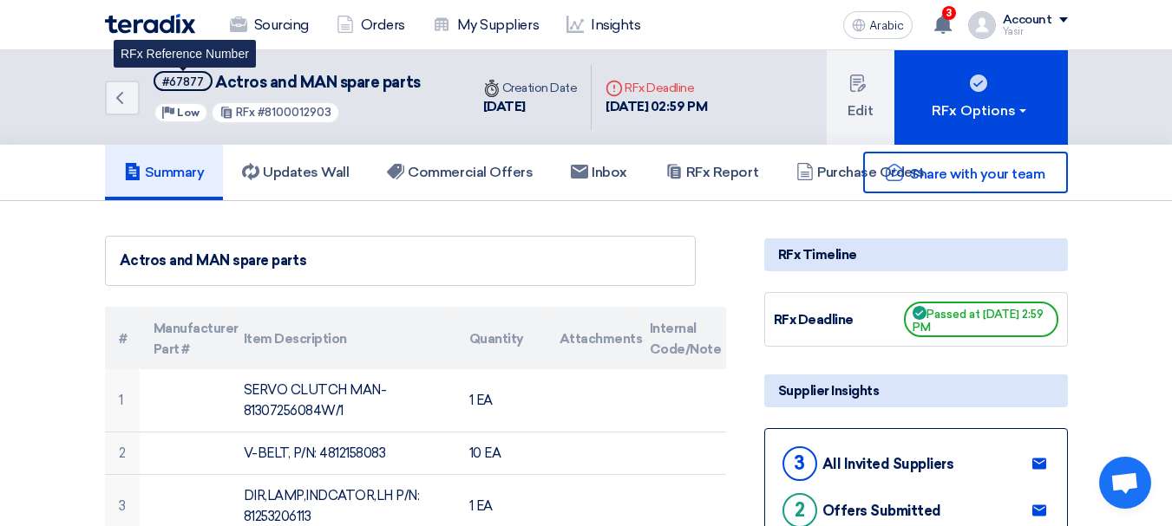
click at [186, 78] on font "#67877" at bounding box center [183, 81] width 42 height 13
click at [175, 82] on font "#67877" at bounding box center [183, 81] width 42 height 13
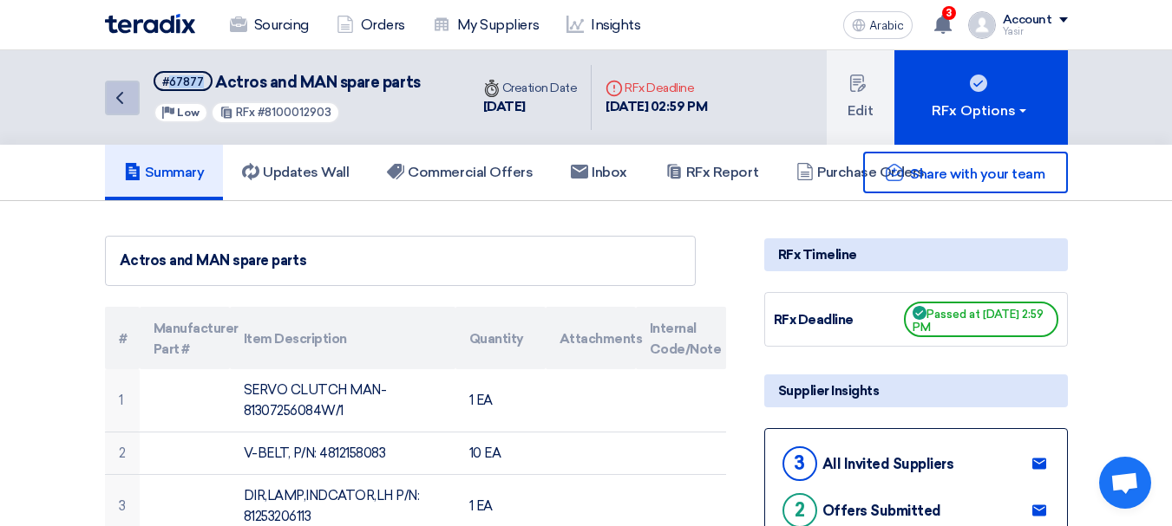
click at [136, 110] on link "Back" at bounding box center [122, 98] width 35 height 35
